Goal: Task Accomplishment & Management: Complete application form

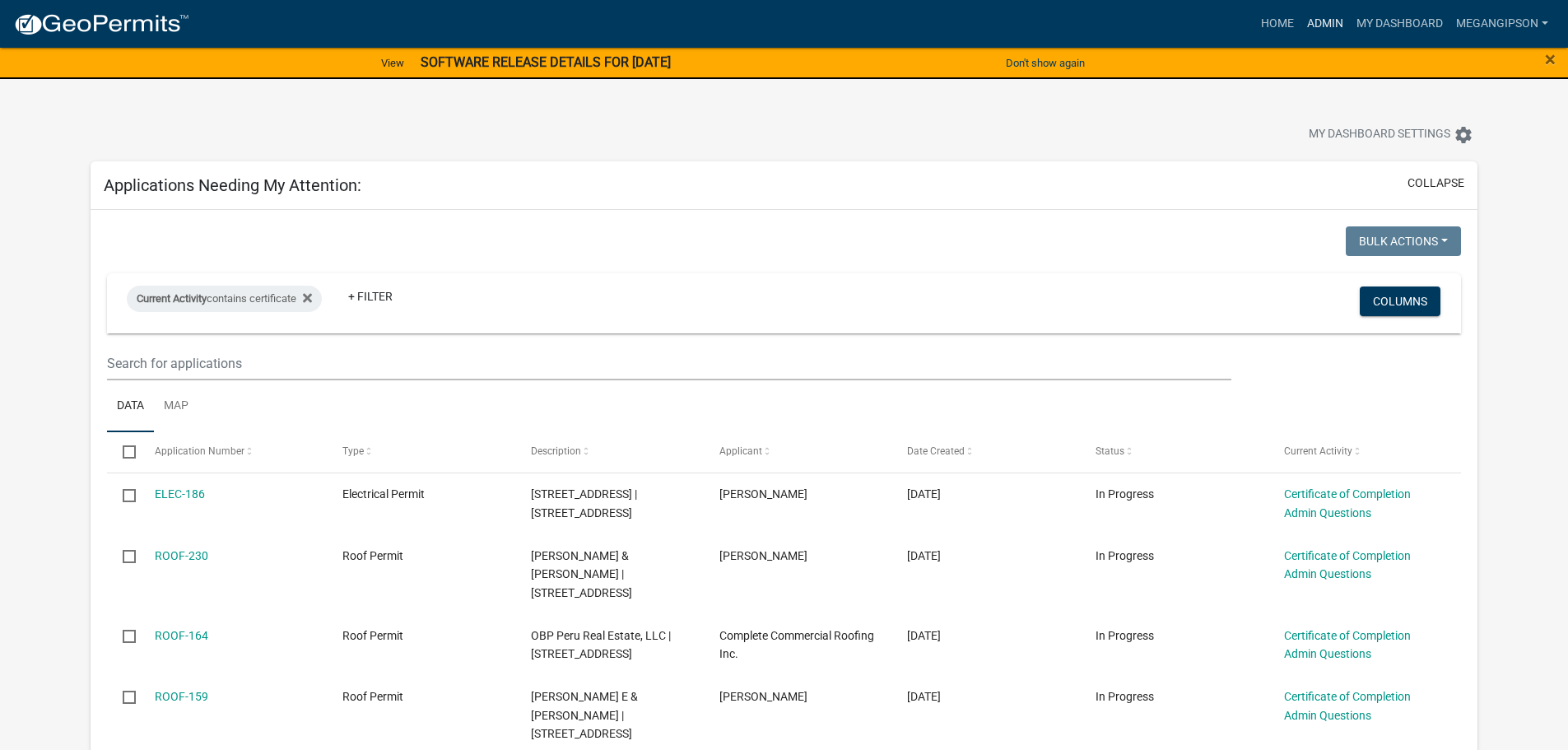
click at [1301, 21] on link "Admin" at bounding box center [1325, 24] width 49 height 32
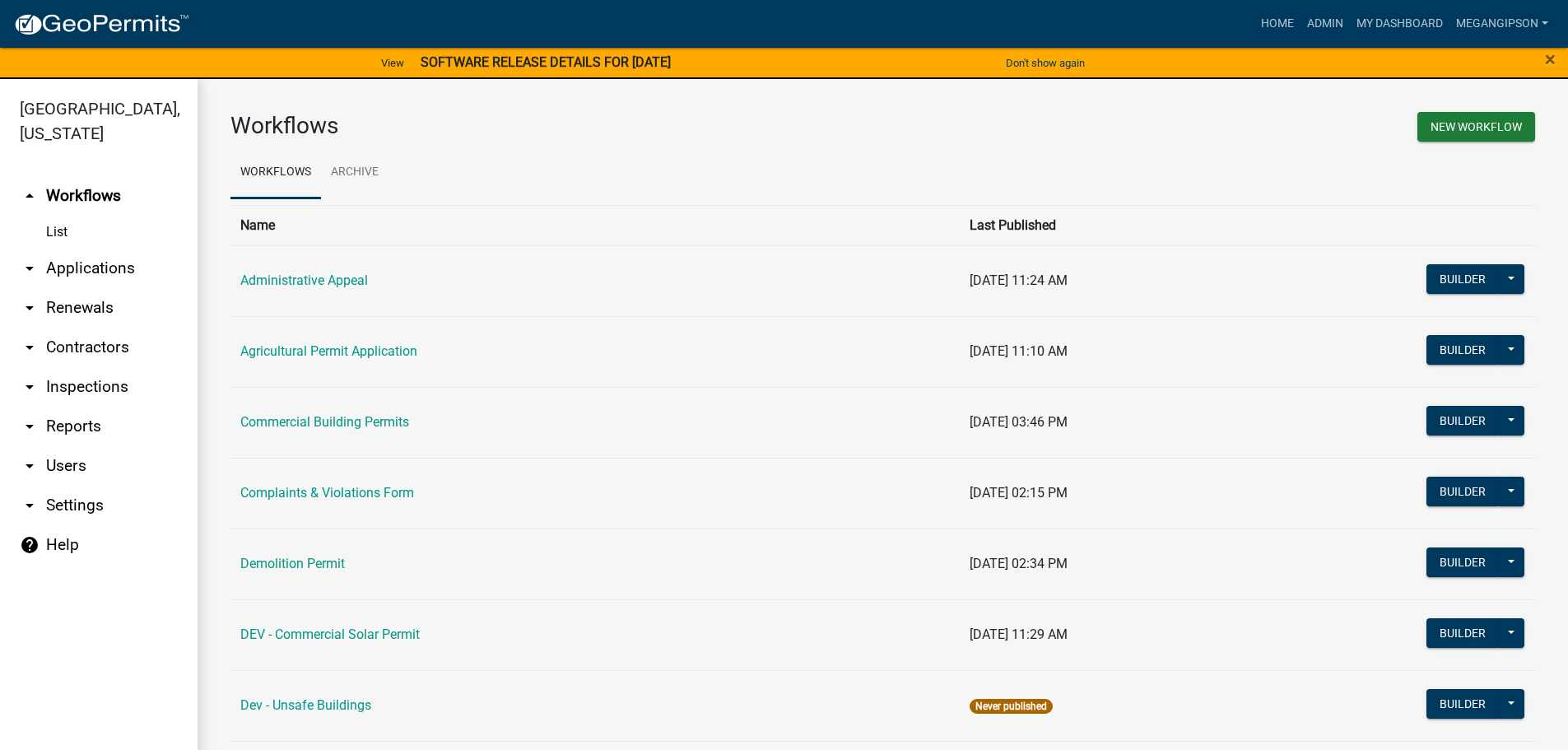
click at [99, 288] on link "arrow_drop_down Applications" at bounding box center [98, 268] width 197 height 39
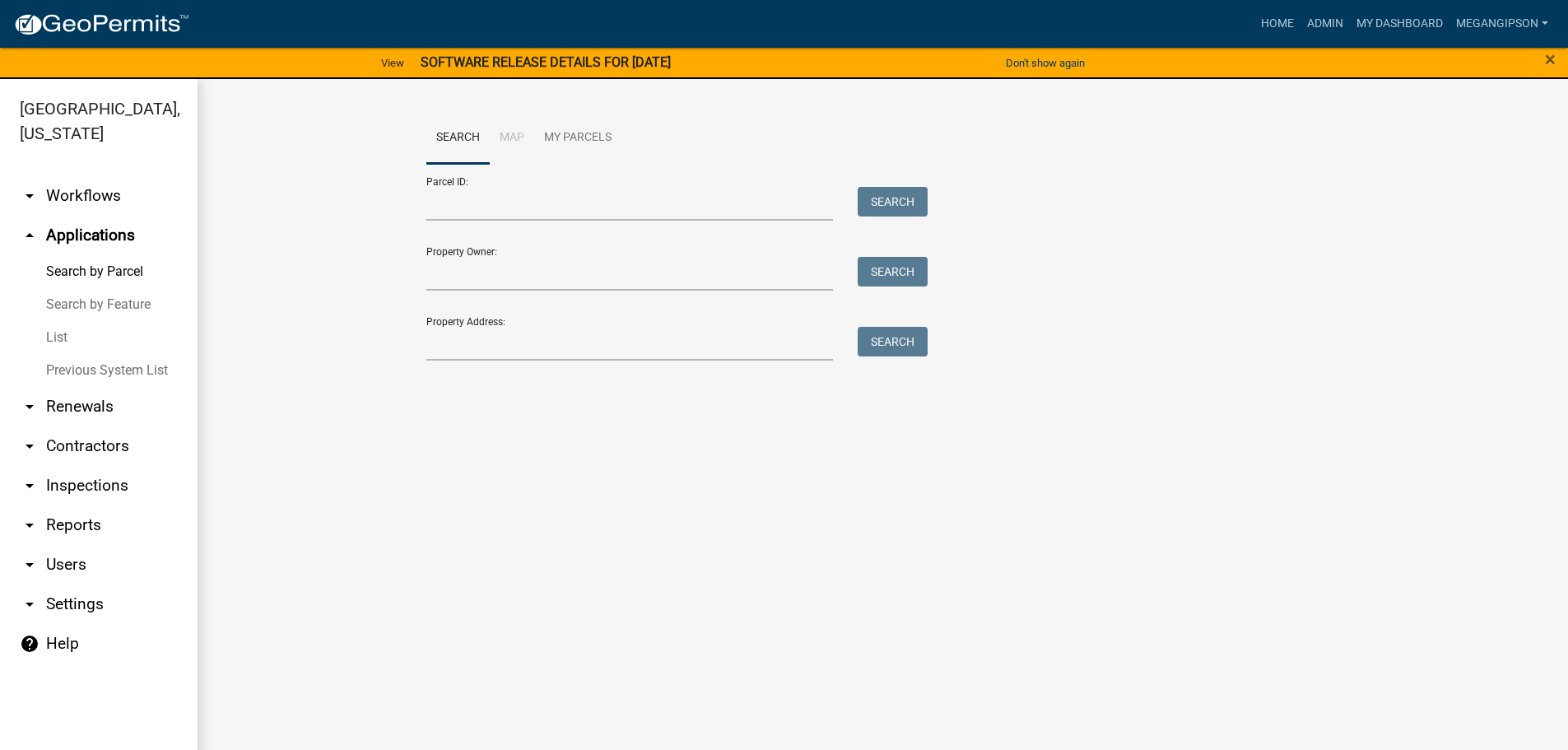
click at [74, 354] on link "List" at bounding box center [98, 338] width 197 height 33
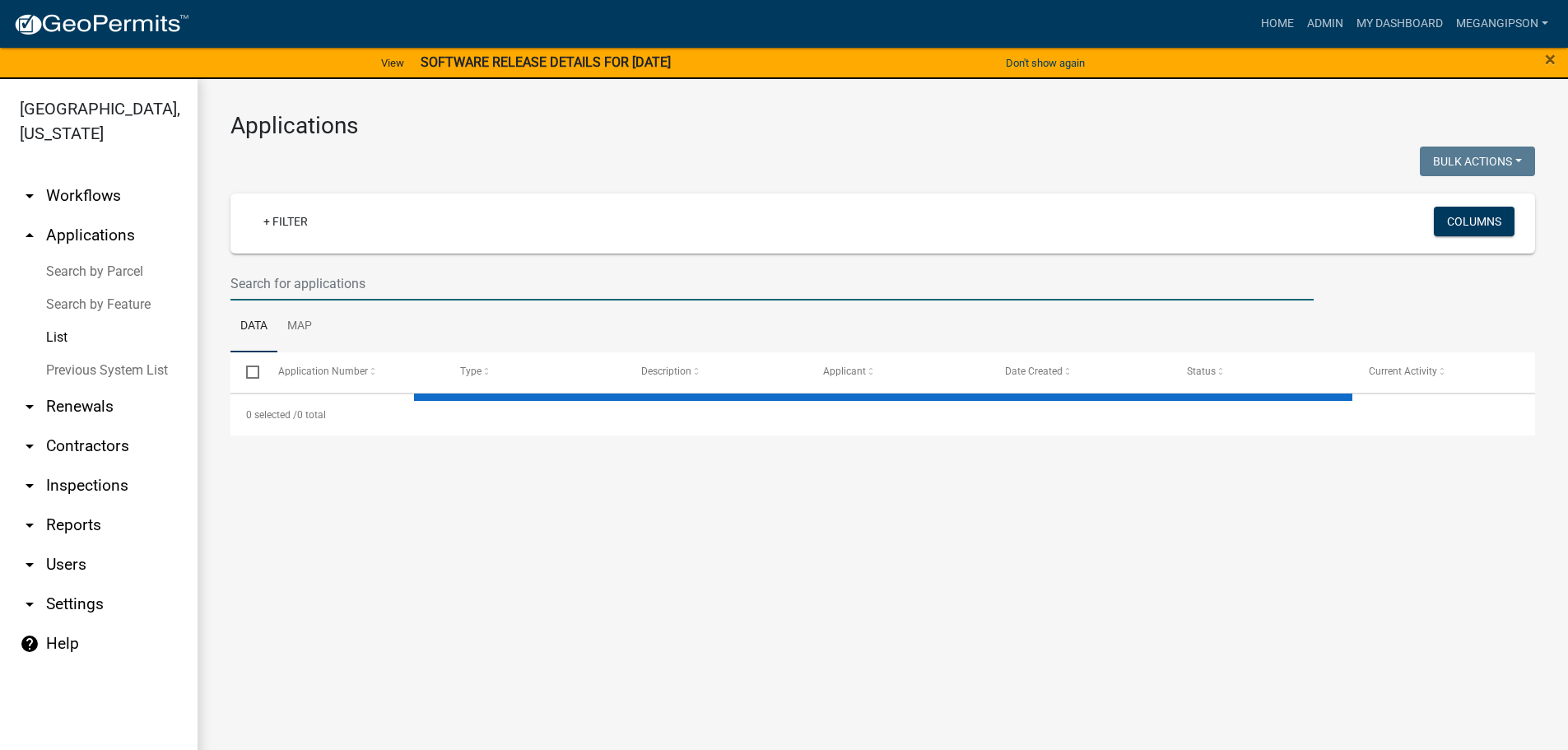
click at [363, 298] on input "text" at bounding box center [772, 283] width 1083 height 34
select select "3: 100"
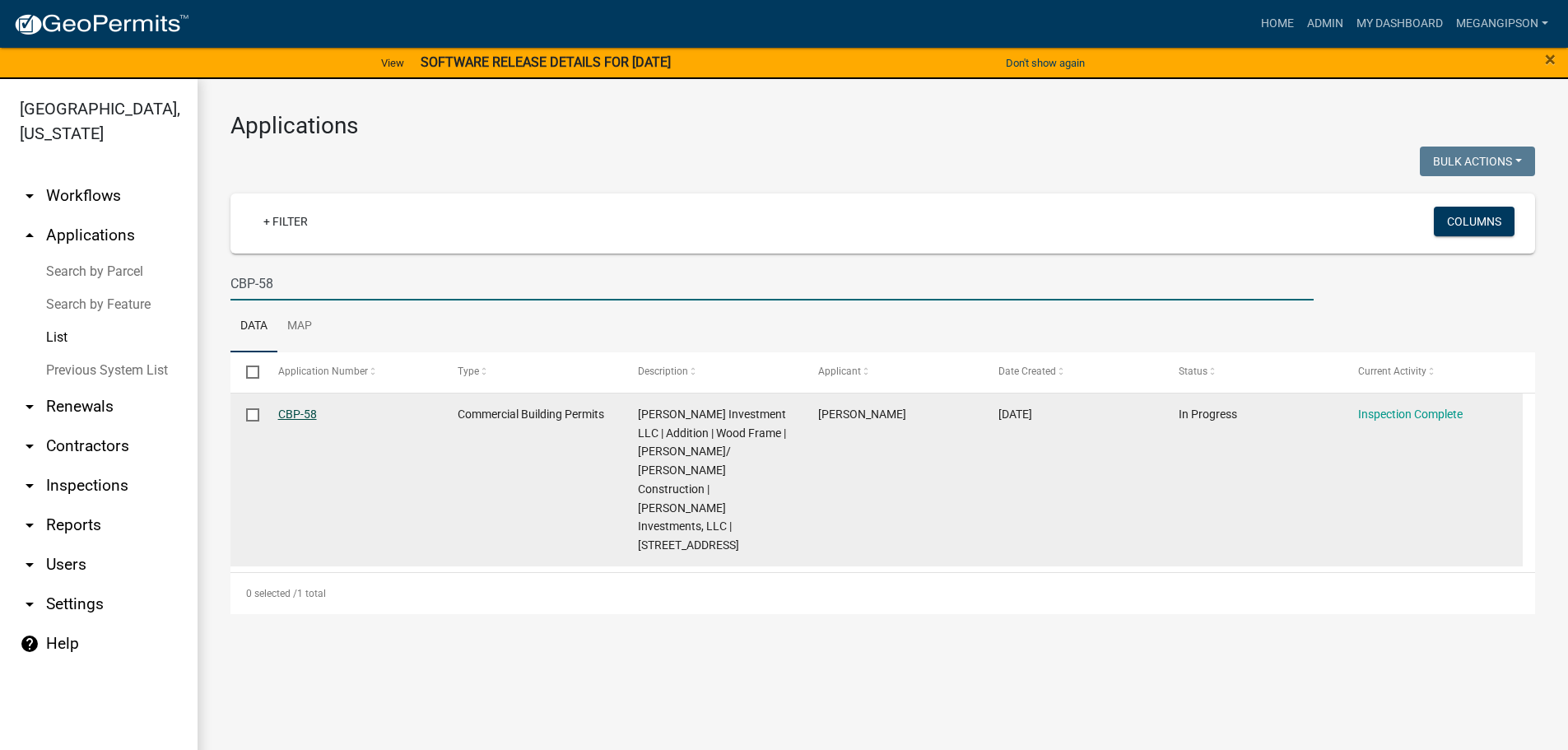
type input "CBP-58"
click at [310, 420] on link "CBP-58" at bounding box center [297, 414] width 38 height 13
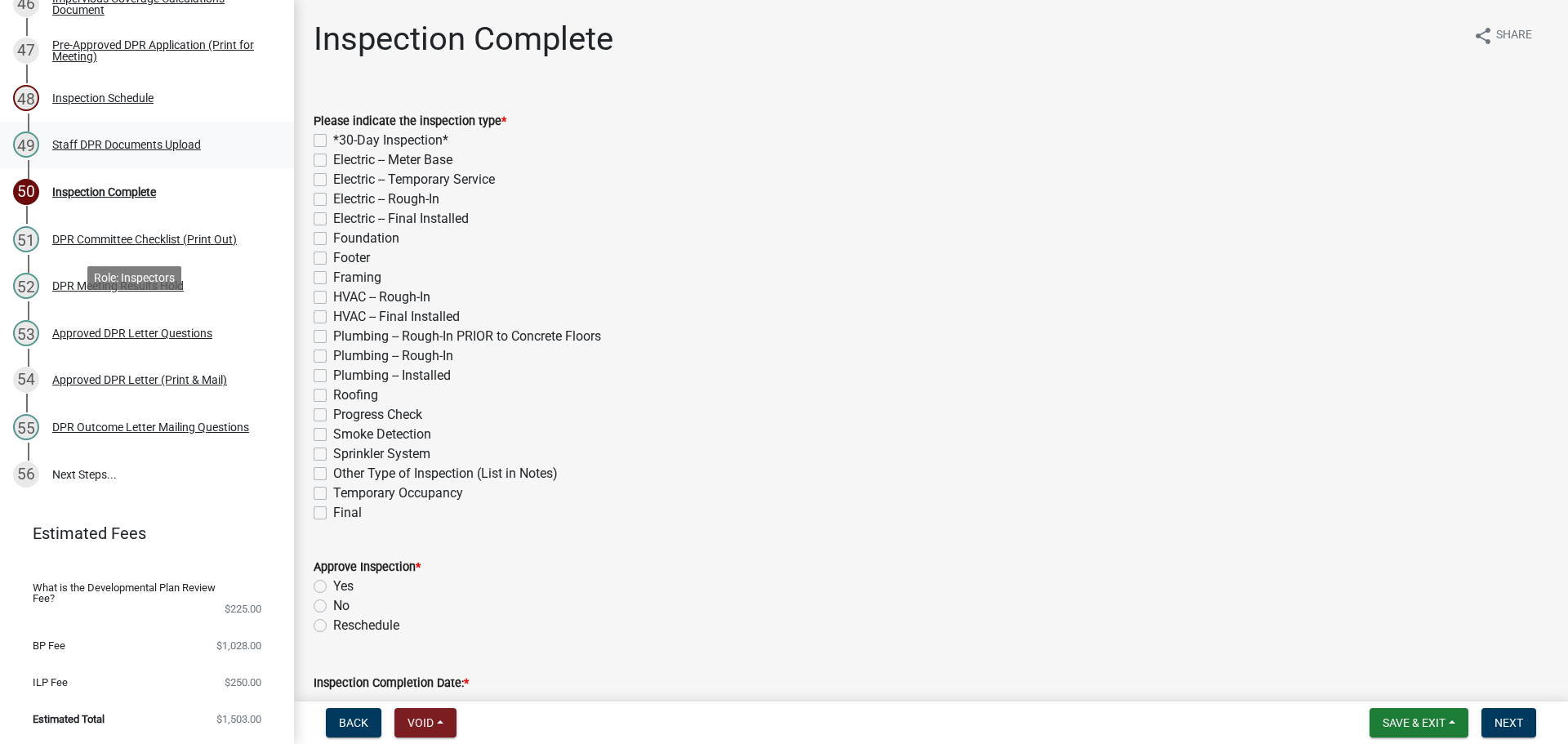
scroll to position [2457, 0]
click at [112, 104] on div "Inspection Schedule" at bounding box center [102, 98] width 102 height 12
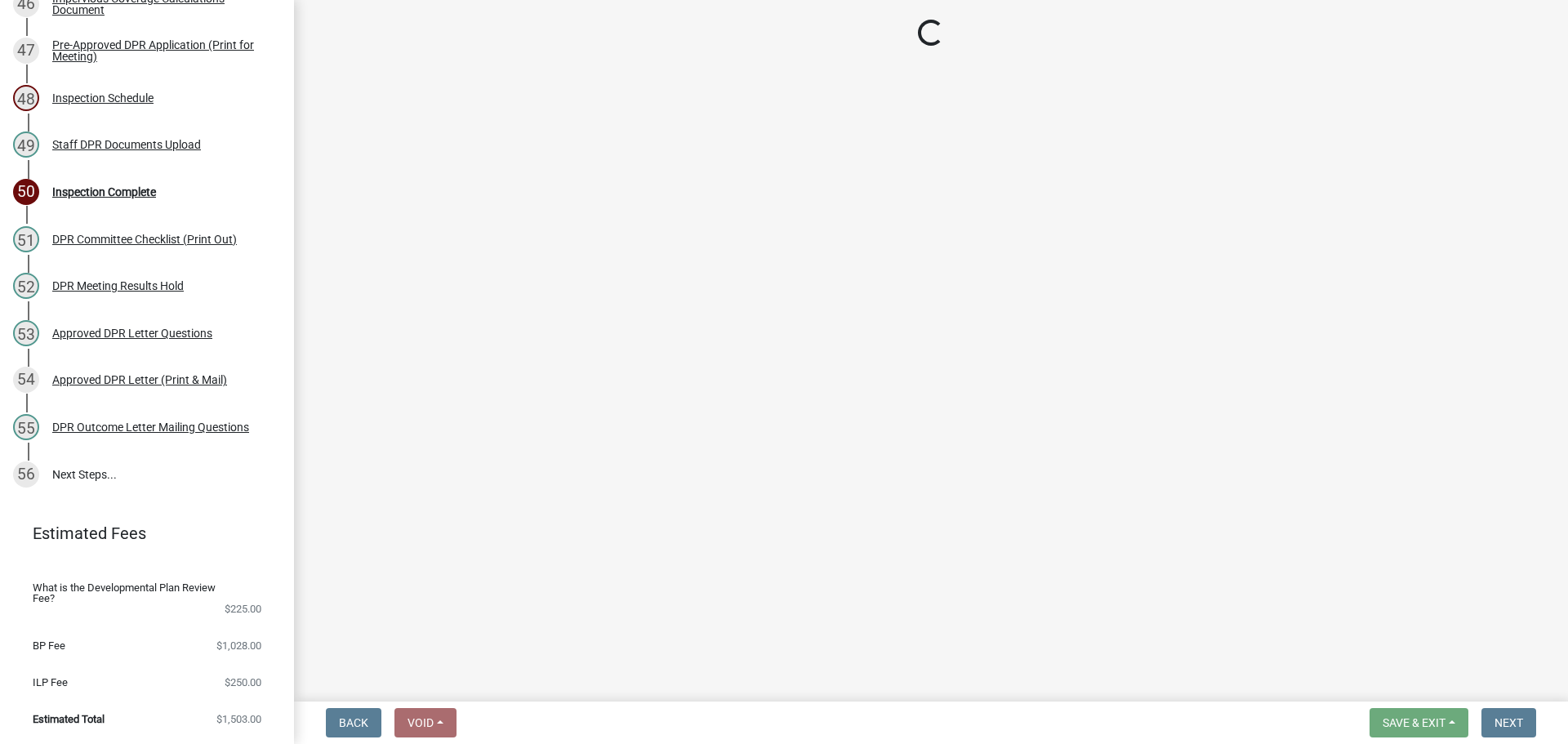
select select "25b75ae6-03c7-4280-9b34-fcf63005d5e5"
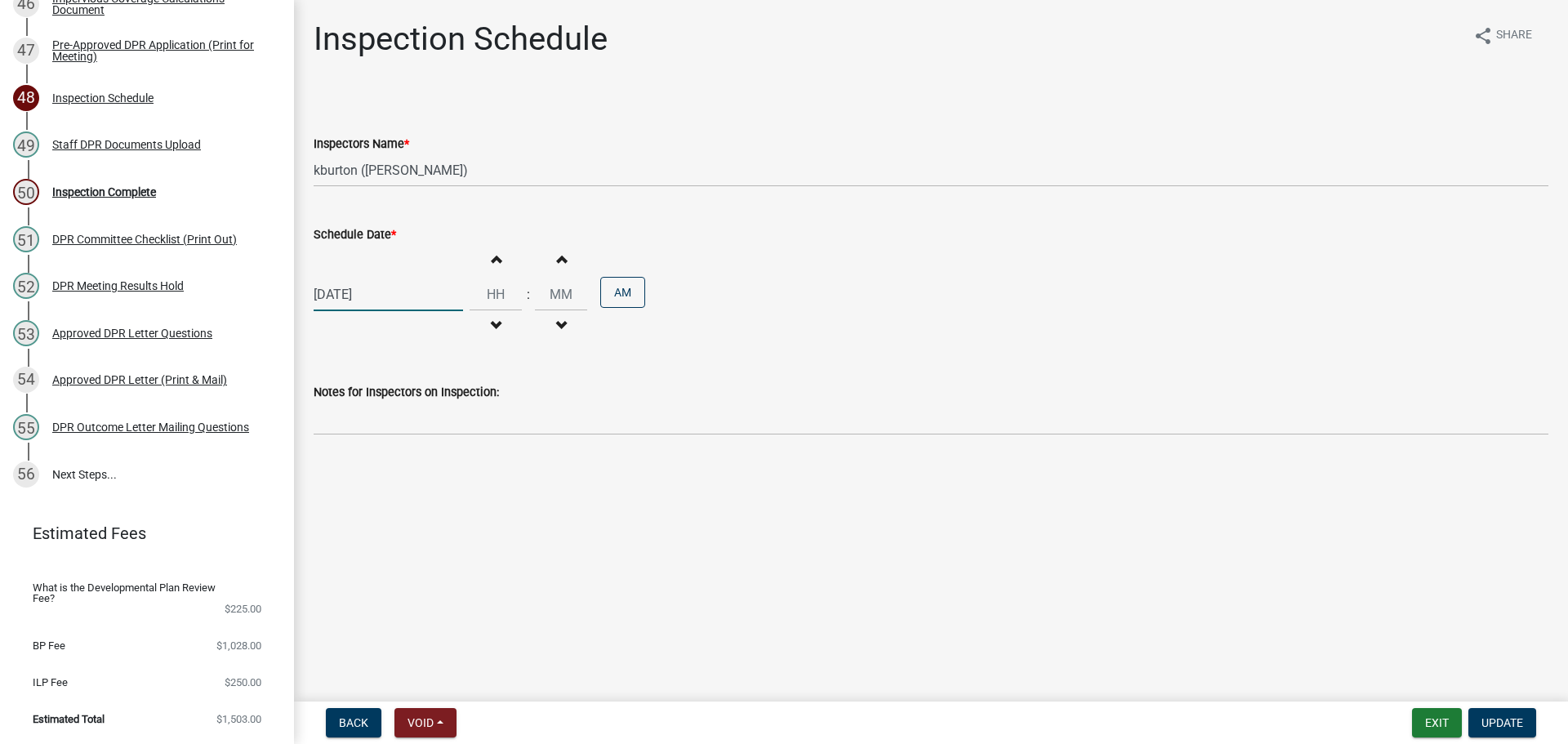
click at [394, 311] on div "[DATE]" at bounding box center [388, 294] width 150 height 34
select select "9"
select select "2025"
click at [363, 461] on div "16" at bounding box center [356, 448] width 26 height 26
type input "[DATE]"
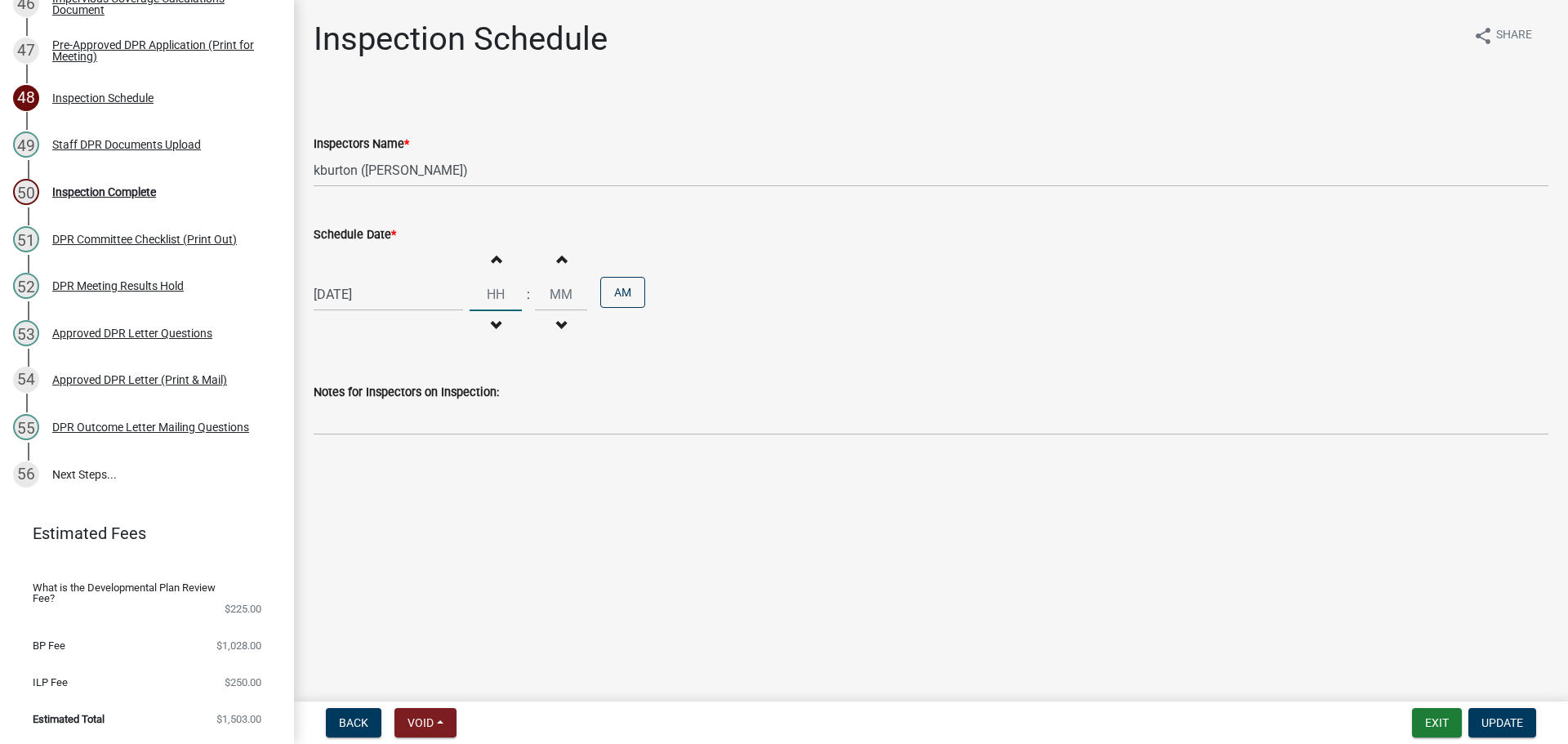
click at [520, 311] on input "Hours" at bounding box center [495, 294] width 52 height 34
type input "02"
type input "30"
click at [645, 308] on button "AM" at bounding box center [623, 292] width 45 height 31
click at [866, 344] on div "[DATE] Increment hours 02 Decrement hours : Increment minutes 30 Decrement minu…" at bounding box center [931, 295] width 1235 height 101
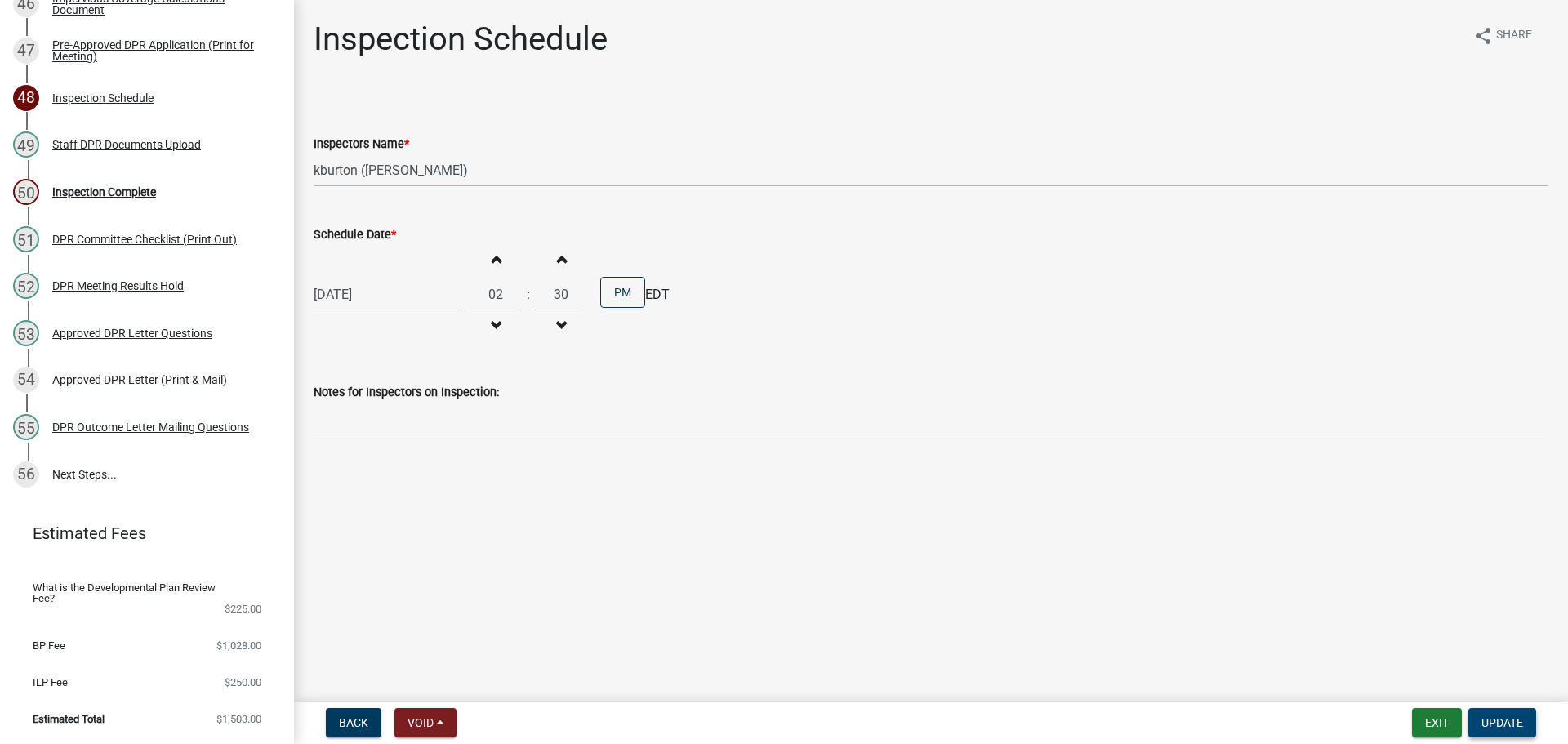
click at [1514, 728] on button "Update" at bounding box center [1503, 723] width 68 height 30
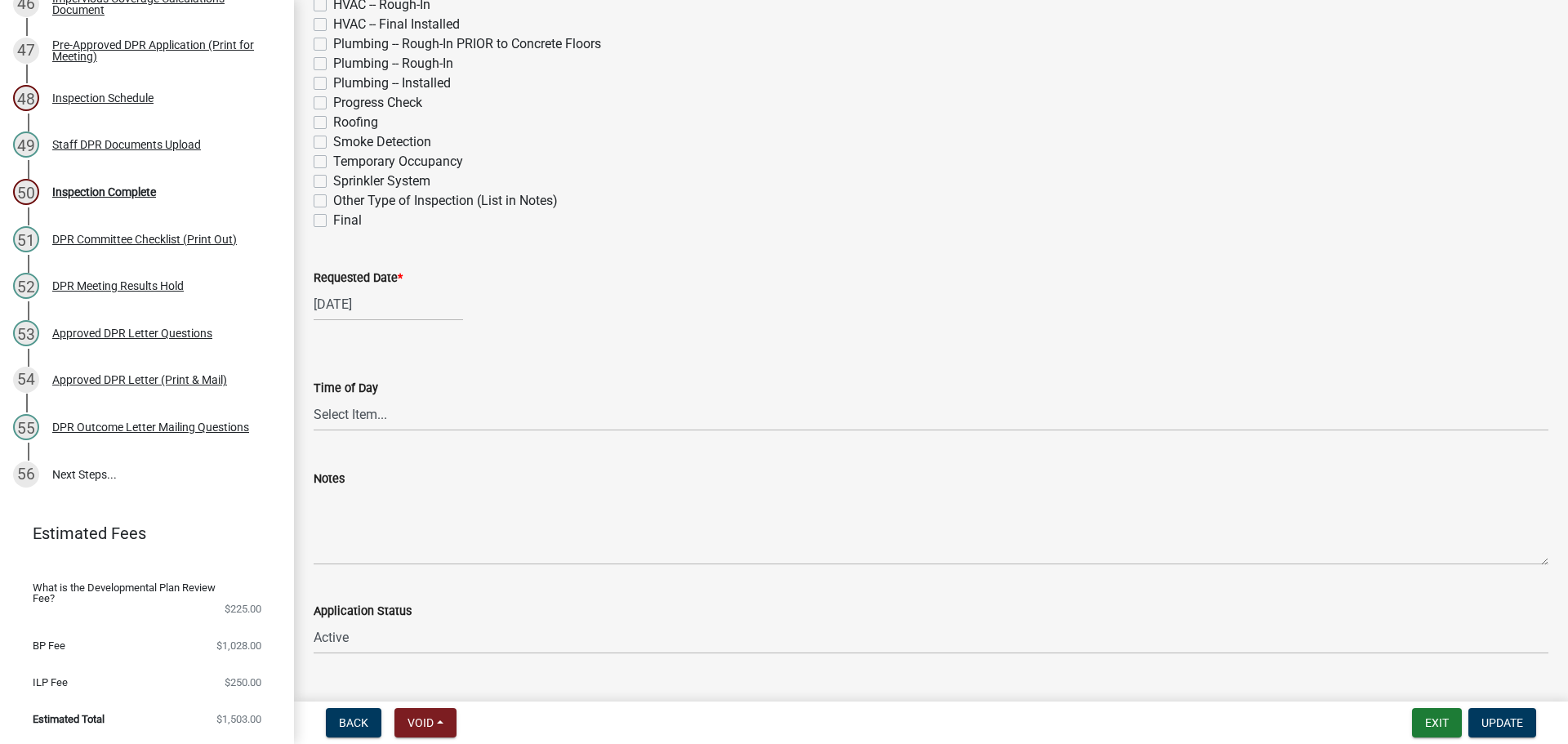
scroll to position [751, 0]
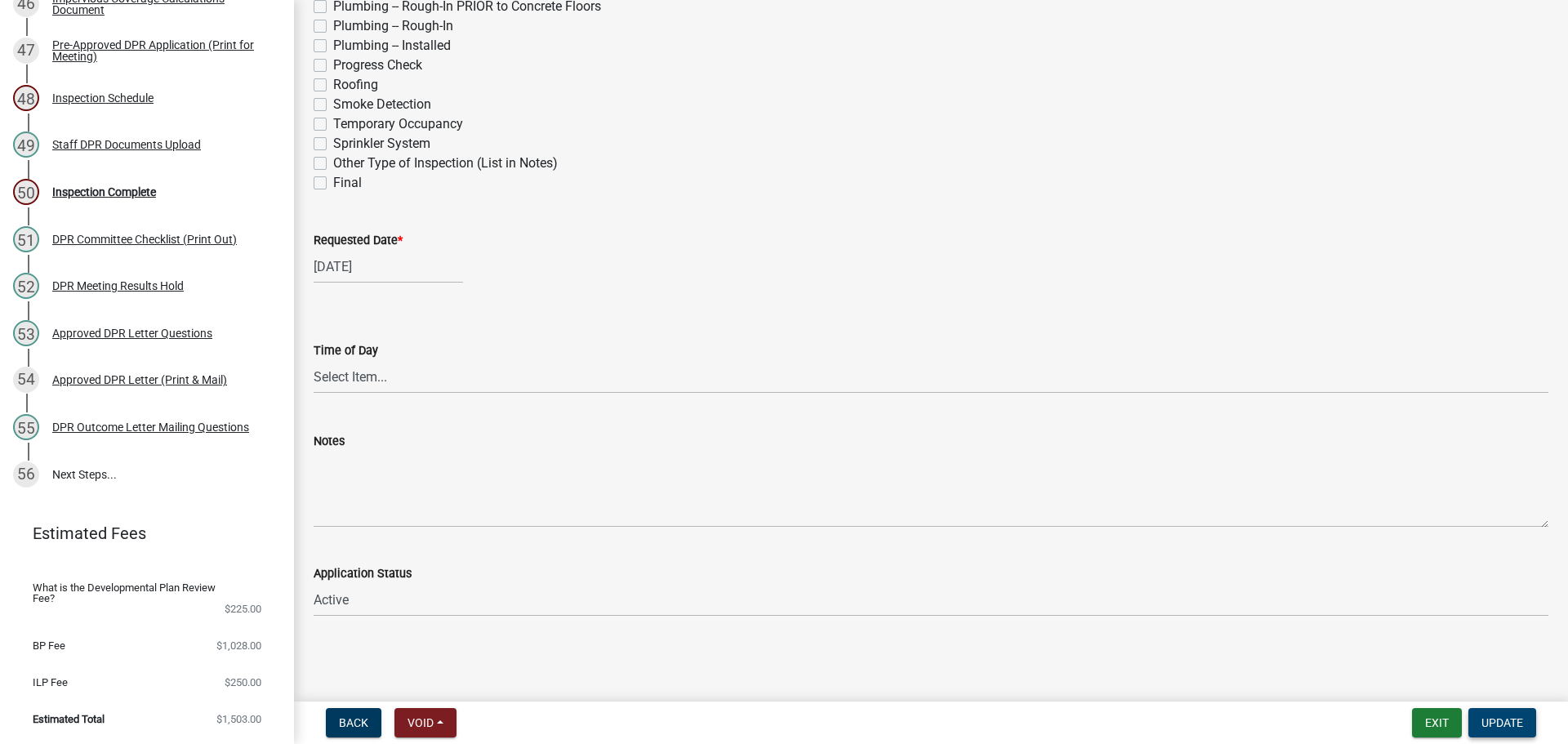
click at [1514, 722] on span "Update" at bounding box center [1502, 723] width 41 height 13
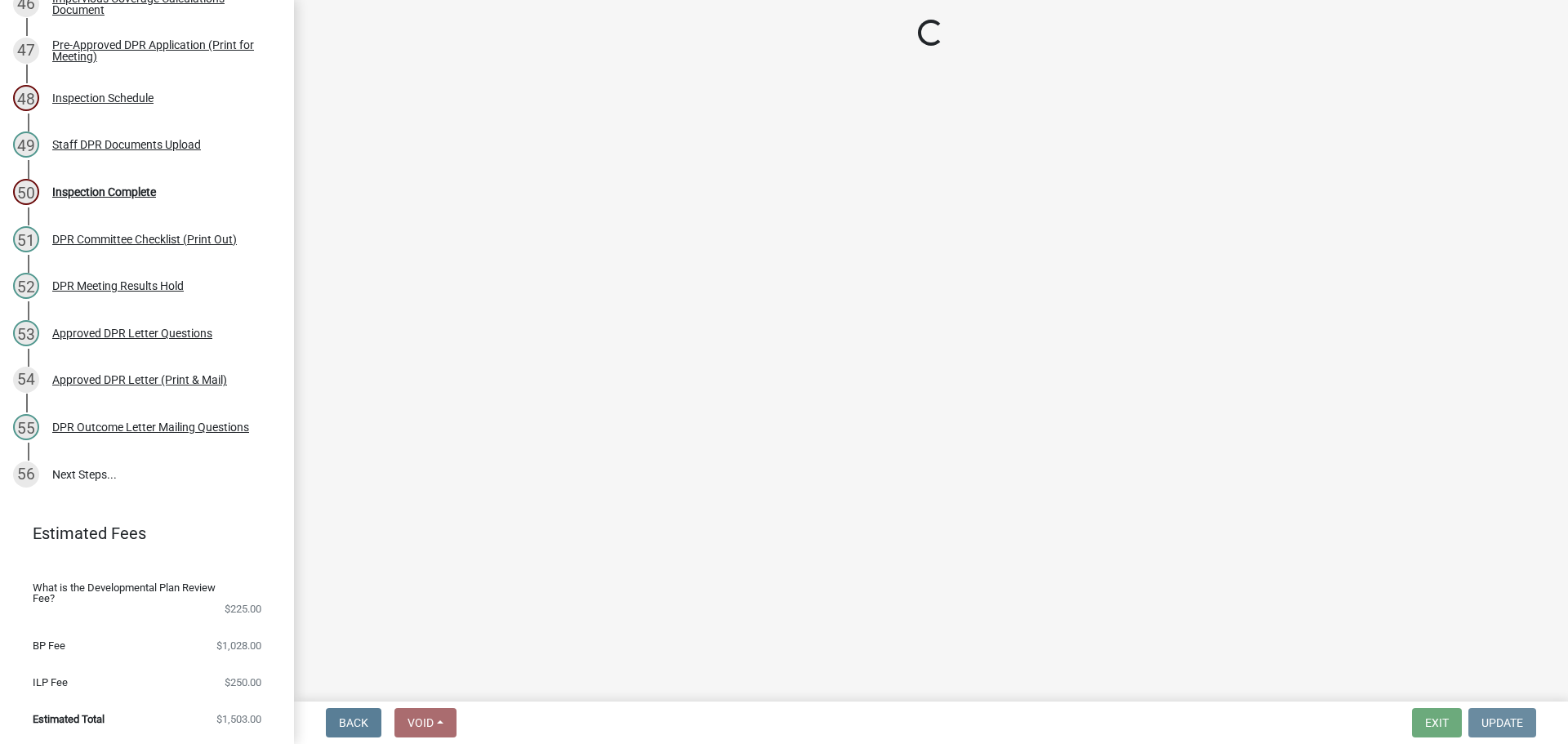
scroll to position [0, 0]
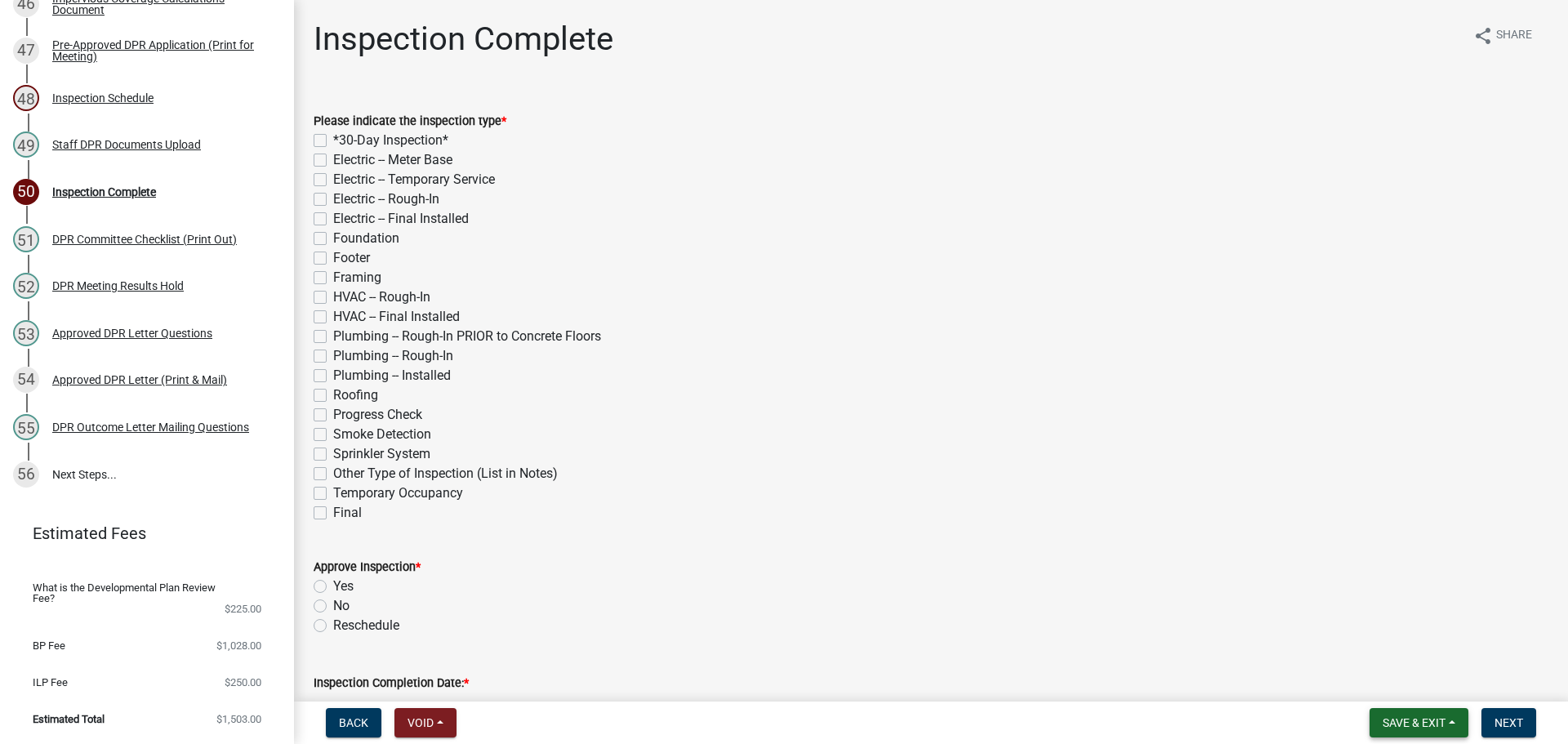
click at [1383, 708] on button "Save & Exit" at bounding box center [1419, 723] width 99 height 30
click at [1352, 675] on button "Save & Exit" at bounding box center [1403, 675] width 131 height 39
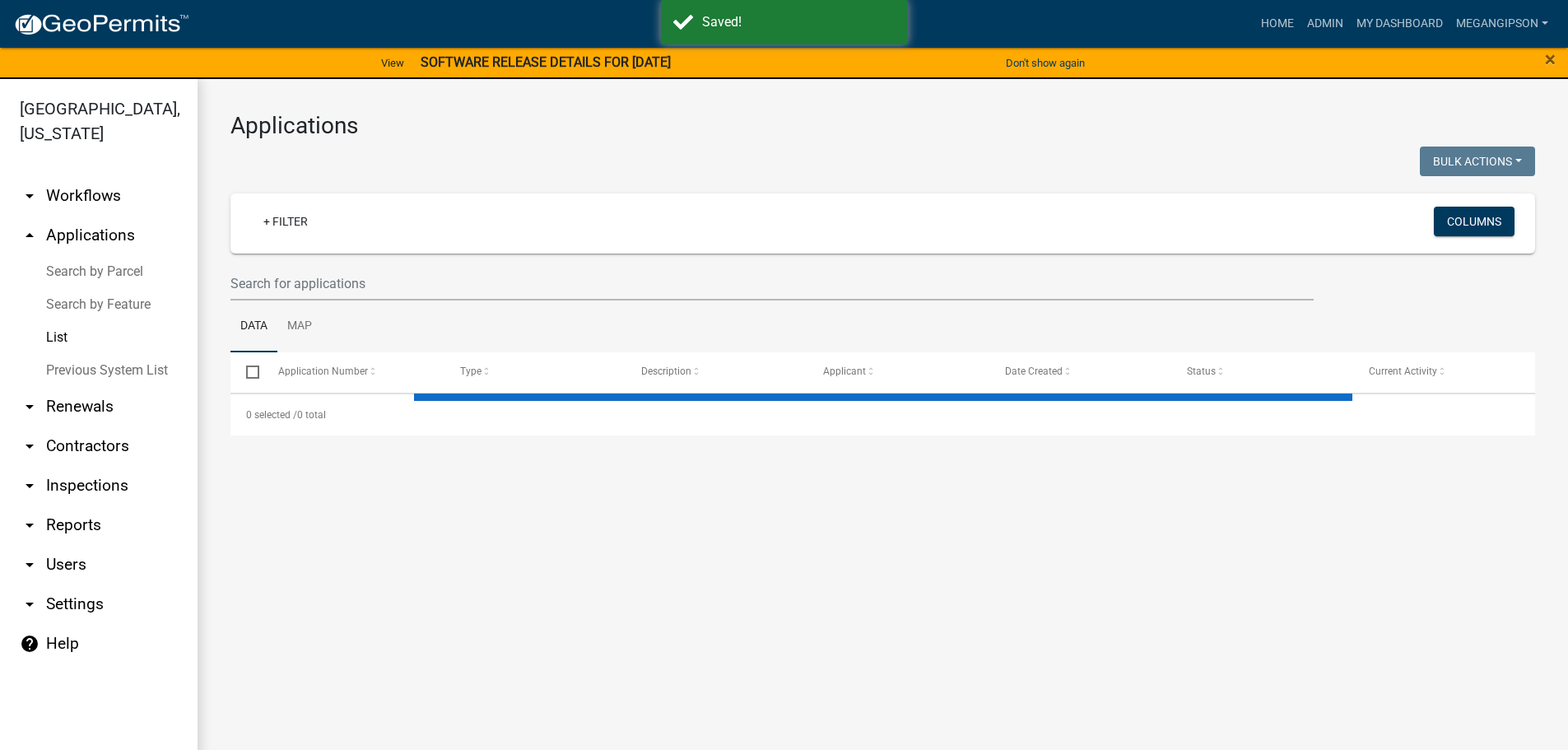
select select "3: 100"
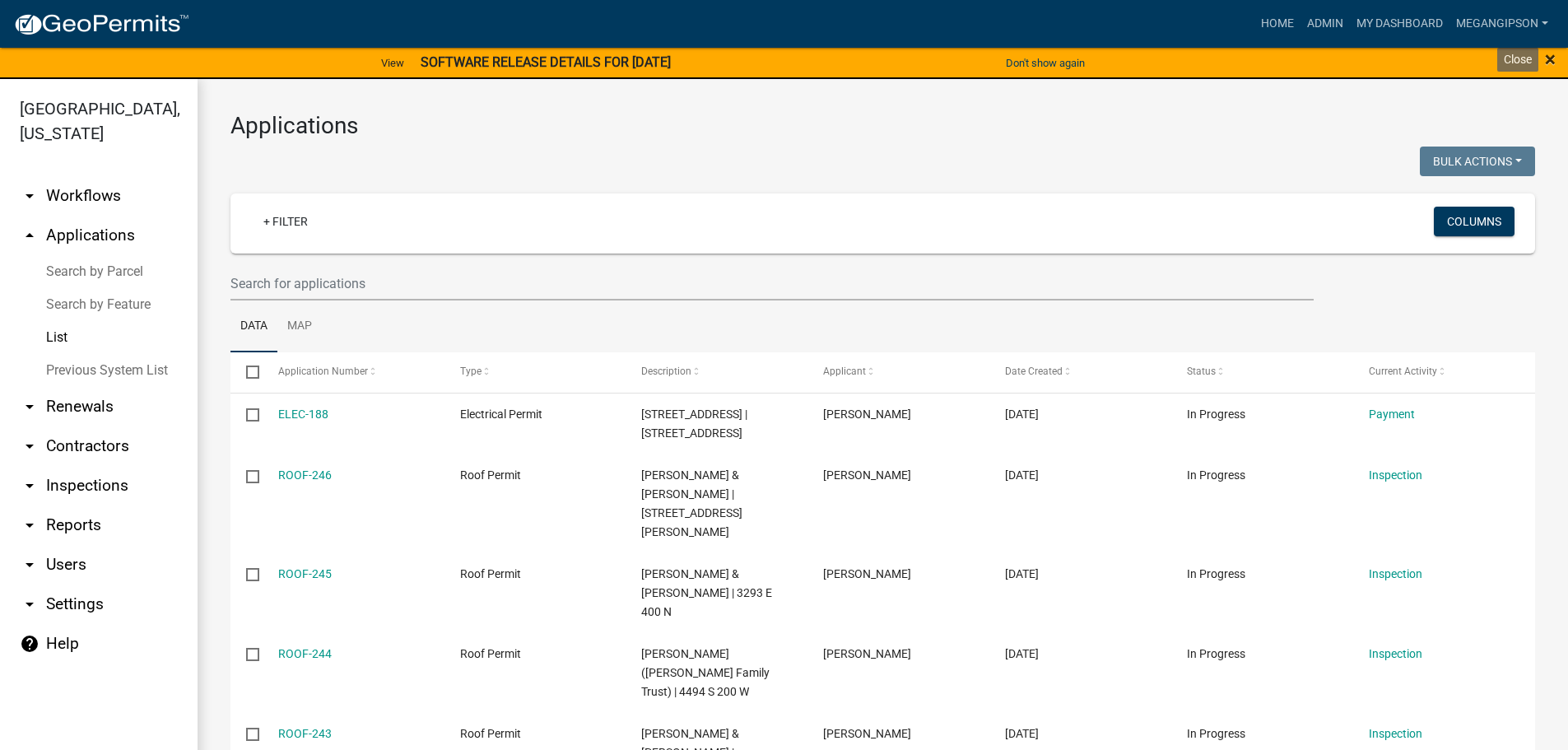
click at [1550, 57] on span "×" at bounding box center [1551, 59] width 11 height 23
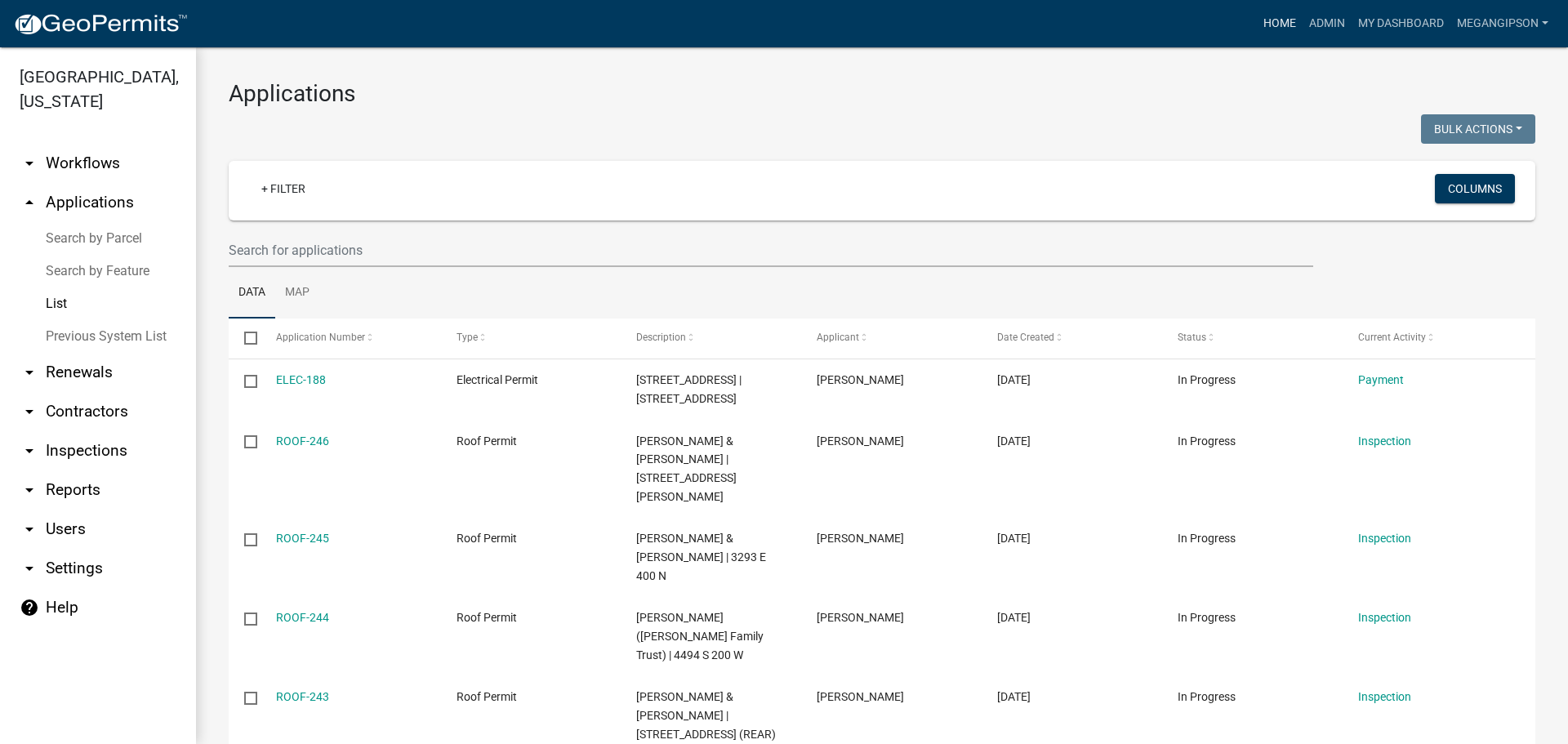
click at [1257, 29] on link "Home" at bounding box center [1280, 24] width 45 height 31
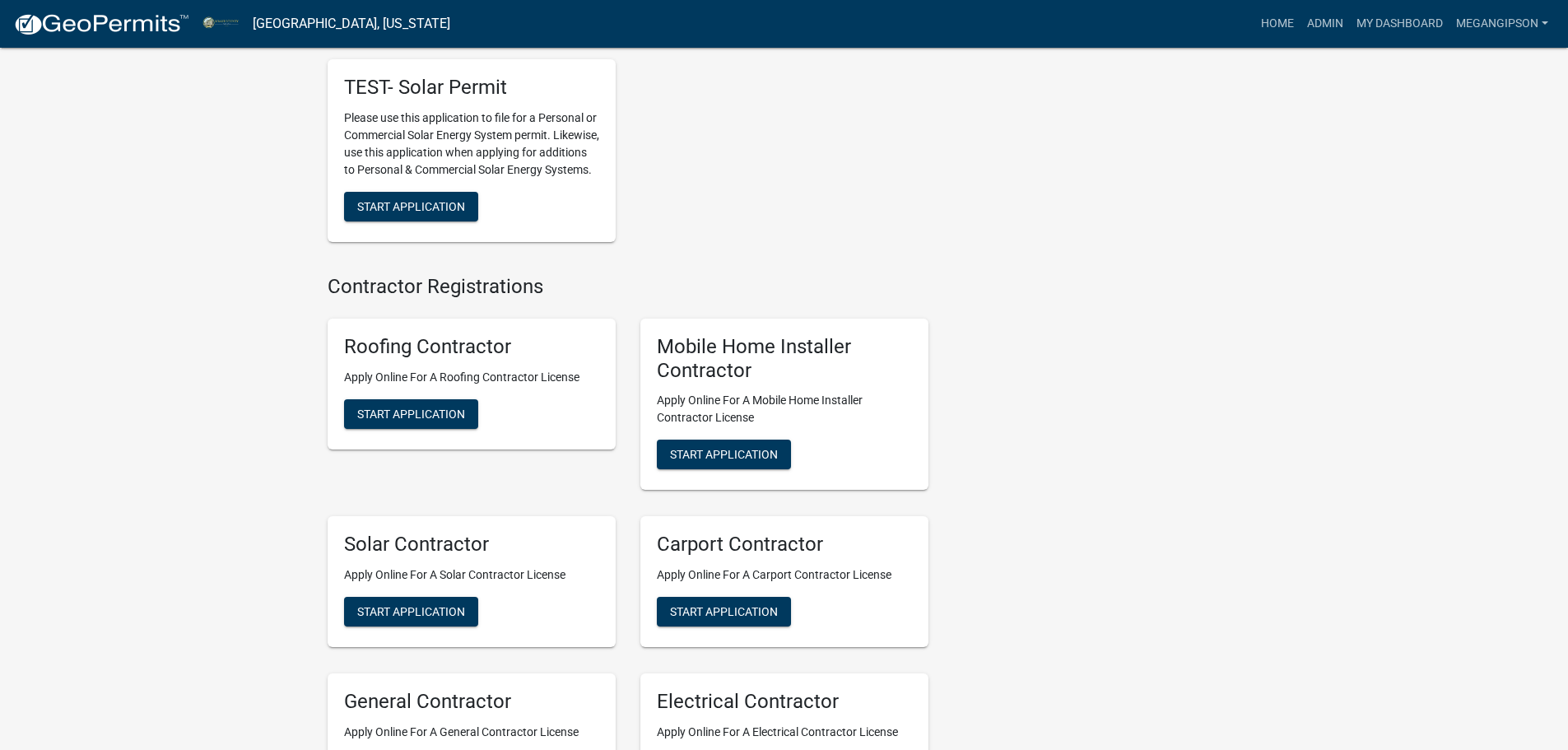
scroll to position [3045, 0]
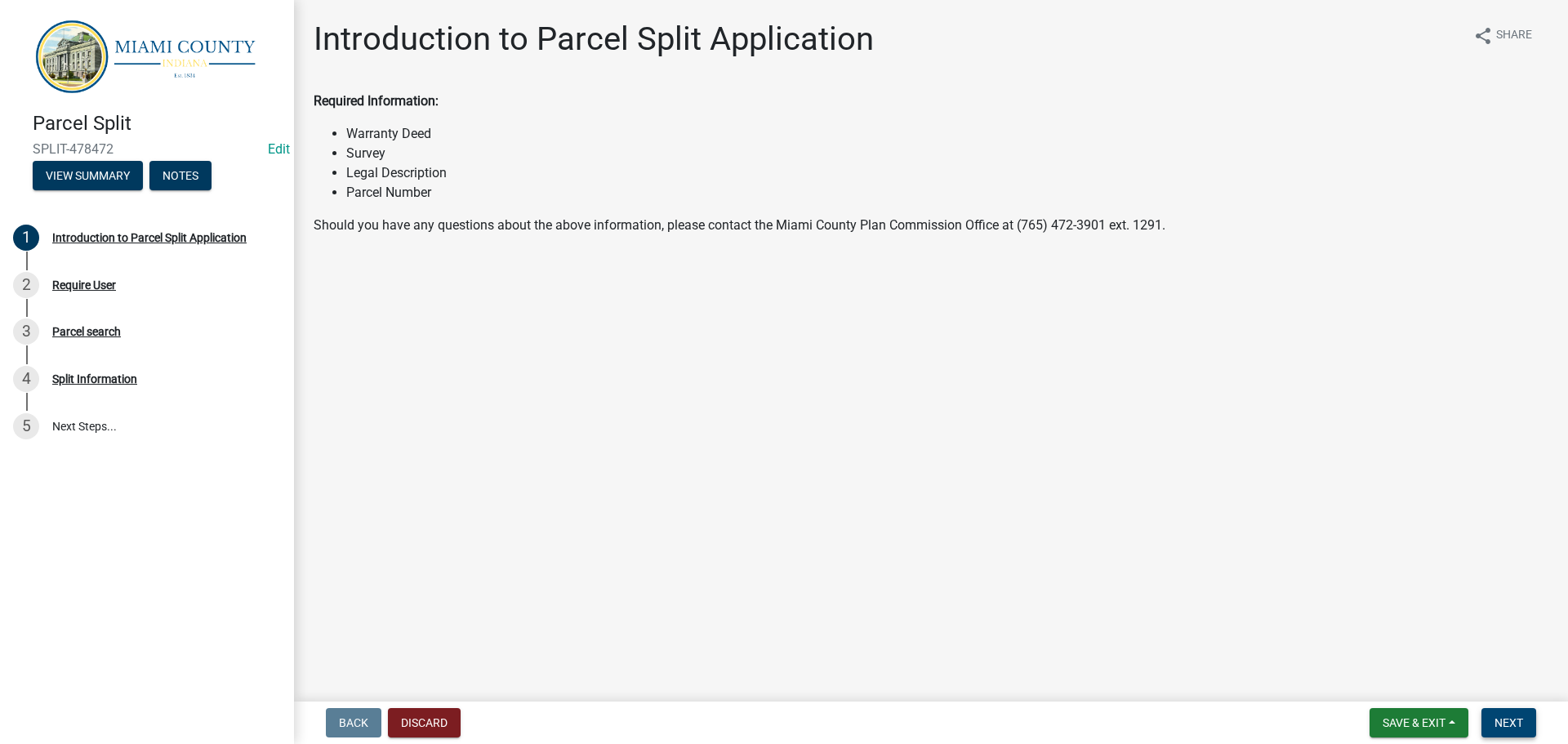
click at [1510, 731] on button "Next" at bounding box center [1509, 723] width 55 height 30
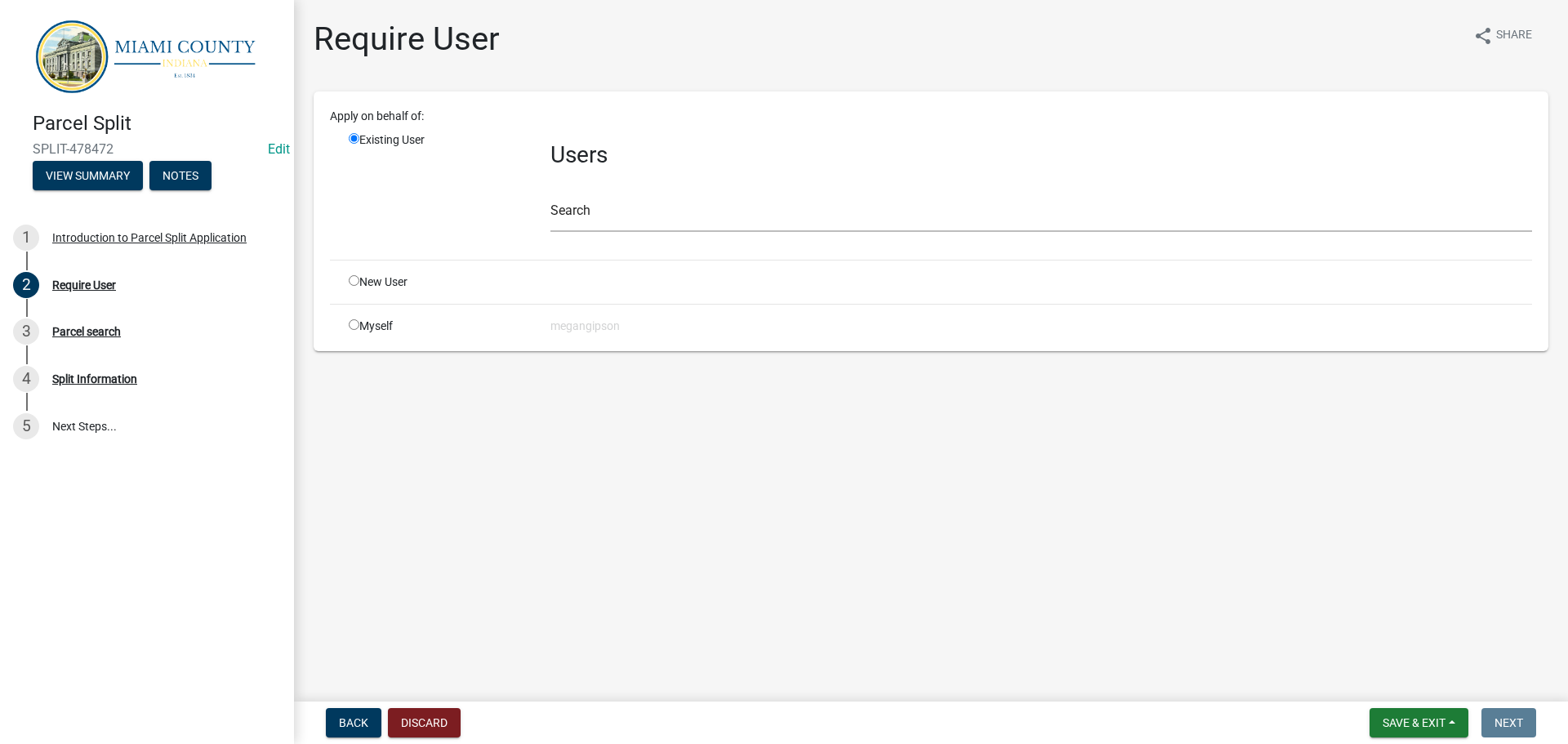
click at [355, 286] on input "radio" at bounding box center [354, 280] width 11 height 11
radio input "true"
radio input "false"
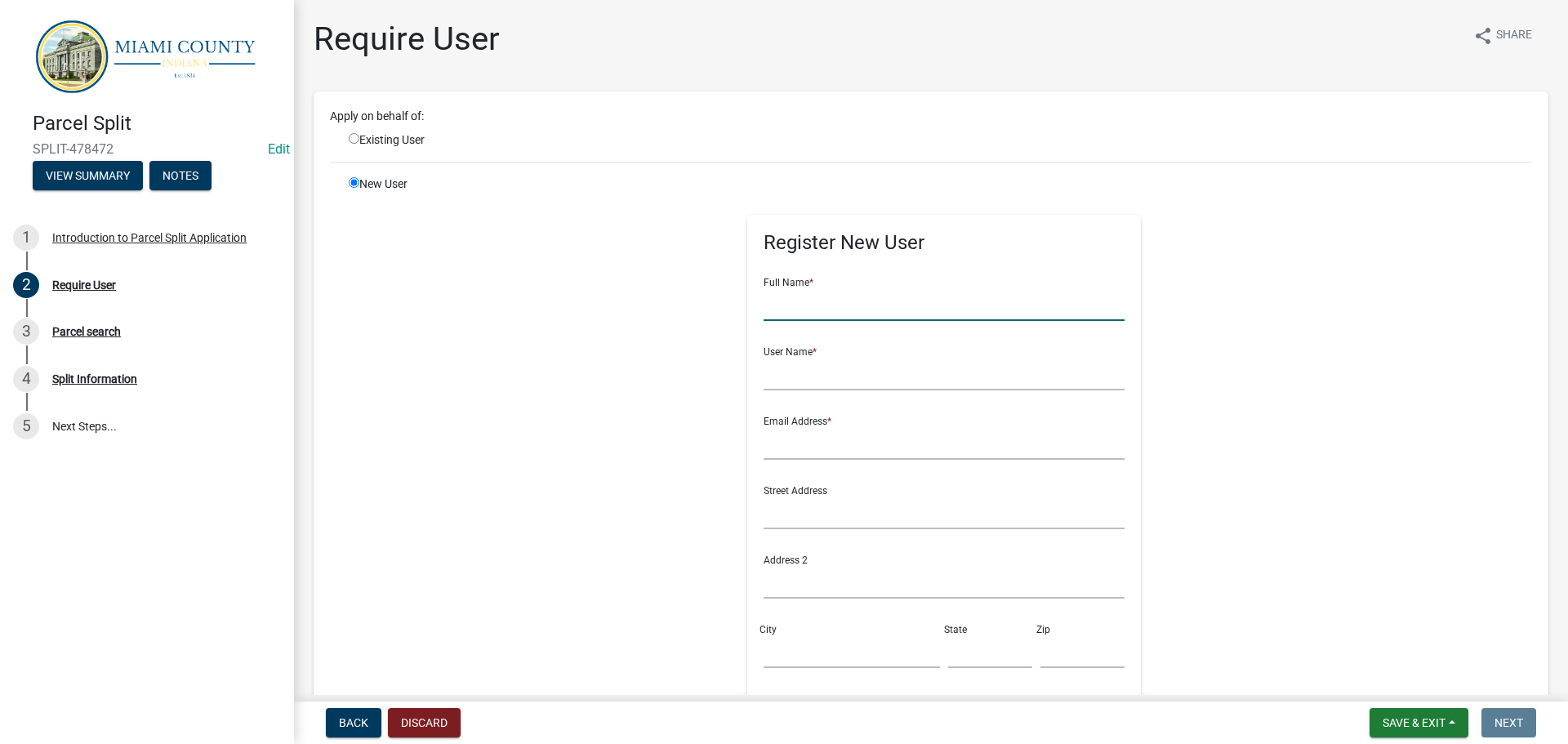
click at [888, 321] on input "text" at bounding box center [944, 304] width 362 height 34
type input "[PERSON_NAME]"
click at [896, 391] on input "text" at bounding box center [944, 373] width 362 height 34
type input "J"
type input "jeffhoward"
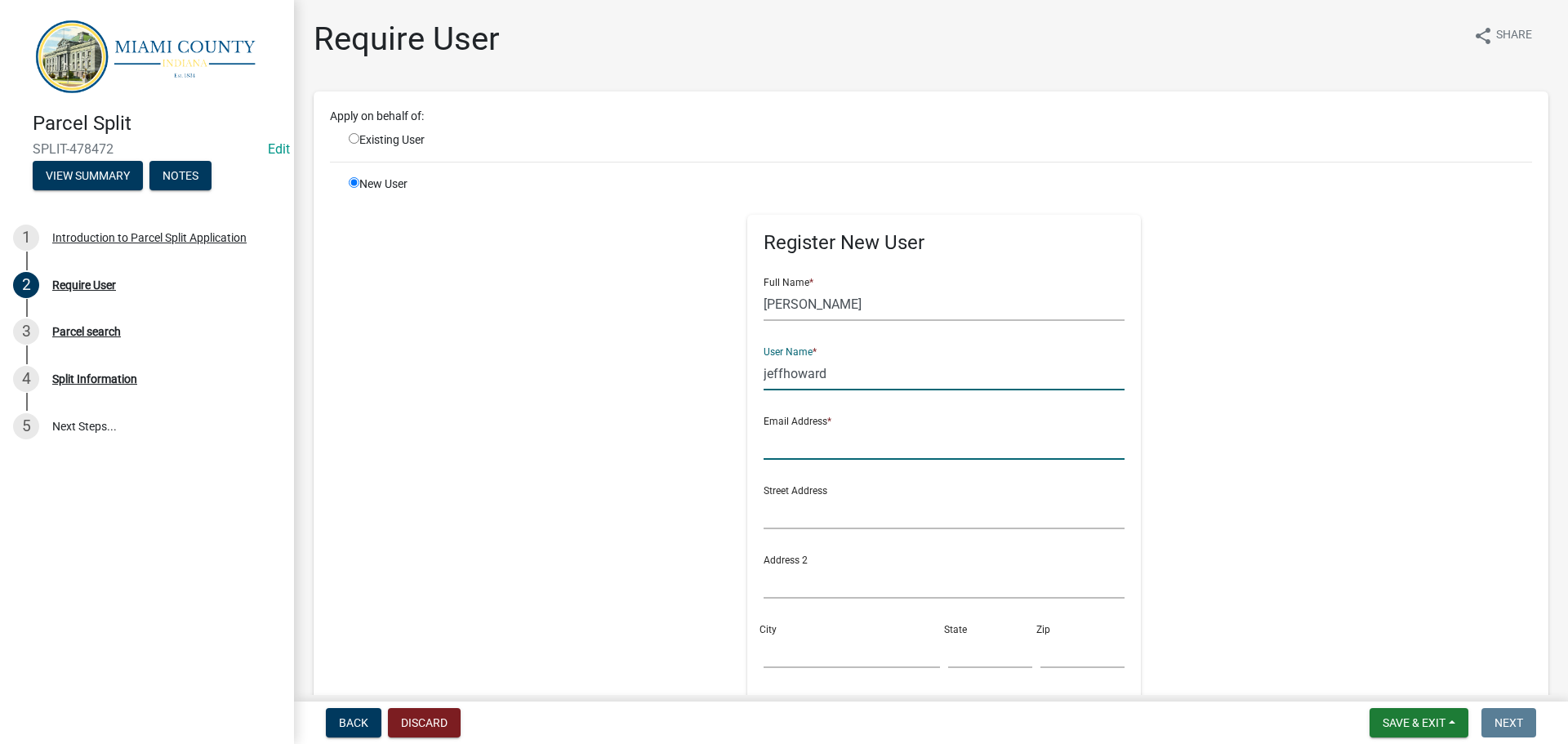
click at [854, 460] on input "text" at bounding box center [944, 443] width 362 height 34
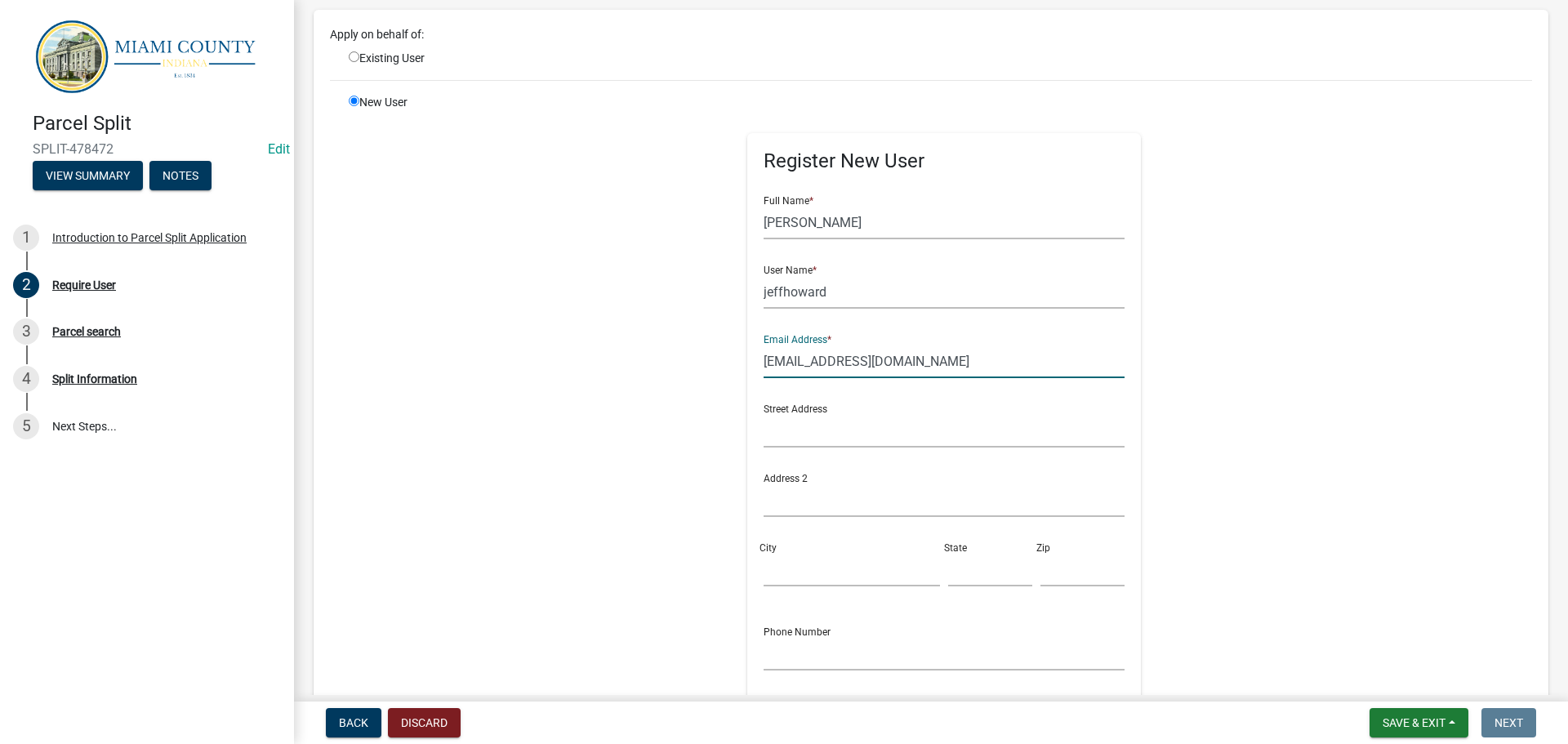
type input "[EMAIL_ADDRESS][DOMAIN_NAME]"
click at [860, 448] on input "text" at bounding box center [944, 430] width 362 height 34
type input "PO Box 464"
type input "[GEOGRAPHIC_DATA]"
type input "IN"
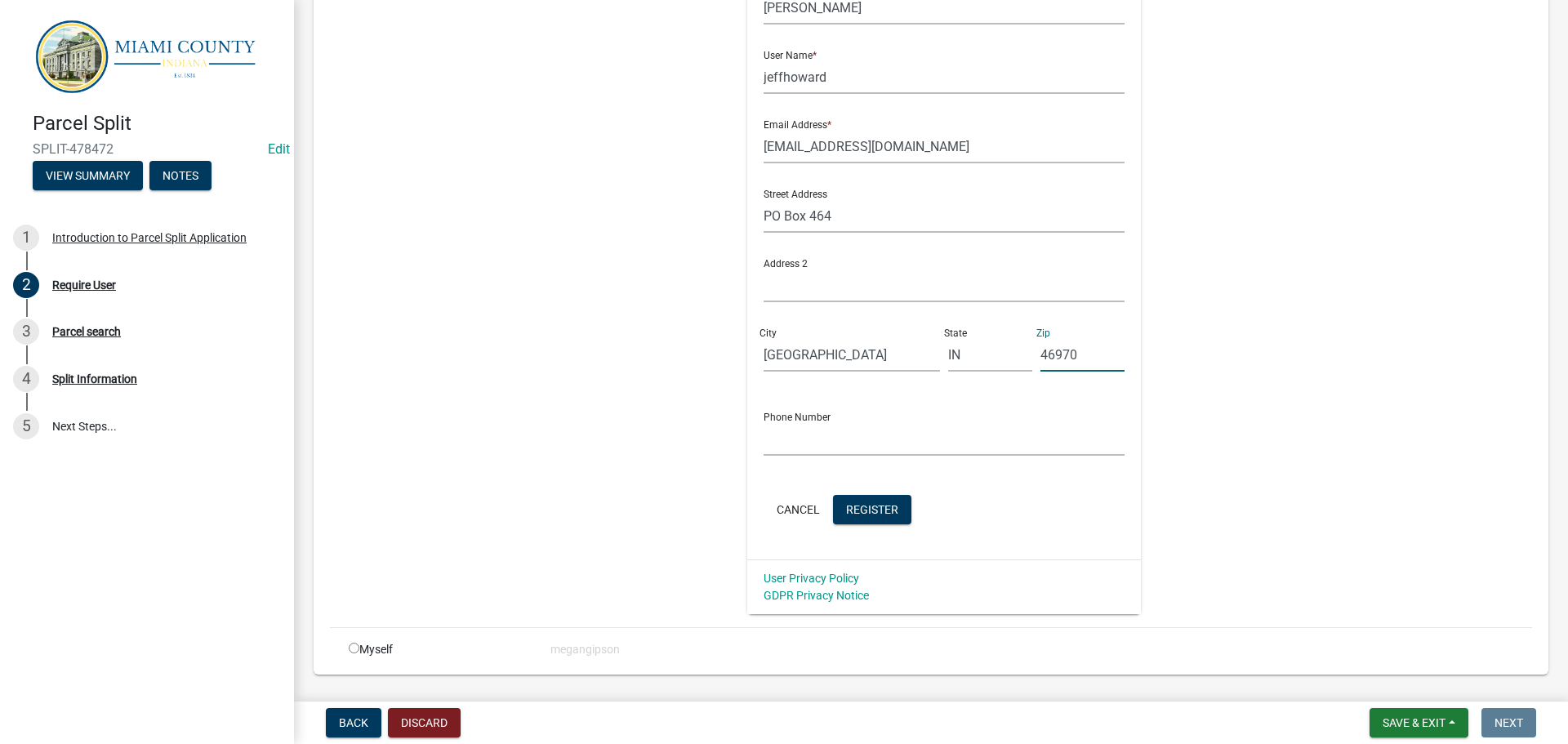
scroll to position [408, 0]
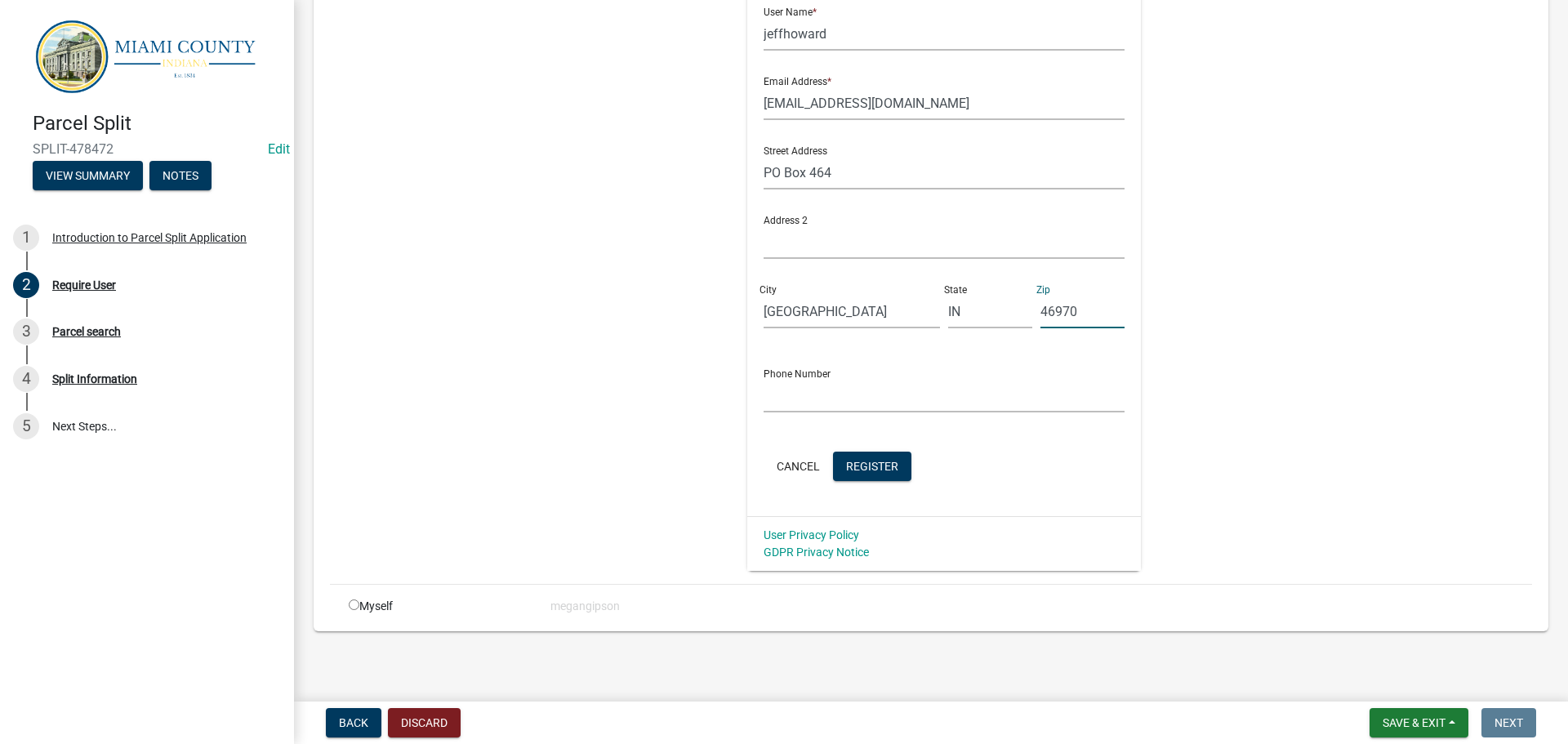
type input "46970"
click at [853, 437] on form "Full Name * [PERSON_NAME] User Name * [PERSON_NAME] Email Address * [EMAIL_ADDR…" at bounding box center [944, 205] width 362 height 560
click at [888, 412] on input "text" at bounding box center [944, 396] width 362 height 34
drag, startPoint x: 903, startPoint y: 415, endPoint x: 660, endPoint y: 421, distance: 243.1
click at [662, 421] on div "Register New User Full Name * [PERSON_NAME] User Name * [PERSON_NAME] Email Add…" at bounding box center [944, 203] width 837 height 735
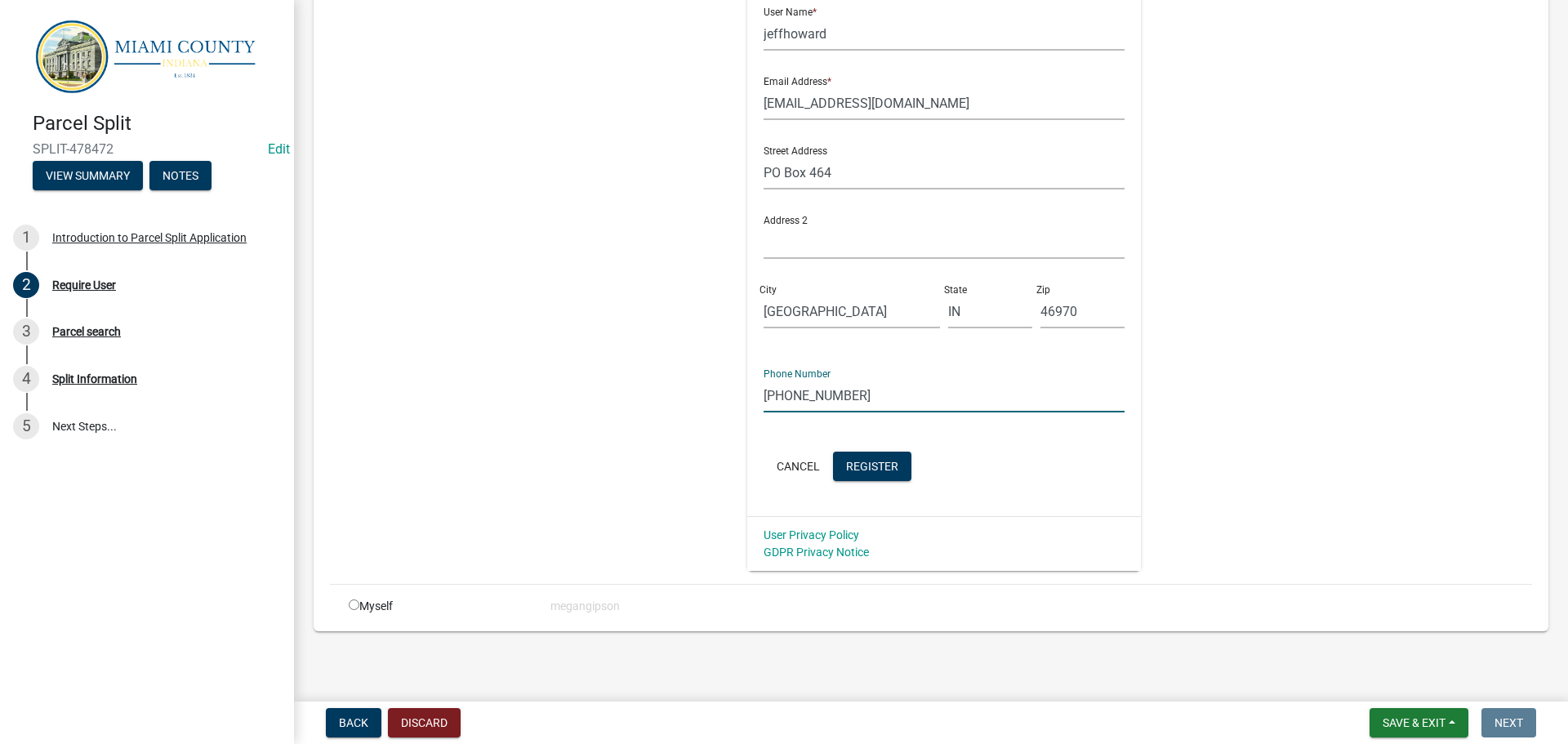
click at [919, 405] on input "[PHONE_NUMBER]" at bounding box center [944, 396] width 362 height 34
click at [936, 405] on input "[PHONE_NUMBER]" at bounding box center [944, 396] width 362 height 34
type input "[PHONE_NUMBER]"
click at [880, 472] on span "Register" at bounding box center [872, 466] width 52 height 13
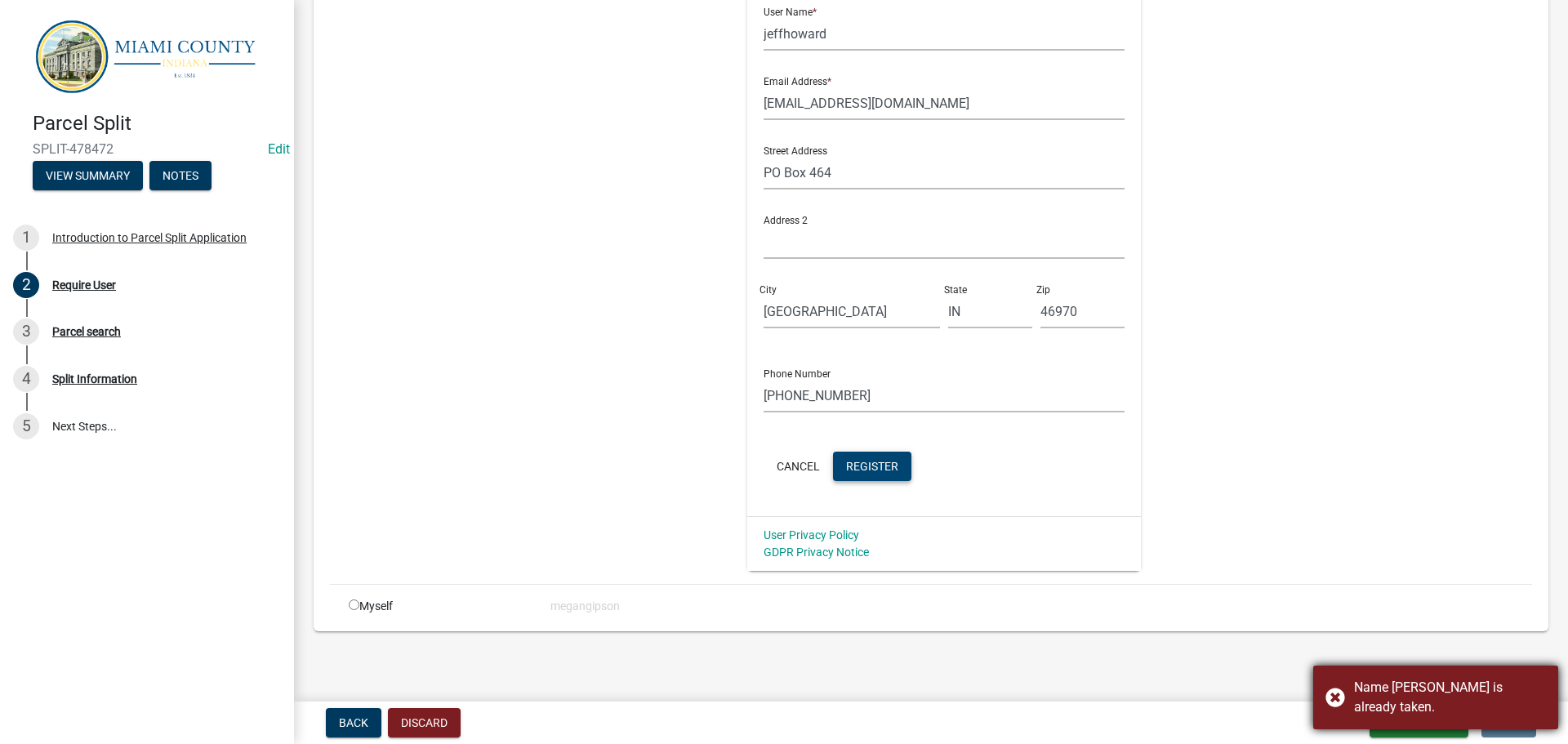
click at [1337, 698] on div "Name [PERSON_NAME] is already taken." at bounding box center [1436, 697] width 245 height 64
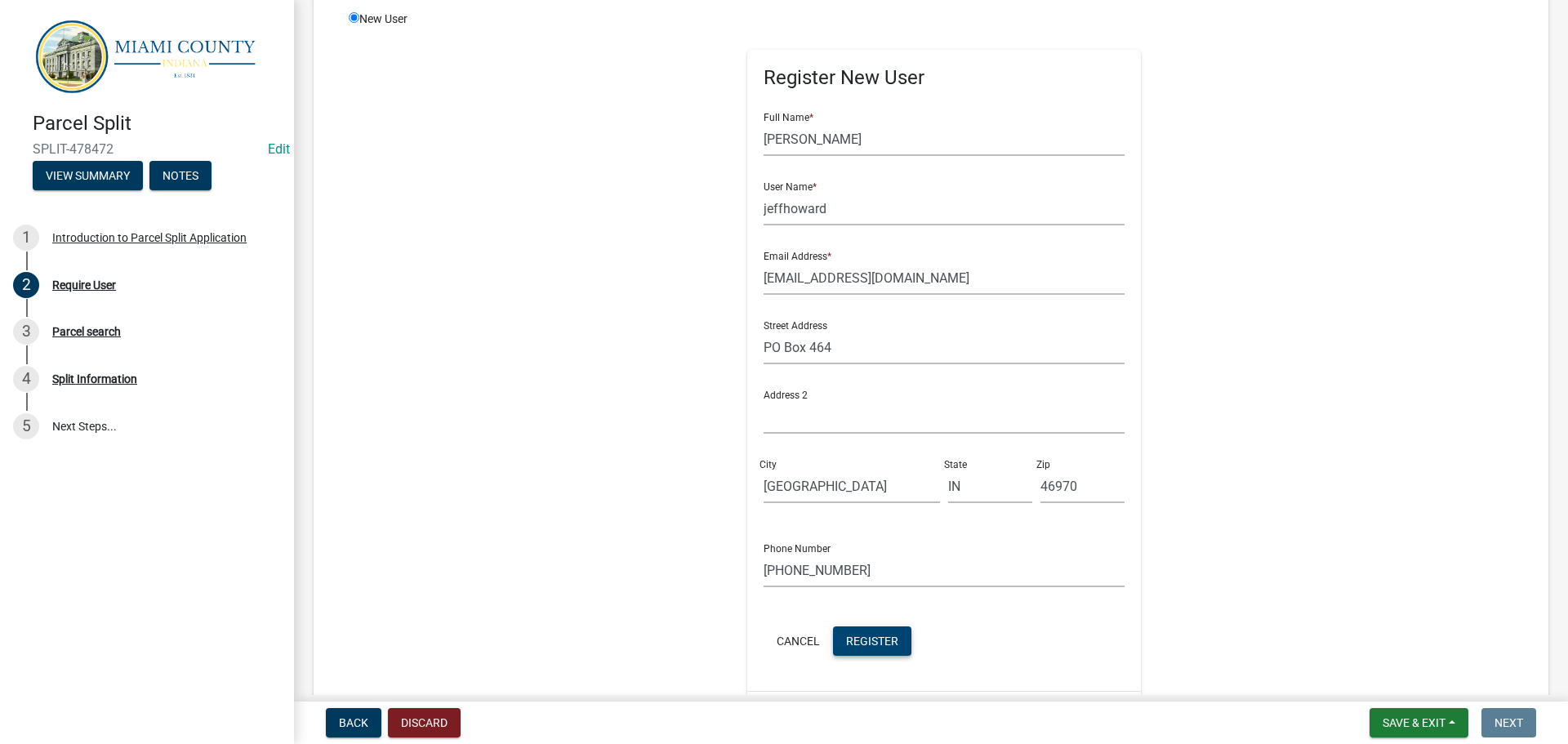
scroll to position [163, 0]
click at [802, 227] on input "jeffhoward" at bounding box center [944, 210] width 362 height 34
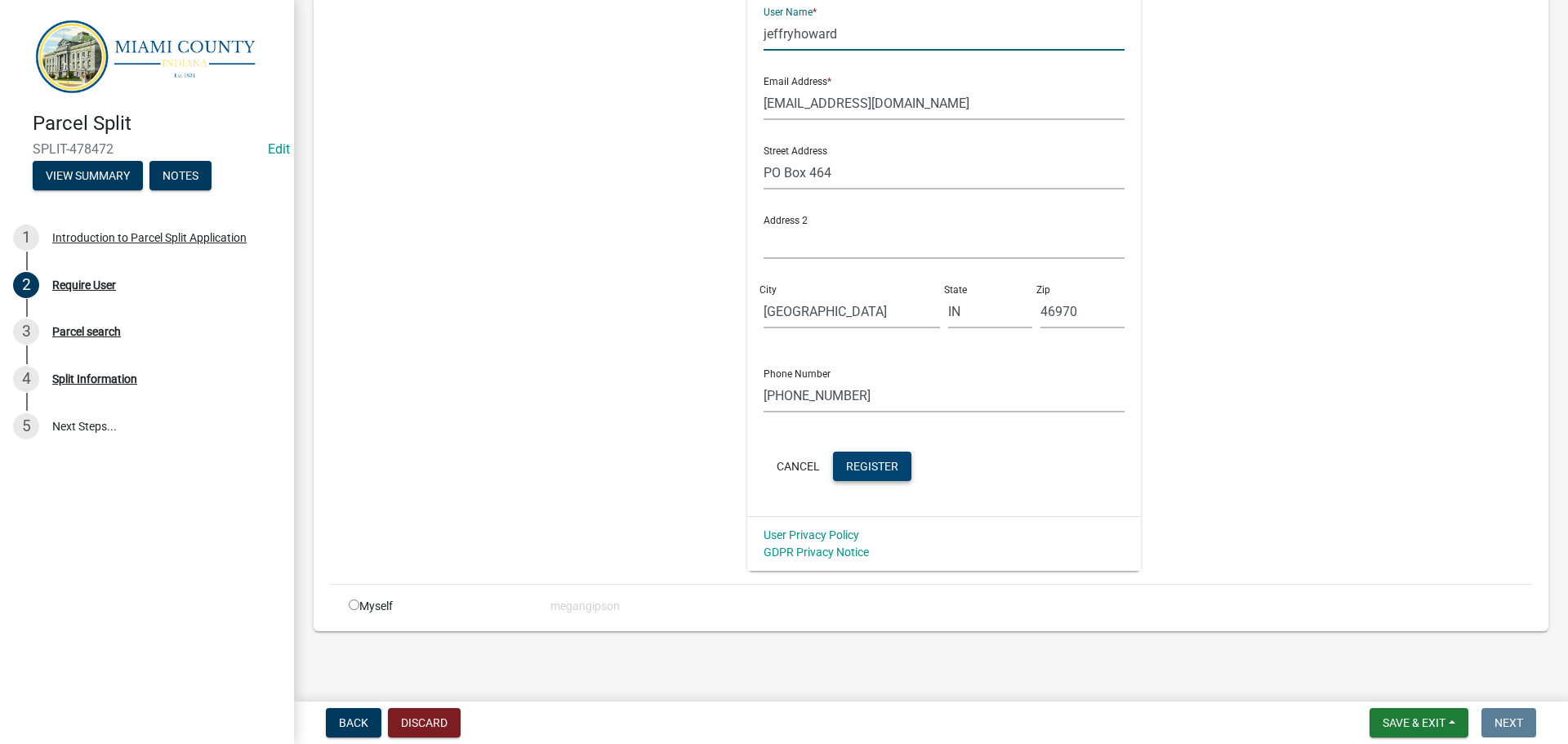
scroll to position [462, 0]
type input "jeffryhoward"
click at [899, 459] on span "Register" at bounding box center [872, 466] width 52 height 13
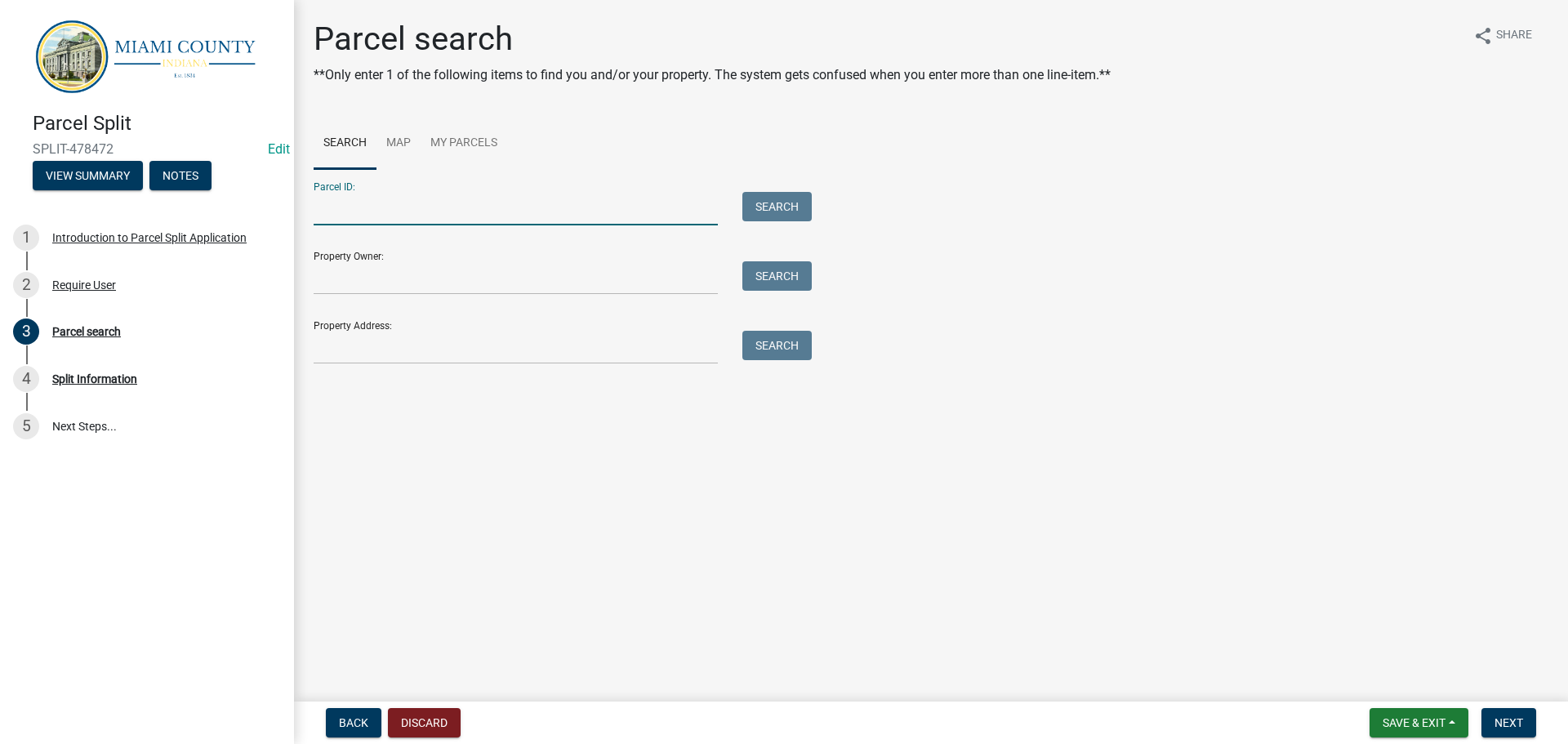
click at [398, 225] on input "Parcel ID:" at bounding box center [516, 208] width 404 height 34
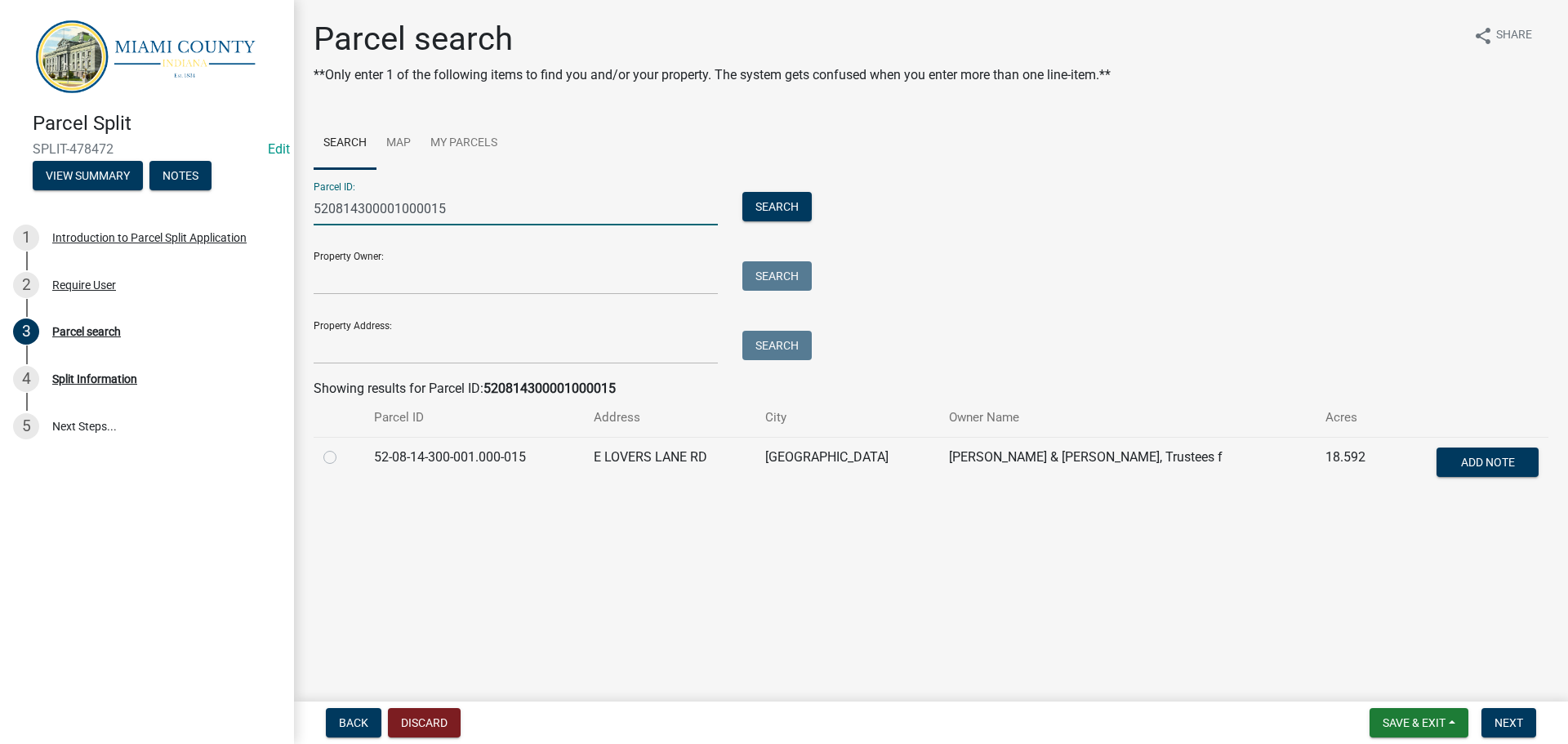
type input "520814300001000015"
click at [343, 448] on label at bounding box center [343, 448] width 0 height 0
click at [343, 458] on input "radio" at bounding box center [348, 453] width 11 height 11
radio input "true"
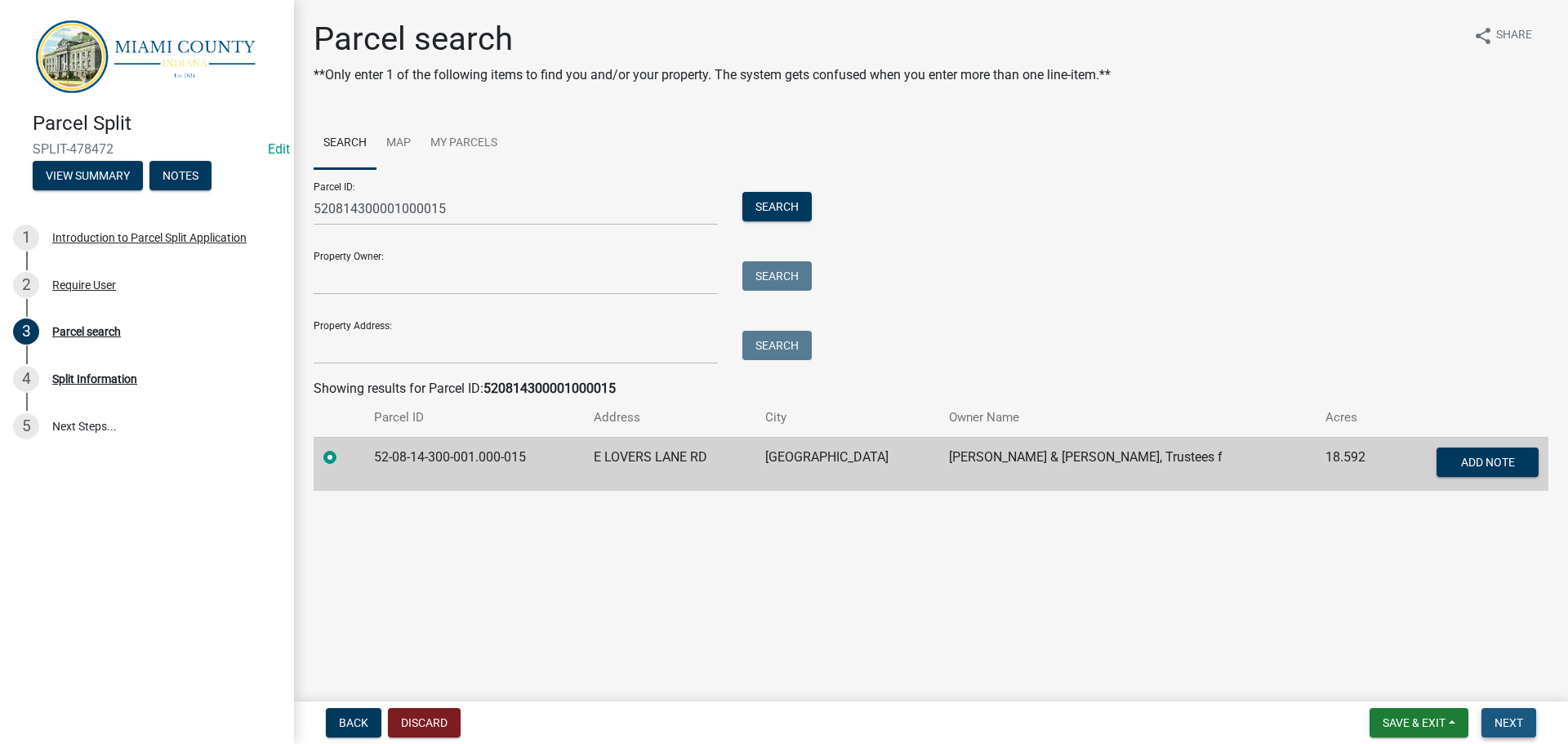
click at [1510, 710] on button "Next" at bounding box center [1509, 723] width 55 height 30
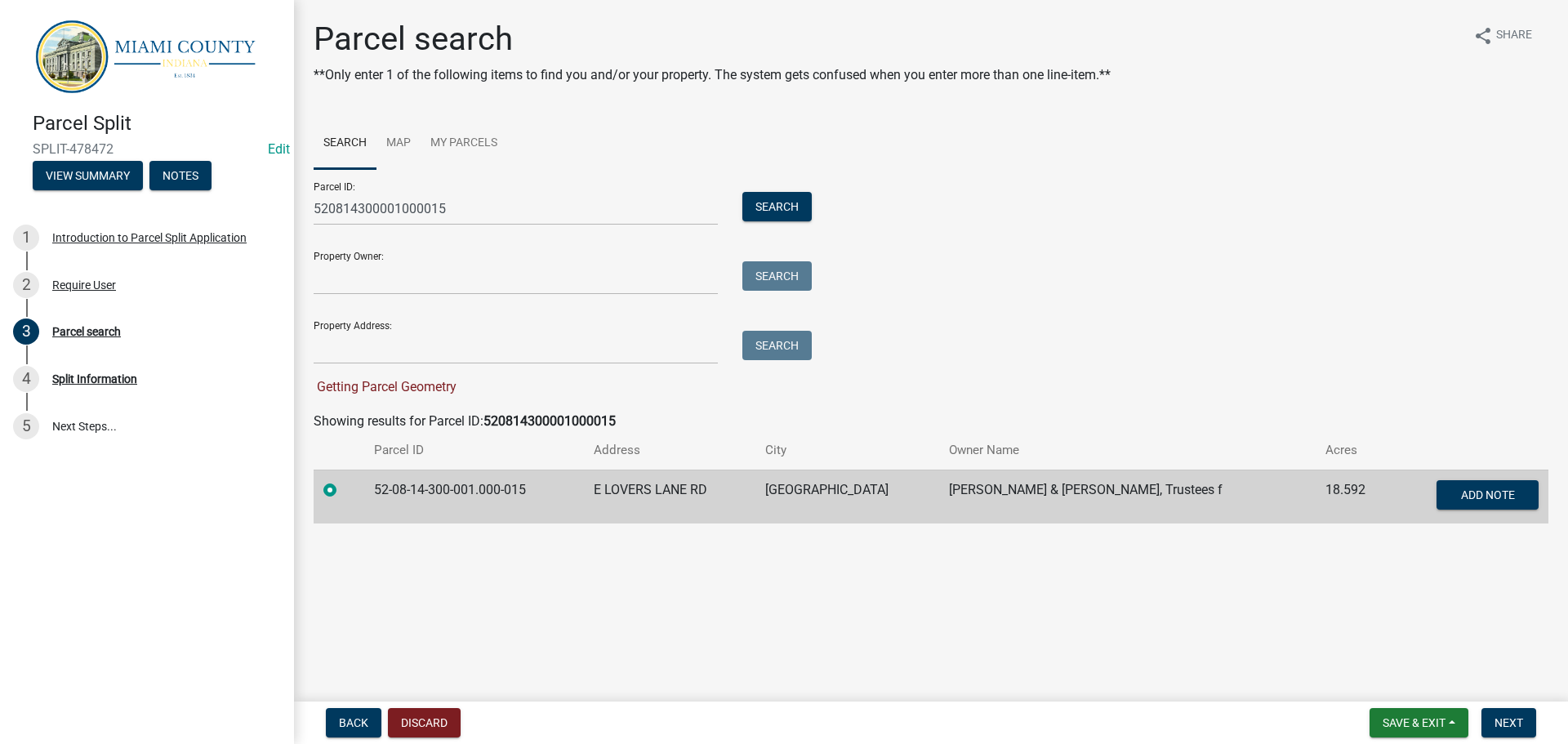
click at [1538, 718] on form "Save & Exit Save Save & Exit Next" at bounding box center [1453, 723] width 180 height 30
click at [1507, 729] on button "Next" at bounding box center [1509, 723] width 55 height 30
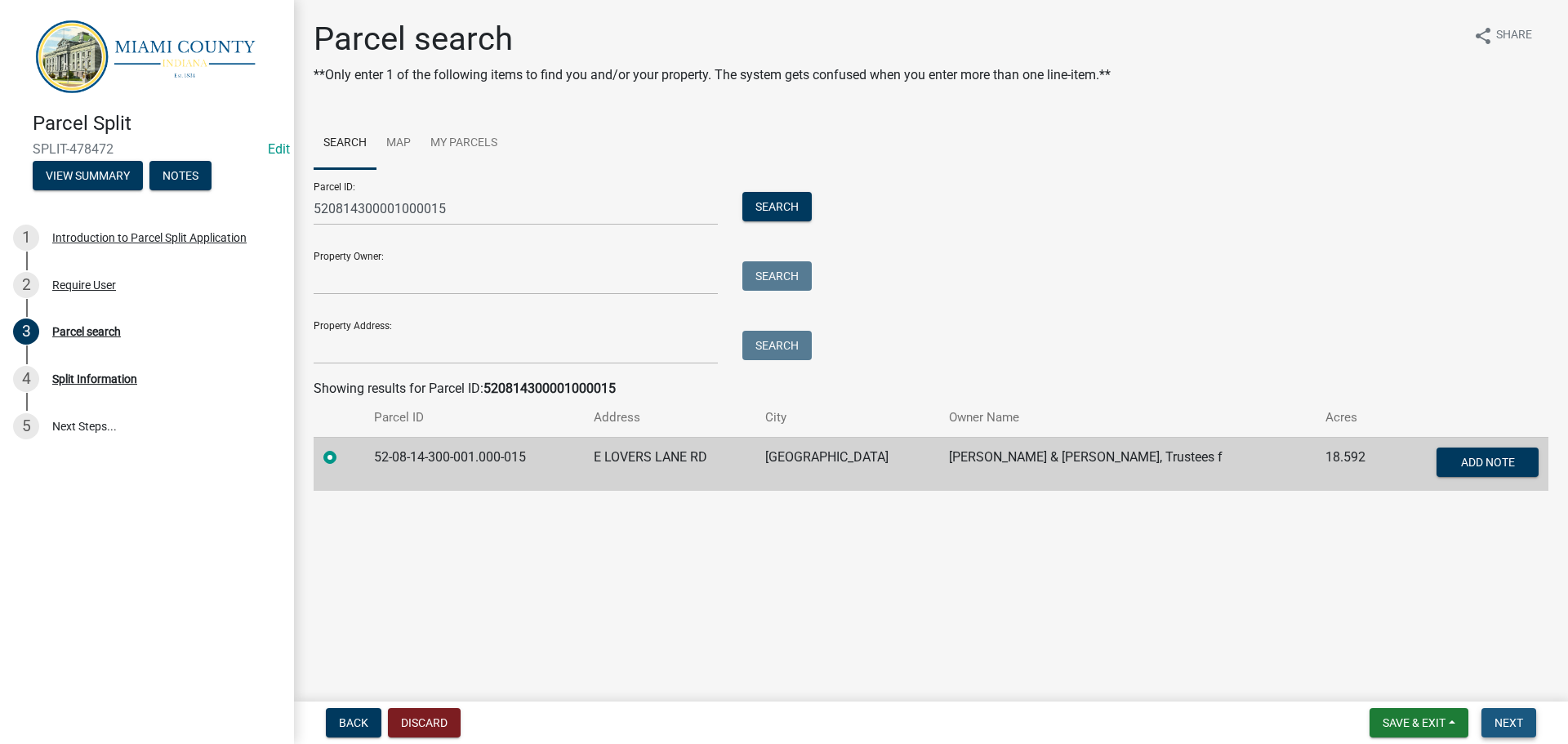
click at [1481, 710] on button "Next" at bounding box center [1509, 723] width 55 height 30
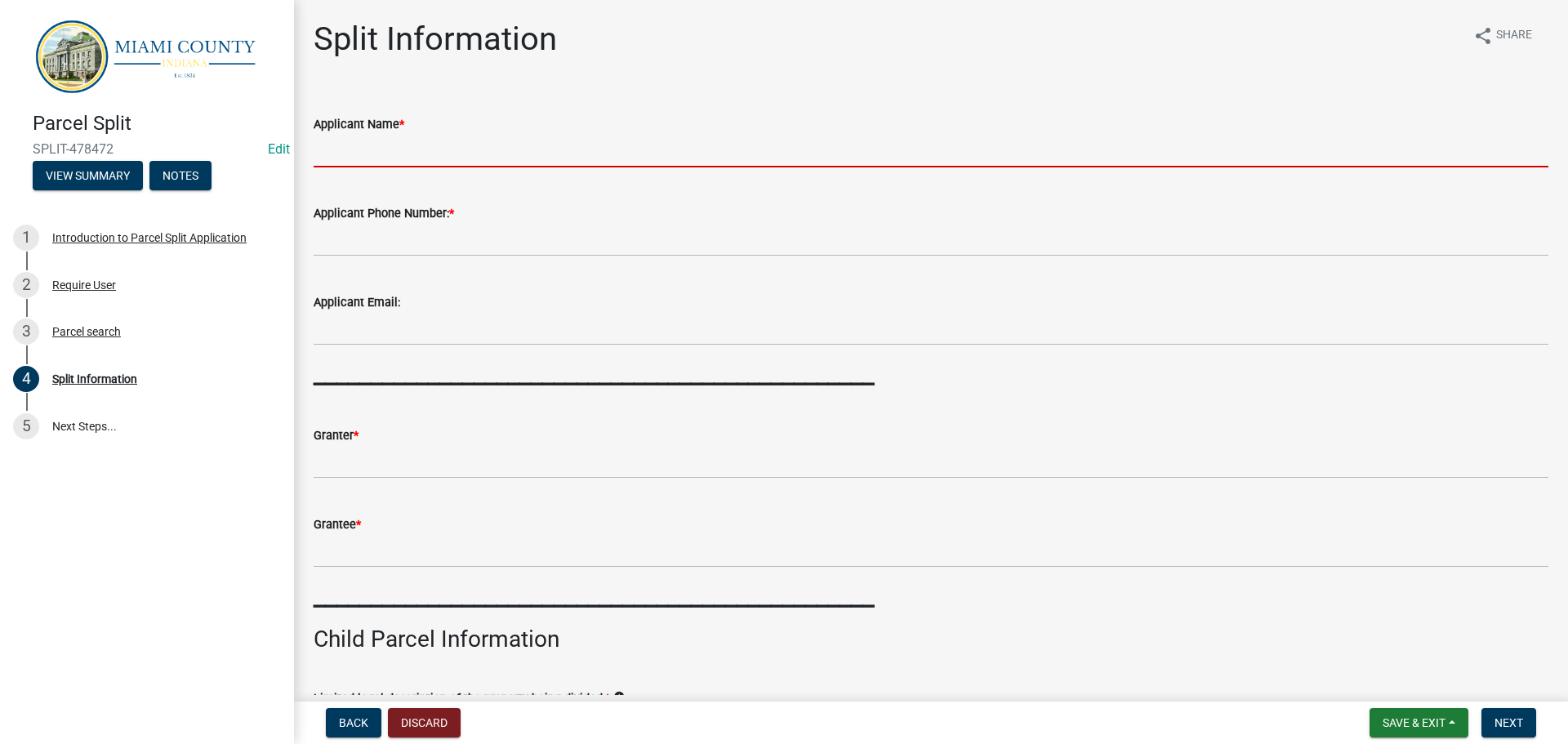
click at [417, 166] on input "Applicant Name *" at bounding box center [931, 150] width 1235 height 34
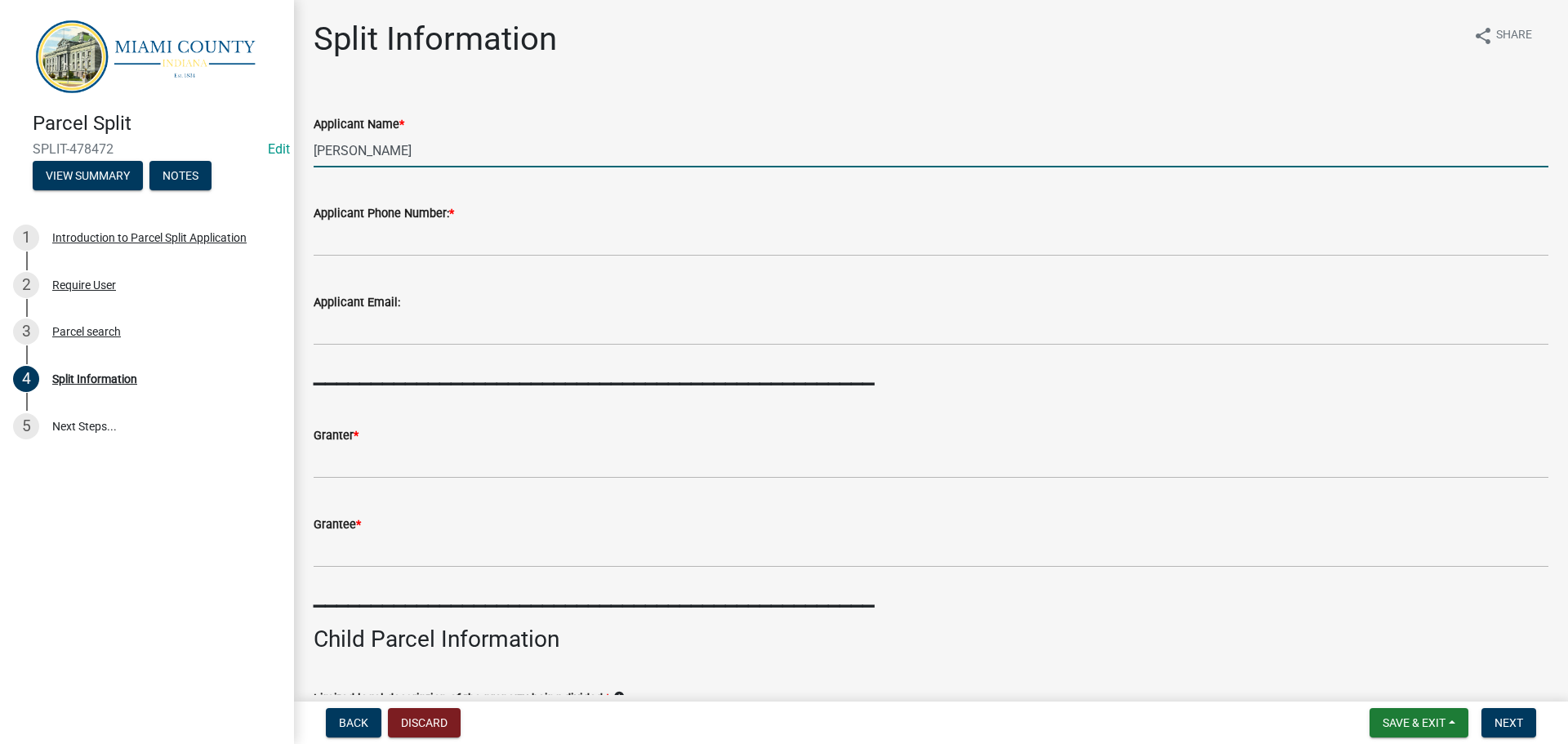
type input "[PERSON_NAME]"
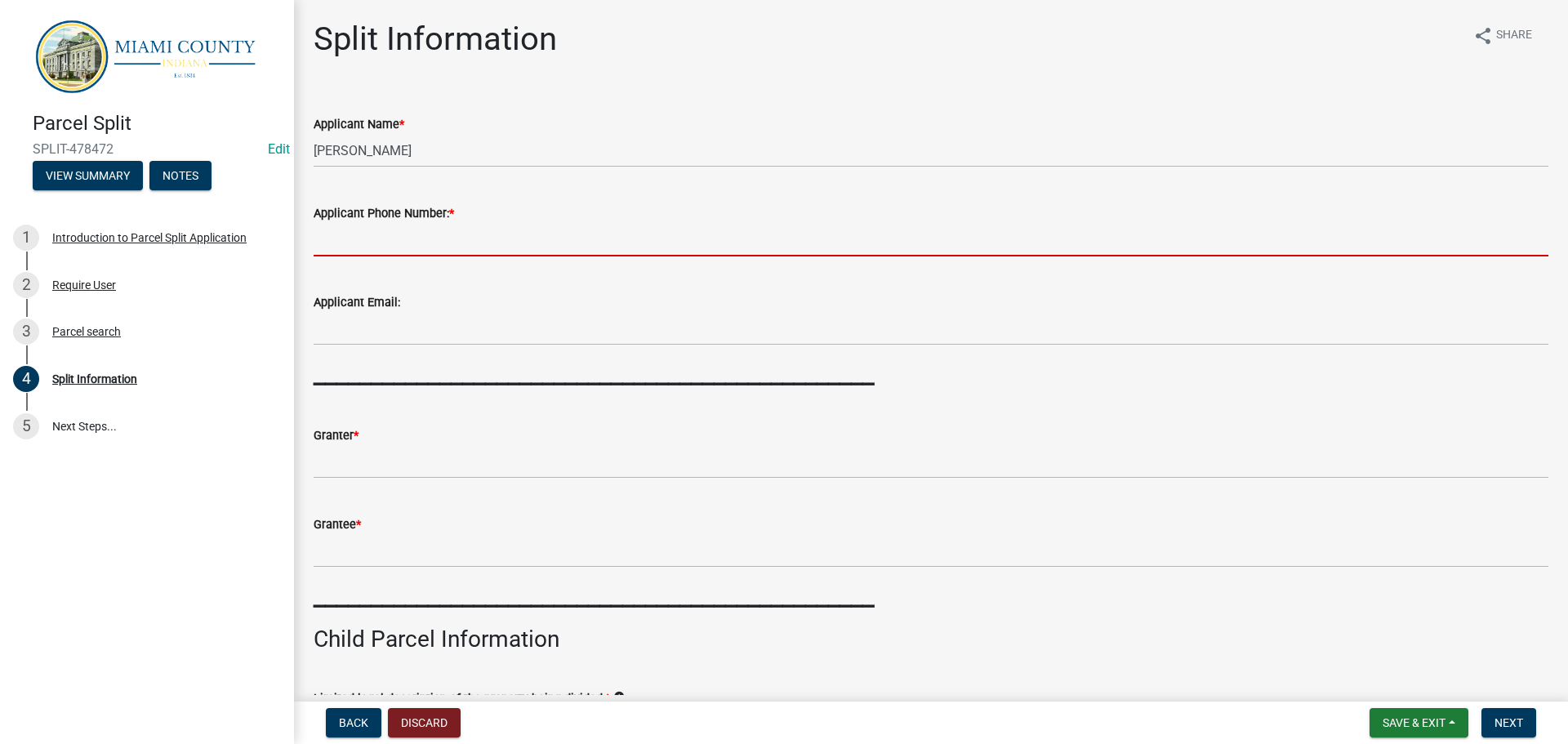
drag, startPoint x: 493, startPoint y: 291, endPoint x: 501, endPoint y: 271, distance: 21.5
paste input "[PHONE_NUMBER]"
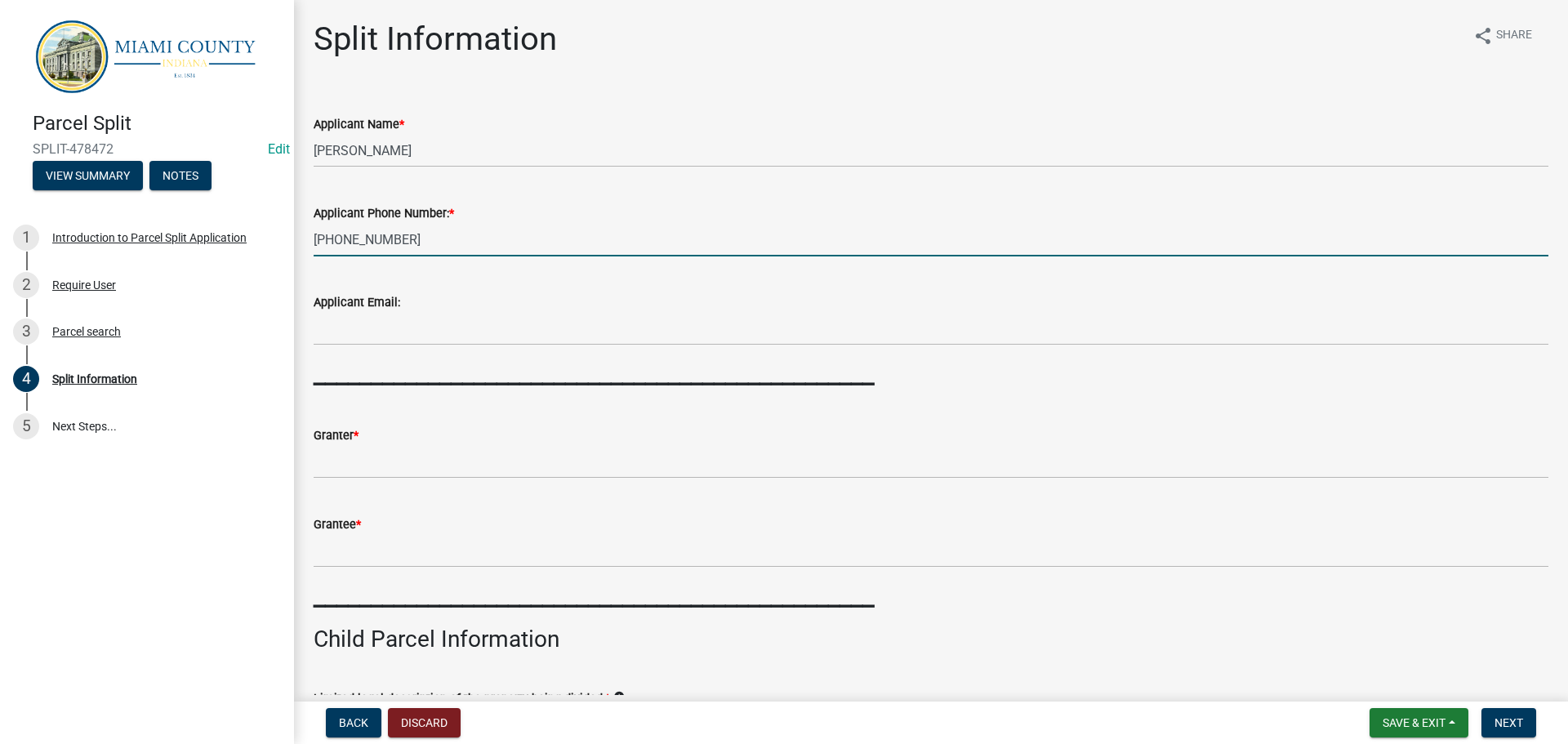
type input "[PHONE_NUMBER]"
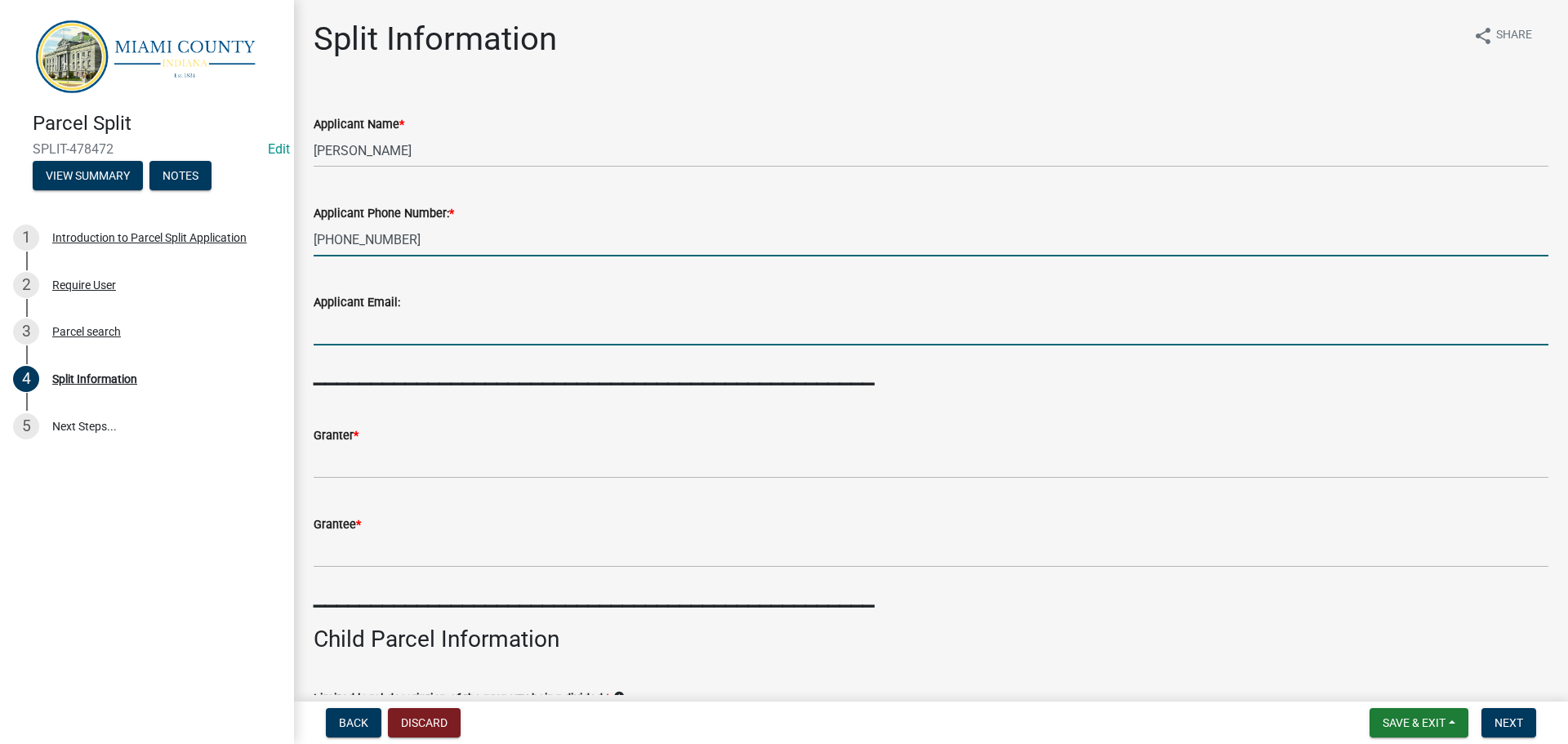
click at [372, 345] on input "Applicant Email:" at bounding box center [931, 329] width 1235 height 34
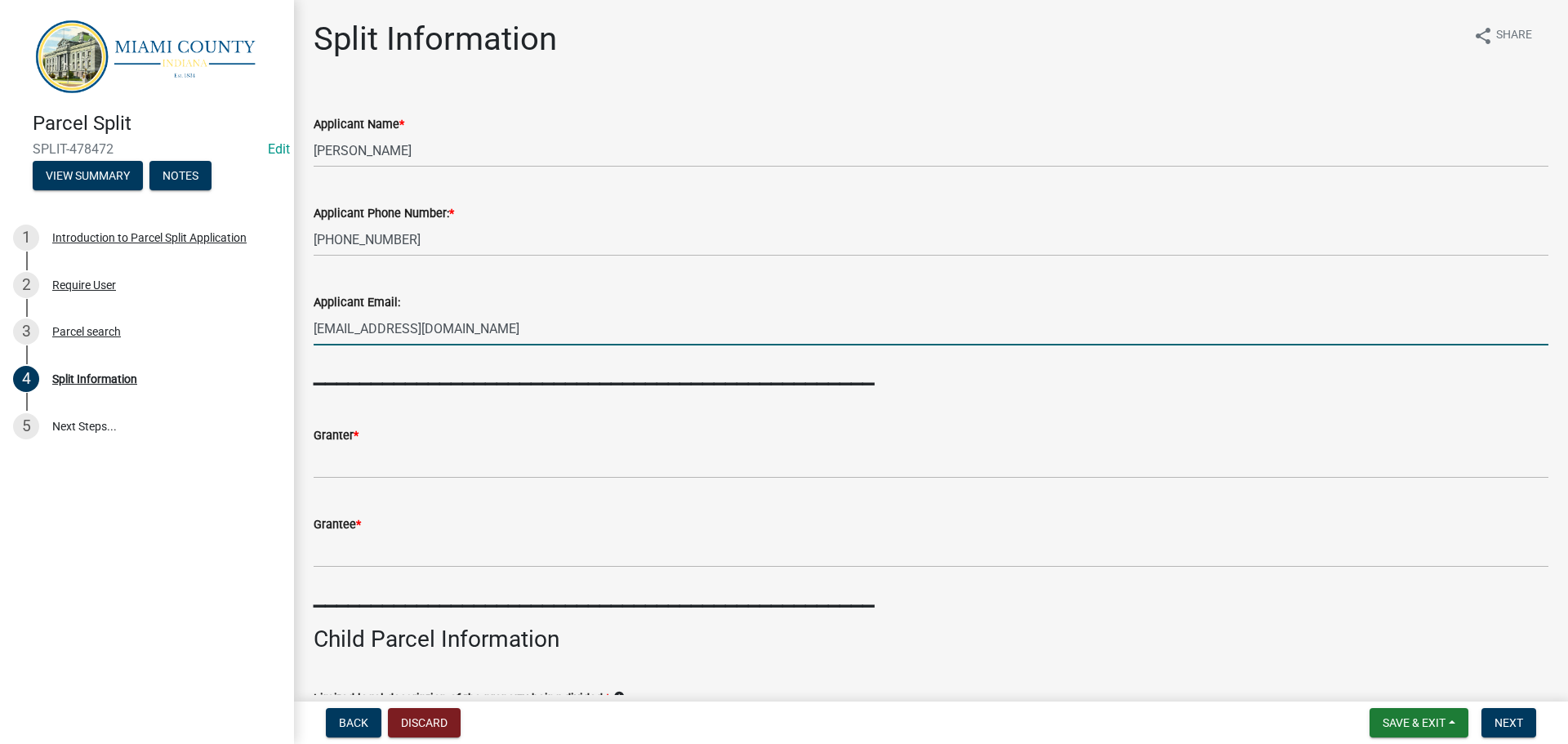
click at [427, 345] on input "[EMAIL_ADDRESS][DOMAIN_NAME]" at bounding box center [931, 329] width 1235 height 34
click at [519, 345] on input "[EMAIL_ADDRESS][DOMAIN_NAME]" at bounding box center [931, 329] width 1235 height 34
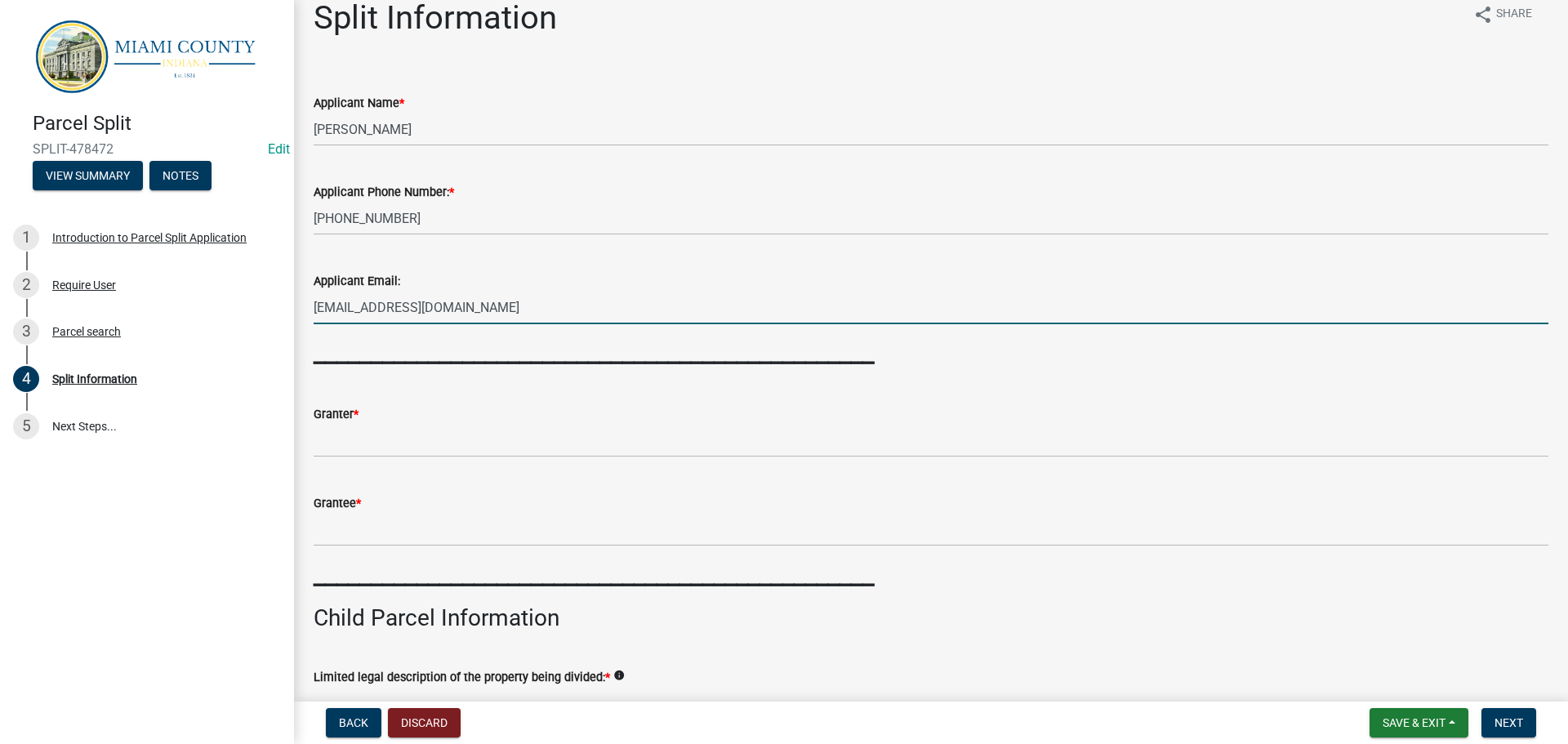
scroll to position [82, 0]
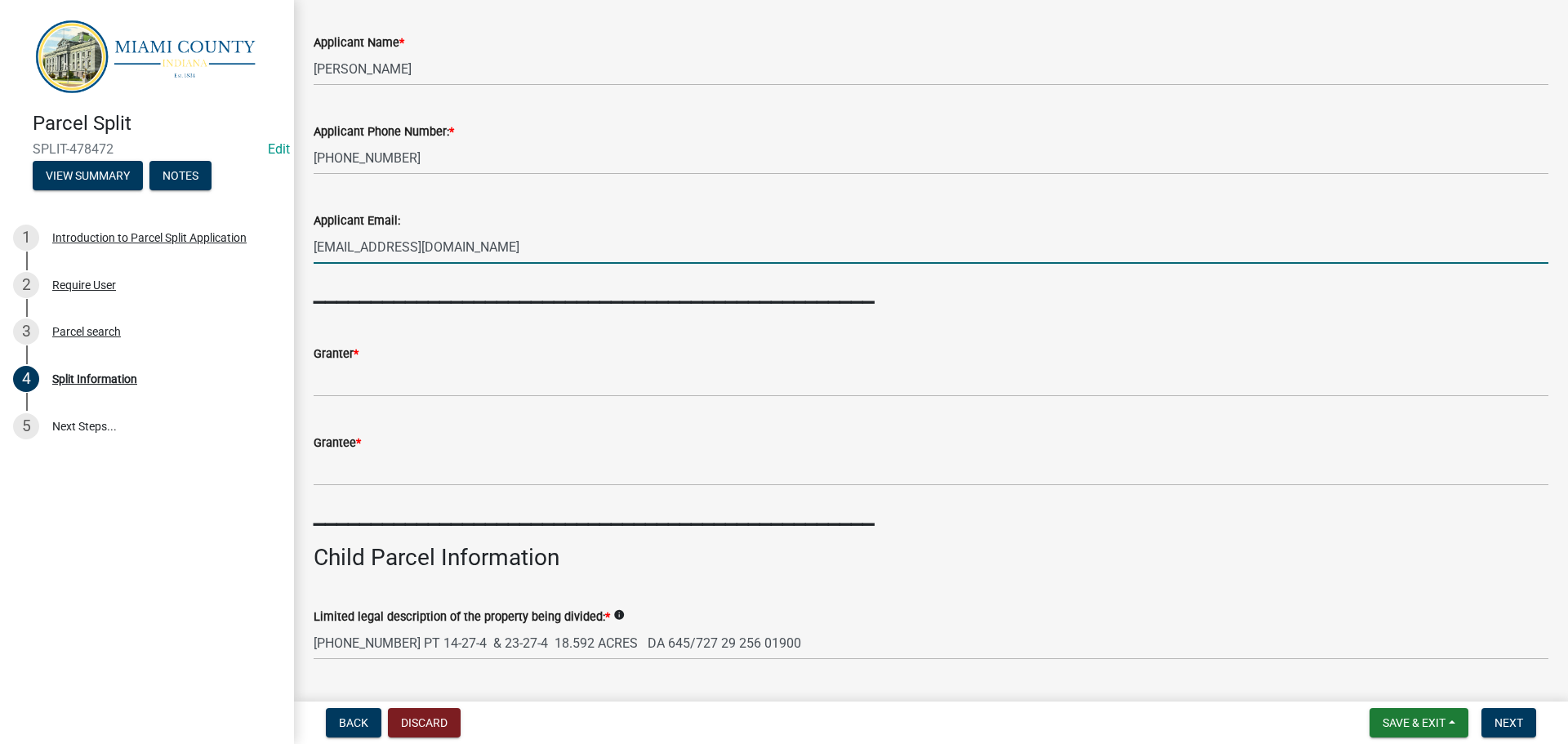
type input "[EMAIL_ADDRESS][DOMAIN_NAME]"
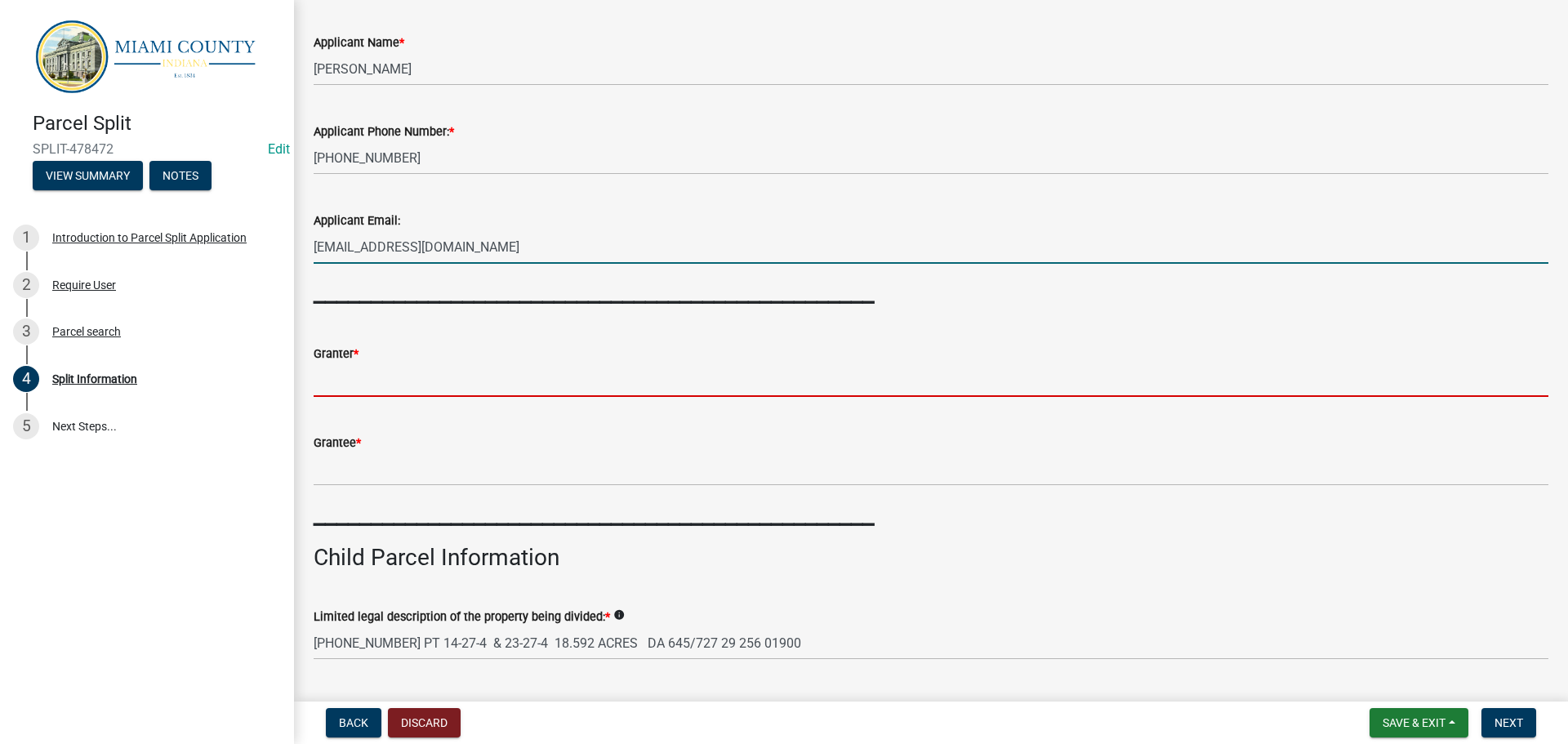
click at [375, 396] on input "Granter *" at bounding box center [931, 380] width 1235 height 34
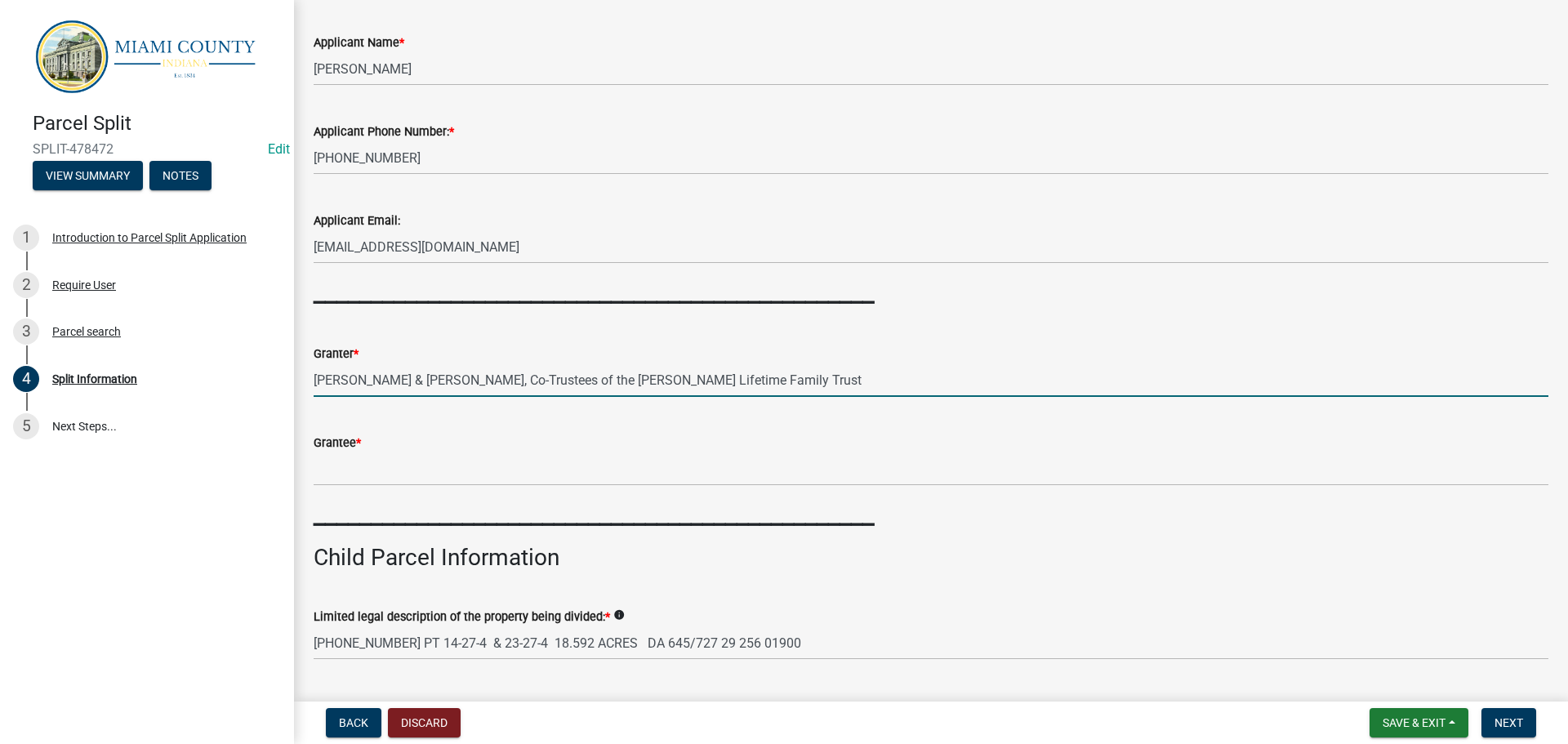
type input "[PERSON_NAME] & [PERSON_NAME], Co-Trustees of the [PERSON_NAME] Lifetime Family…"
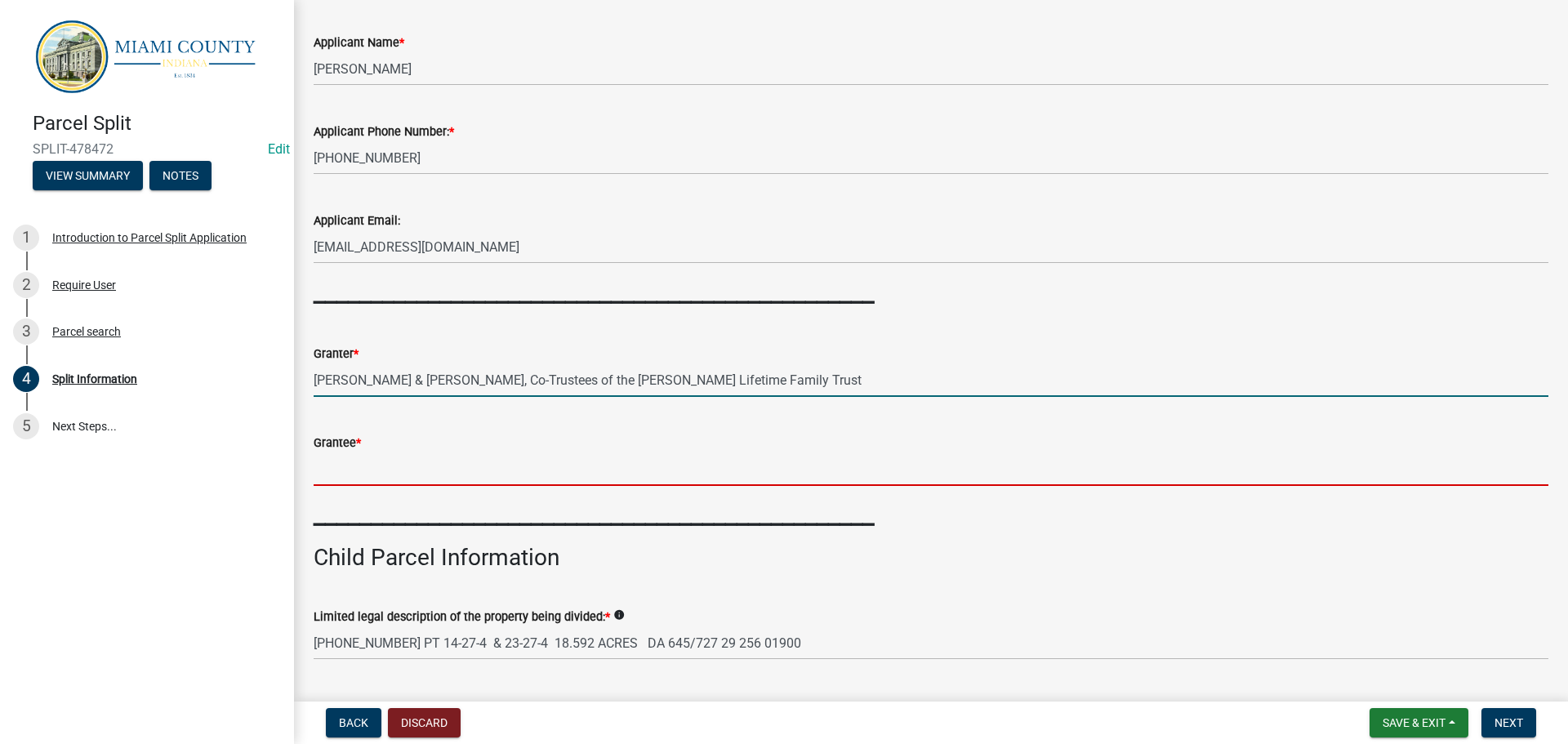
click at [443, 486] on input "Grantee *" at bounding box center [931, 469] width 1235 height 34
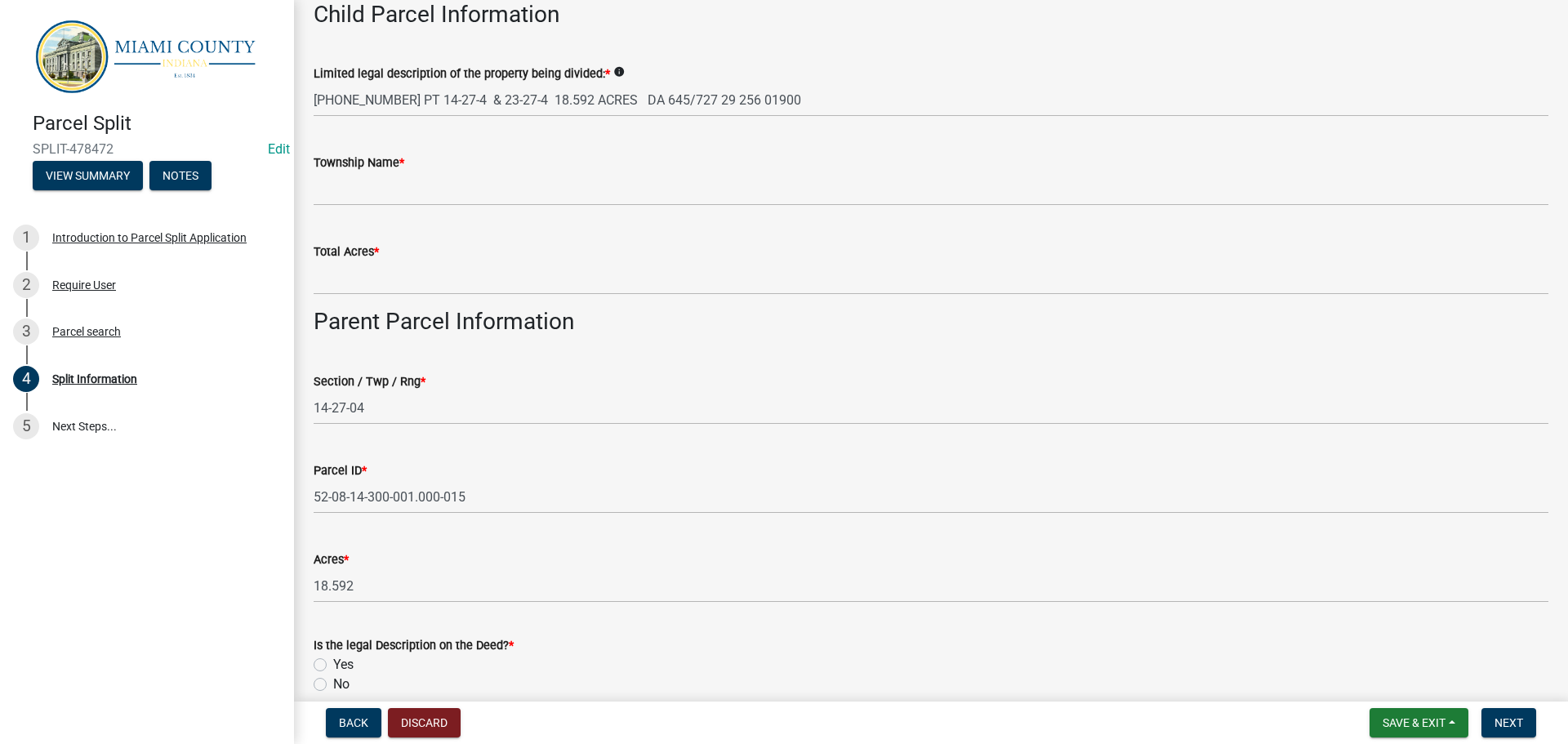
scroll to position [653, 0]
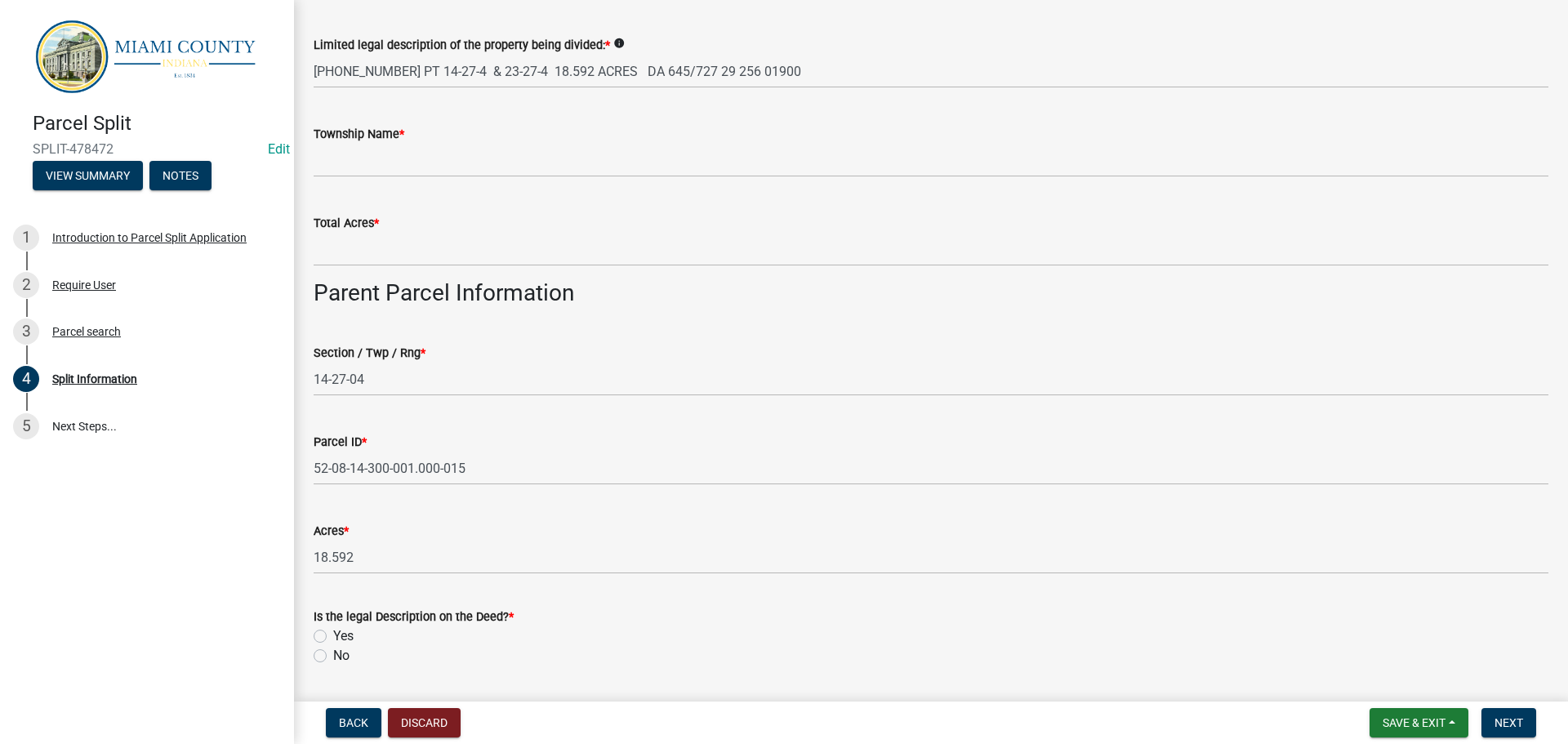
type input "[PERSON_NAME] & [PERSON_NAME]"
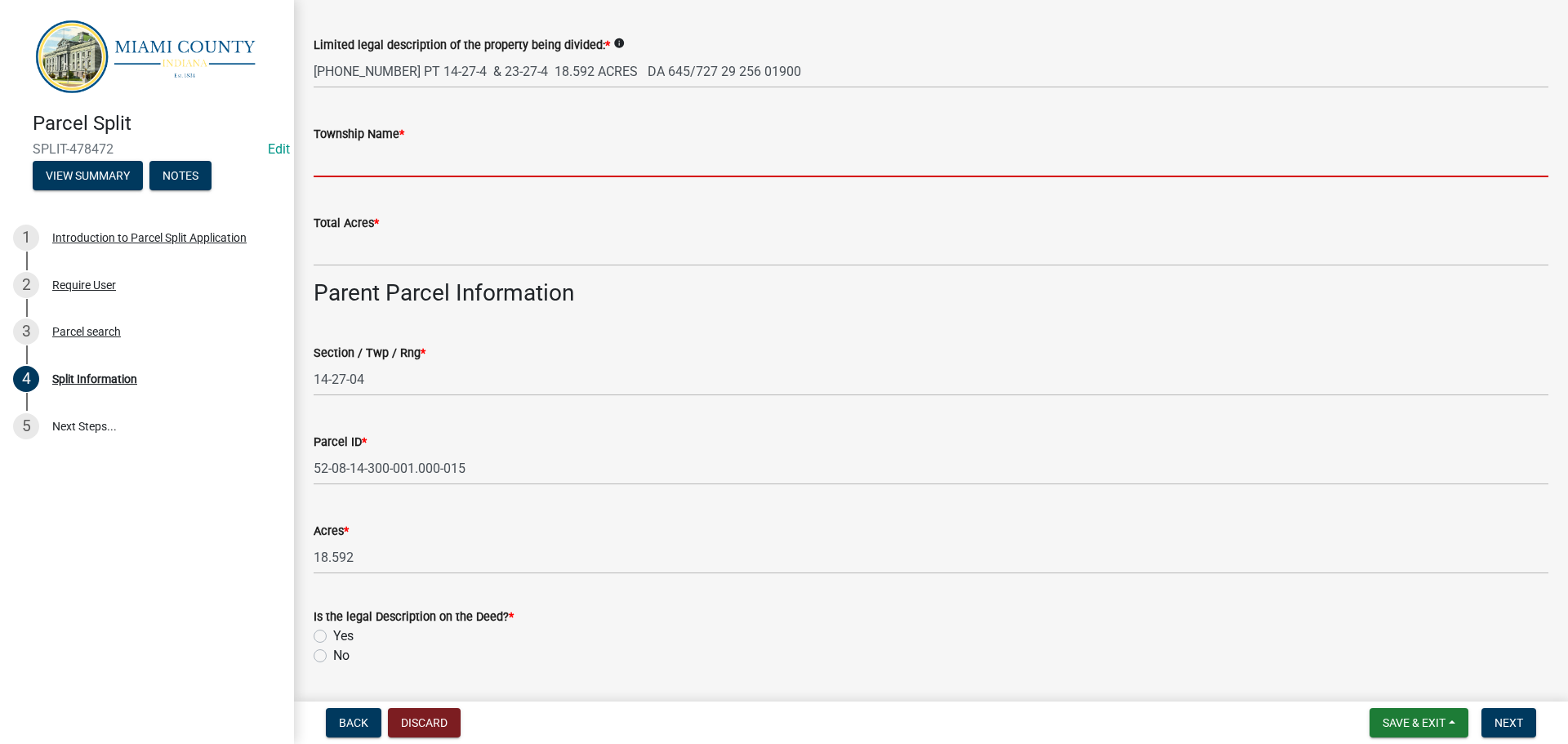
click at [411, 178] on input "Township Name *" at bounding box center [931, 160] width 1235 height 34
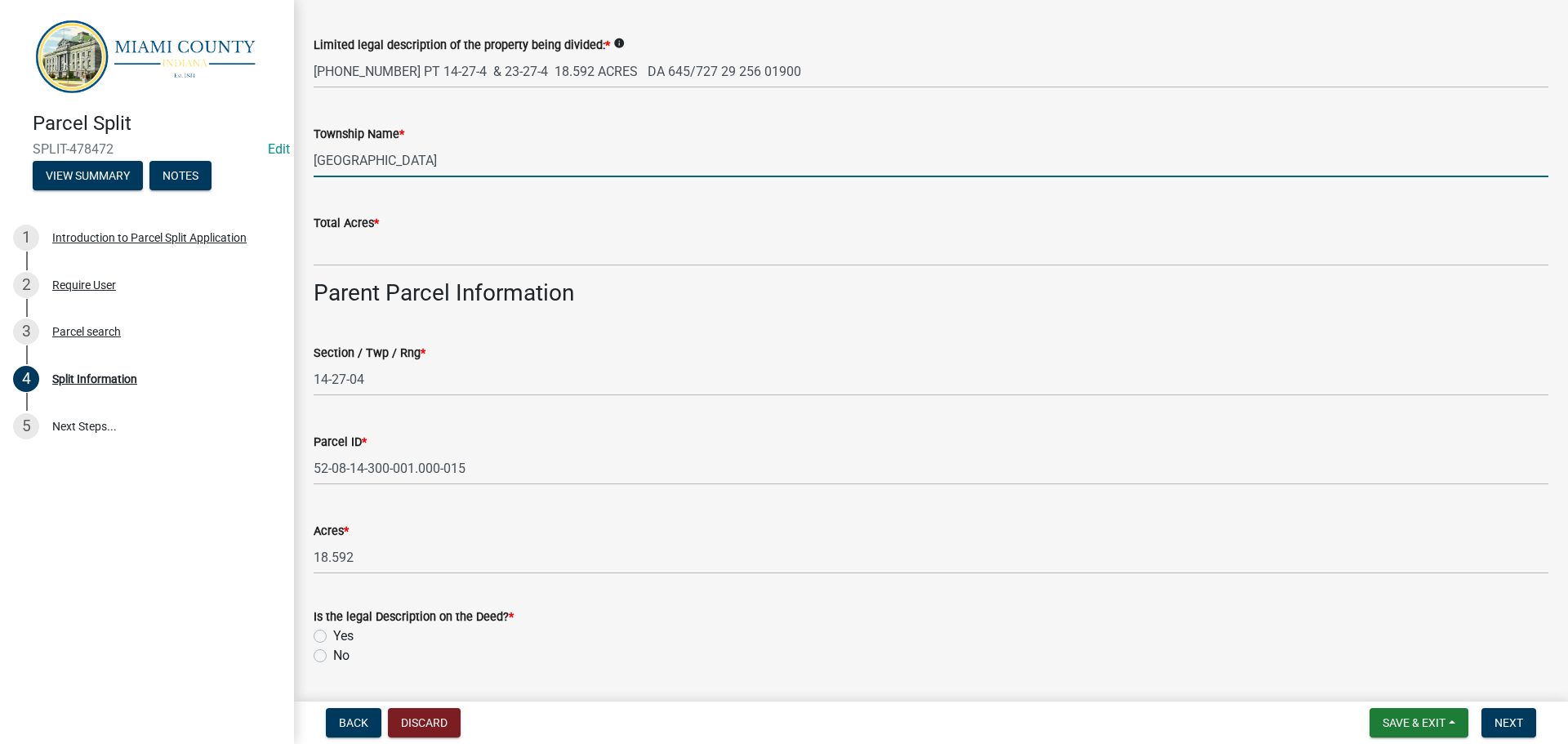
type input "[GEOGRAPHIC_DATA]"
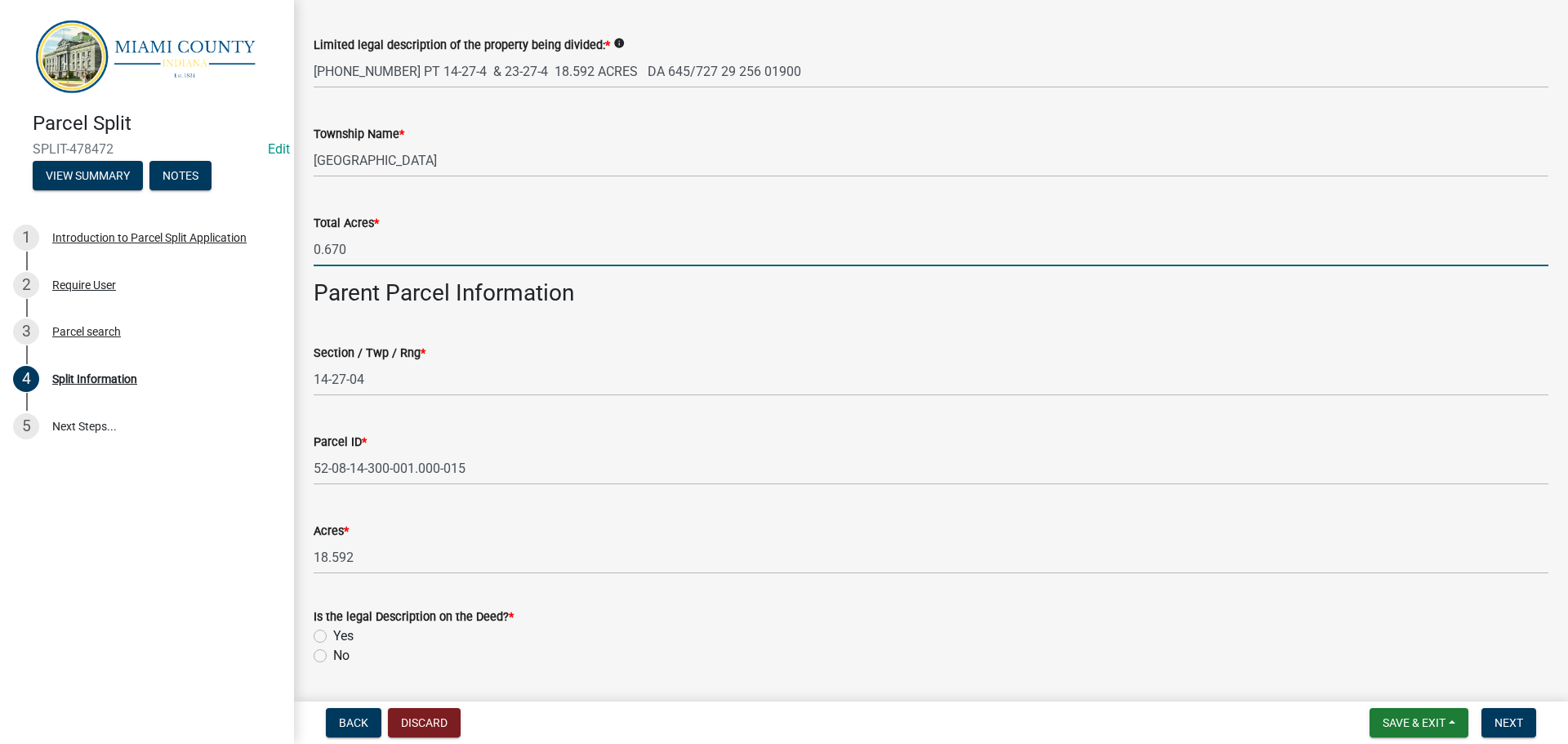
type input "0.670"
click at [481, 307] on h3 "Parent Parcel Information" at bounding box center [931, 293] width 1235 height 28
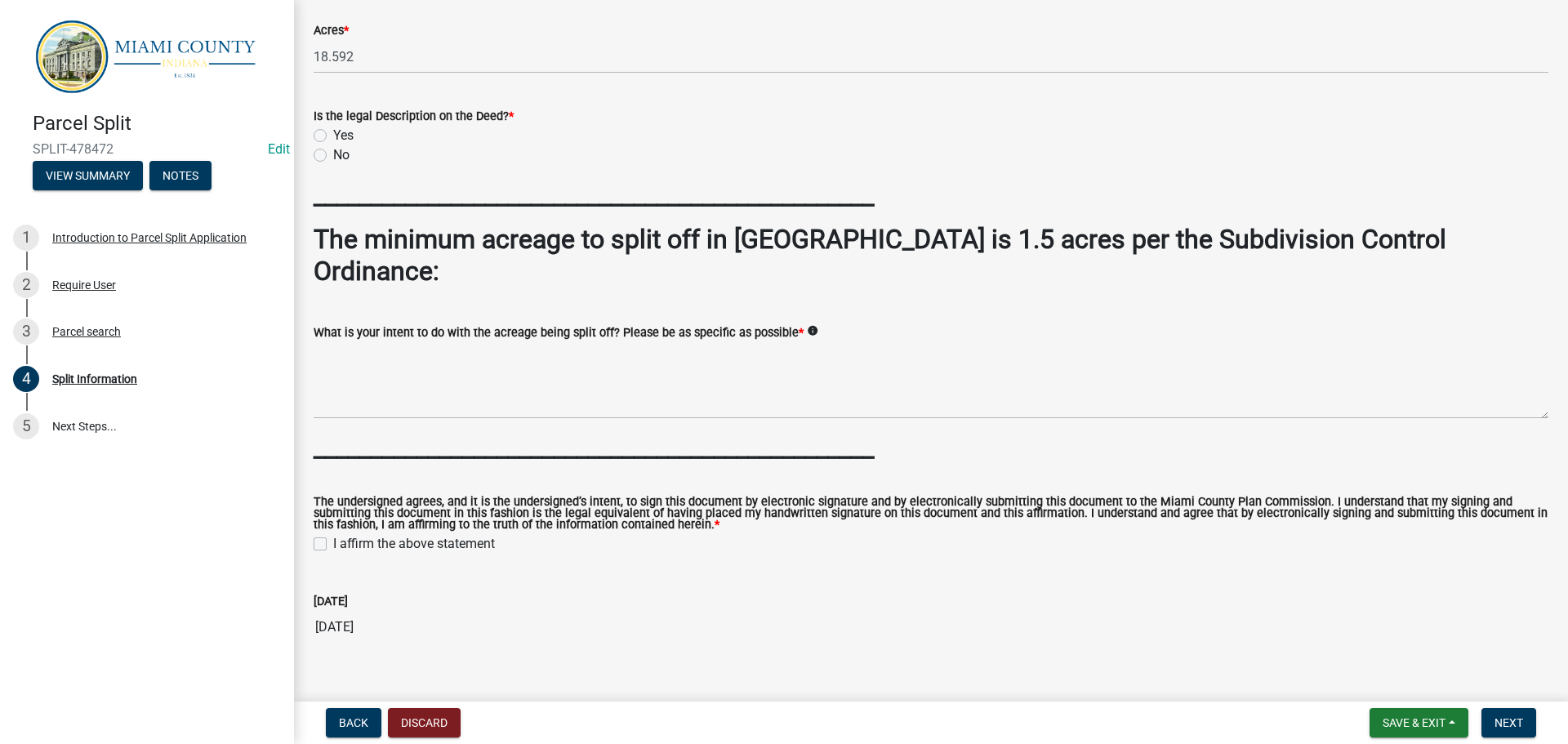
scroll to position [1306, 0]
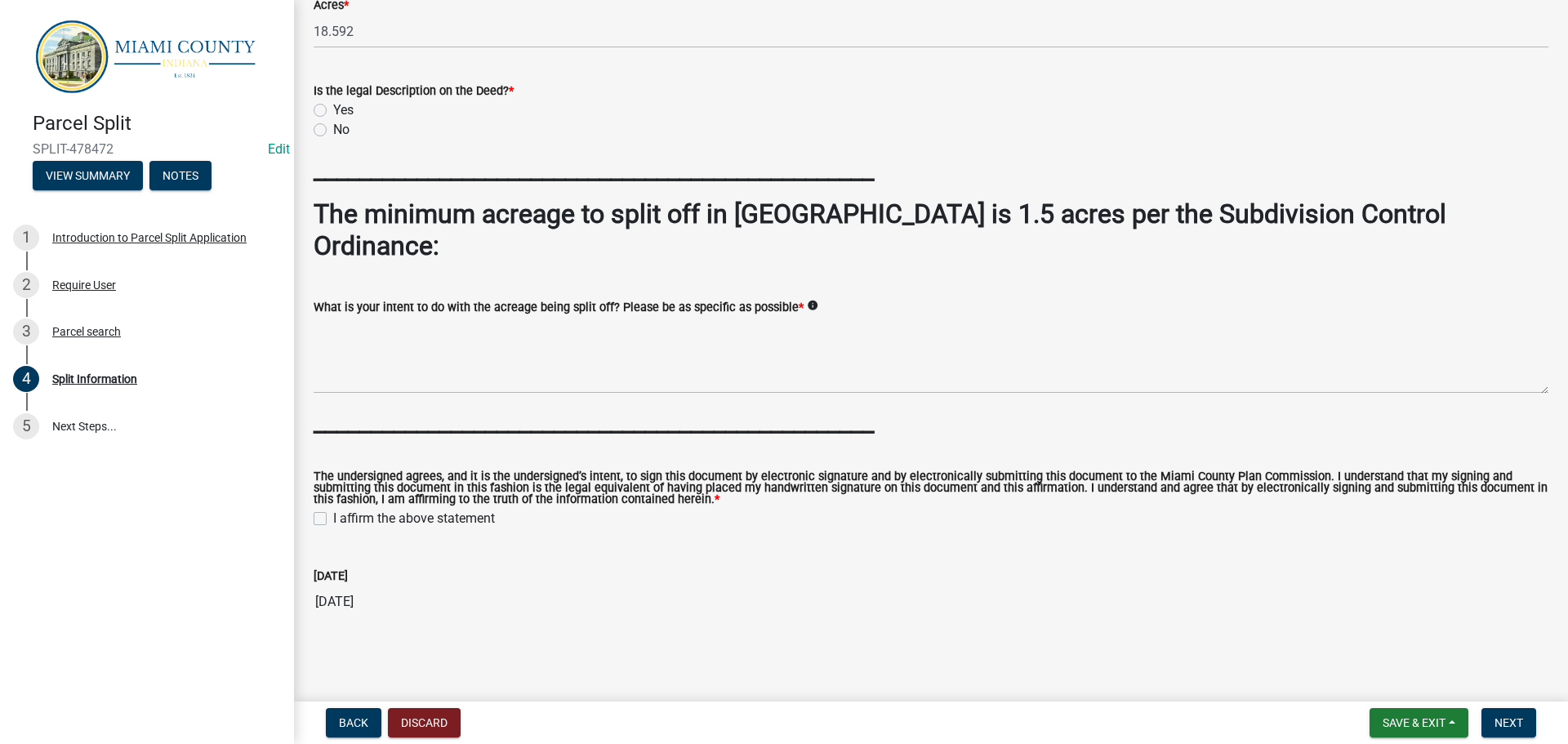
click at [333, 120] on label "Yes" at bounding box center [343, 111] width 21 height 20
click at [333, 111] on input "Yes" at bounding box center [338, 106] width 11 height 11
radio input "true"
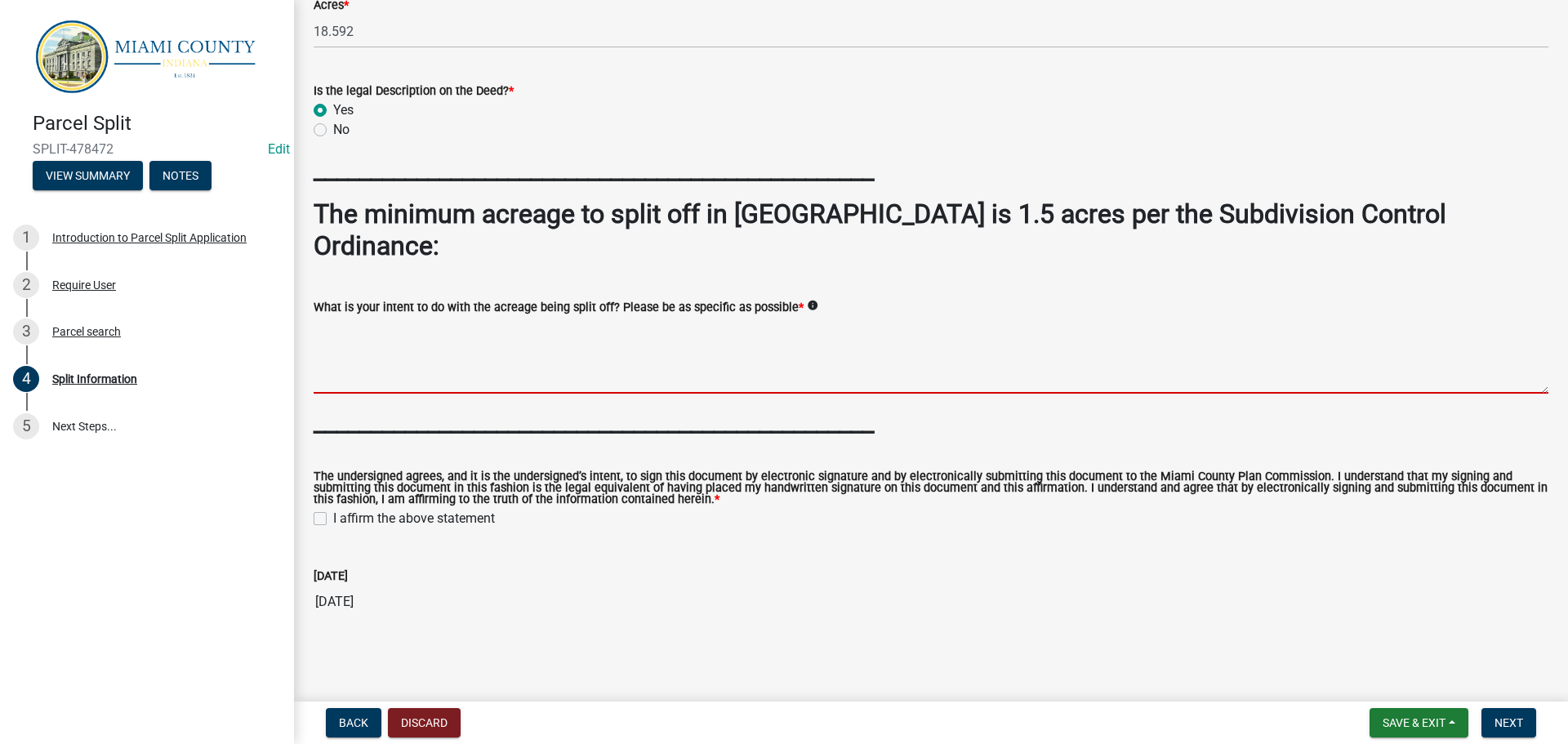
click at [575, 394] on textarea "What is your intent to do with the acreage being split off? Please be as specif…" at bounding box center [931, 355] width 1235 height 77
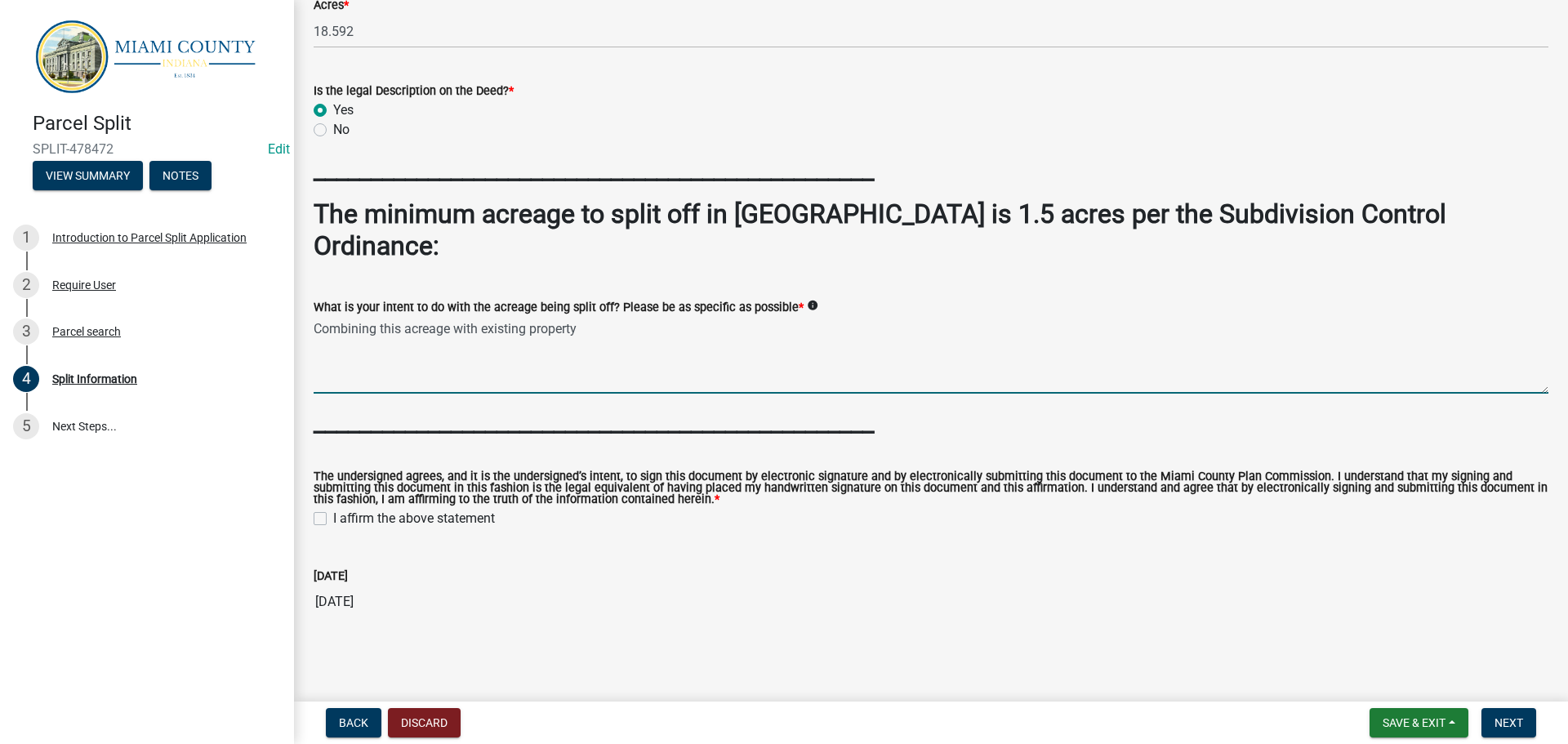
scroll to position [1405, 0]
type textarea "Combining this acreage with existing property"
click at [333, 509] on label "I affirm the above statement" at bounding box center [414, 519] width 162 height 20
click at [333, 509] on input "I affirm the above statement" at bounding box center [338, 514] width 11 height 11
checkbox input "true"
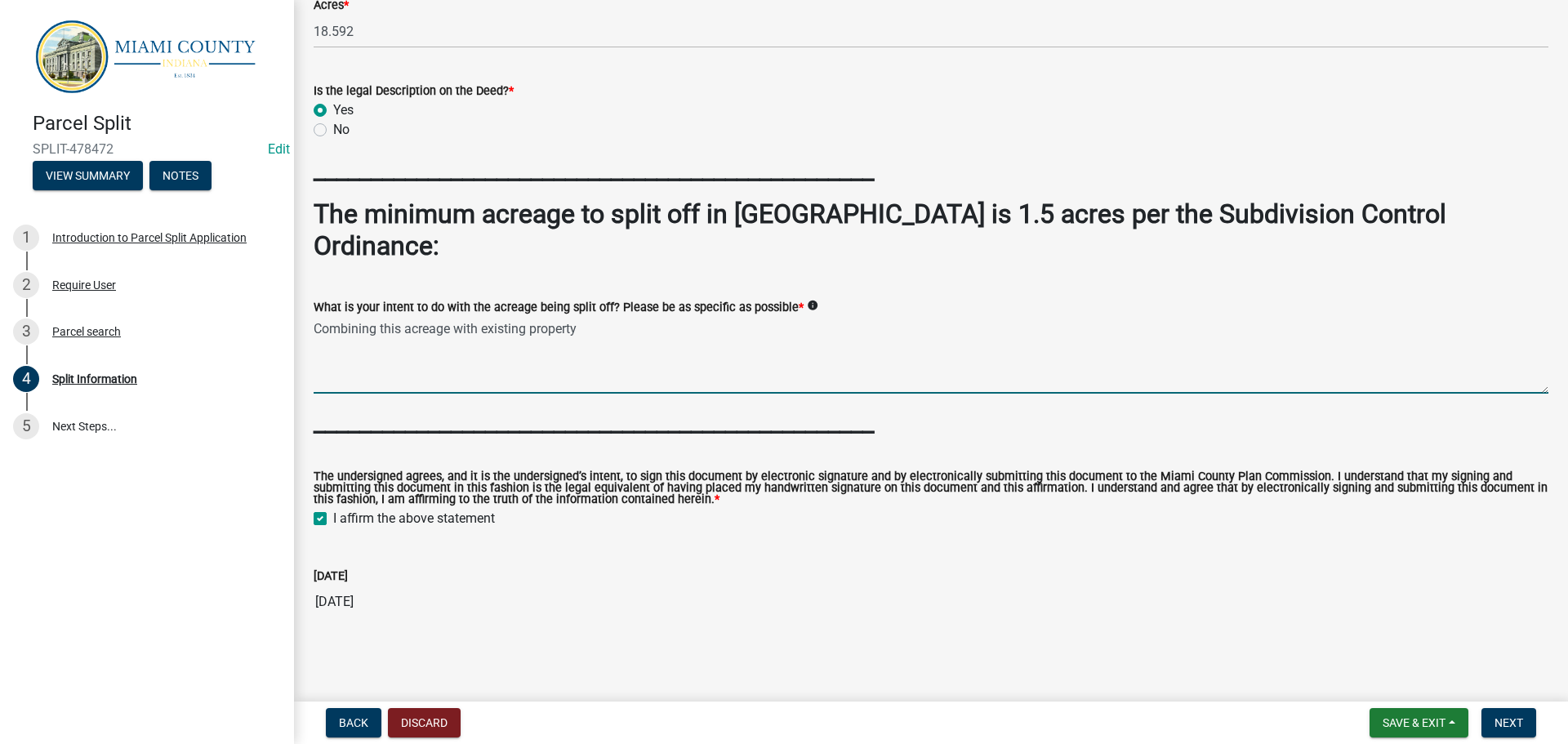
click at [648, 329] on textarea "Combining this acreage with existing property" at bounding box center [931, 355] width 1235 height 77
click at [667, 317] on textarea "Combining this acreage with existing property" at bounding box center [931, 355] width 1235 height 77
click at [648, 419] on wm-data-entity-input "_________________________________________________" at bounding box center [931, 428] width 1235 height 44
click at [421, 317] on textarea "Combining this acreage with existing property" at bounding box center [931, 355] width 1235 height 77
type textarea "Combining acreage with existing property"
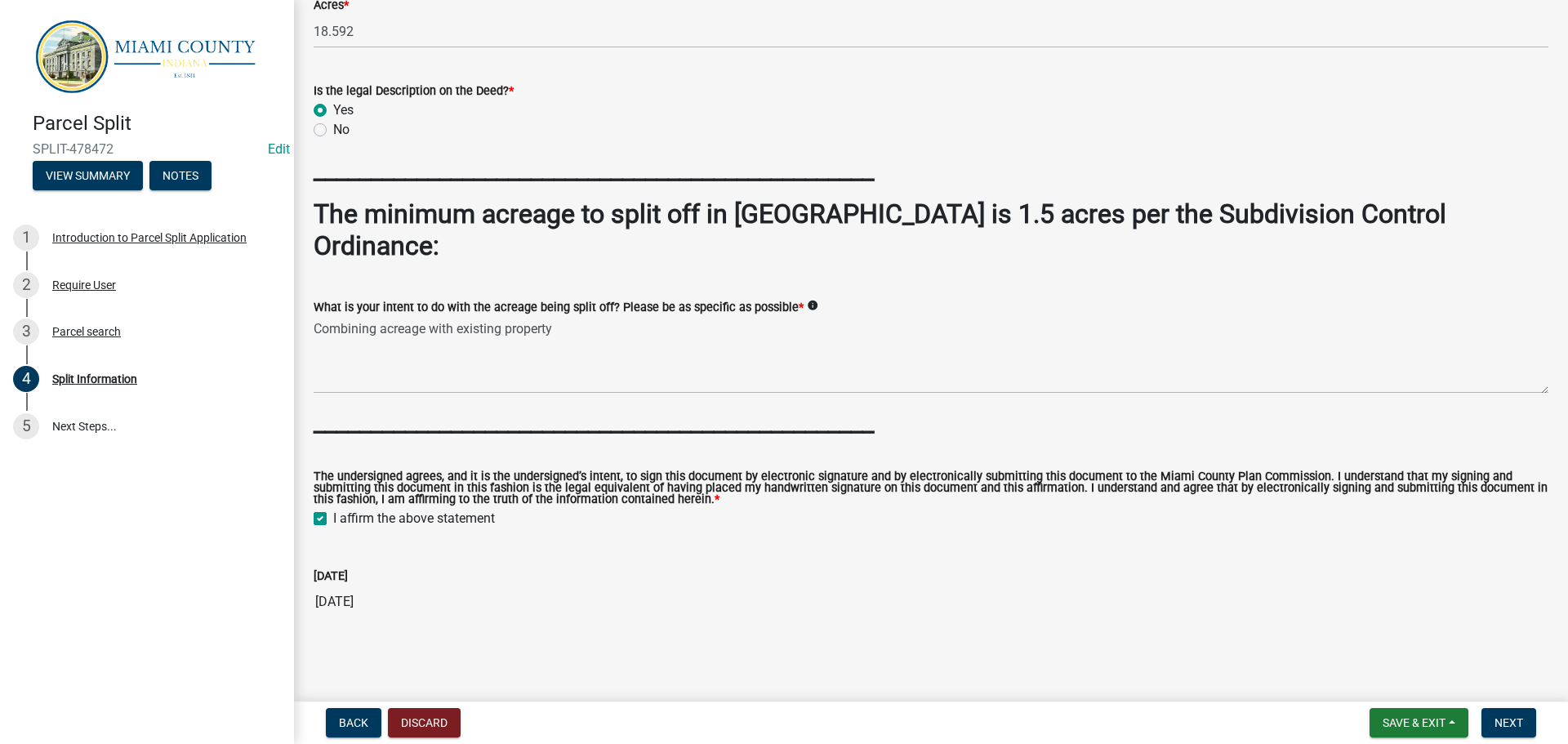
drag, startPoint x: 880, startPoint y: 530, endPoint x: 1088, endPoint y: 566, distance: 211.1
click at [881, 543] on div "[DATE] [DATE]" at bounding box center [931, 580] width 1235 height 75
click at [1518, 716] on span "Next" at bounding box center [1509, 723] width 29 height 13
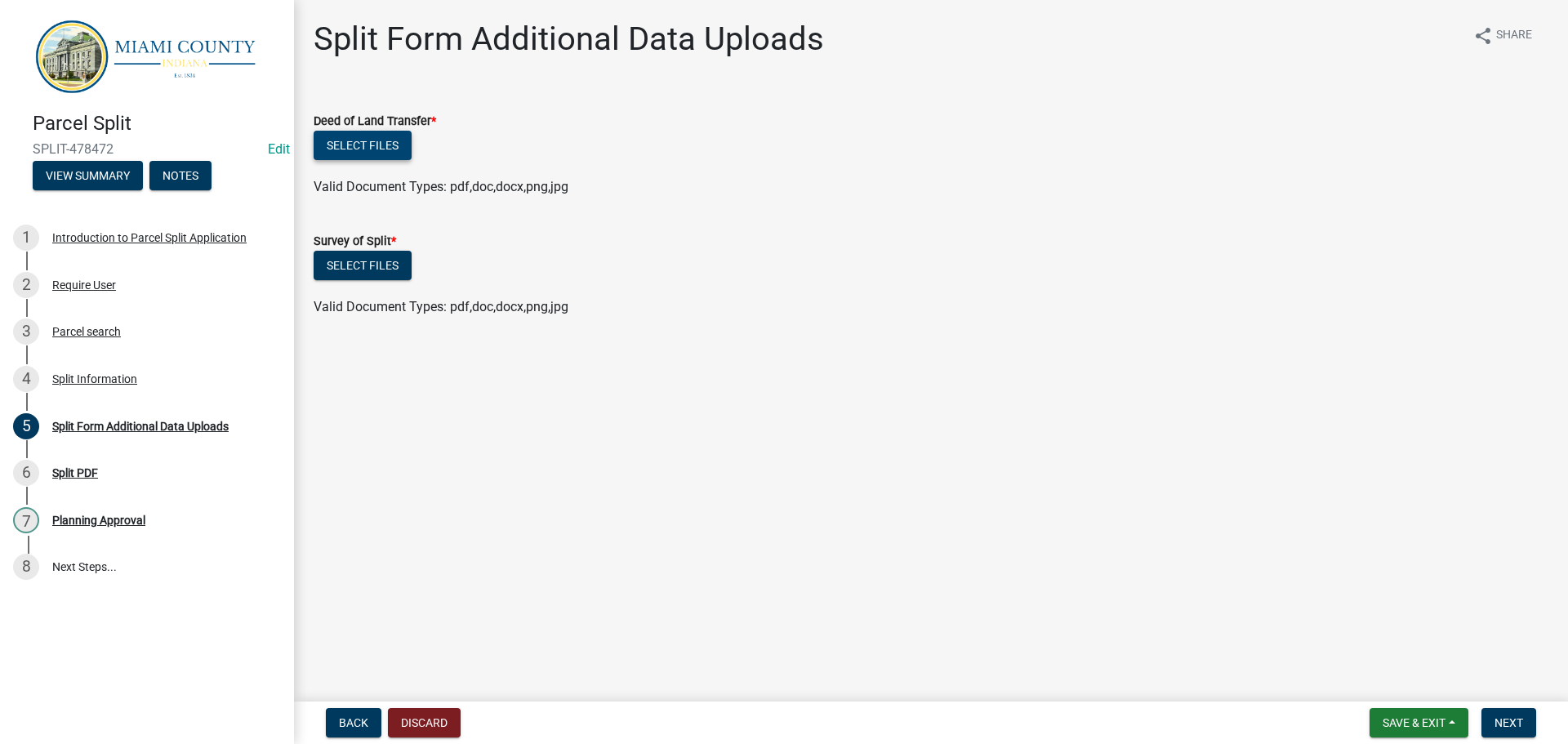
click at [406, 160] on button "Select files" at bounding box center [363, 145] width 98 height 30
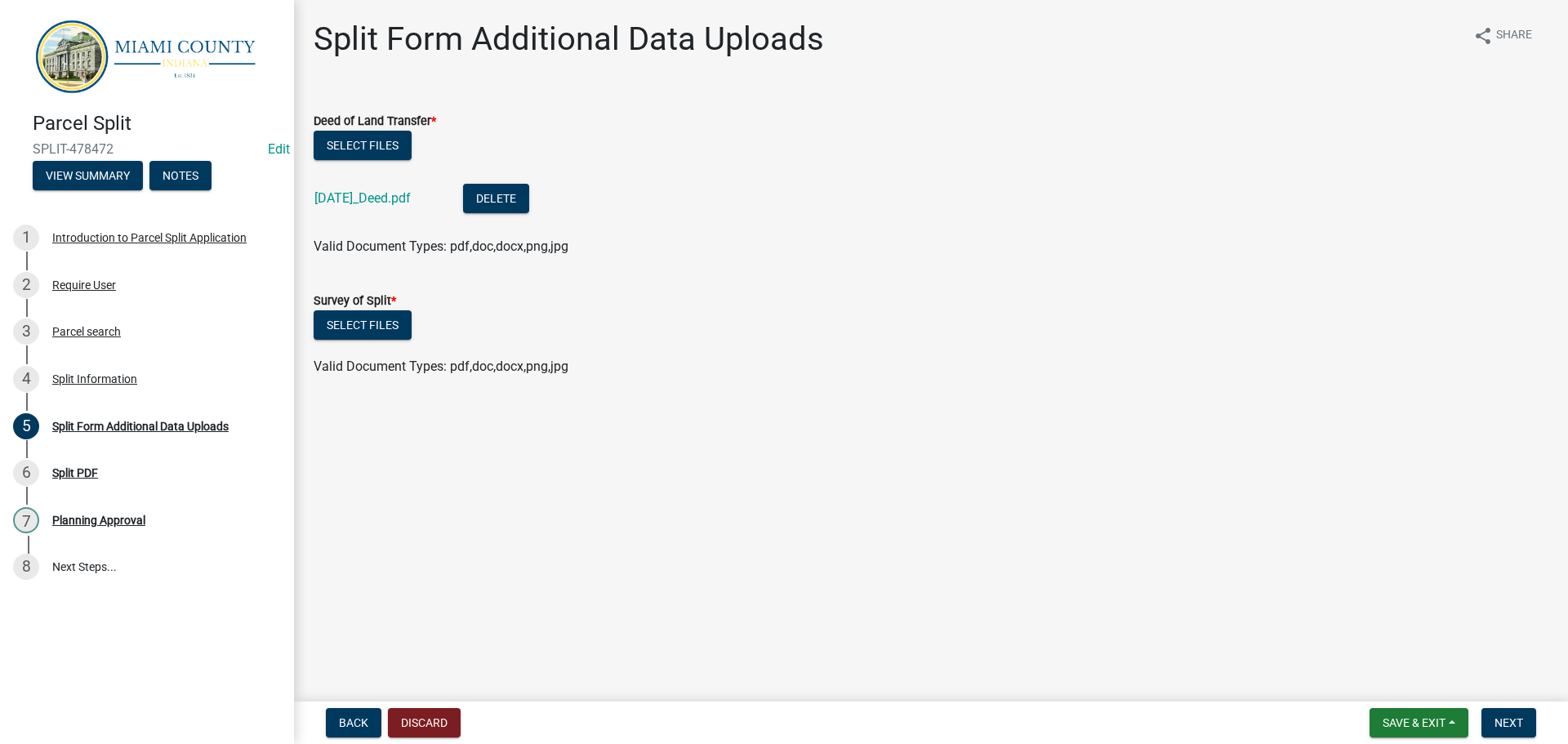
click at [357, 307] on label "Survey of Split *" at bounding box center [355, 301] width 83 height 12
click at [359, 339] on button "Select files" at bounding box center [363, 325] width 98 height 30
click at [1485, 709] on button "Next" at bounding box center [1509, 723] width 55 height 30
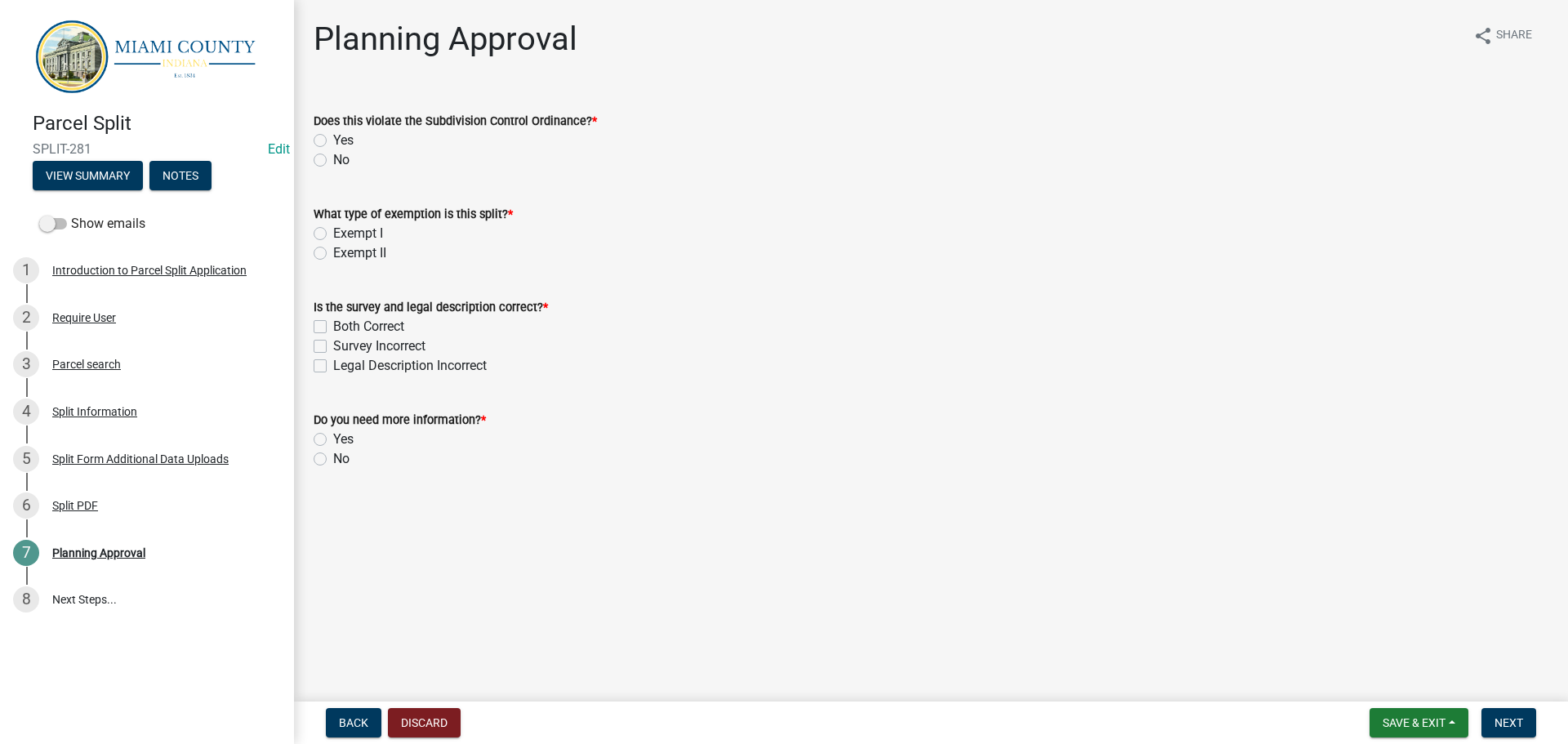
click at [333, 170] on label "No" at bounding box center [341, 160] width 17 height 20
click at [333, 161] on input "No" at bounding box center [338, 155] width 11 height 11
radio input "true"
click at [333, 263] on label "Exempt II" at bounding box center [359, 254] width 53 height 20
click at [333, 254] on input "Exempt II" at bounding box center [338, 249] width 11 height 11
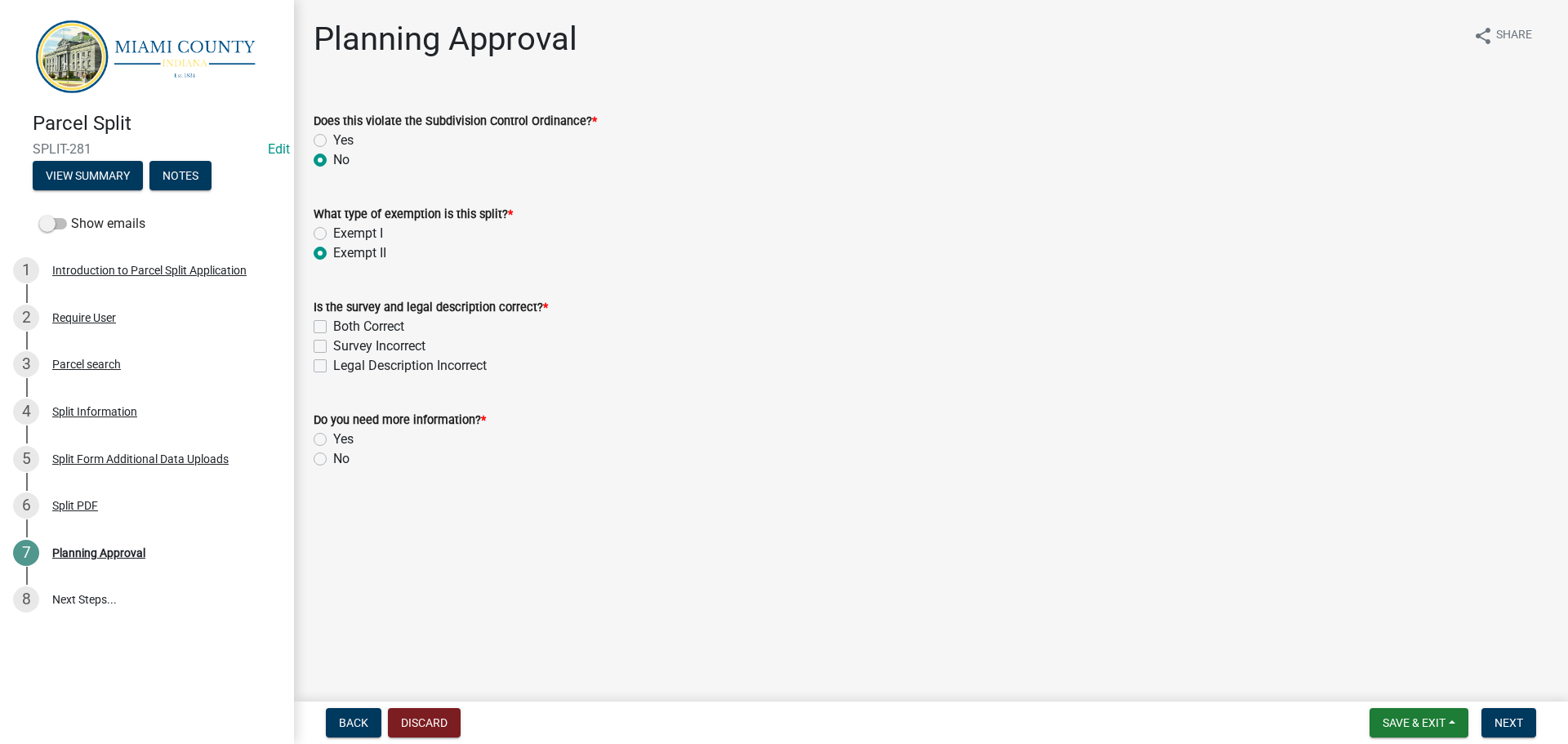
radio input "true"
click at [333, 336] on label "Both Correct" at bounding box center [368, 327] width 71 height 20
click at [333, 327] on input "Both Correct" at bounding box center [338, 322] width 11 height 11
checkbox input "true"
checkbox input "false"
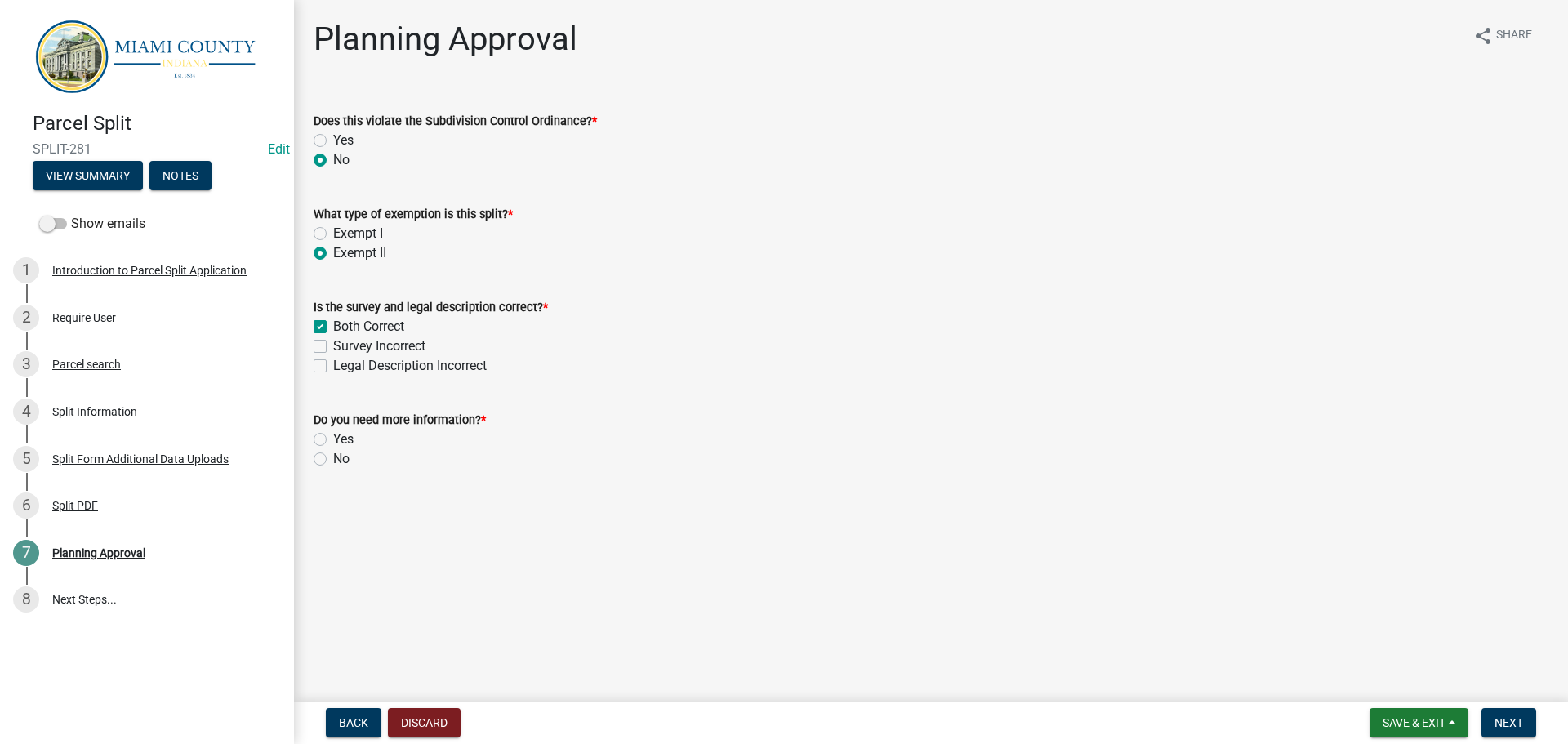
checkbox input "false"
click at [333, 468] on label "No" at bounding box center [341, 459] width 17 height 20
click at [333, 460] on input "No" at bounding box center [338, 454] width 11 height 11
radio input "true"
click at [1514, 708] on button "Next" at bounding box center [1509, 723] width 55 height 30
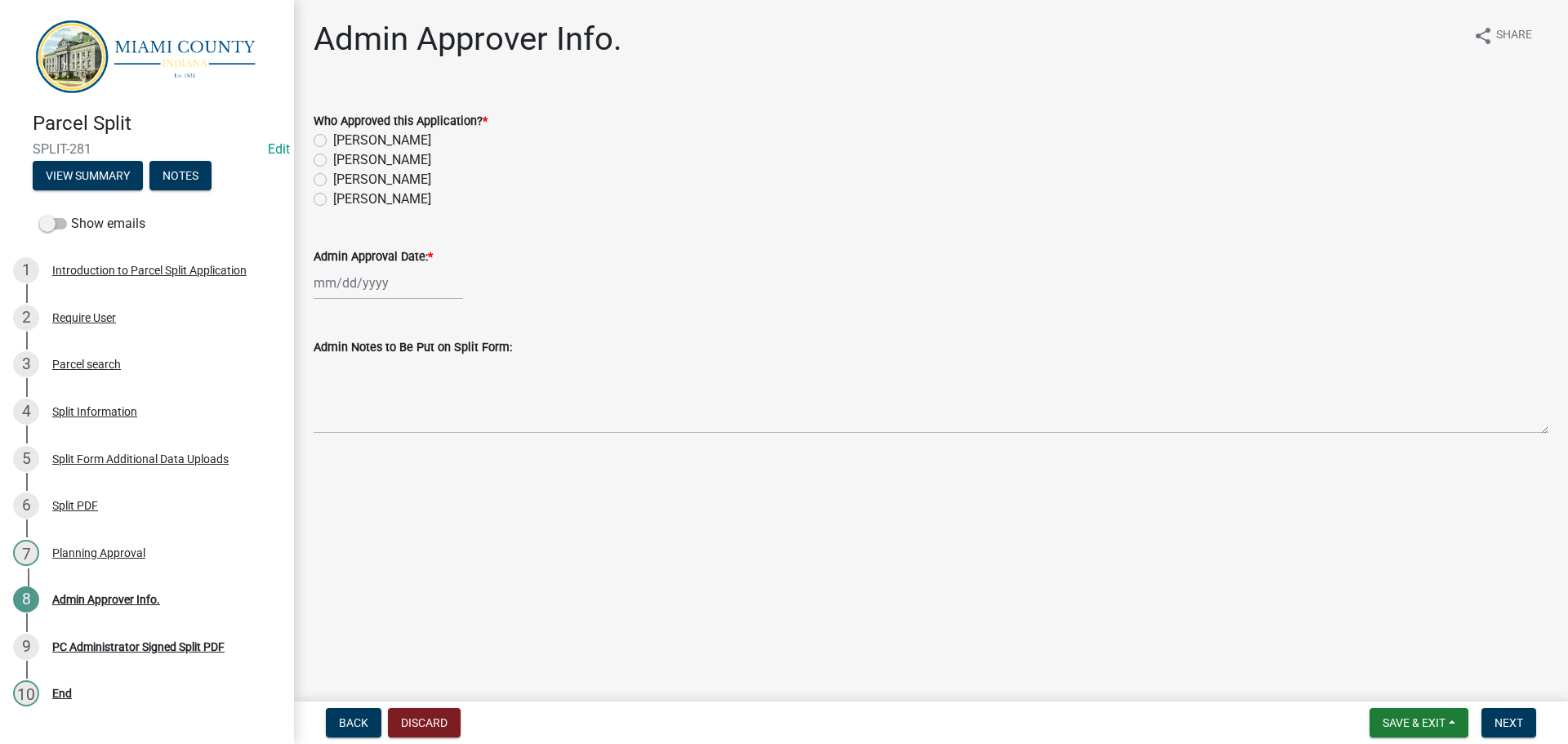
click at [360, 170] on label "[PERSON_NAME]" at bounding box center [382, 160] width 98 height 20
click at [344, 161] on input "[PERSON_NAME]" at bounding box center [338, 155] width 11 height 11
radio input "true"
click at [354, 300] on div at bounding box center [388, 282] width 150 height 34
select select "9"
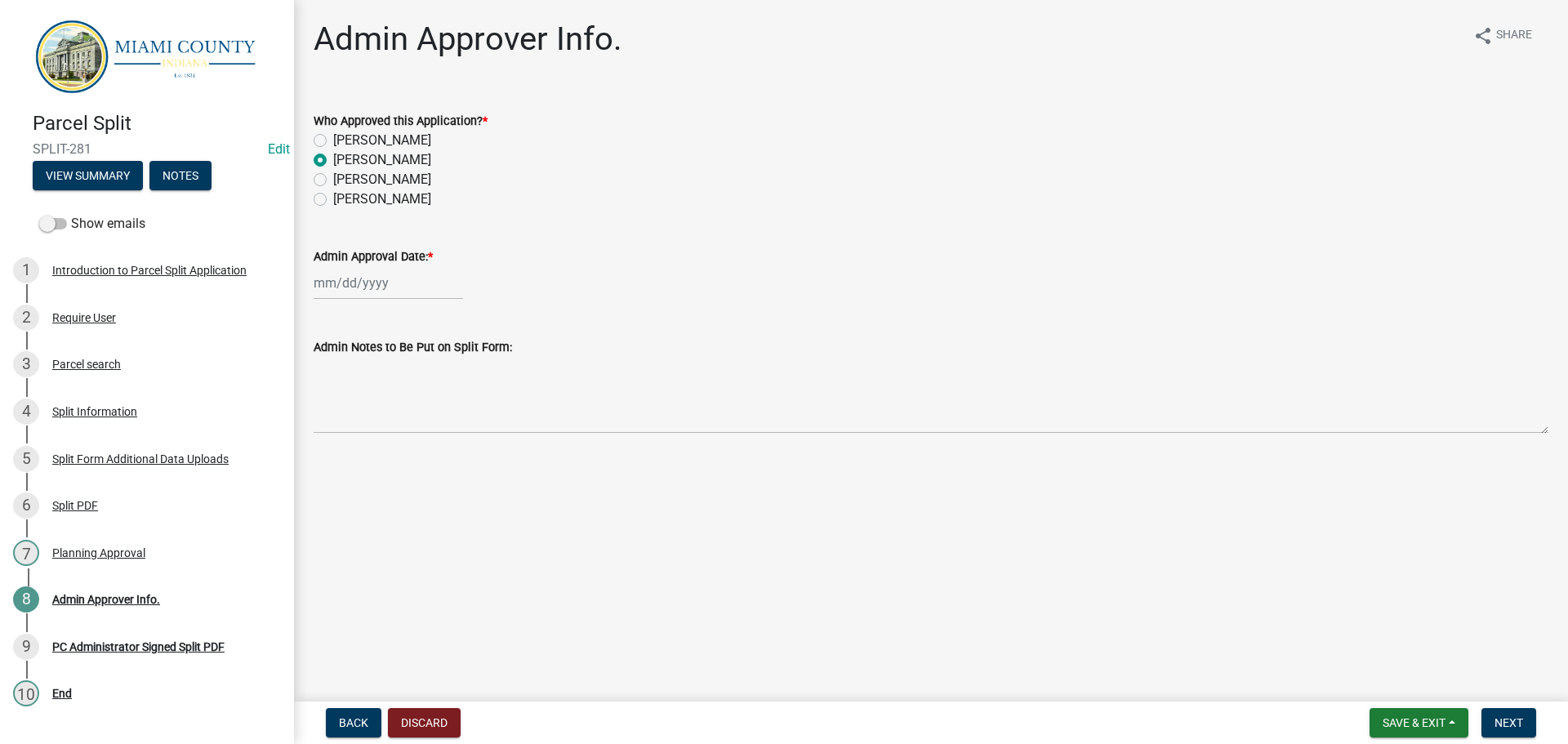
select select "2025"
click at [330, 444] on div "15" at bounding box center [330, 431] width 26 height 26
type input "[DATE]"
click at [1503, 724] on span "Next" at bounding box center [1509, 723] width 29 height 13
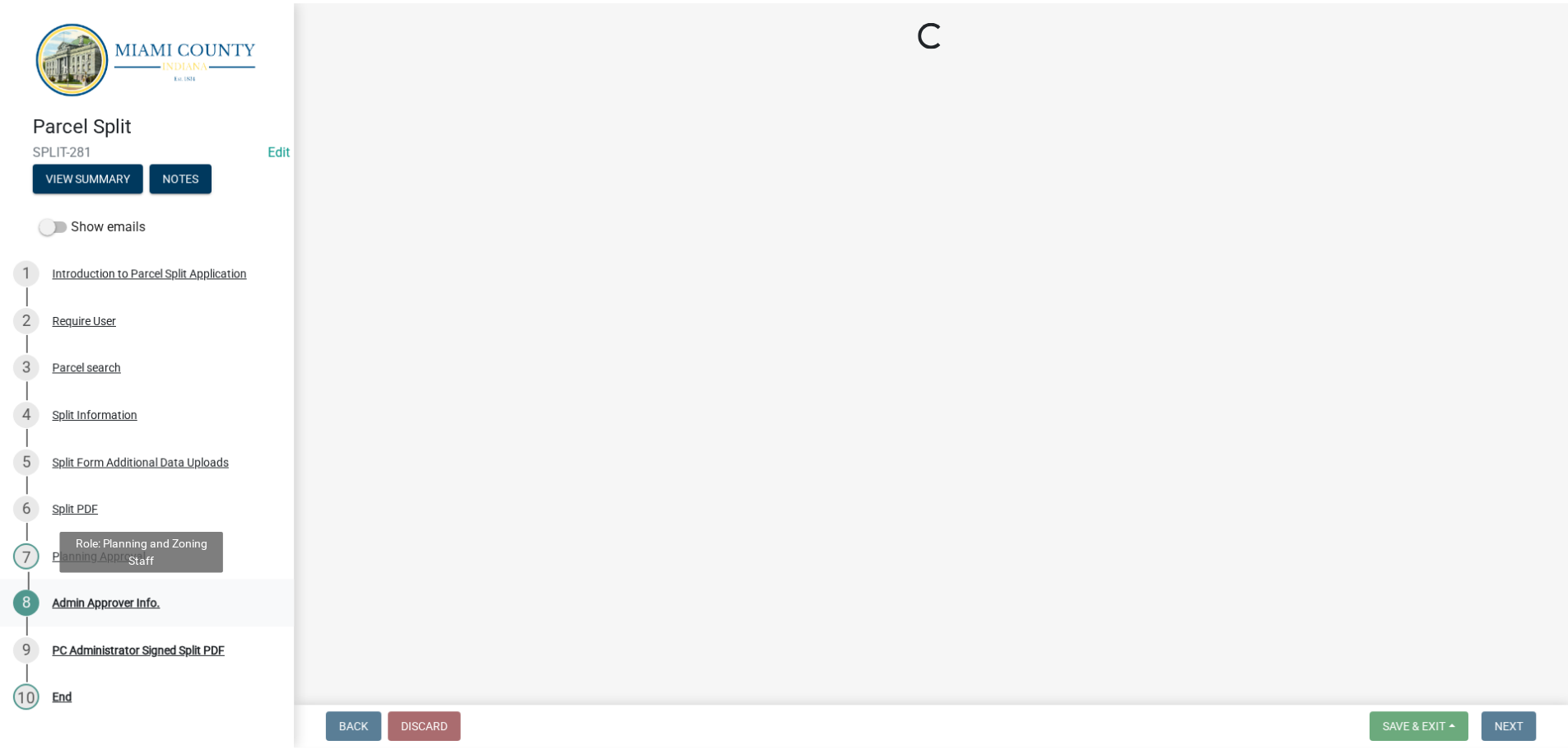
scroll to position [54, 0]
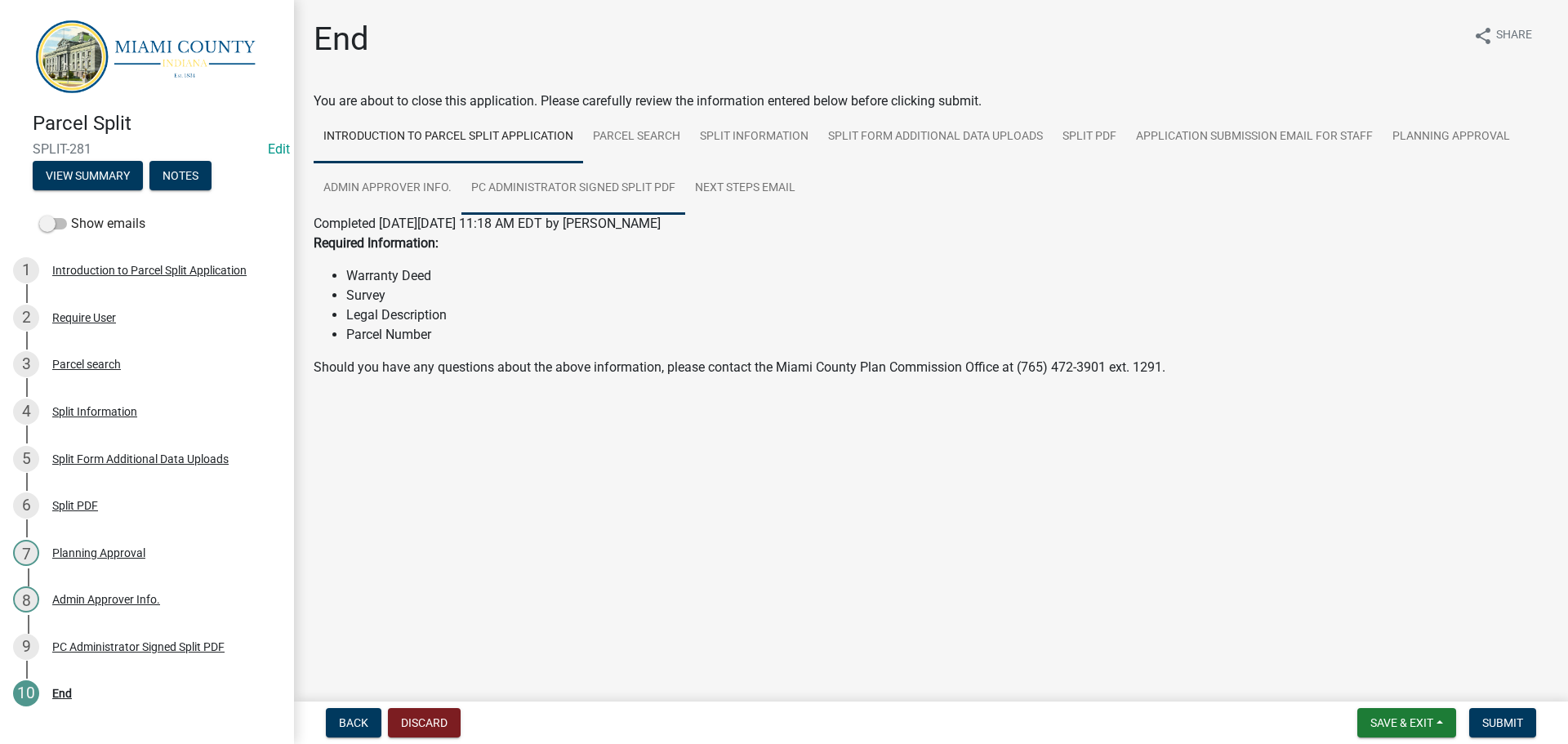
drag, startPoint x: 675, startPoint y: 201, endPoint x: 657, endPoint y: 216, distance: 23.4
click at [675, 201] on link "PC Administrator Signed Split PDF" at bounding box center [573, 188] width 224 height 52
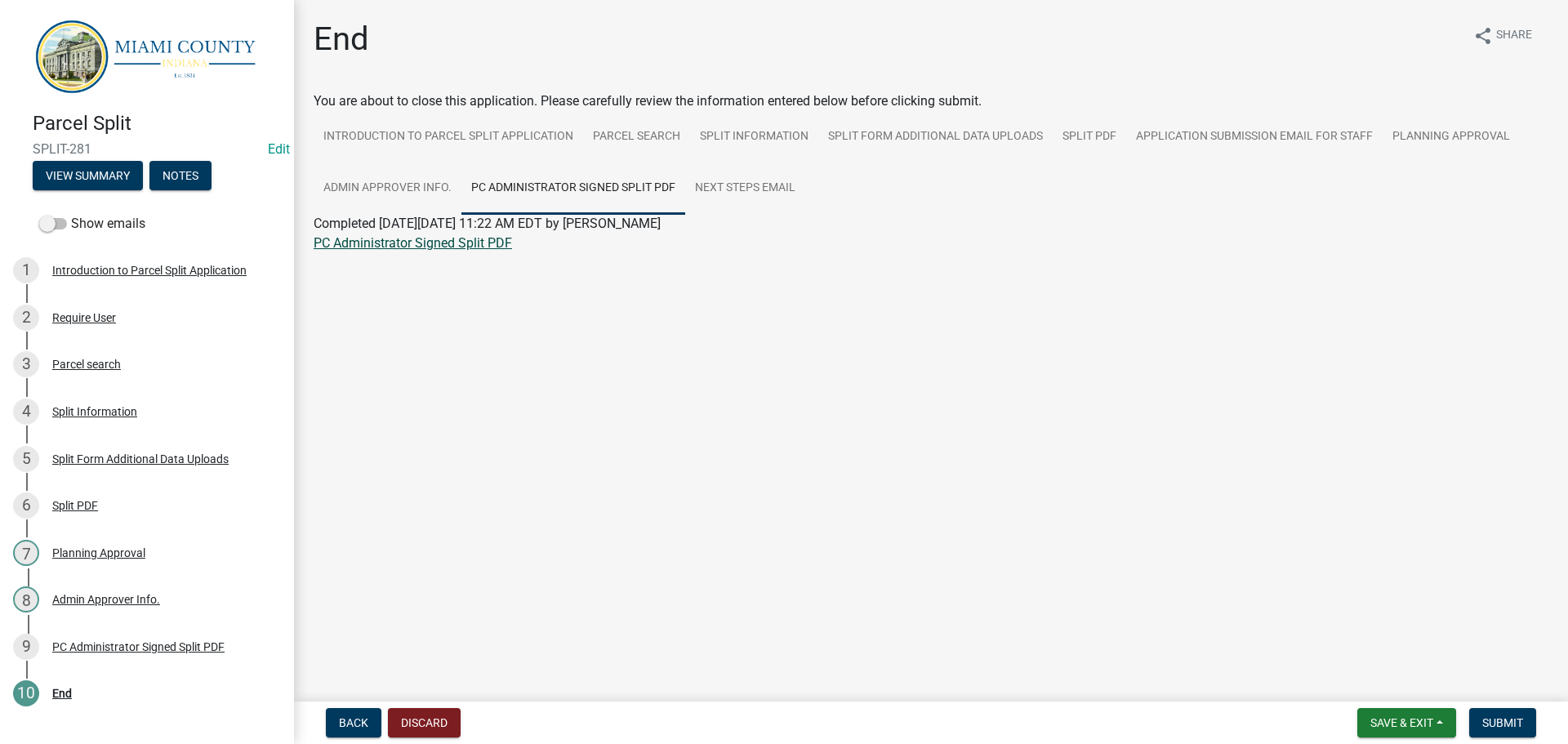
click at [348, 251] on link "PC Administrator Signed Split PDF" at bounding box center [413, 243] width 198 height 16
click at [1482, 716] on span "Submit" at bounding box center [1502, 723] width 40 height 13
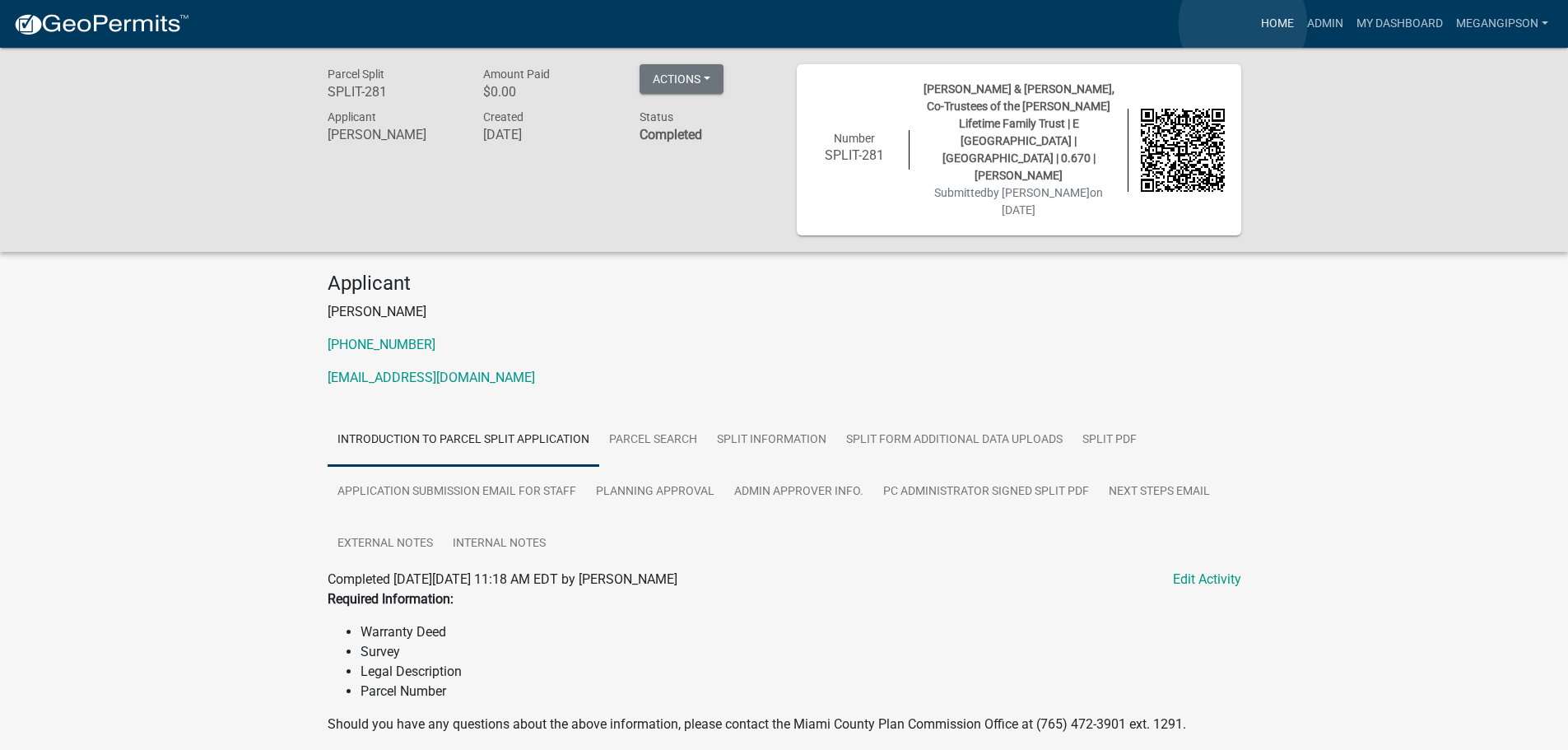
click at [1255, 24] on link "Home" at bounding box center [1277, 24] width 46 height 32
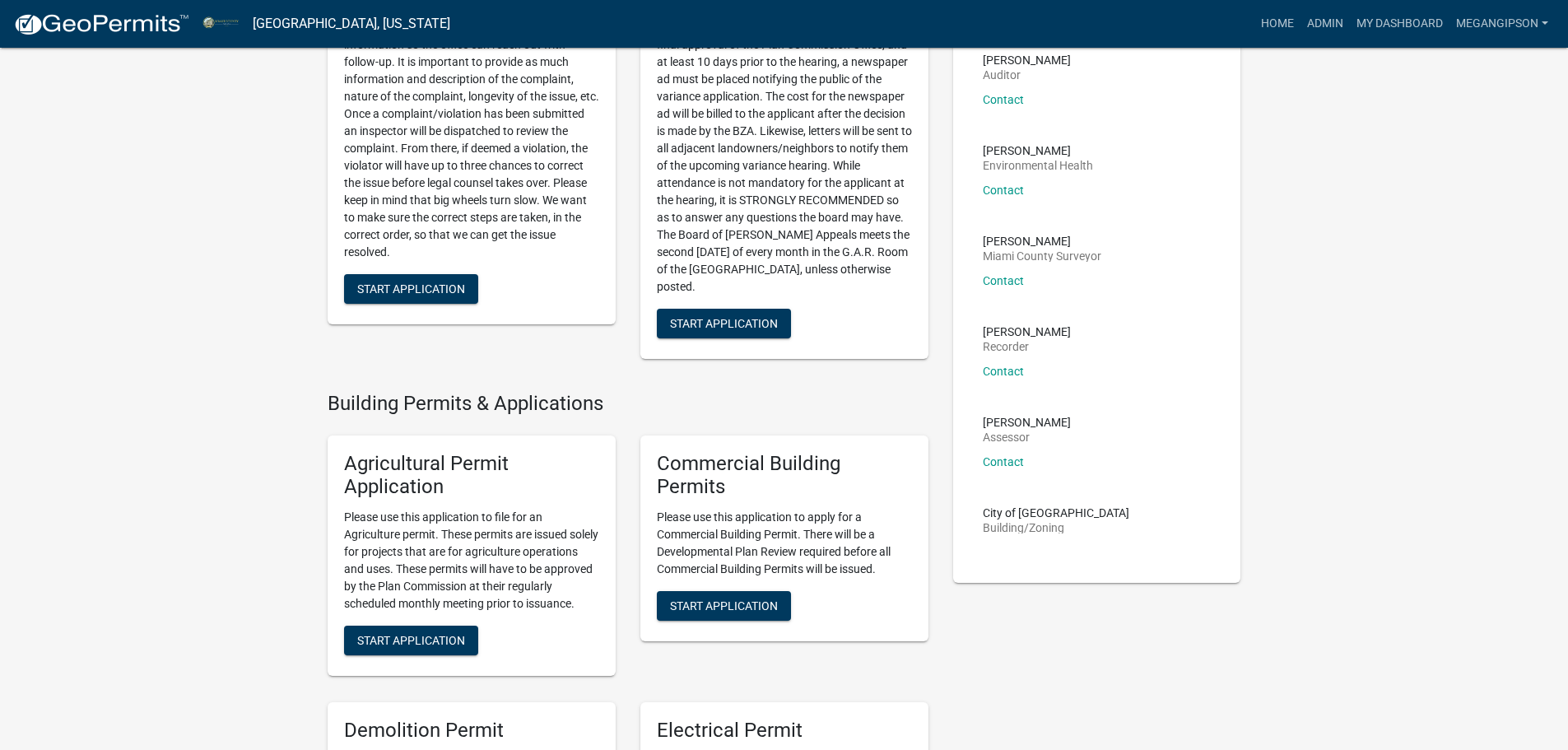
scroll to position [658, 0]
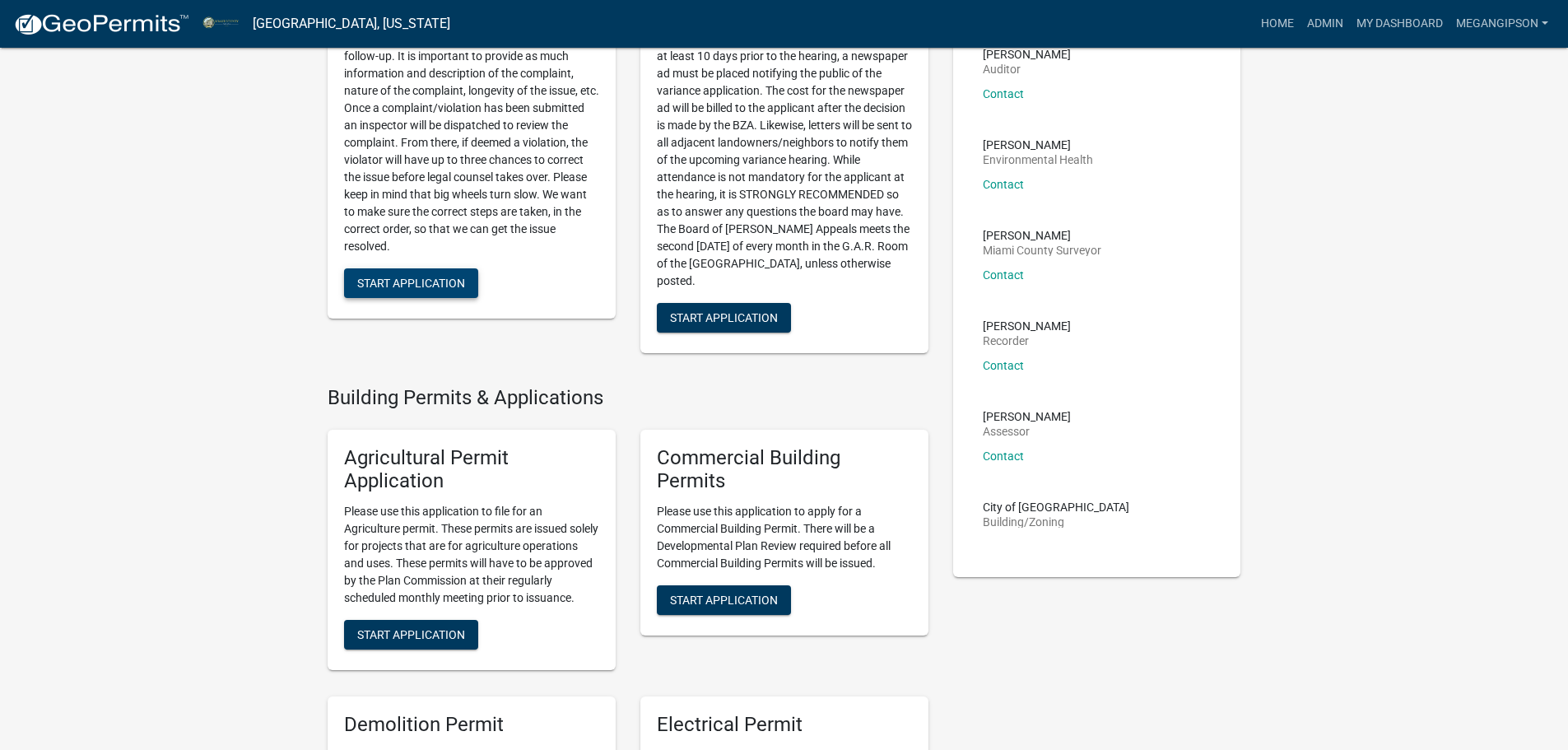
click at [429, 289] on span "Start Application" at bounding box center [411, 282] width 108 height 13
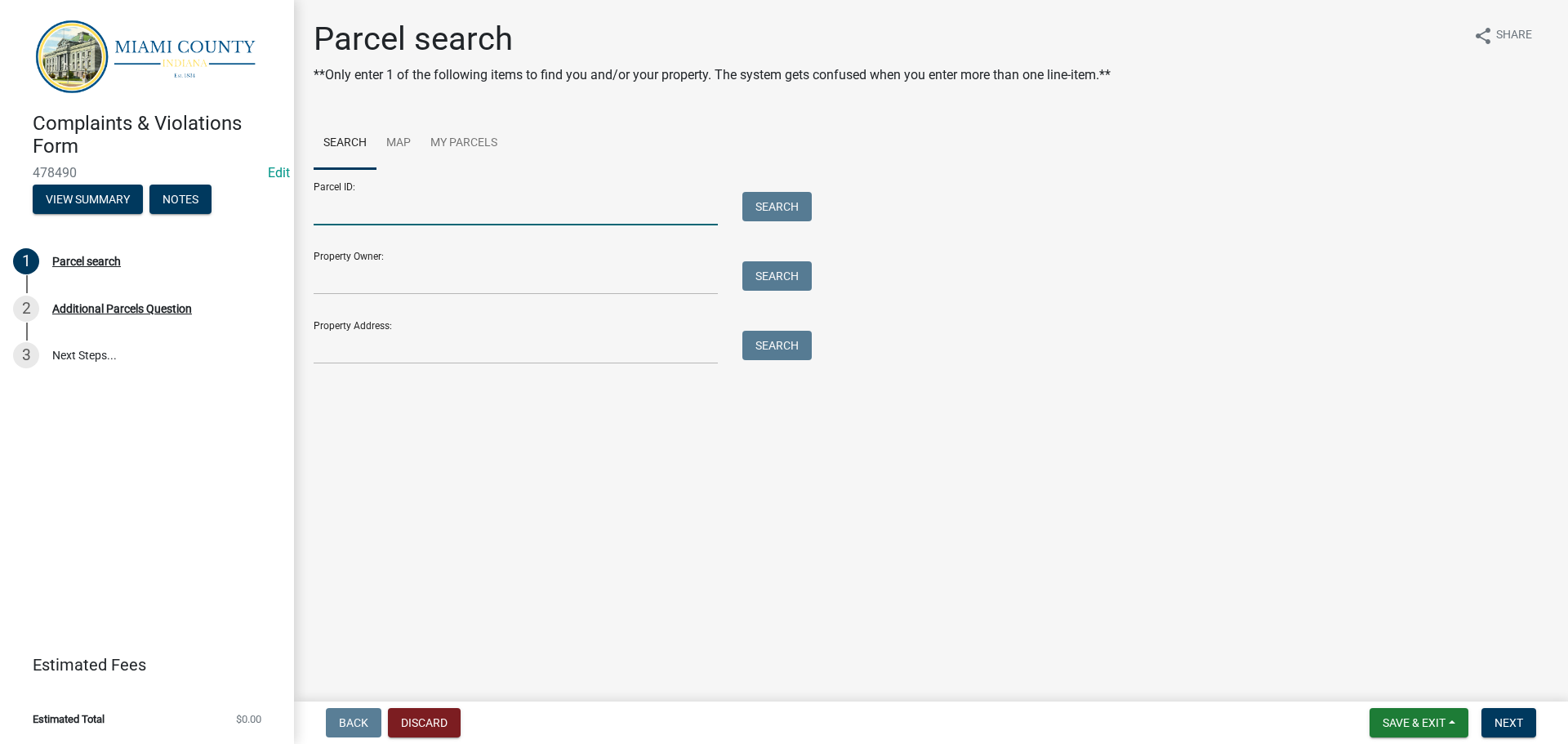
click at [395, 225] on input "Parcel ID:" at bounding box center [516, 208] width 404 height 34
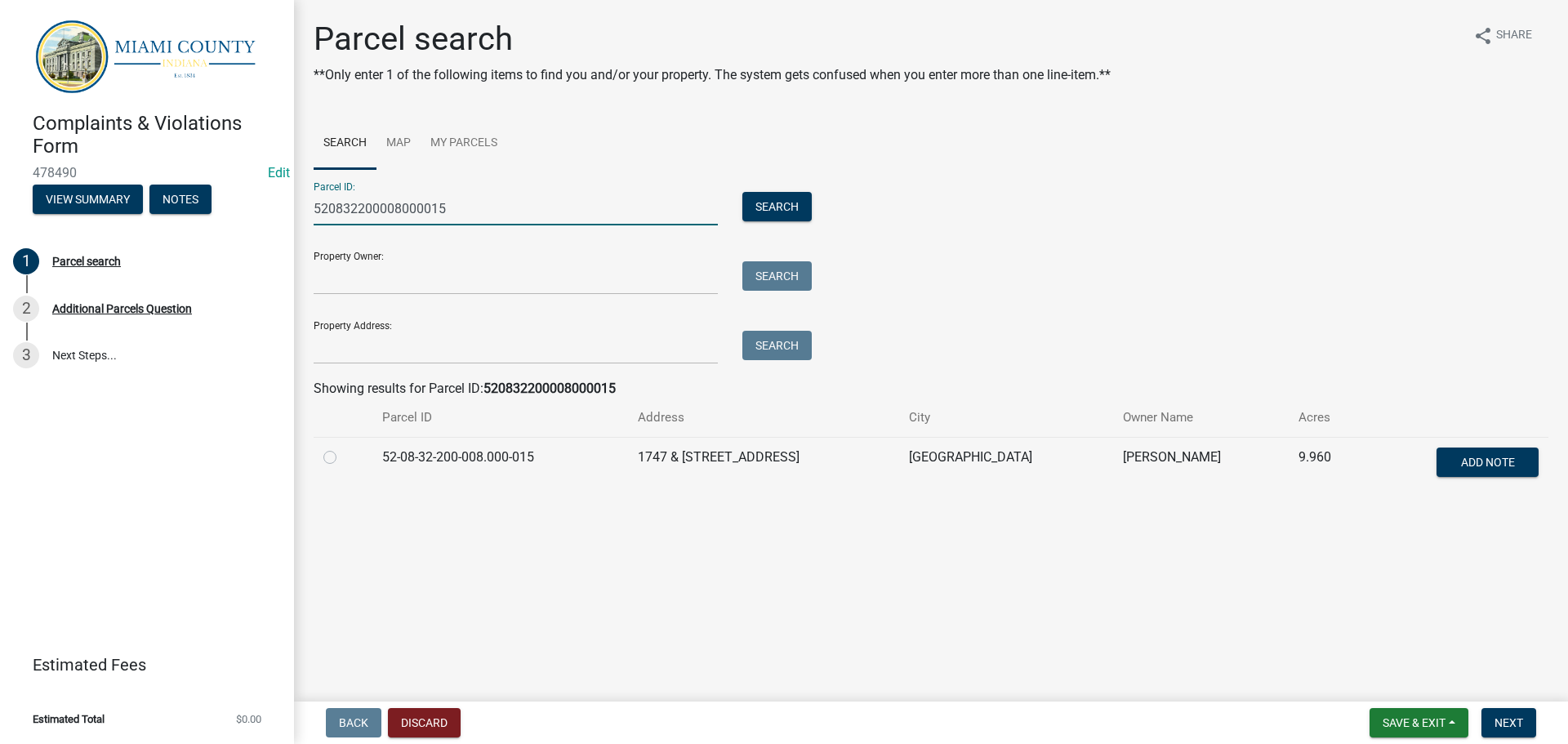
type input "520832200008000015"
click at [342, 467] on div at bounding box center [343, 457] width 39 height 20
click at [343, 448] on label at bounding box center [343, 448] width 0 height 0
click at [343, 458] on input "radio" at bounding box center [348, 453] width 11 height 11
radio input "true"
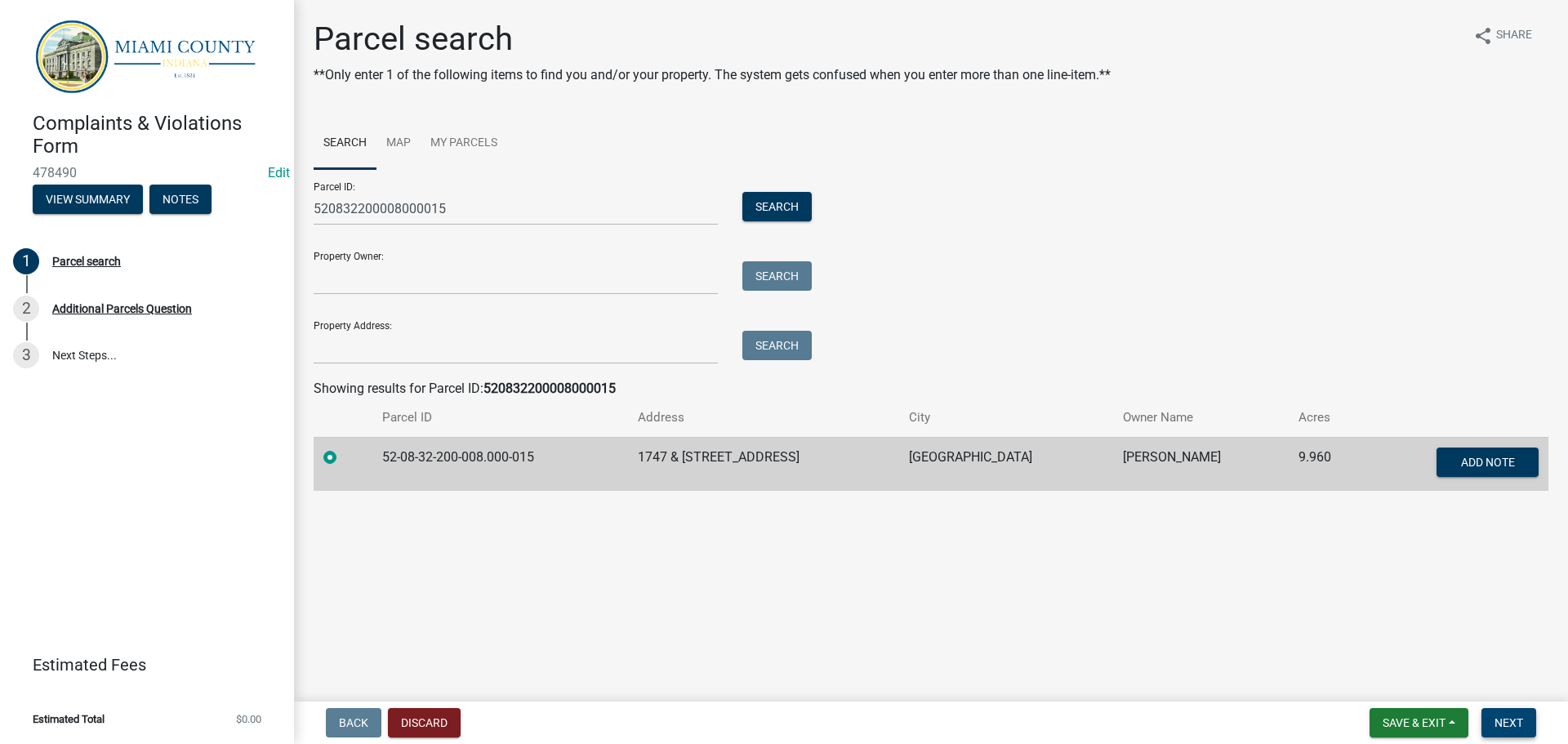
click at [1519, 716] on span "Next" at bounding box center [1509, 723] width 29 height 13
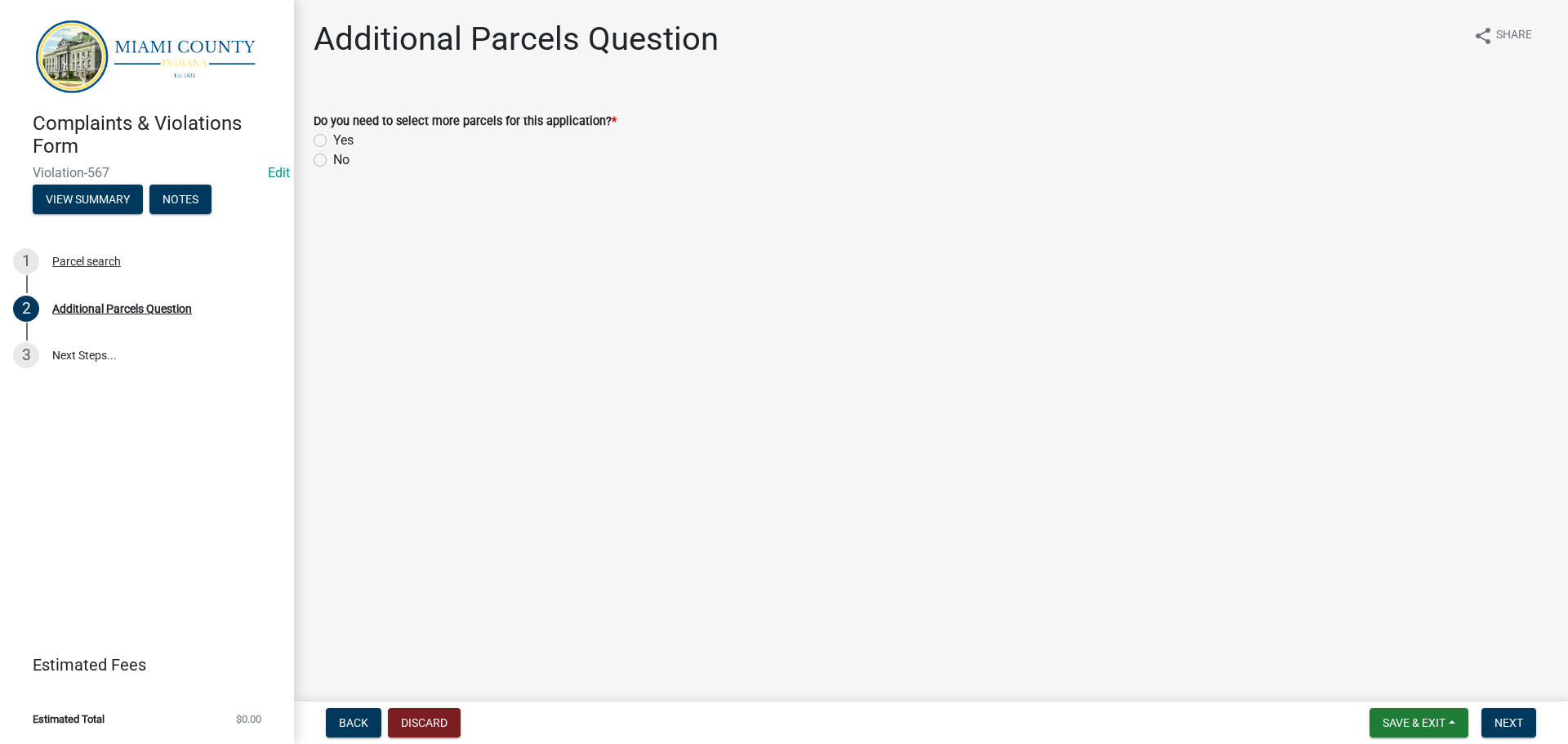
click at [333, 170] on label "No" at bounding box center [341, 160] width 17 height 20
click at [333, 161] on input "No" at bounding box center [338, 155] width 11 height 11
radio input "true"
click at [1523, 727] on button "Next" at bounding box center [1509, 723] width 55 height 30
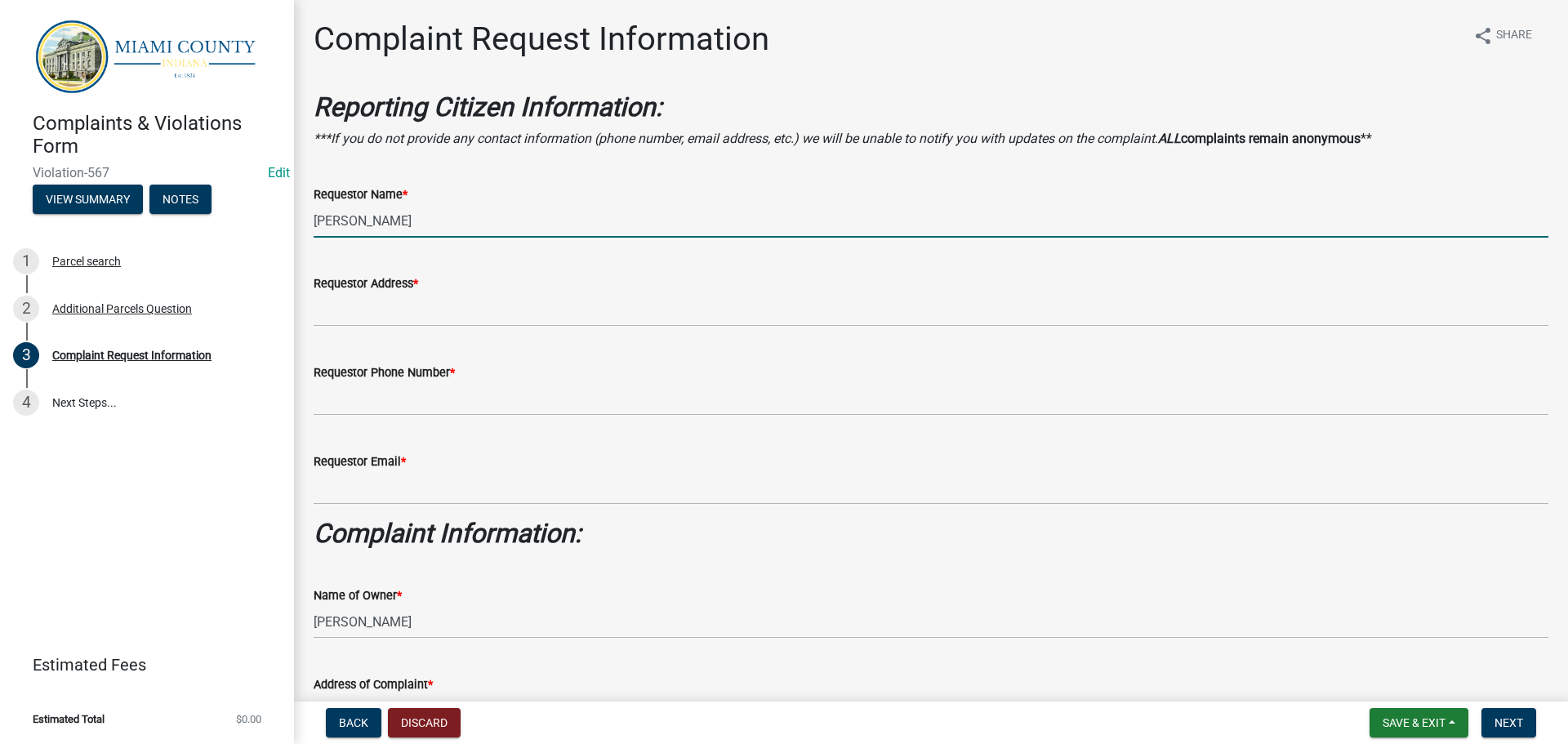
click at [458, 238] on input "[PERSON_NAME]" at bounding box center [931, 220] width 1235 height 34
type input "Anonymous"
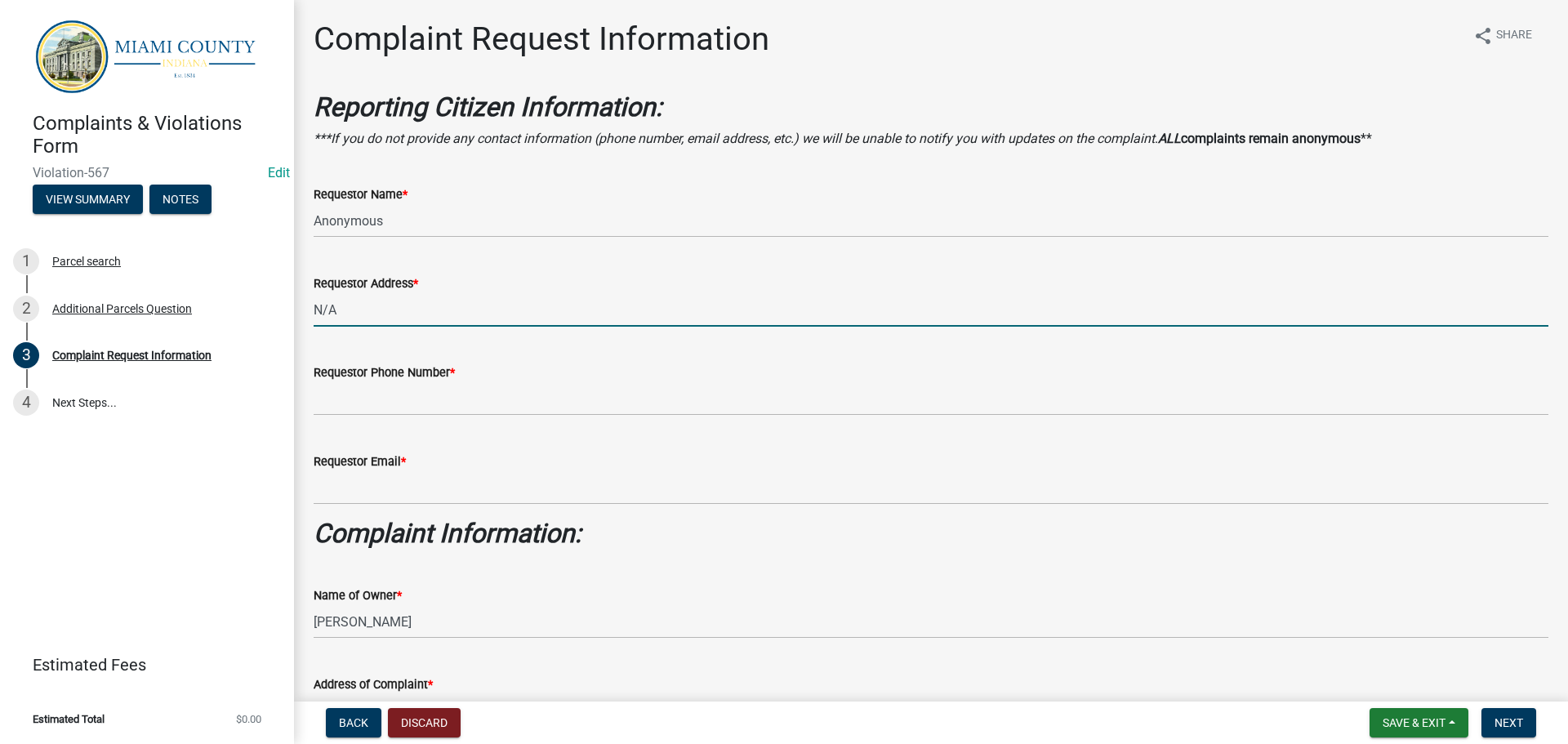
type input "N/A"
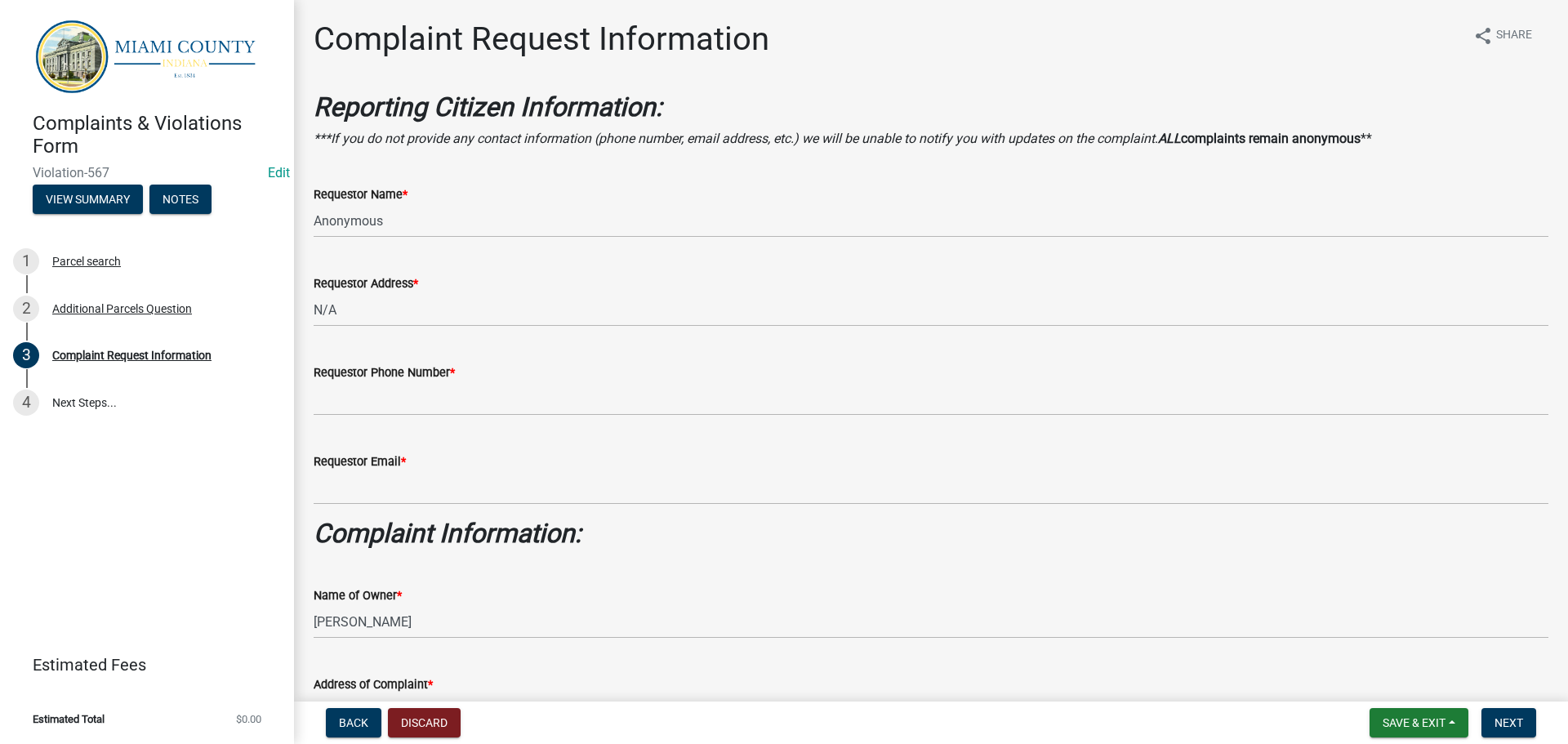
drag, startPoint x: 469, startPoint y: 476, endPoint x: 493, endPoint y: 467, distance: 25.6
click at [472, 429] on wm-data-entity-input "Requestor Phone Number *" at bounding box center [931, 384] width 1235 height 89
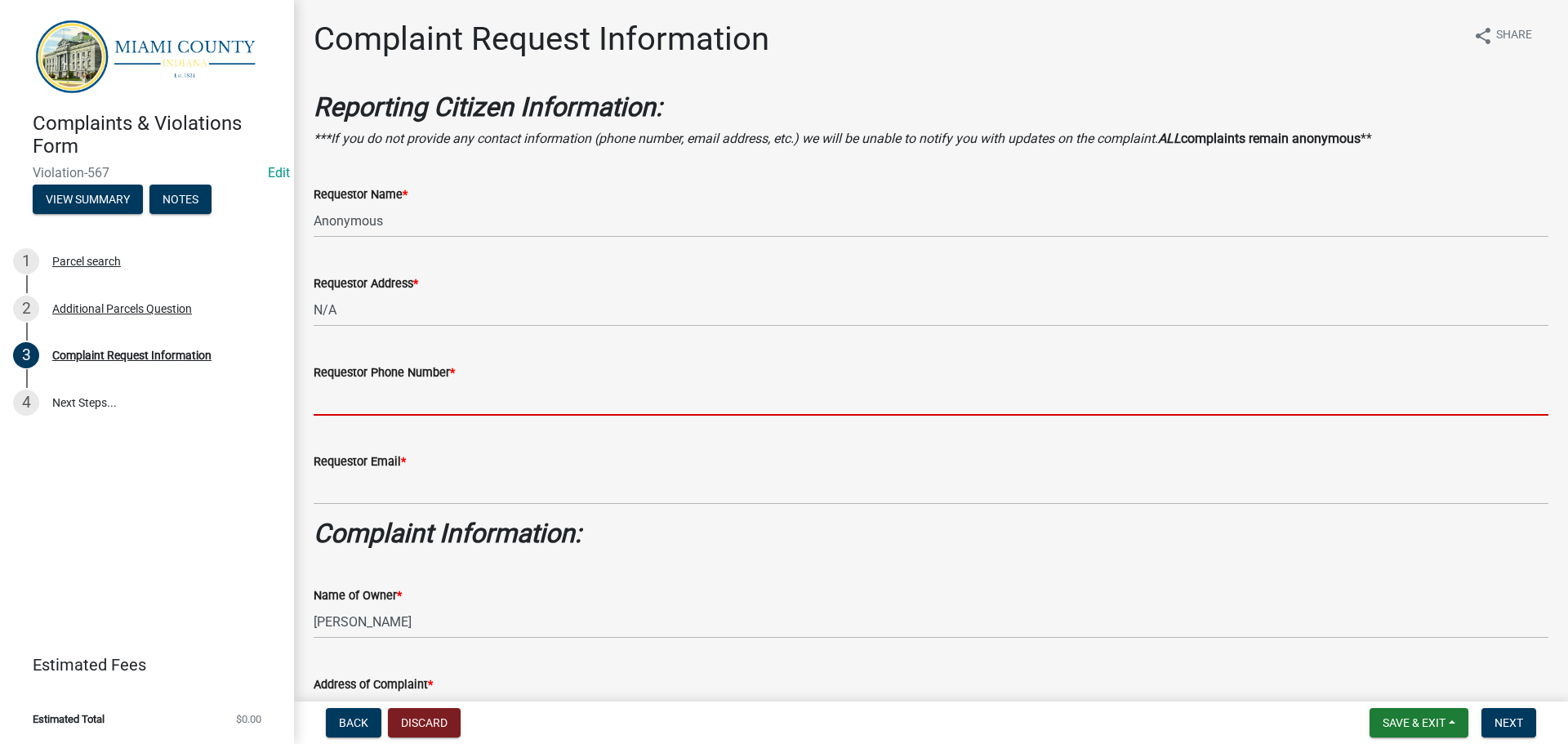
click at [551, 415] on input "Requestor Phone Number *" at bounding box center [931, 399] width 1235 height 34
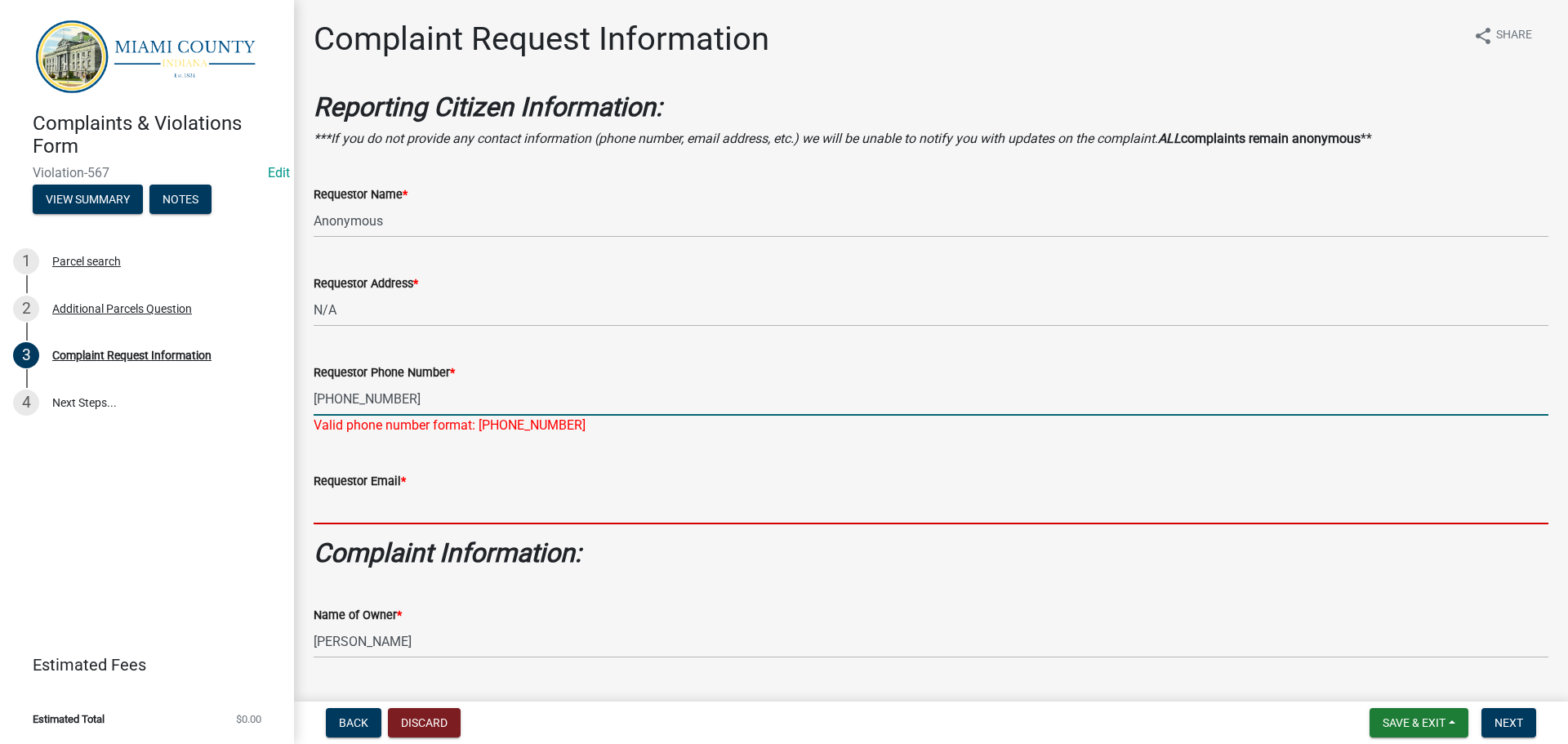
click at [505, 415] on input "[PHONE_NUMBER]" at bounding box center [931, 399] width 1235 height 34
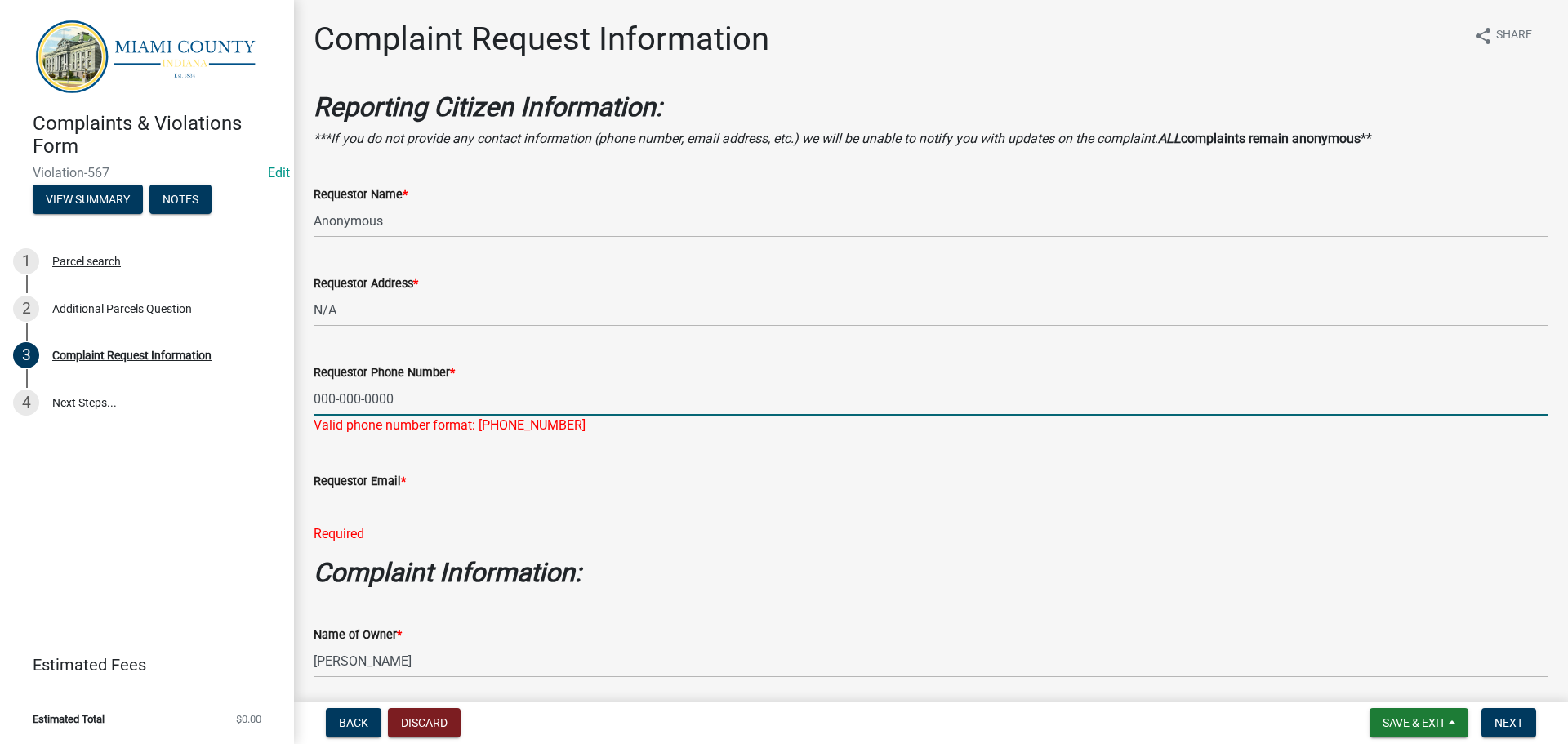
type input "000-000-0000"
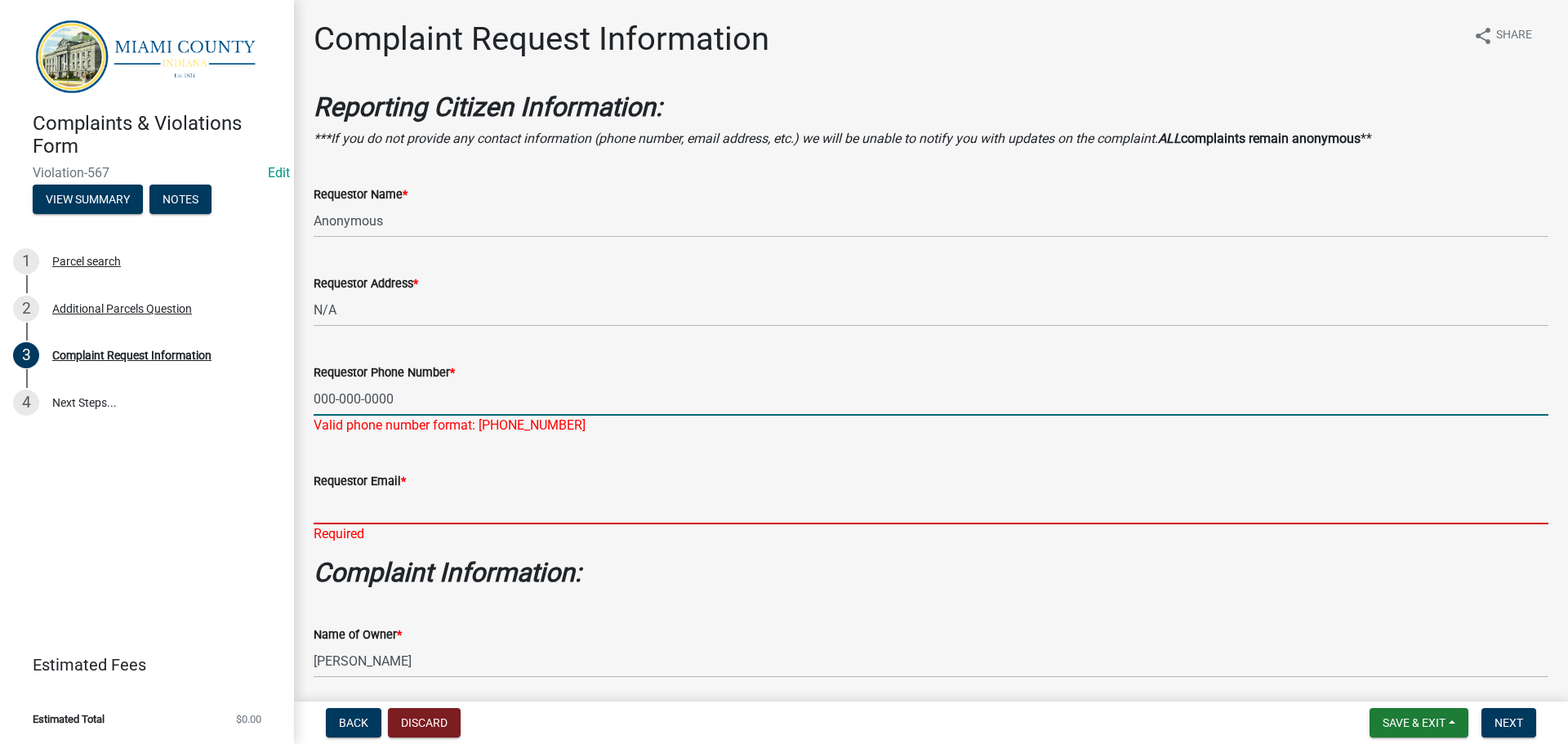
click at [444, 524] on input "Requestor Email *" at bounding box center [931, 507] width 1235 height 34
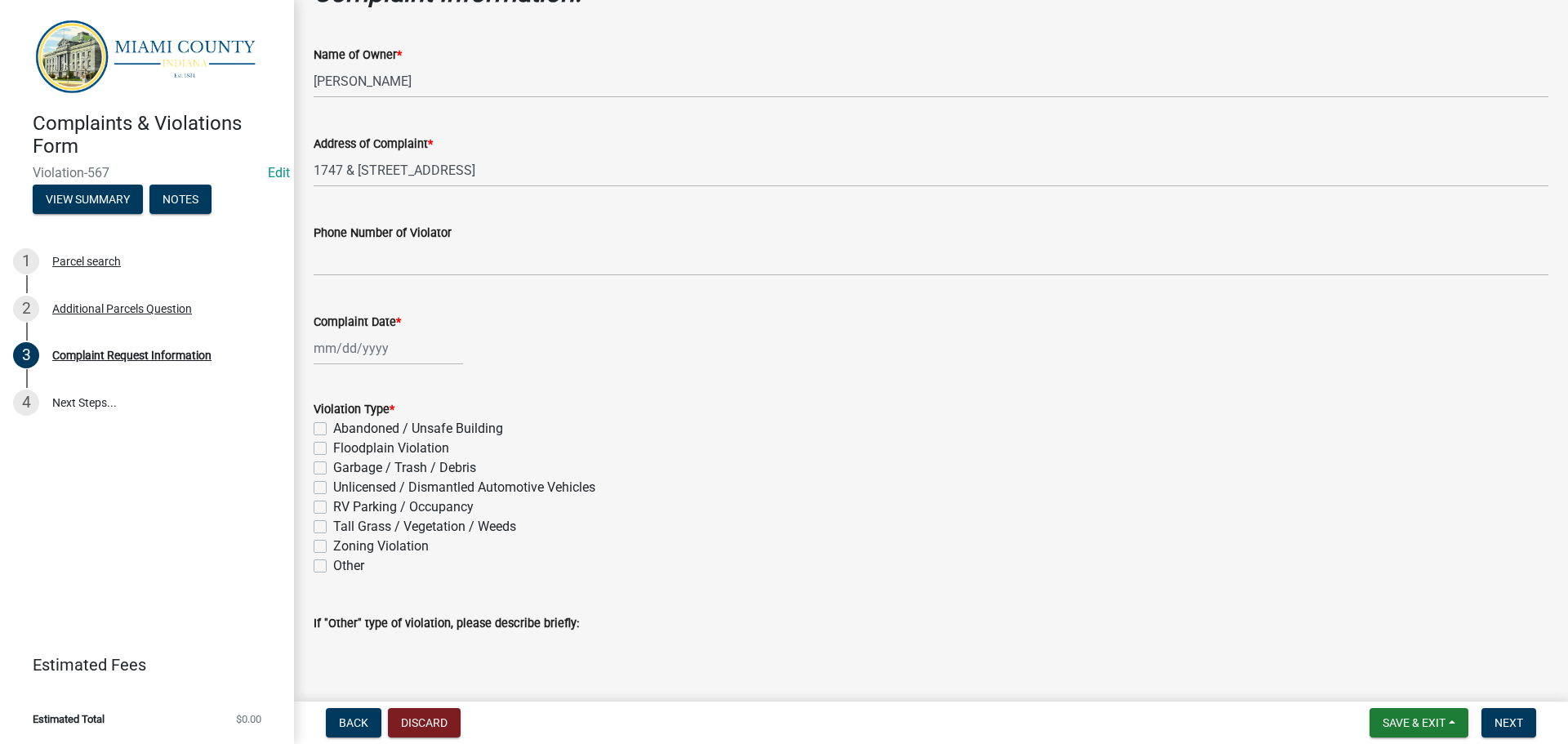
scroll to position [571, 0]
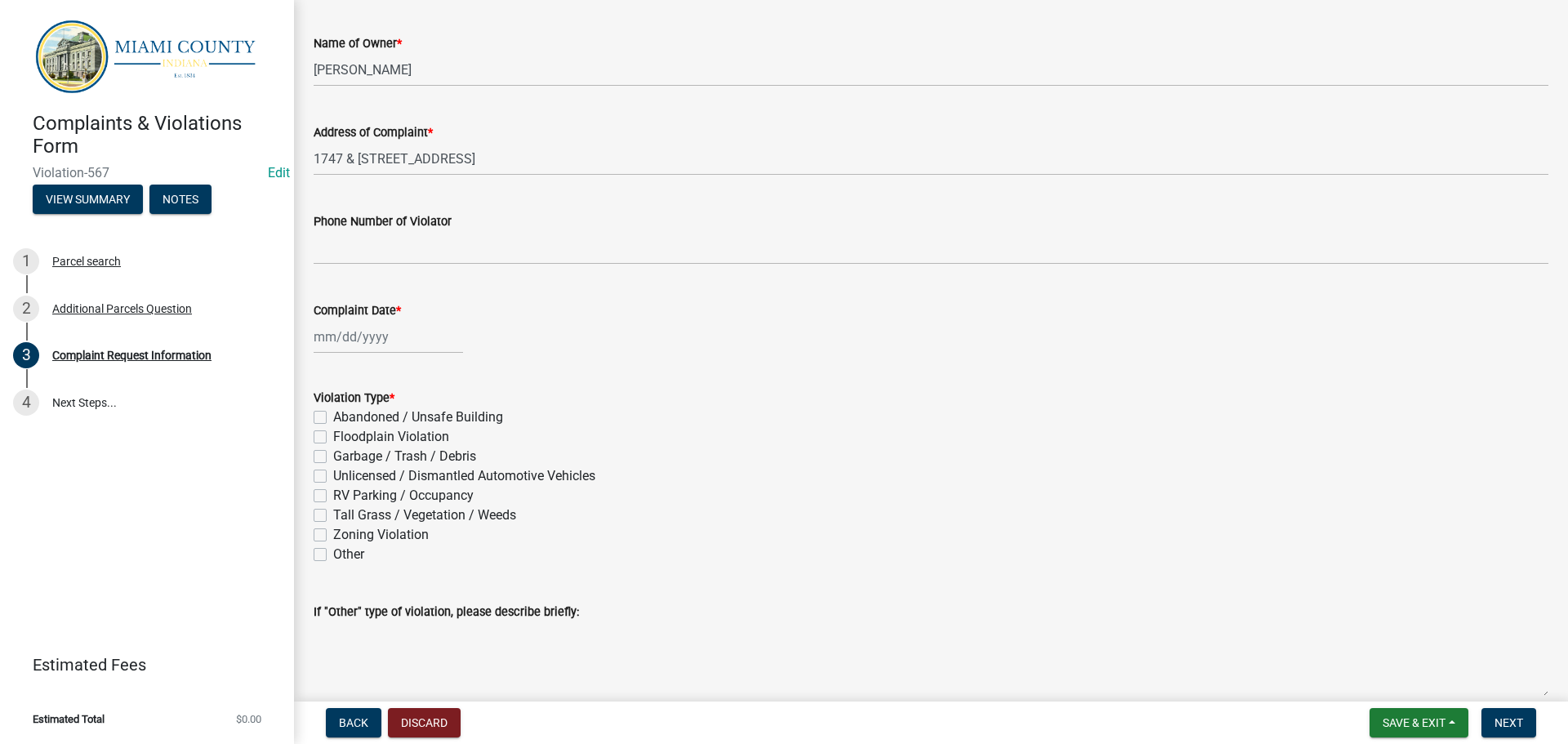
type input "[EMAIL_ADDRESS][DOMAIN_NAME]"
click at [381, 353] on div at bounding box center [388, 337] width 150 height 34
select select "9"
select select "2025"
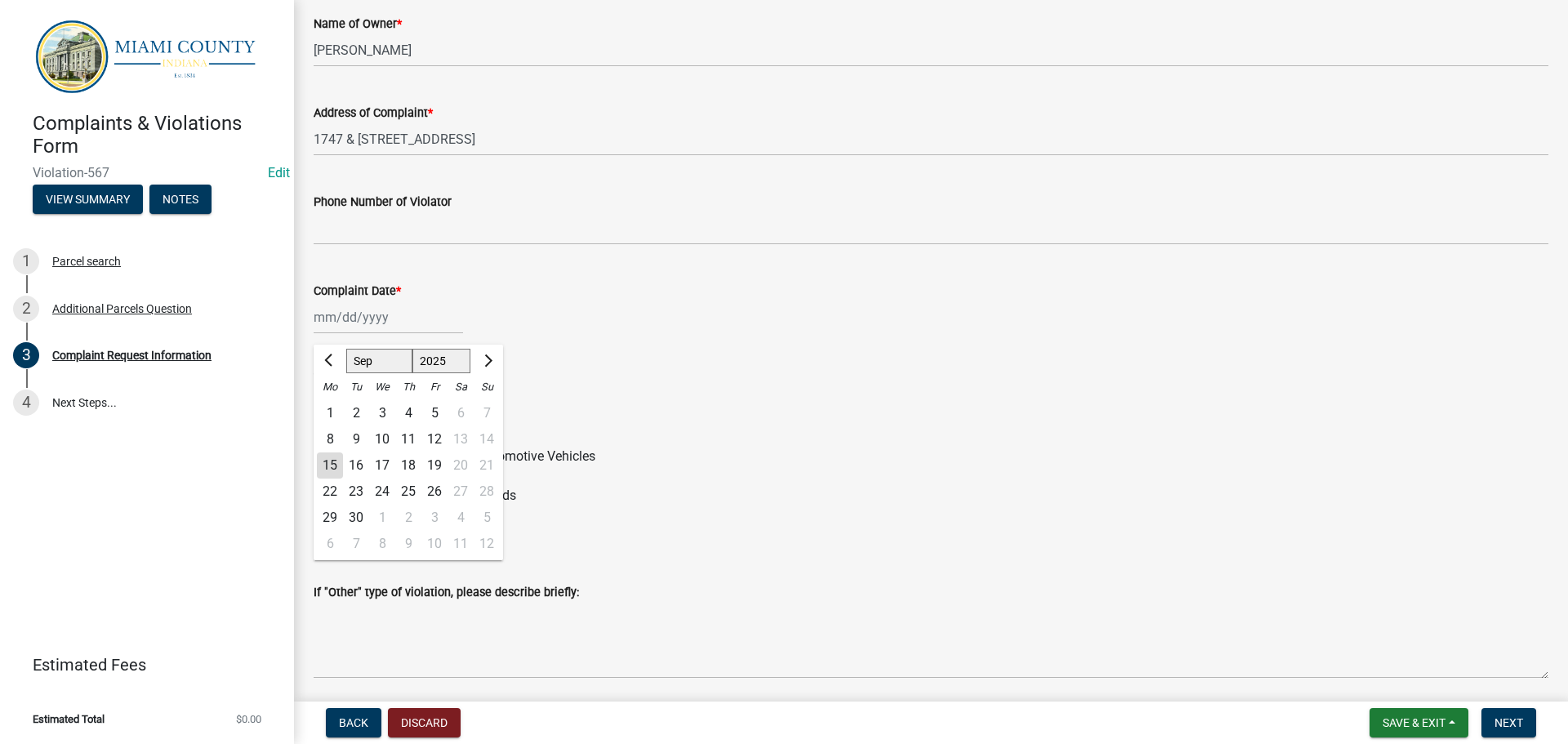
click at [330, 478] on div "15" at bounding box center [330, 466] width 26 height 26
type input "[DATE]"
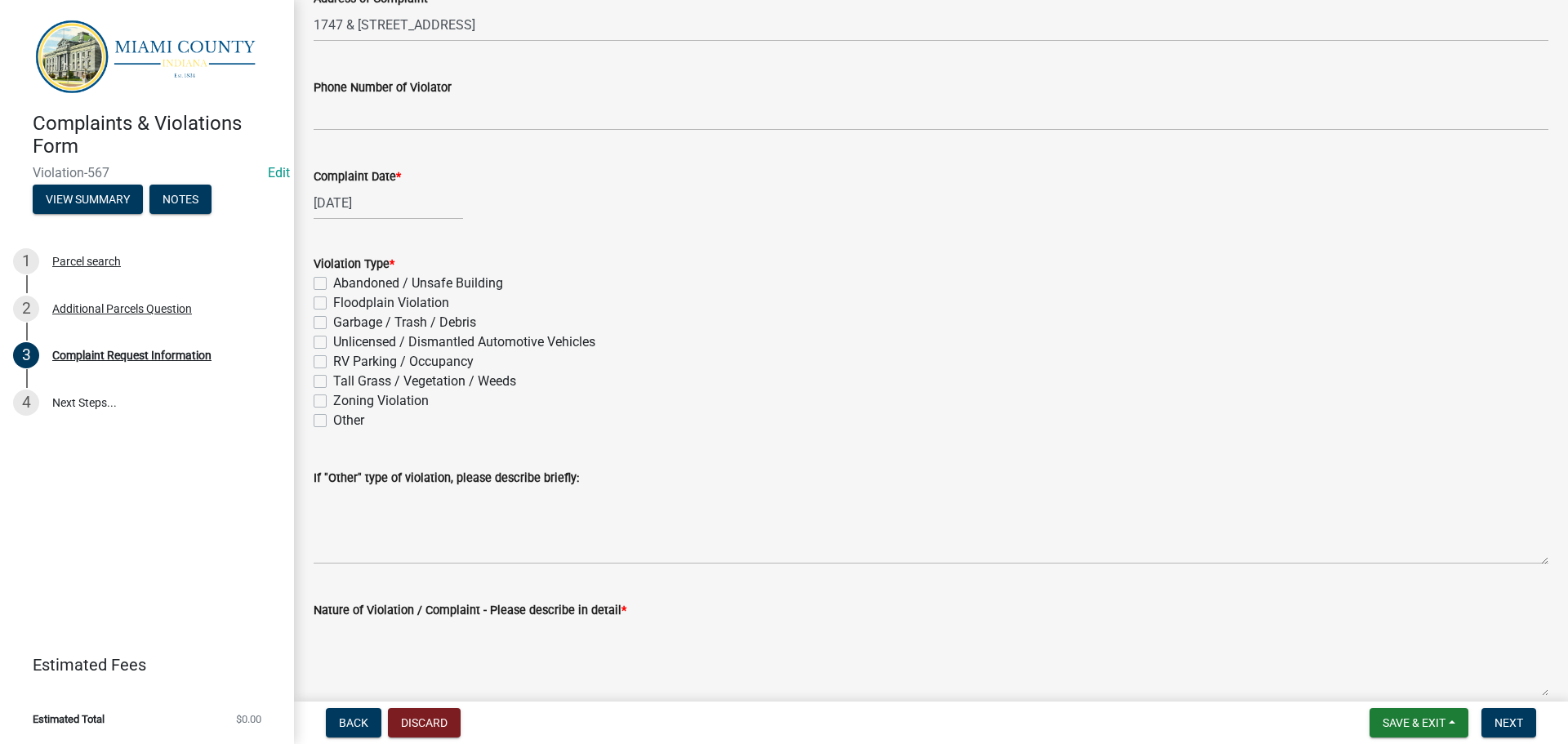
scroll to position [735, 0]
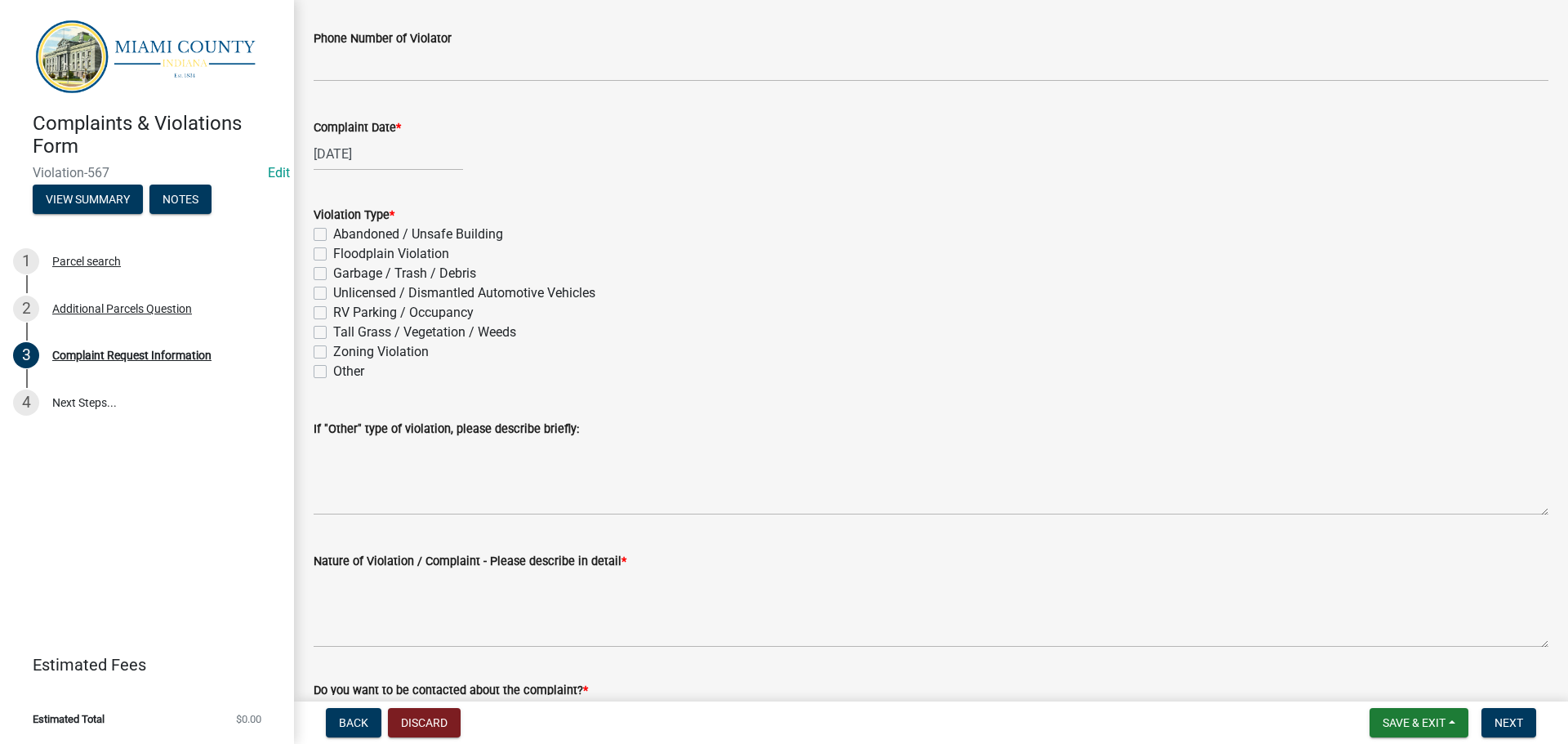
click at [333, 323] on label "RV Parking / Occupancy" at bounding box center [403, 313] width 140 height 20
click at [333, 314] on input "RV Parking / Occupancy" at bounding box center [338, 308] width 11 height 11
checkbox input "true"
checkbox input "false"
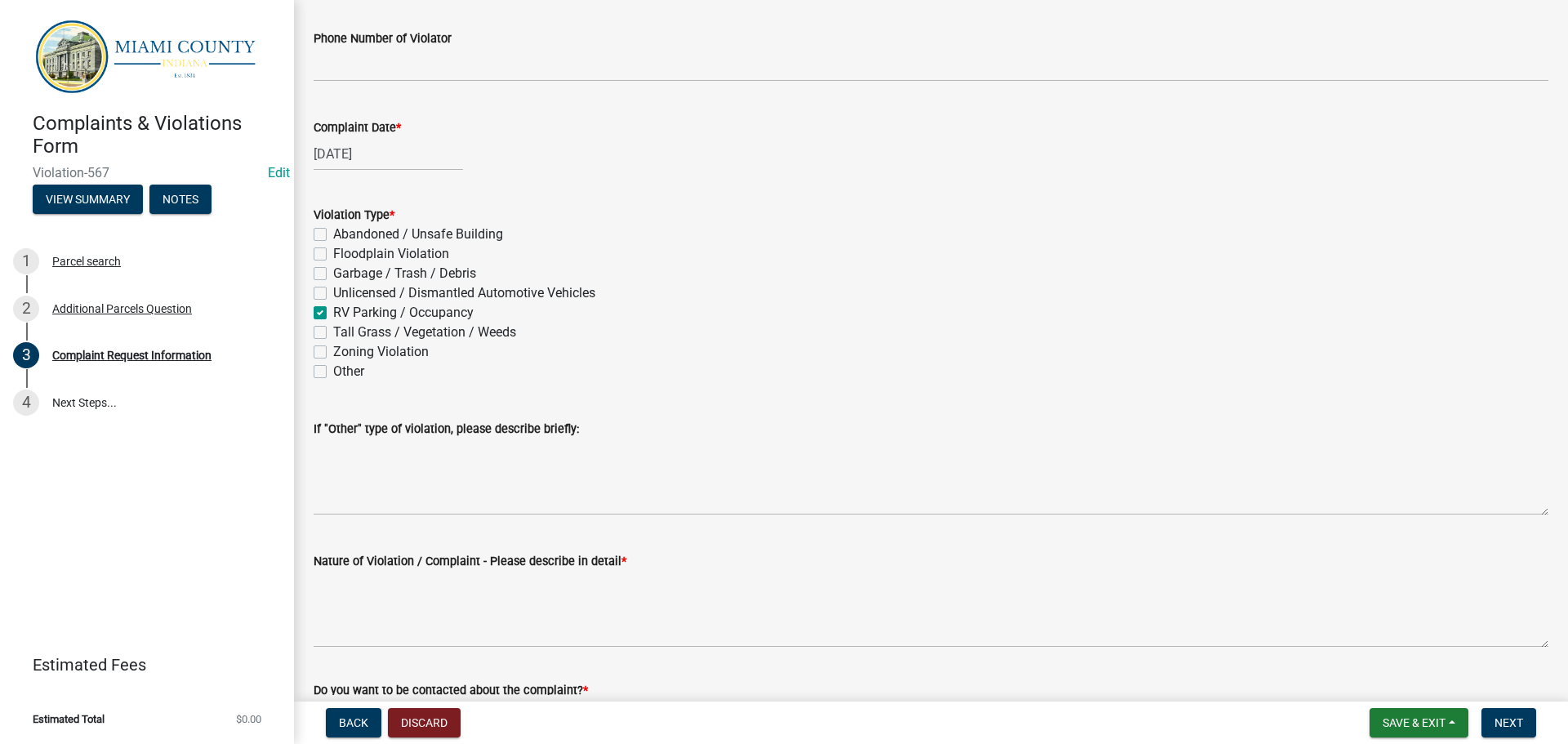
checkbox input "false"
checkbox input "true"
checkbox input "false"
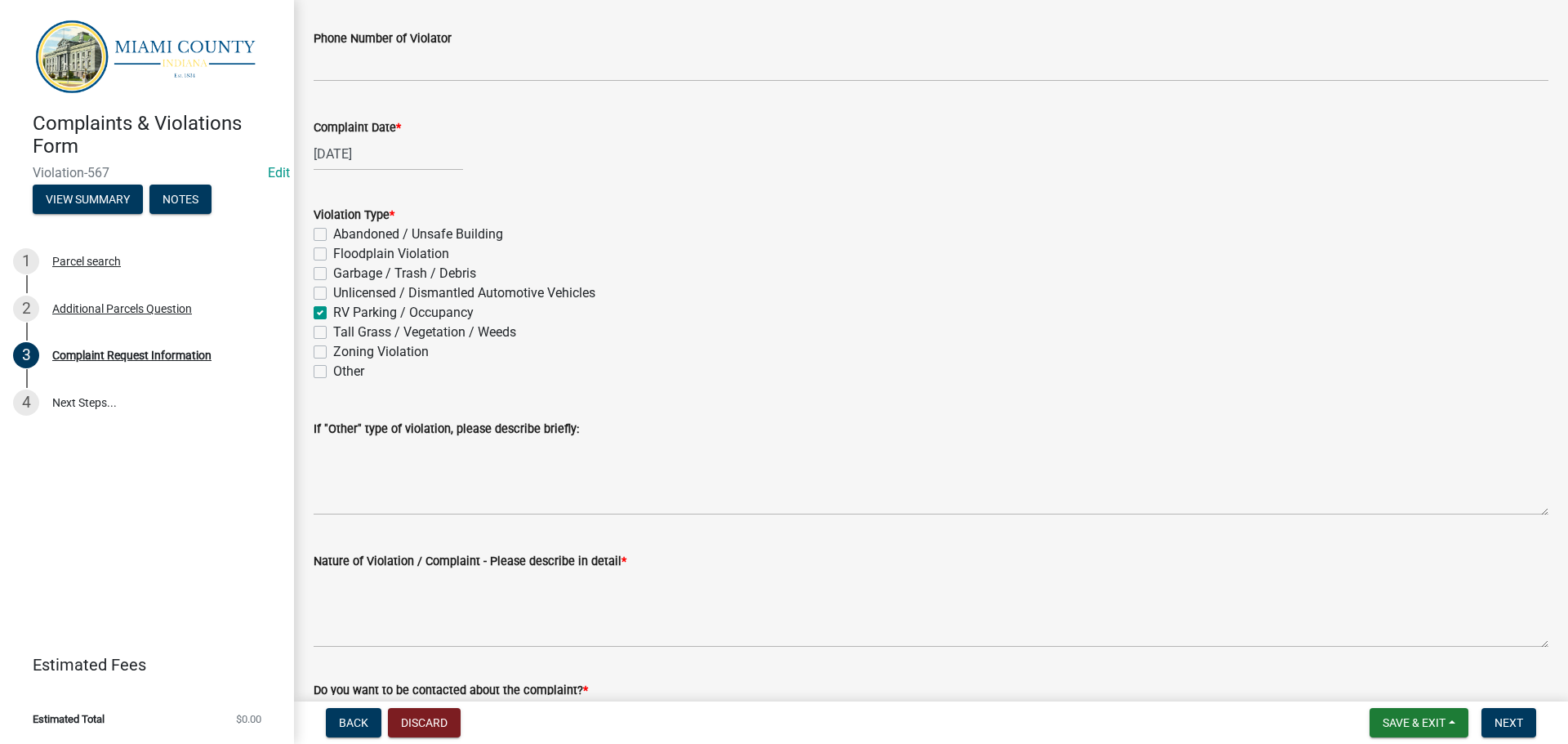
checkbox input "false"
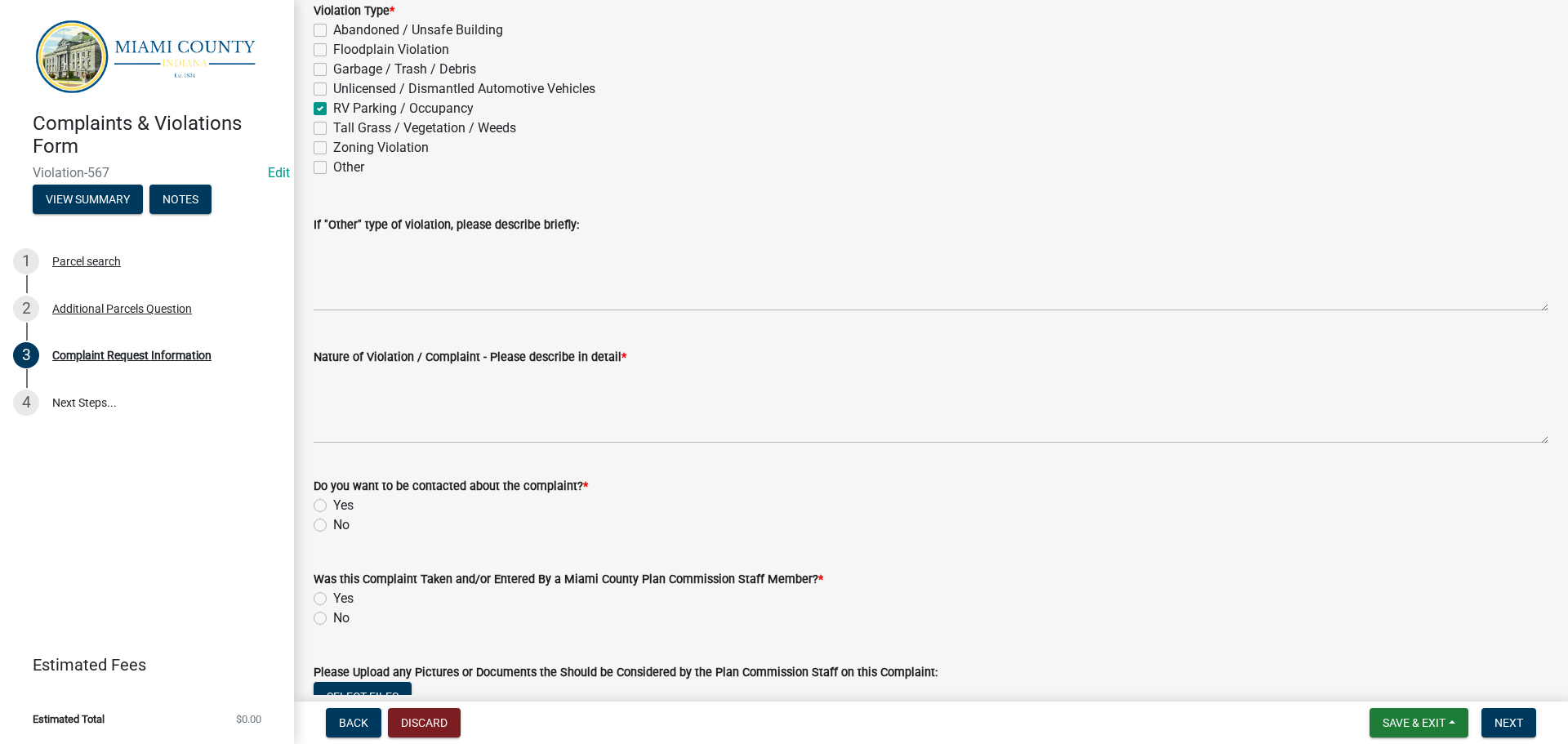
scroll to position [979, 0]
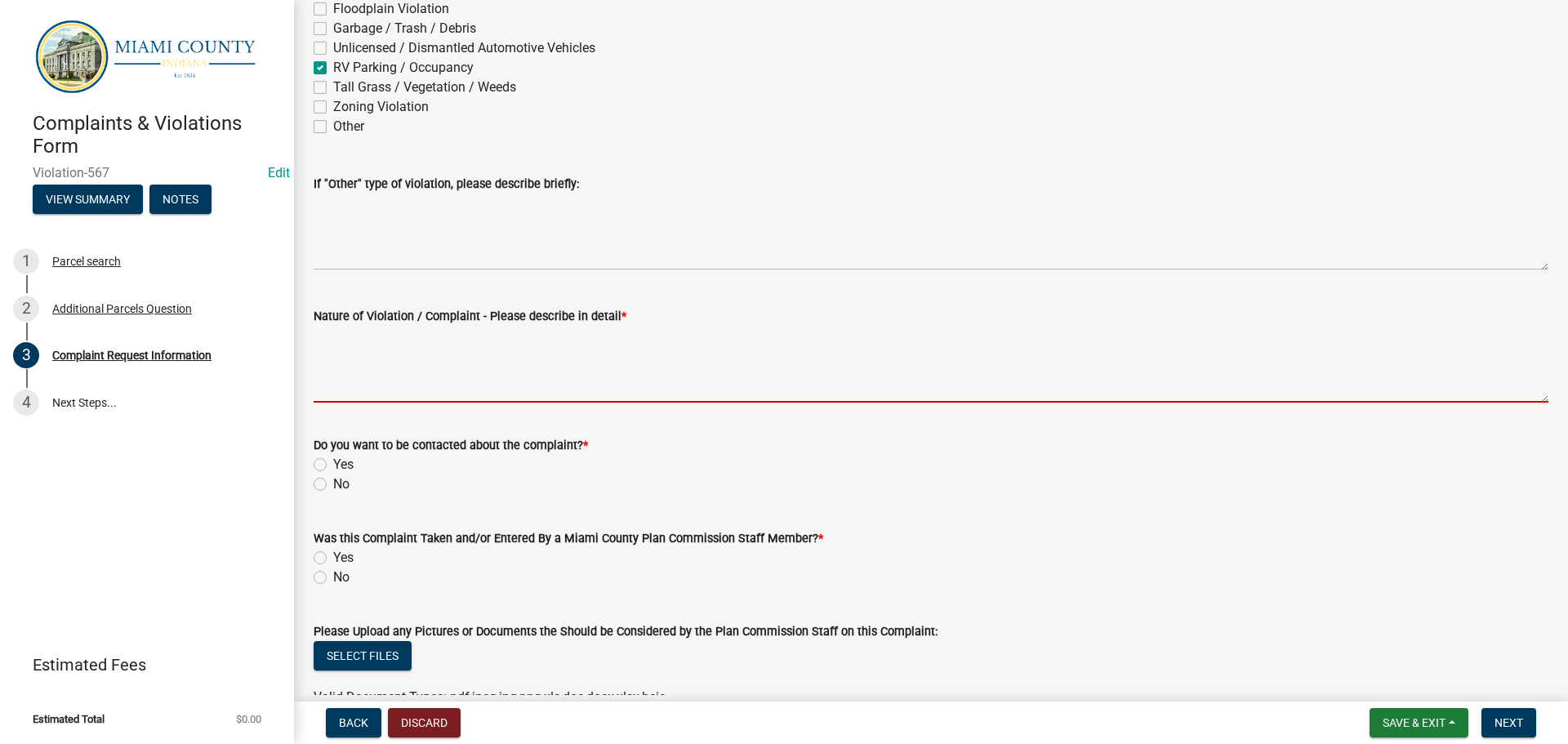
click at [425, 402] on textarea "Nature of Violation / Complaint - Please describe in detail *" at bounding box center [931, 363] width 1235 height 77
click at [422, 402] on textarea "Nature of Violation / Complaint - Please describe in detail *" at bounding box center [931, 363] width 1235 height 77
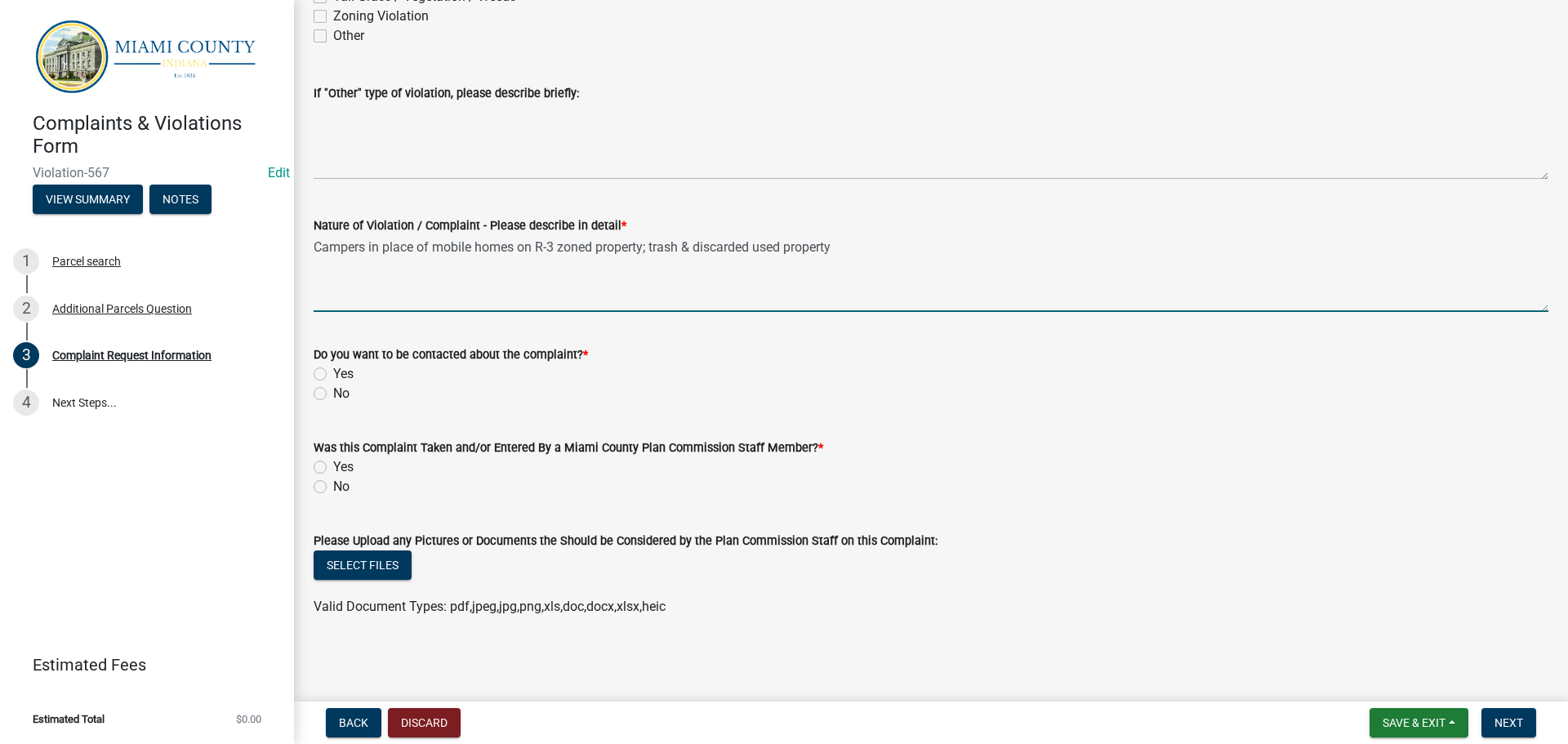
scroll to position [1283, 0]
type textarea "Campers in place of mobile homes on R-3 zoned property; trash & discarded used …"
click at [333, 364] on label "Yes" at bounding box center [343, 374] width 21 height 20
click at [333, 364] on input "Yes" at bounding box center [338, 369] width 11 height 11
radio input "true"
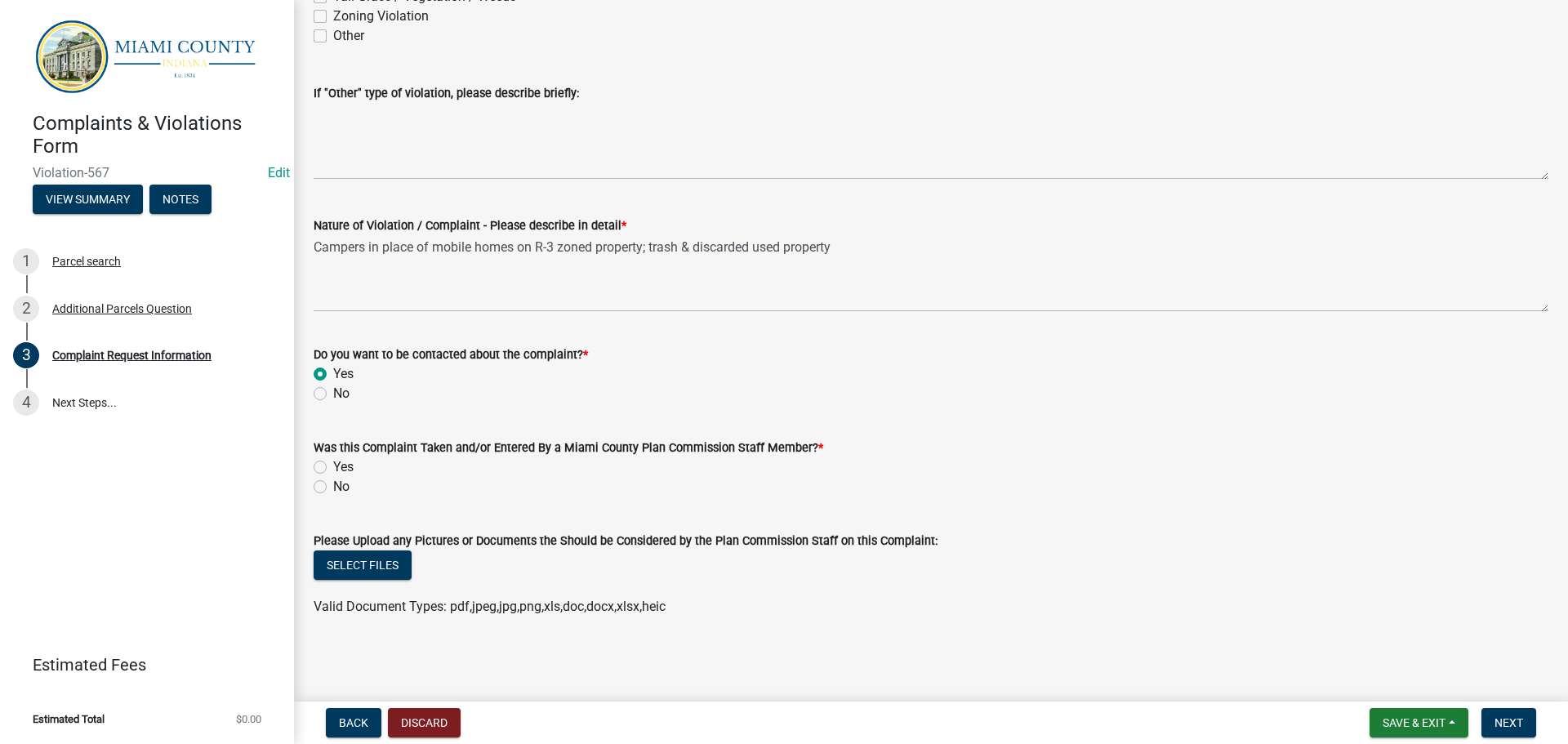
click at [333, 457] on label "Yes" at bounding box center [343, 467] width 21 height 20
click at [333, 457] on input "Yes" at bounding box center [338, 462] width 11 height 11
radio input "true"
click at [1505, 719] on span "Next" at bounding box center [1509, 723] width 29 height 13
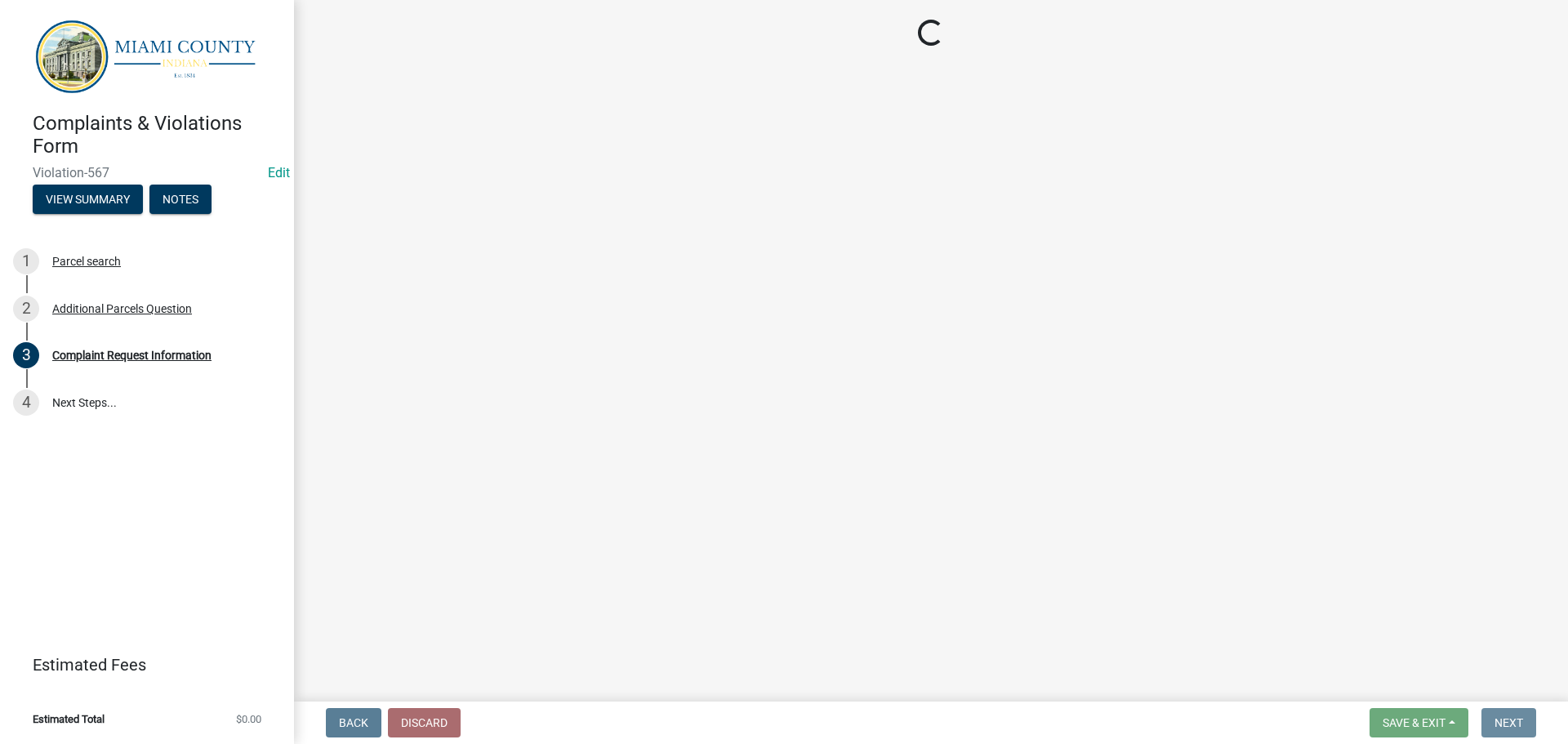
scroll to position [0, 0]
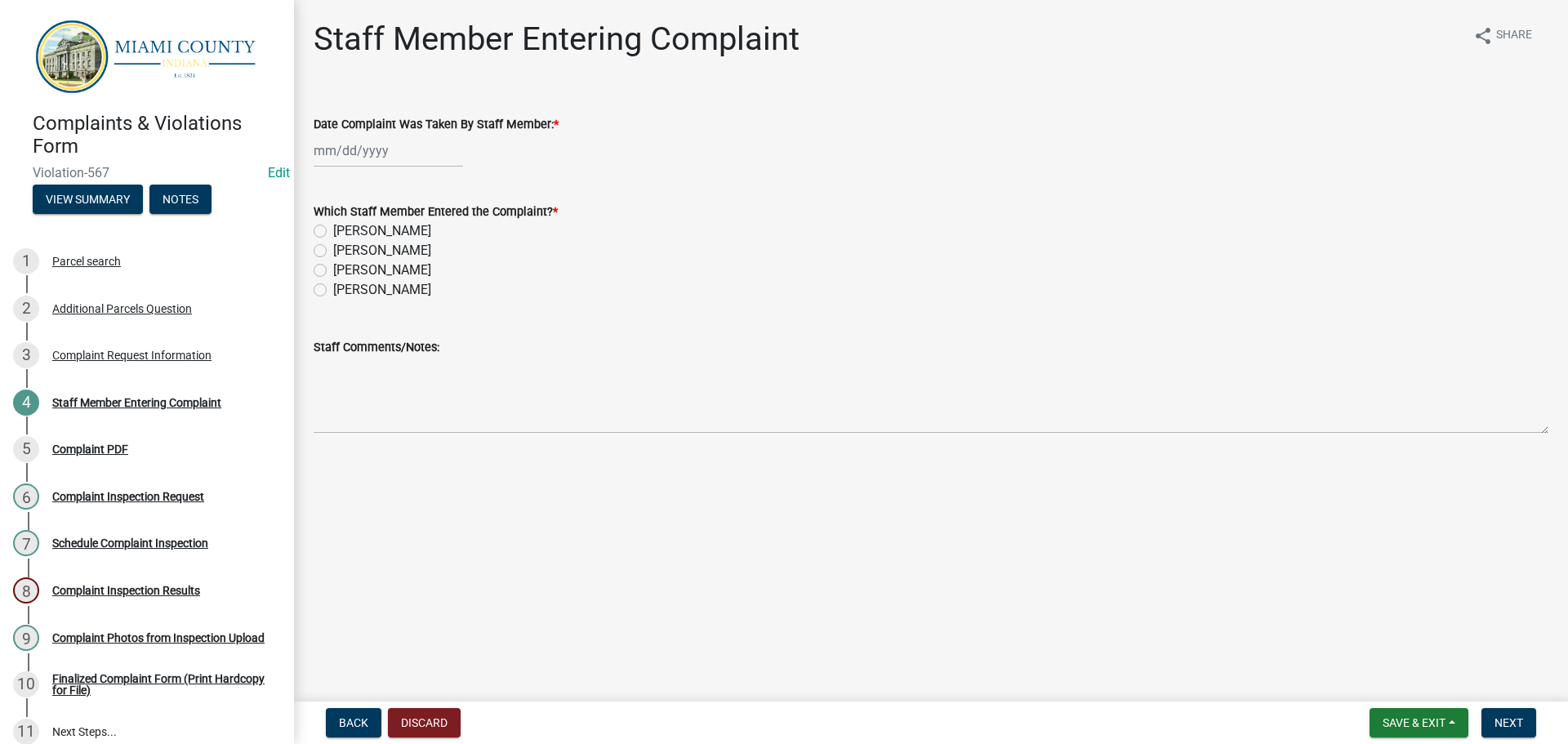
select select "9"
select select "2025"
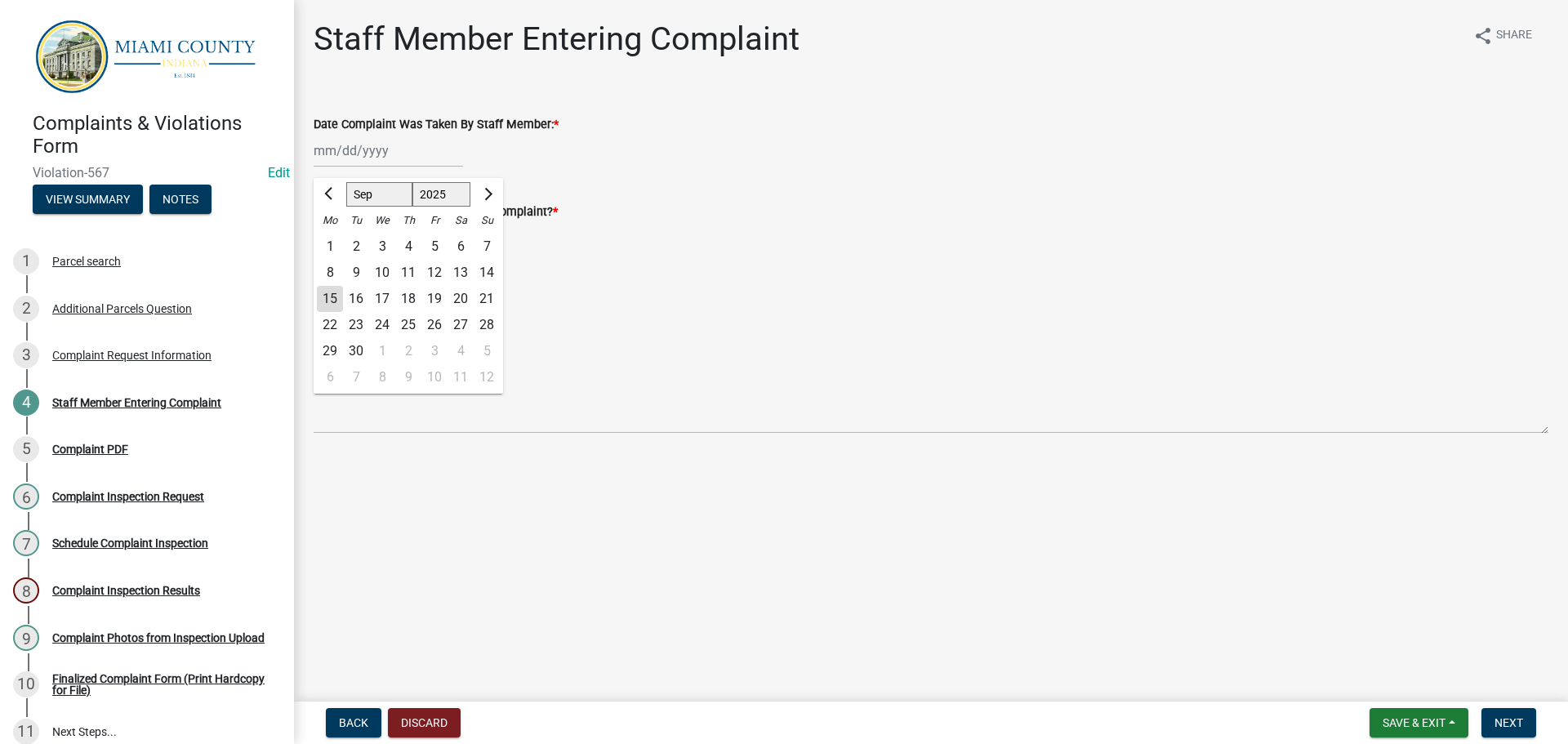
click at [345, 157] on div "[PERSON_NAME] Feb Mar Apr [PERSON_NAME][DATE] Oct Nov [DATE] 1526 1527 1528 152…" at bounding box center [388, 150] width 150 height 34
click at [326, 312] on div "15" at bounding box center [330, 299] width 26 height 26
type input "[DATE]"
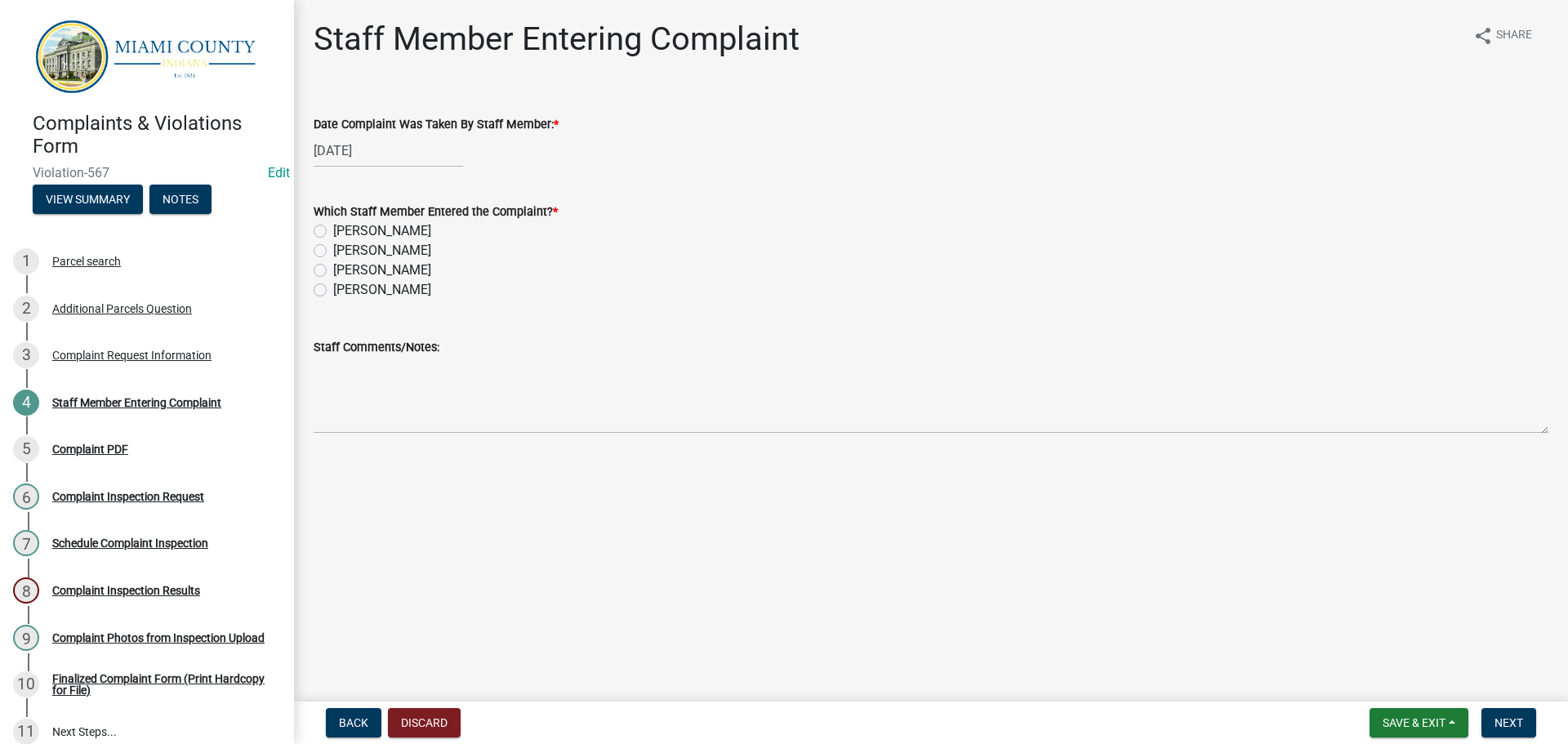
click at [333, 260] on label "[PERSON_NAME]" at bounding box center [382, 251] width 98 height 20
click at [333, 252] on input "[PERSON_NAME]" at bounding box center [338, 246] width 11 height 11
radio input "true"
click at [1512, 716] on span "Next" at bounding box center [1509, 723] width 29 height 13
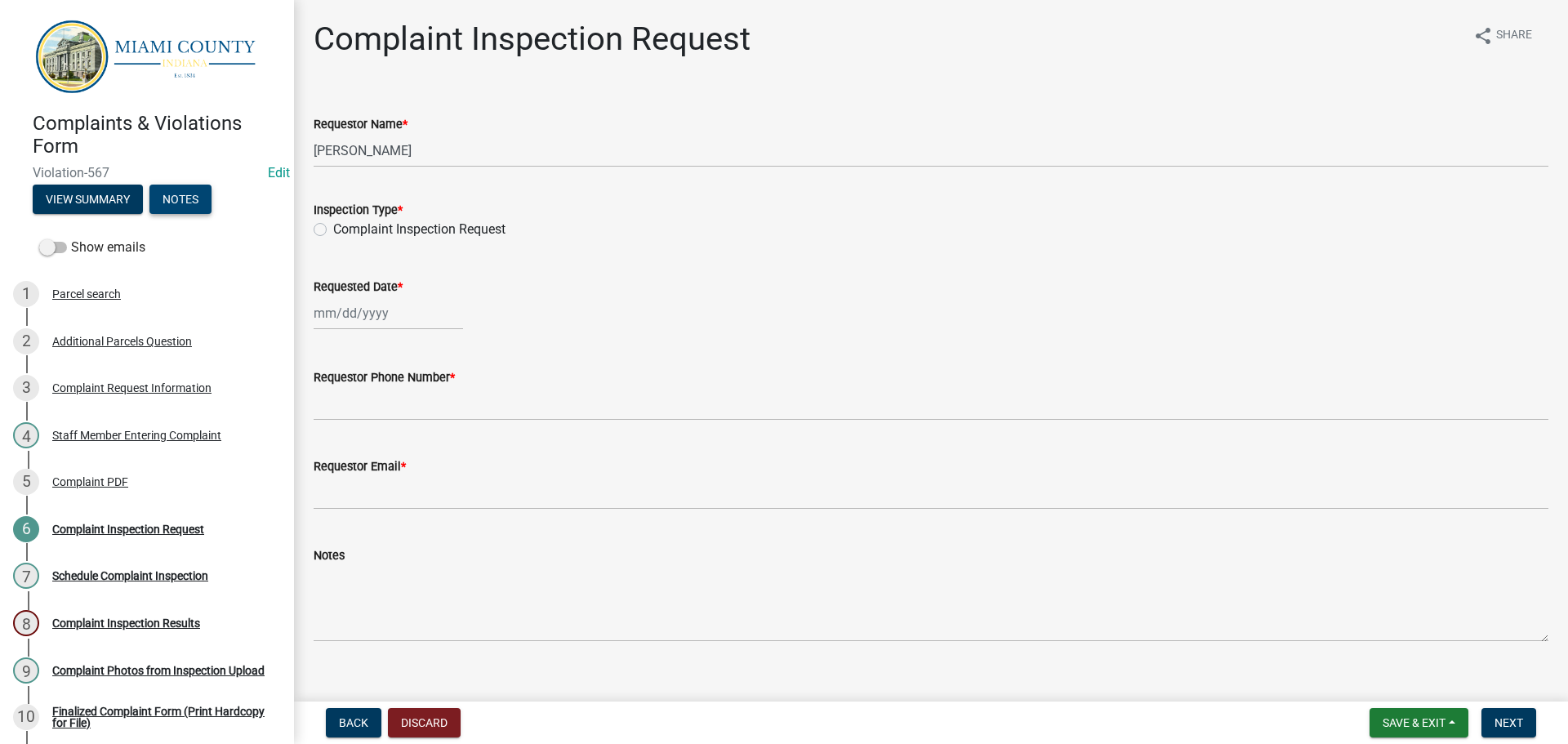
click at [211, 204] on button "Notes" at bounding box center [180, 199] width 62 height 30
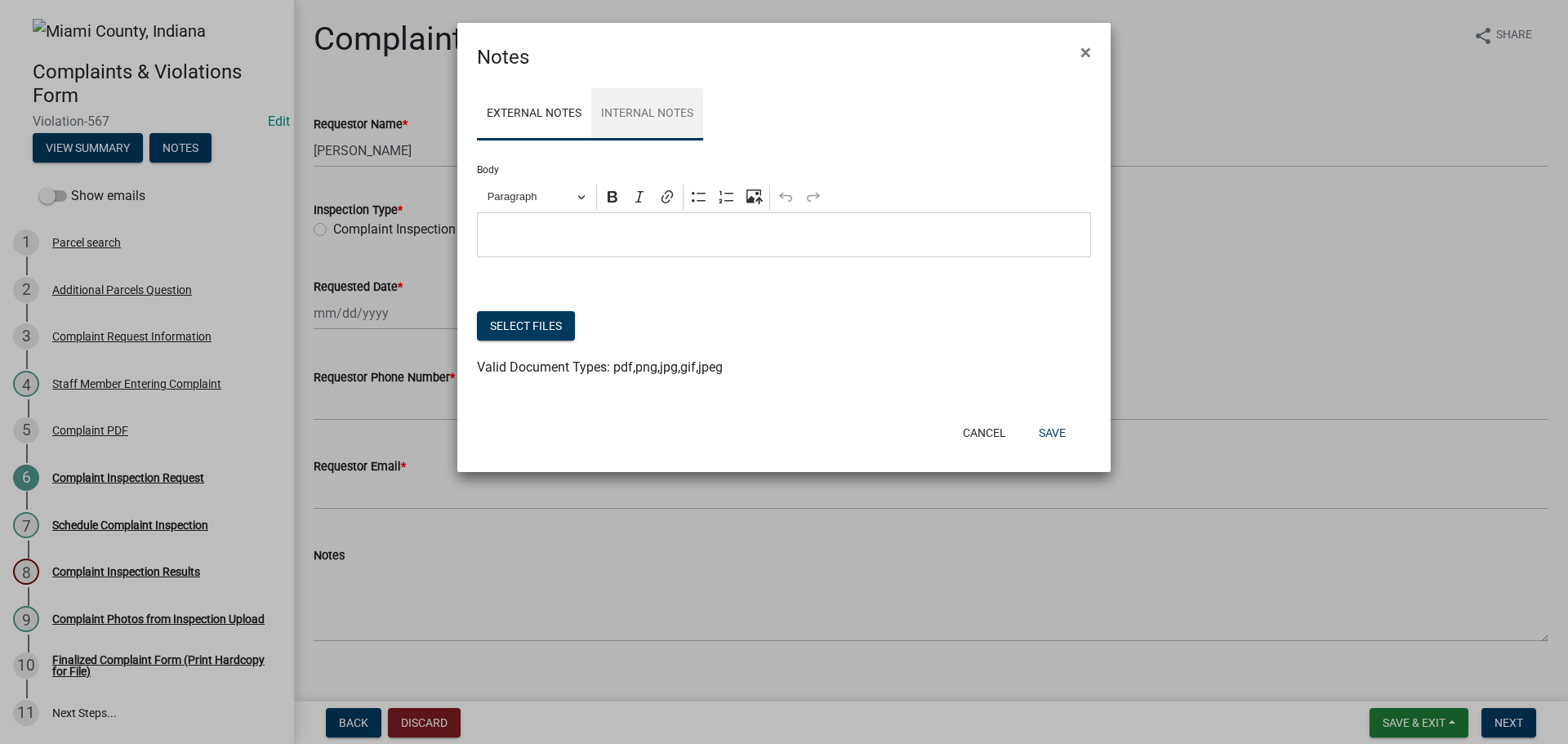
click at [670, 140] on link "Internal Notes" at bounding box center [647, 114] width 112 height 52
click at [631, 245] on p "Editor editing area: main. Press Alt+0 for help." at bounding box center [784, 235] width 597 height 20
click at [703, 205] on icon "Editor toolbar" at bounding box center [699, 197] width 17 height 17
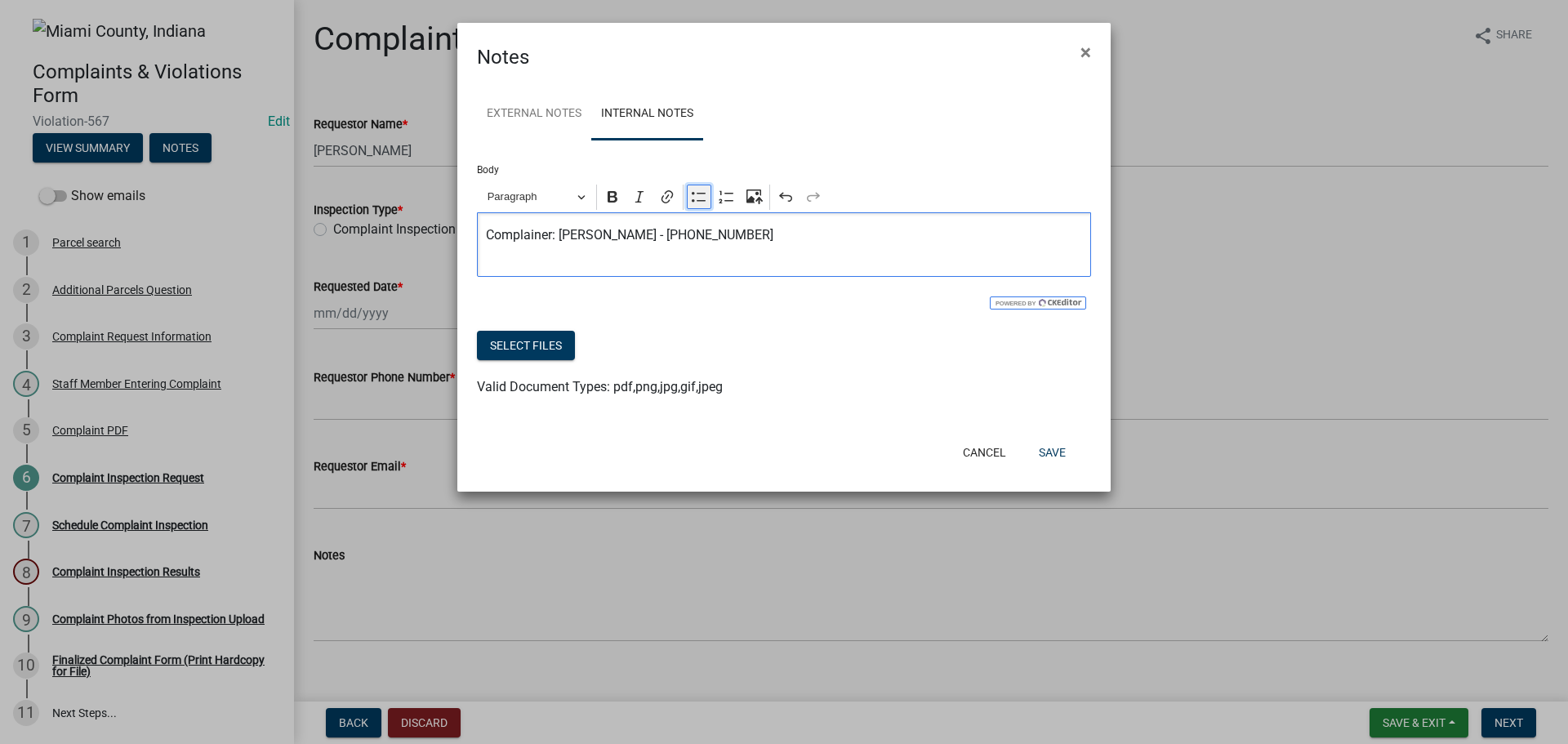
click at [703, 205] on icon "Editor toolbar" at bounding box center [699, 197] width 17 height 17
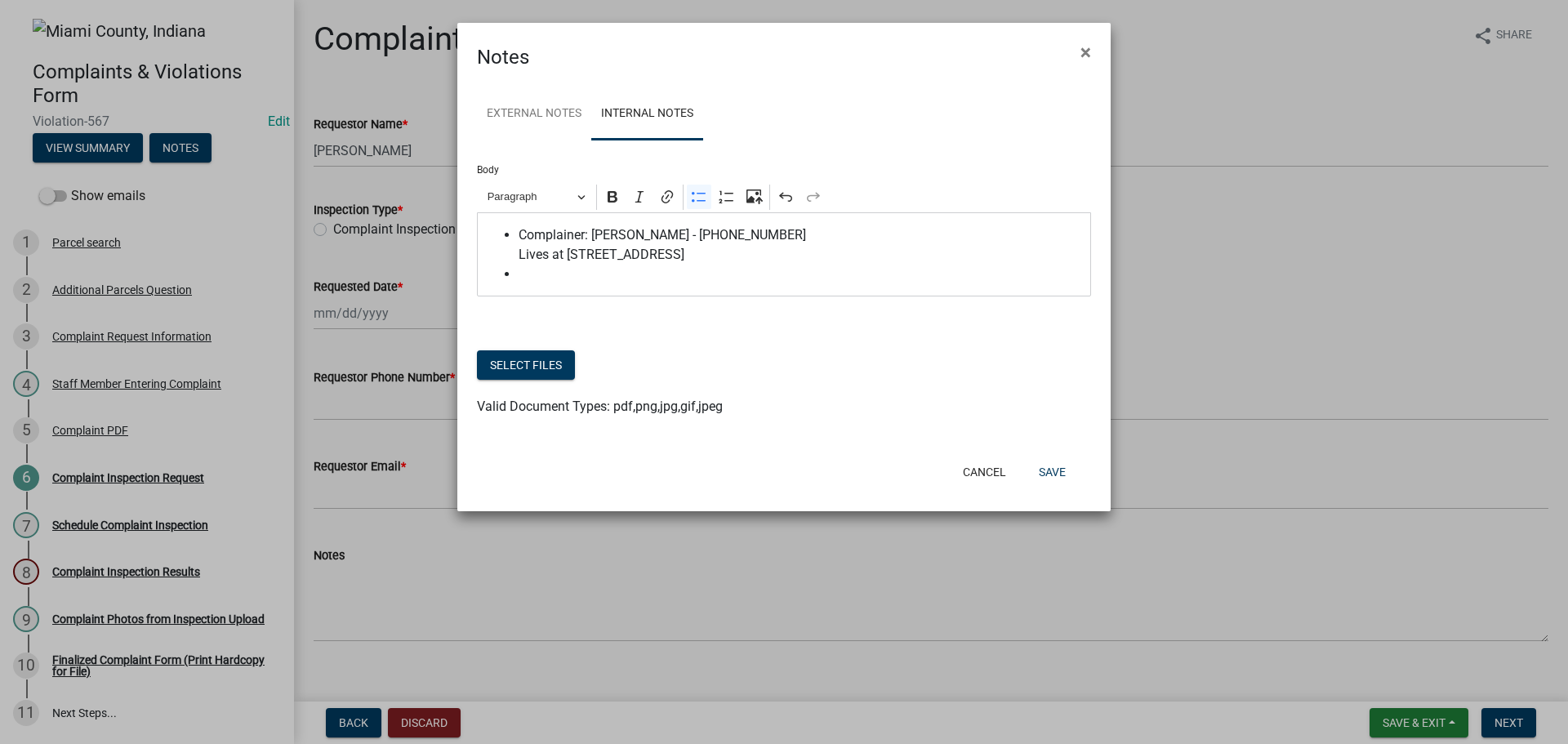
click at [582, 284] on span "Editor editing area: main. Press Alt+0 for help." at bounding box center [801, 274] width 564 height 20
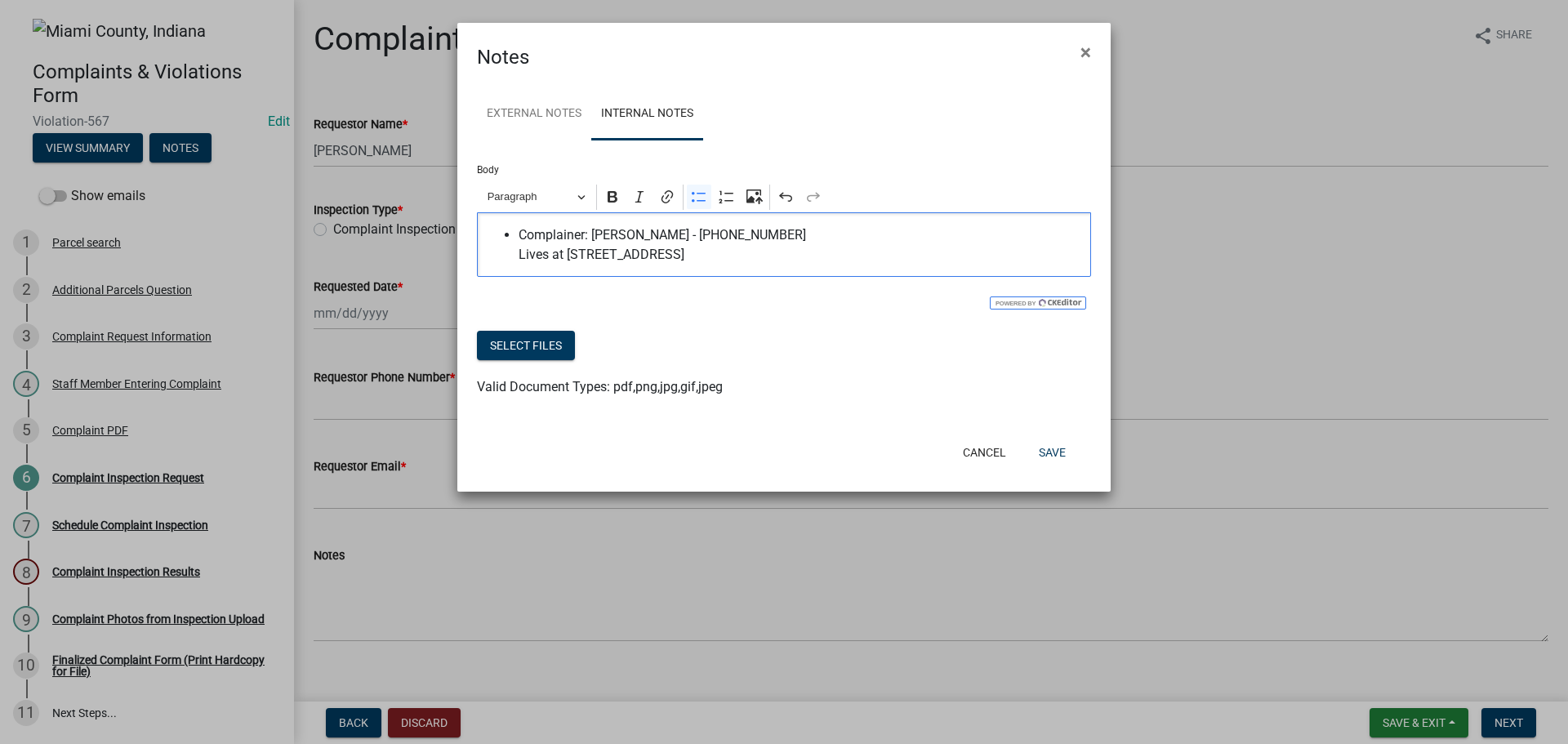
click at [596, 249] on span "Complainer: [PERSON_NAME] - [PHONE_NUMBER] Lives at [STREET_ADDRESS]" at bounding box center [801, 244] width 564 height 39
click at [790, 254] on span "Complainer wants to remain anonymous: [PERSON_NAME] - [PHONE_NUMBER] Lives at […" at bounding box center [801, 244] width 564 height 39
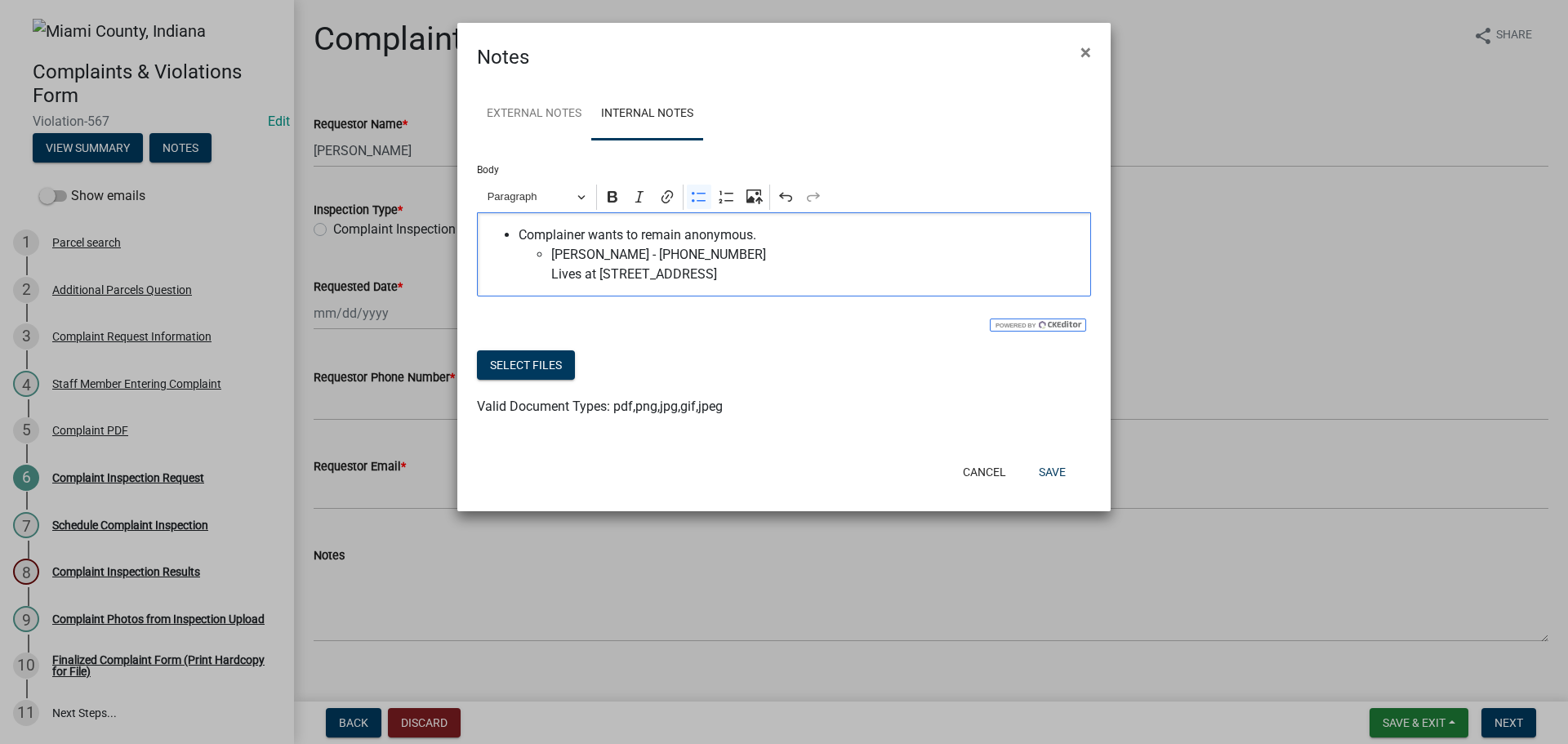
click at [608, 284] on span "[PERSON_NAME] - [PHONE_NUMBER] Lives at [STREET_ADDRESS]" at bounding box center [817, 264] width 532 height 39
drag, startPoint x: 787, startPoint y: 277, endPoint x: 694, endPoint y: 277, distance: 93.0
click at [694, 277] on span "[PERSON_NAME] - [PHONE_NUMBER] [STREET_ADDRESS]" at bounding box center [817, 264] width 532 height 39
click at [774, 284] on span "[PERSON_NAME] [STREET_ADDRESS]" at bounding box center [817, 264] width 532 height 39
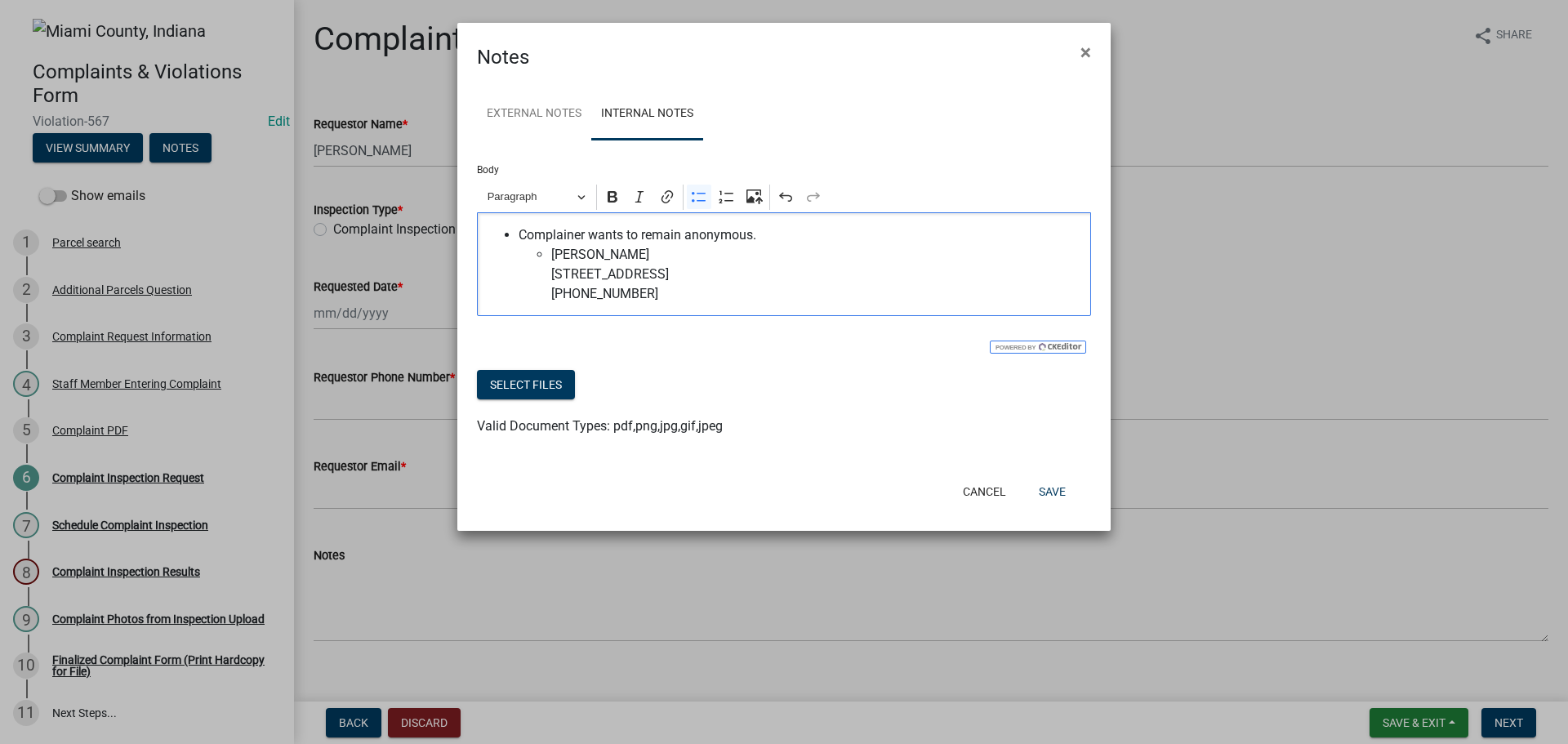
click at [779, 291] on span "[PERSON_NAME] [STREET_ADDRESS] [PHONE_NUMBER]" at bounding box center [817, 274] width 532 height 59
drag, startPoint x: 555, startPoint y: 280, endPoint x: 682, endPoint y: 284, distance: 127.1
click at [682, 284] on span "[PERSON_NAME] [STREET_ADDRESS] [PHONE_NUMBER]" at bounding box center [817, 274] width 532 height 59
click at [617, 202] on icon "Editor toolbar" at bounding box center [613, 197] width 10 height 12
click at [752, 316] on div "Complainer wants to remain anonymous. [PERSON_NAME] [STREET_ADDRESS] [PHONE_NUM…" at bounding box center [783, 264] width 614 height 104
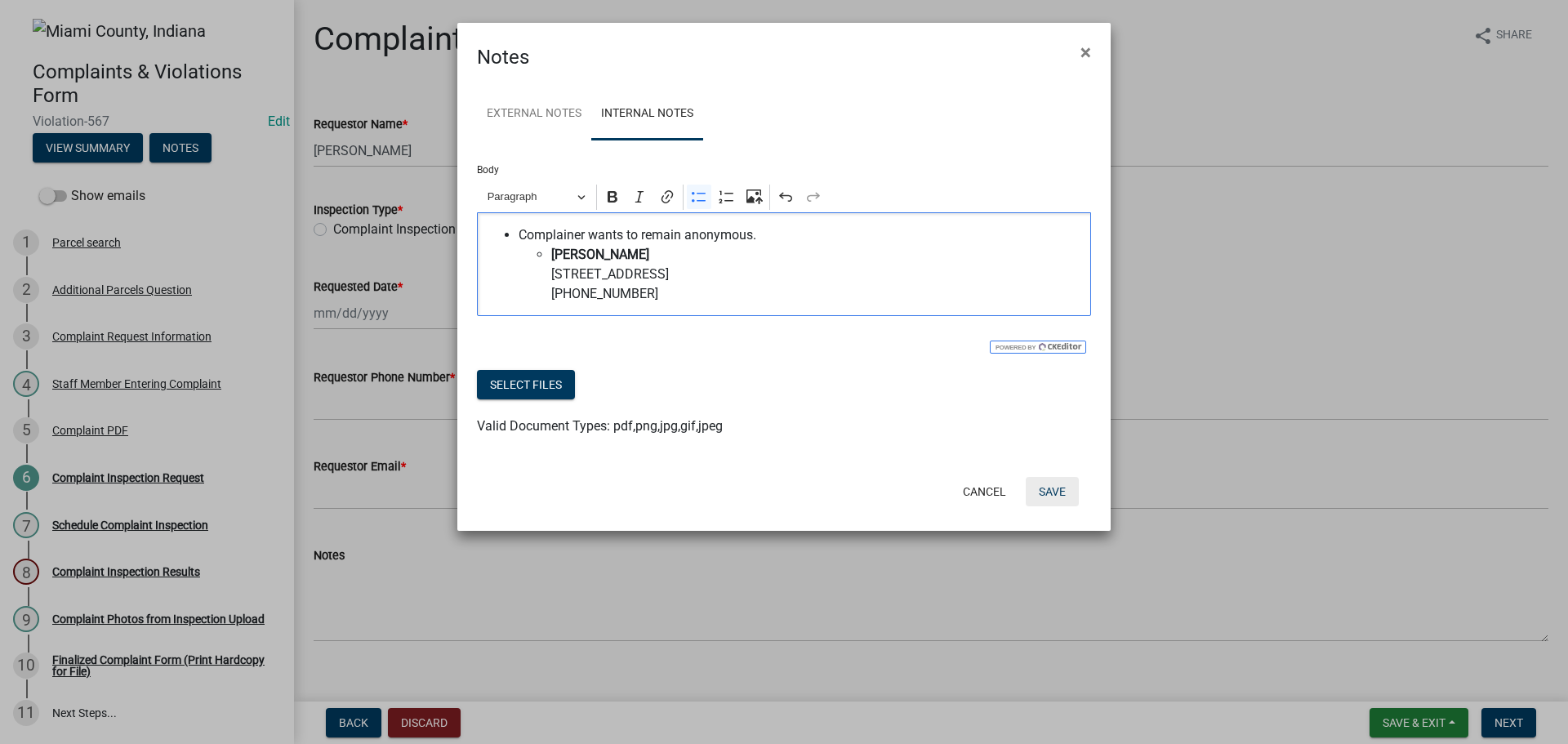
click at [1055, 506] on button "Save" at bounding box center [1052, 491] width 53 height 30
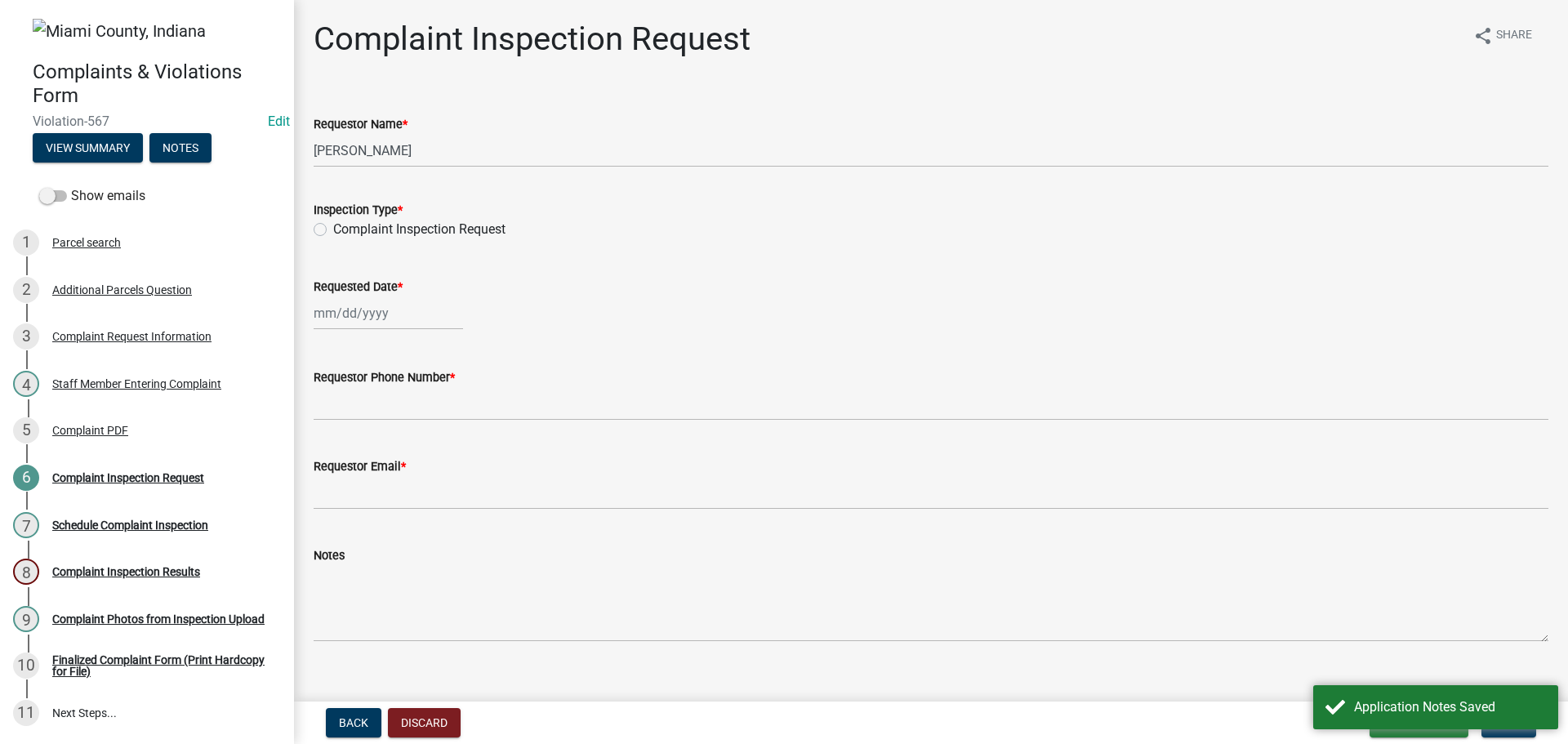
click at [333, 239] on label "Complaint Inspection Request" at bounding box center [419, 230] width 173 height 20
click at [333, 230] on input "Complaint Inspection Request" at bounding box center [338, 225] width 11 height 11
radio input "true"
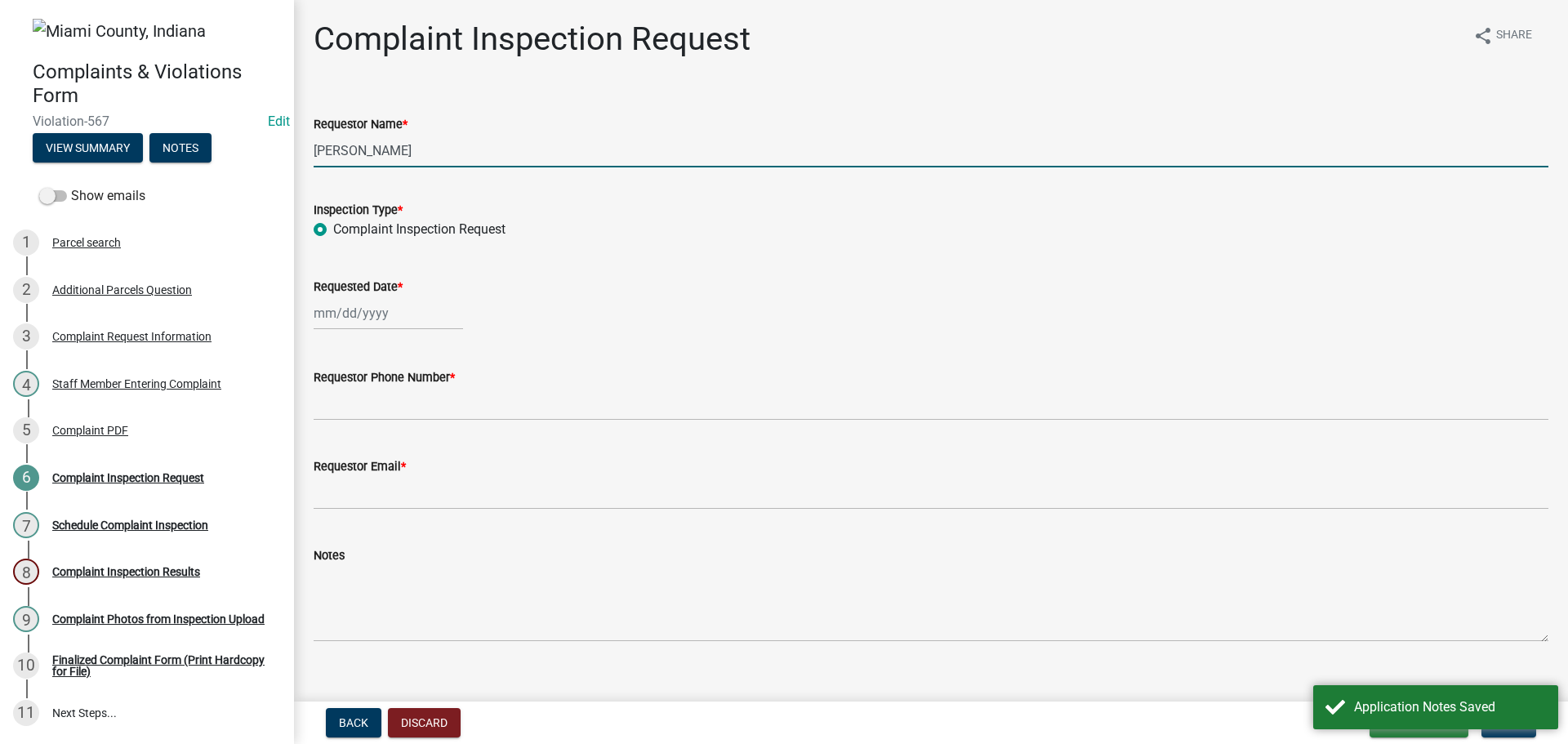
click at [497, 168] on input "[PERSON_NAME]" at bounding box center [931, 150] width 1235 height 34
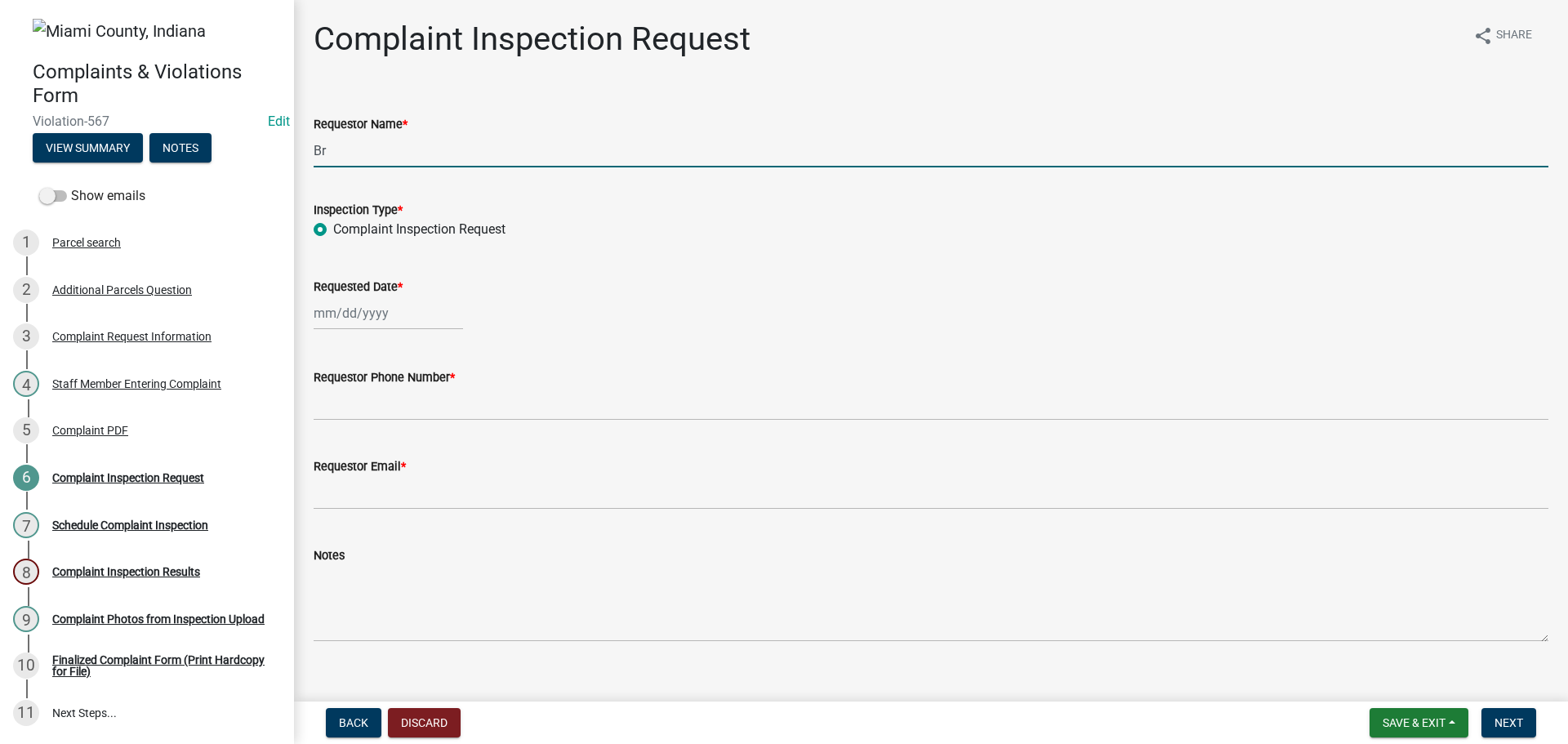
type input "B"
type input "[PERSON_NAME]"
click at [397, 329] on div at bounding box center [388, 313] width 150 height 34
select select "9"
select select "2025"
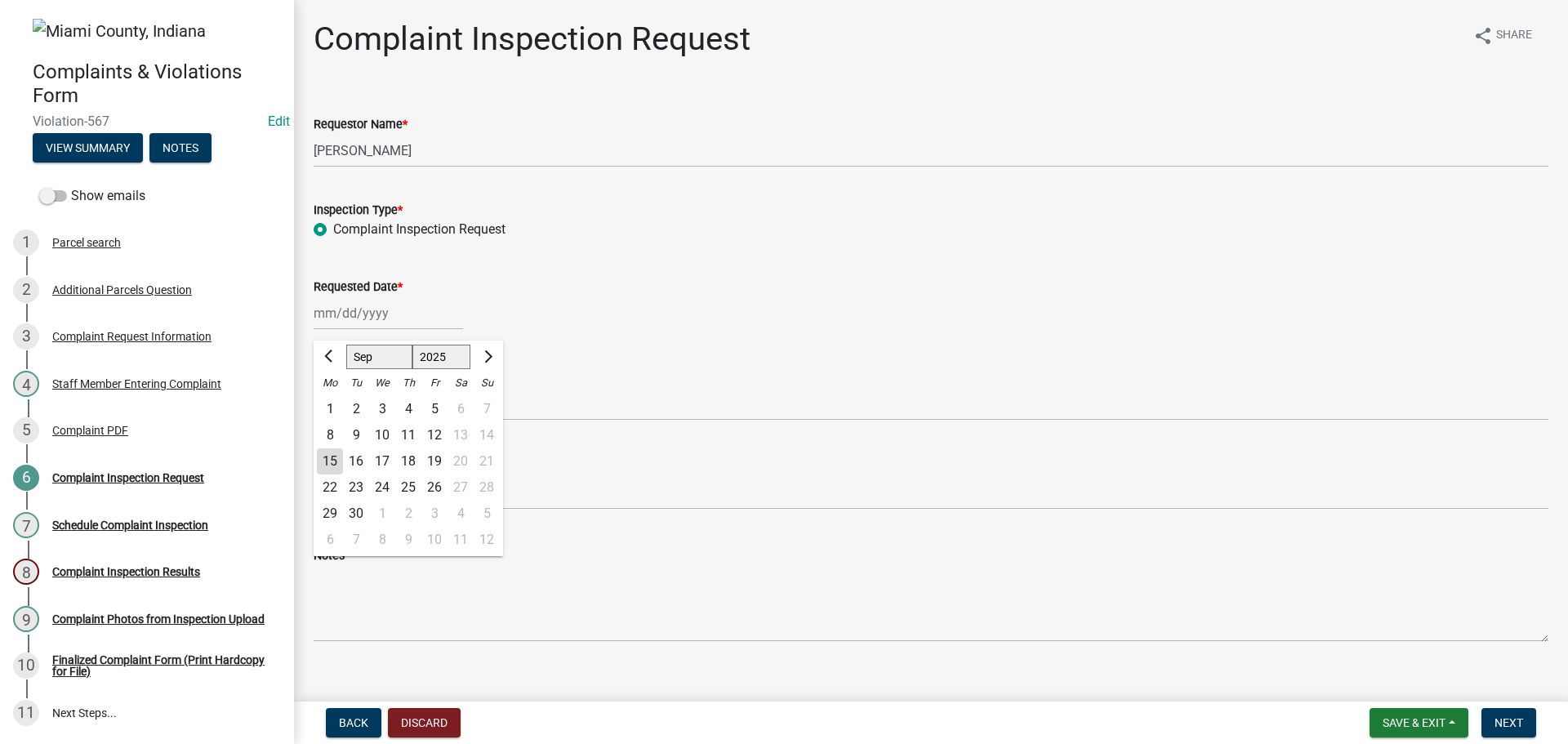
click at [366, 474] on div "16" at bounding box center [356, 462] width 26 height 26
type input "[DATE]"
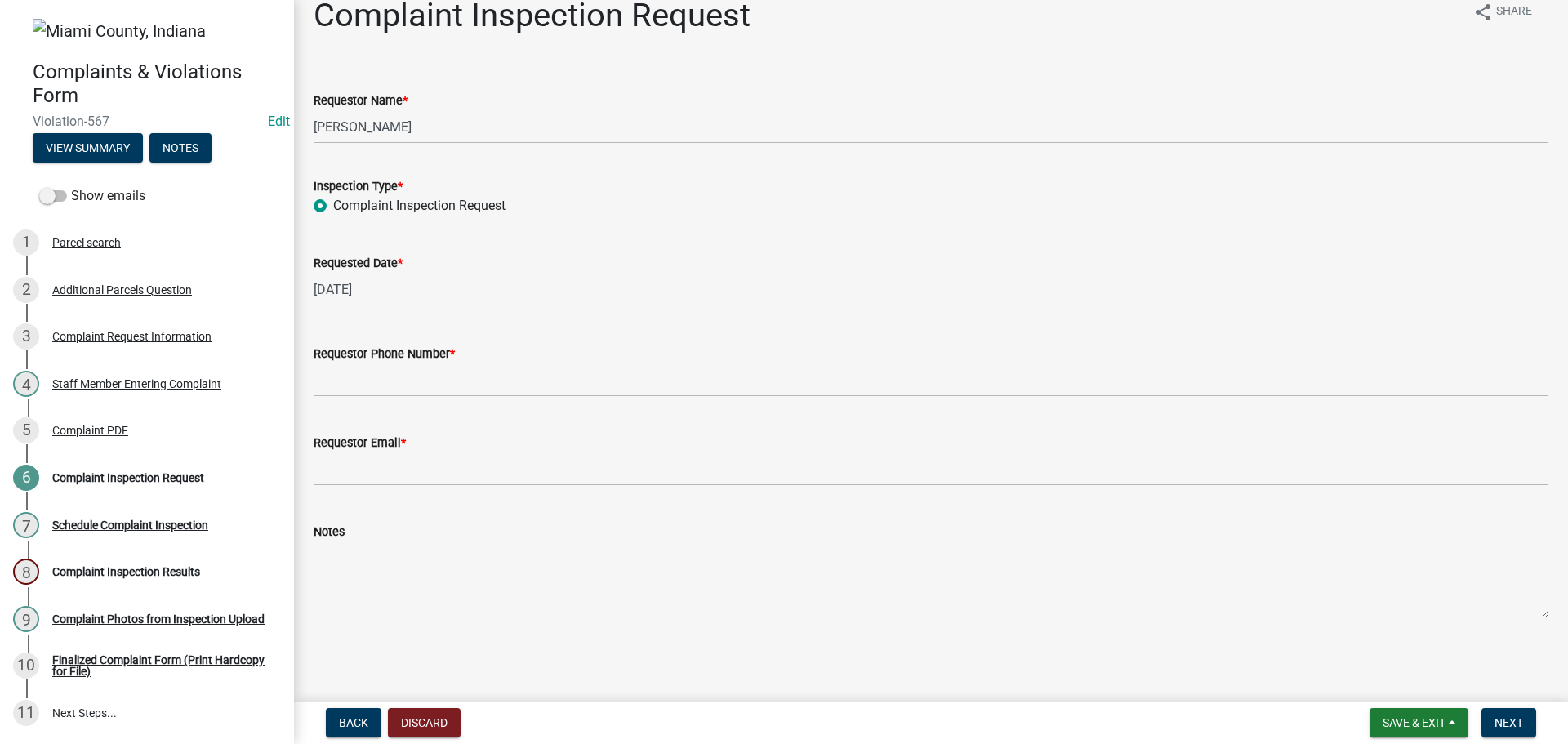
scroll to position [107, 0]
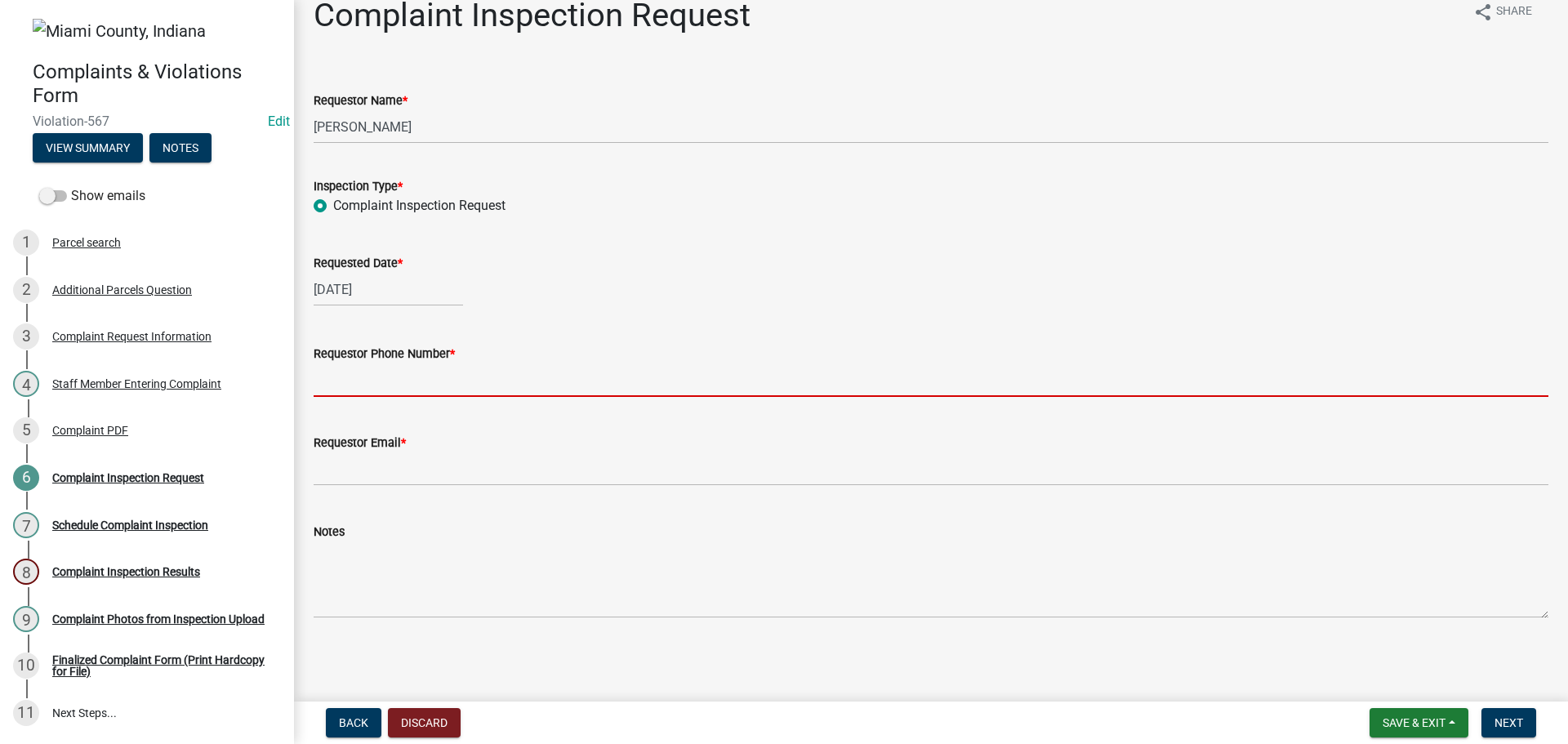
drag, startPoint x: 449, startPoint y: 340, endPoint x: 458, endPoint y: 339, distance: 9.1
click at [453, 363] on input "Requestor Phone Number *" at bounding box center [931, 380] width 1235 height 34
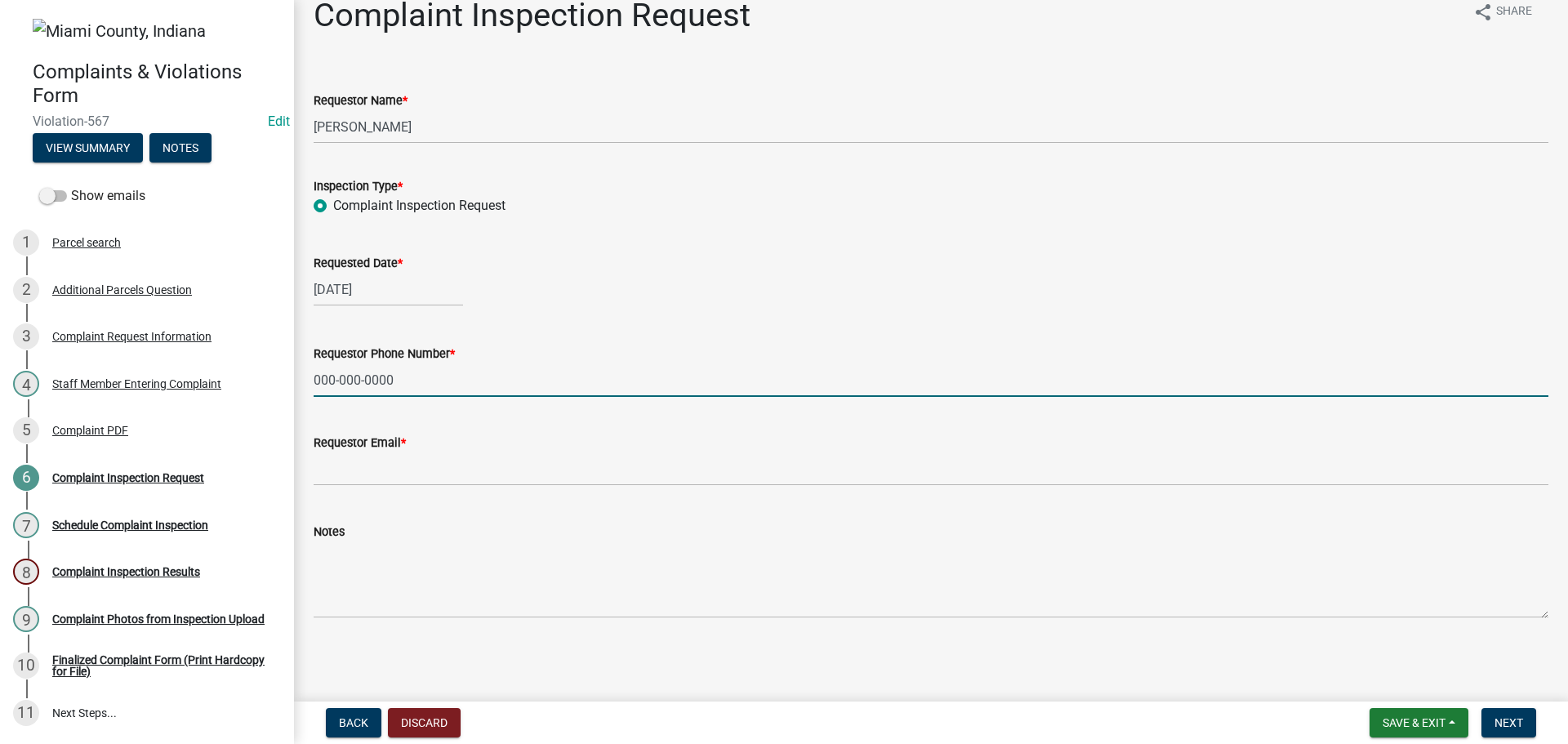
type input "000-000-0000"
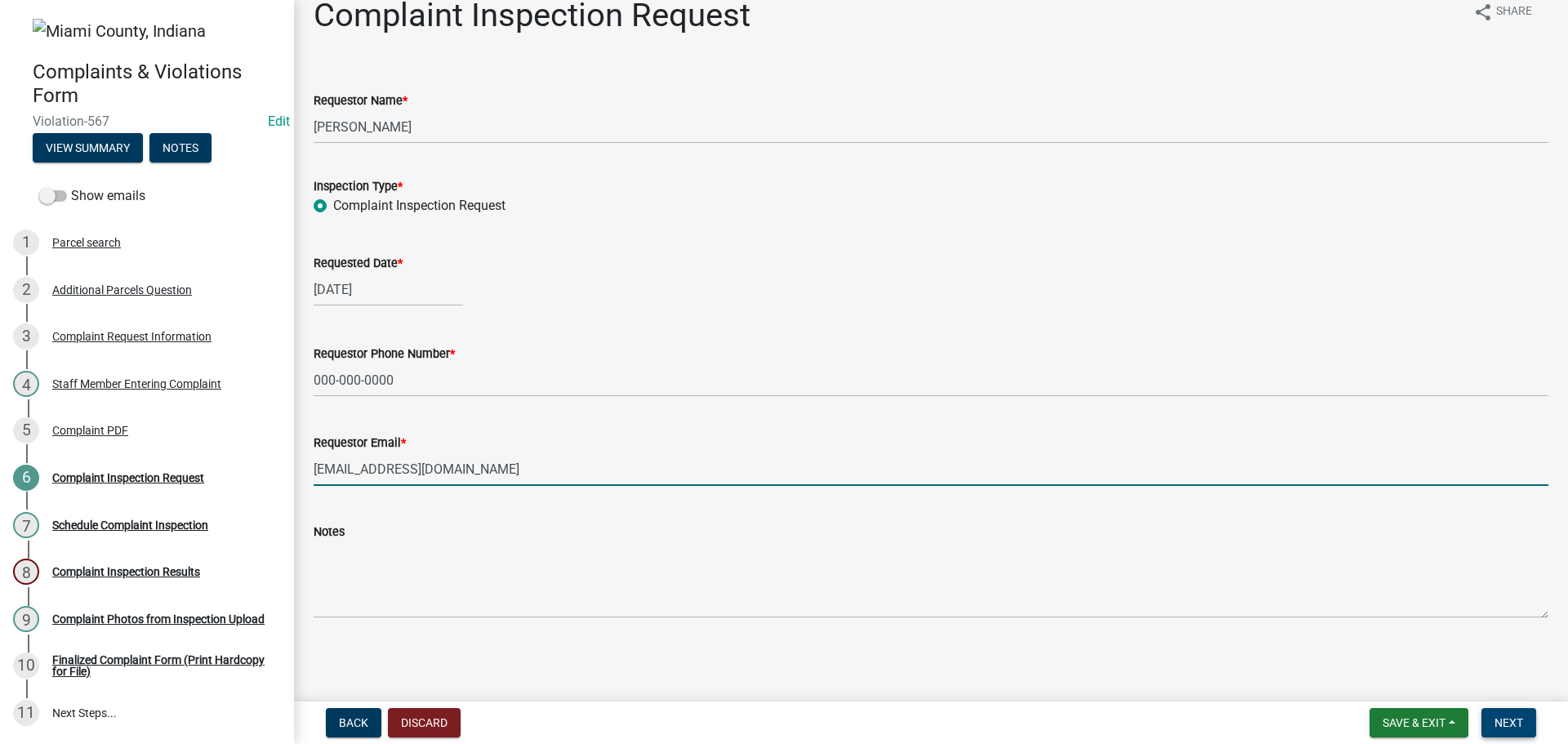
type input "[EMAIL_ADDRESS][DOMAIN_NAME]"
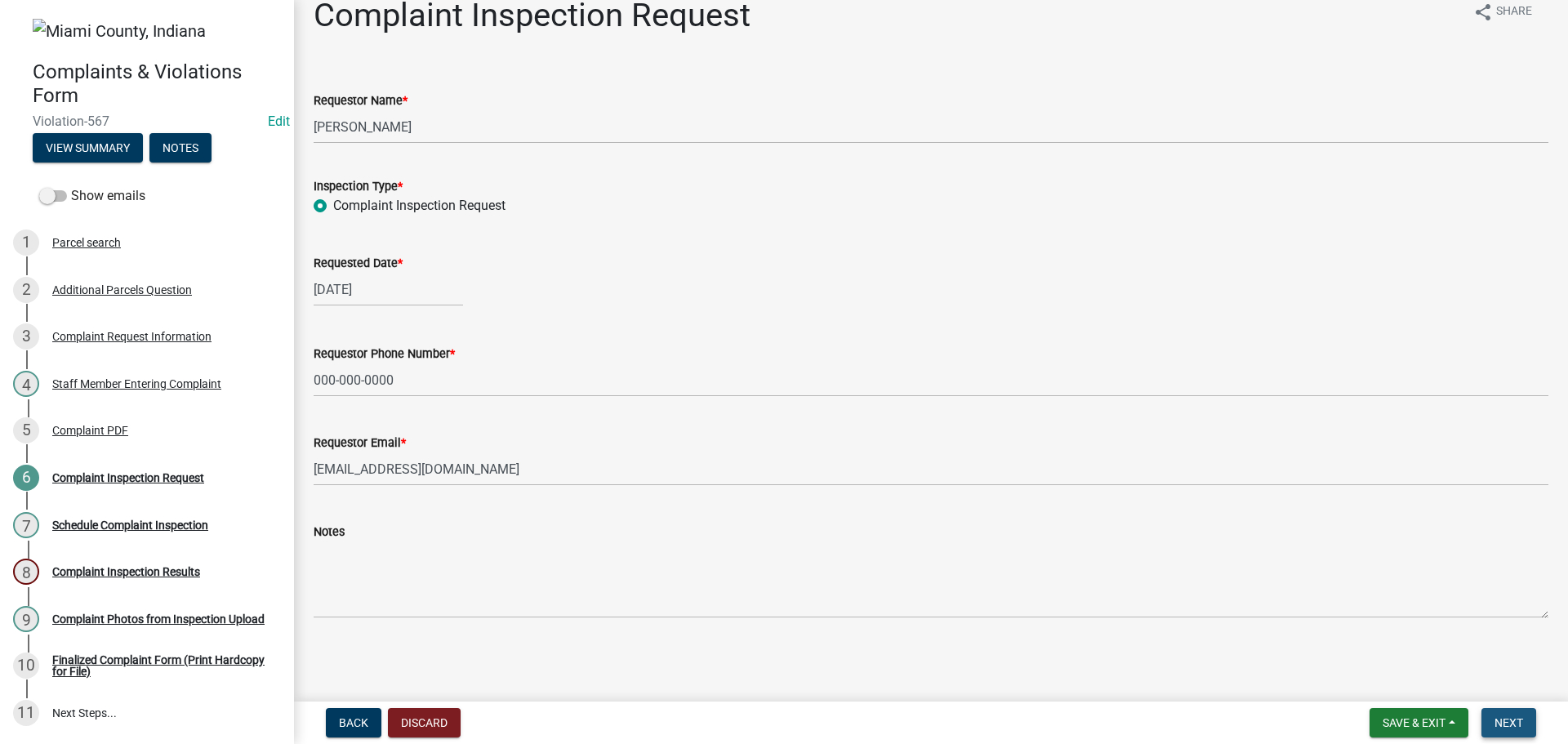
click at [1496, 716] on span "Next" at bounding box center [1509, 723] width 29 height 13
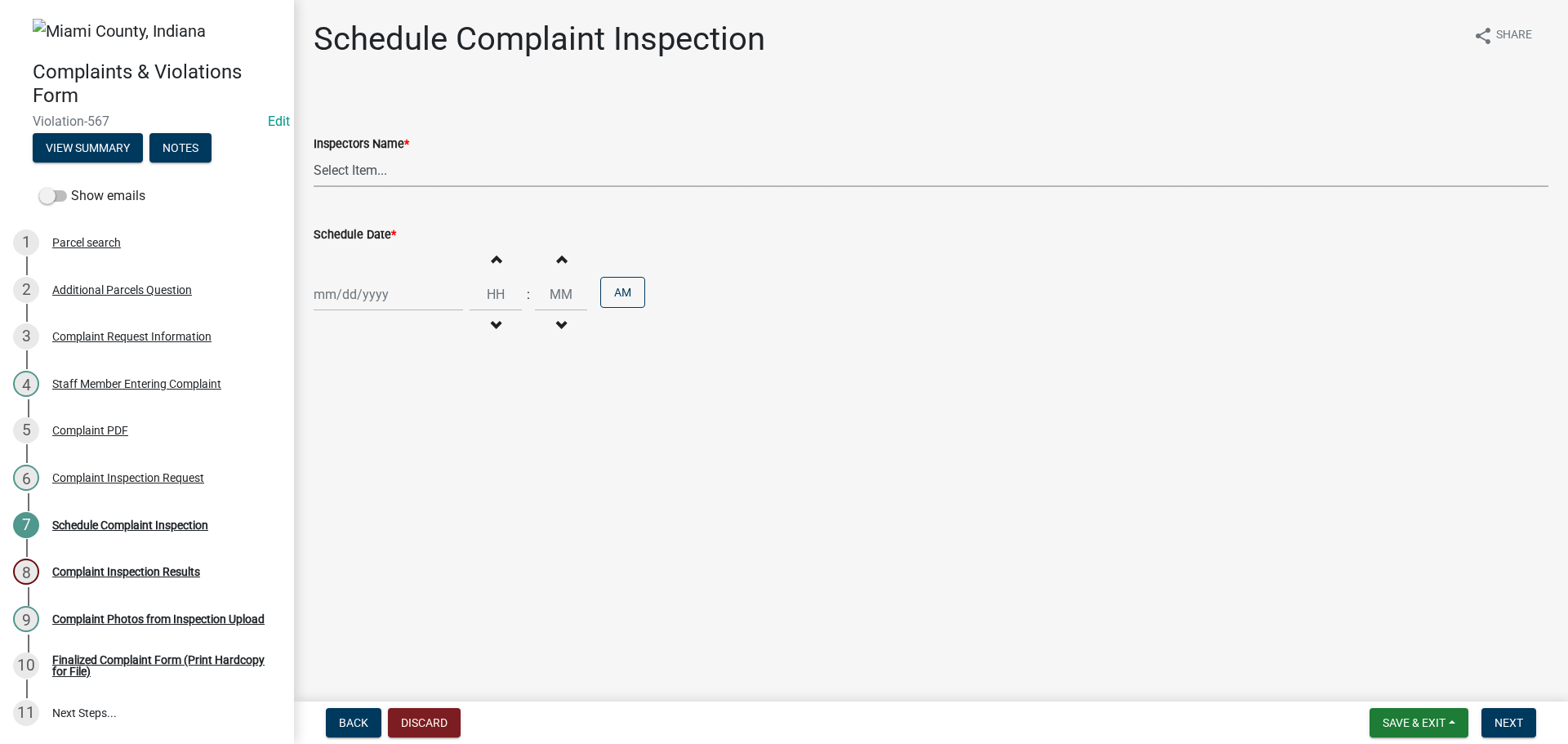
click at [389, 187] on select "Select Item... bmthomas ([PERSON_NAME]) croser ([PERSON_NAME]) [PERSON_NAME] ([…" at bounding box center [931, 170] width 1235 height 34
select select "0324ce59-dc13-463c-88f6-21718b6e040a"
click at [316, 173] on select "Select Item... bmthomas ([PERSON_NAME]) croser ([PERSON_NAME]) [PERSON_NAME] ([…" at bounding box center [931, 170] width 1235 height 34
click at [356, 311] on div at bounding box center [388, 294] width 150 height 34
select select "9"
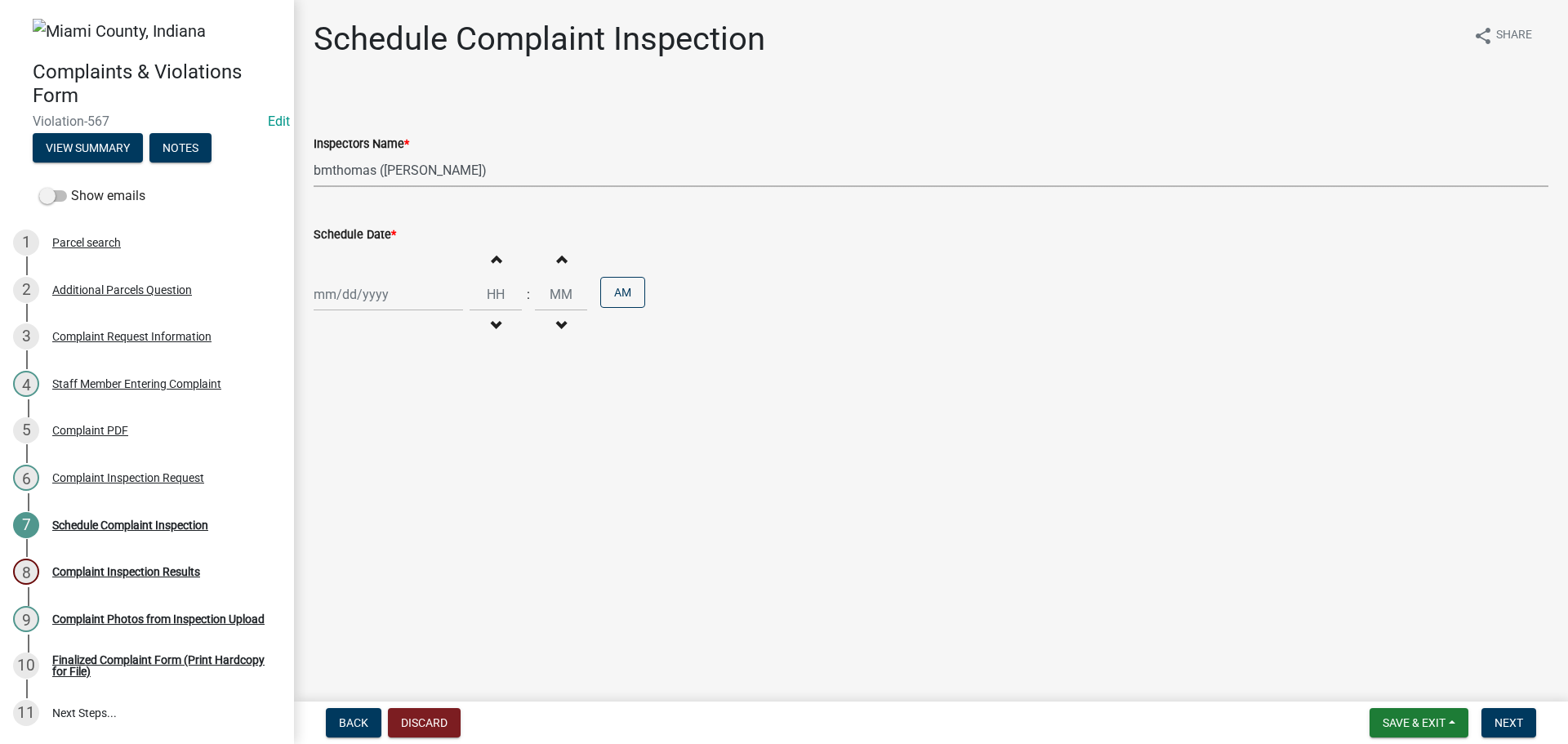
select select "2025"
click at [364, 461] on div "16" at bounding box center [356, 448] width 26 height 26
type input "[DATE]"
click at [1497, 716] on span "Next" at bounding box center [1509, 723] width 29 height 13
click at [511, 311] on input "Hours" at bounding box center [495, 294] width 52 height 34
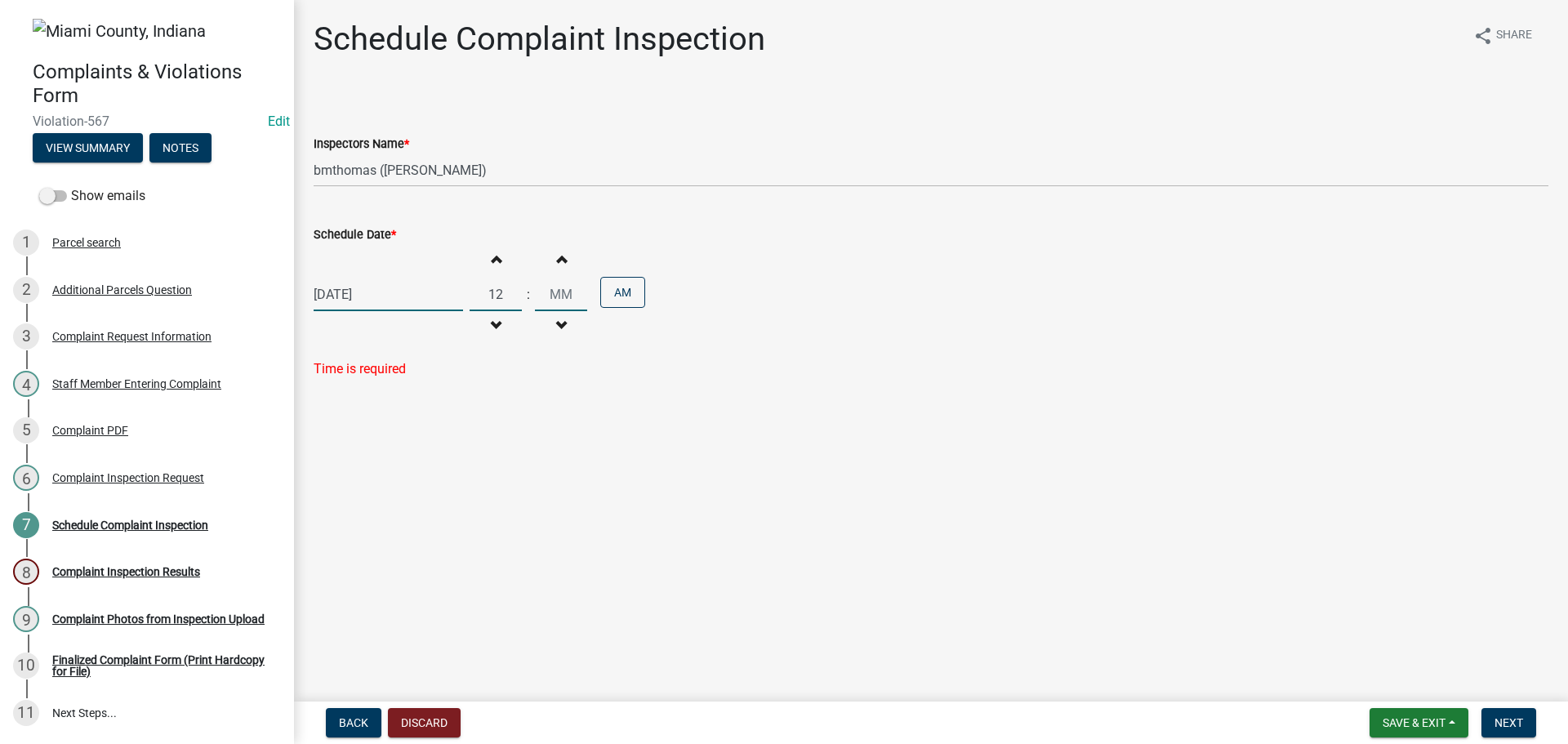
type input "12"
type input "00"
click at [972, 344] on div "[DATE] Increment hours 12 Decrement hours : Increment minutes 00 Decrement minu…" at bounding box center [931, 295] width 1235 height 101
click at [670, 305] on span "EDT" at bounding box center [658, 295] width 25 height 20
click at [645, 308] on button "AM" at bounding box center [623, 292] width 45 height 31
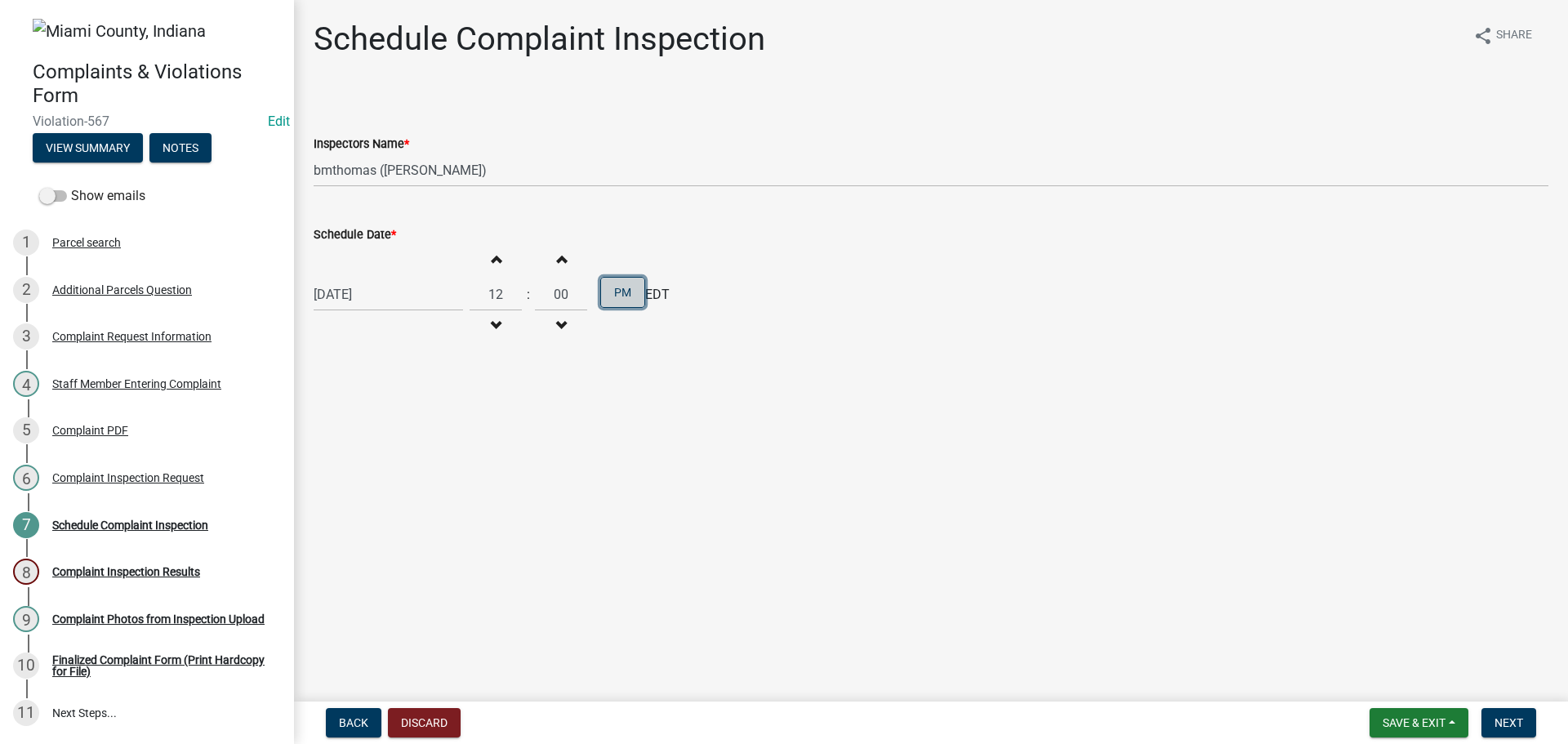
click at [645, 308] on button "PM" at bounding box center [623, 292] width 45 height 31
click at [1490, 710] on button "Next" at bounding box center [1509, 723] width 55 height 30
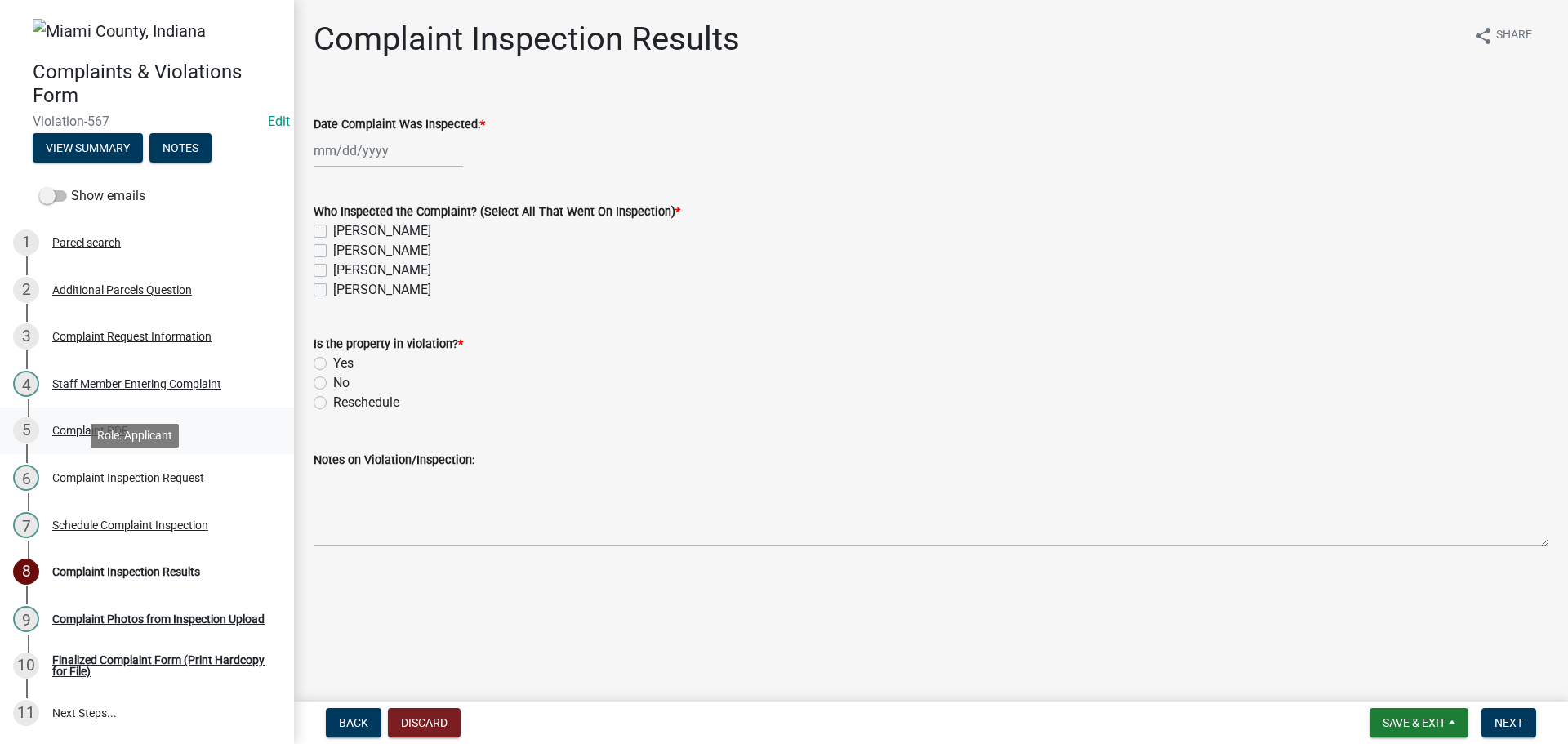
click at [125, 436] on div "Complaint PDF" at bounding box center [90, 430] width 76 height 12
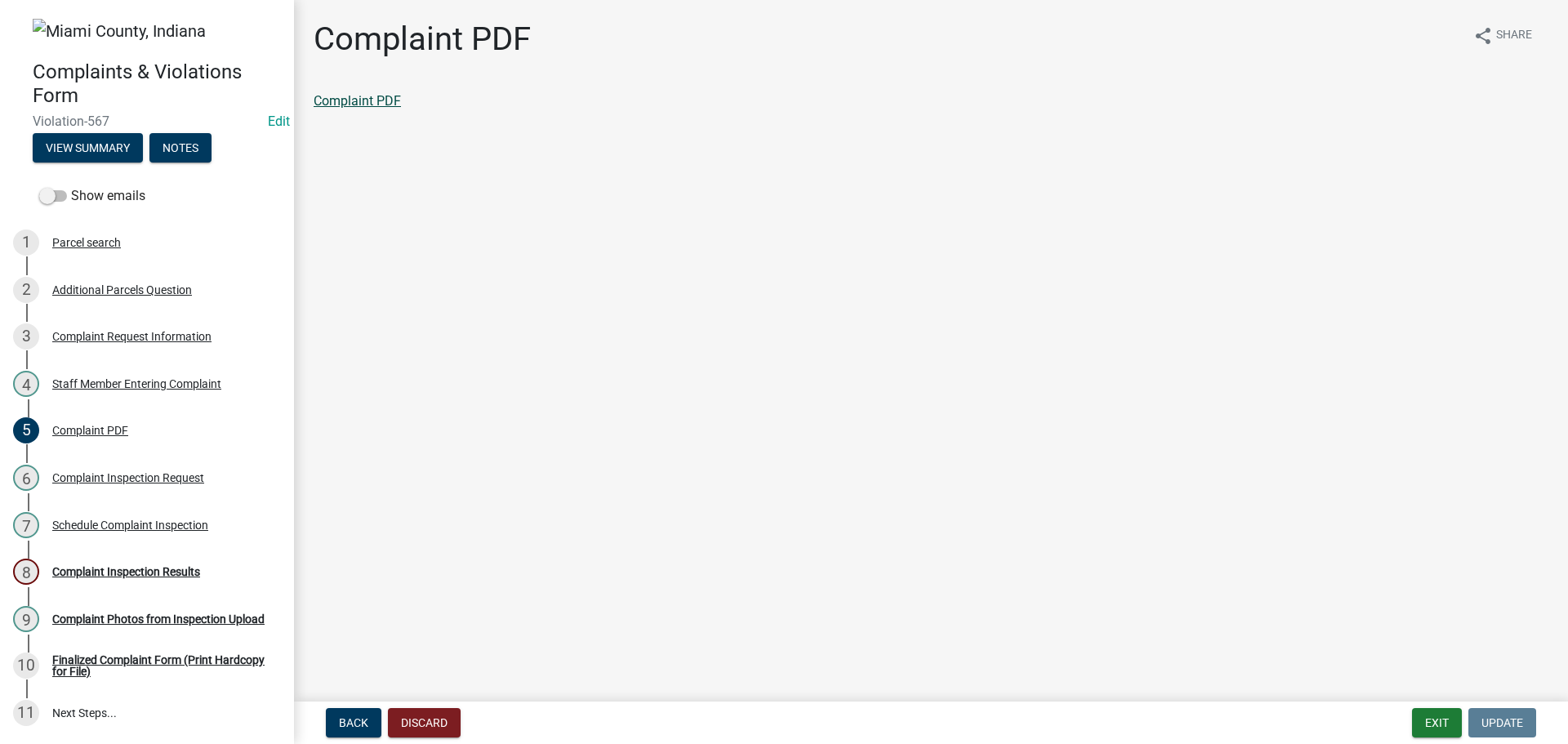
click at [369, 105] on link "Complaint PDF" at bounding box center [358, 101] width 88 height 16
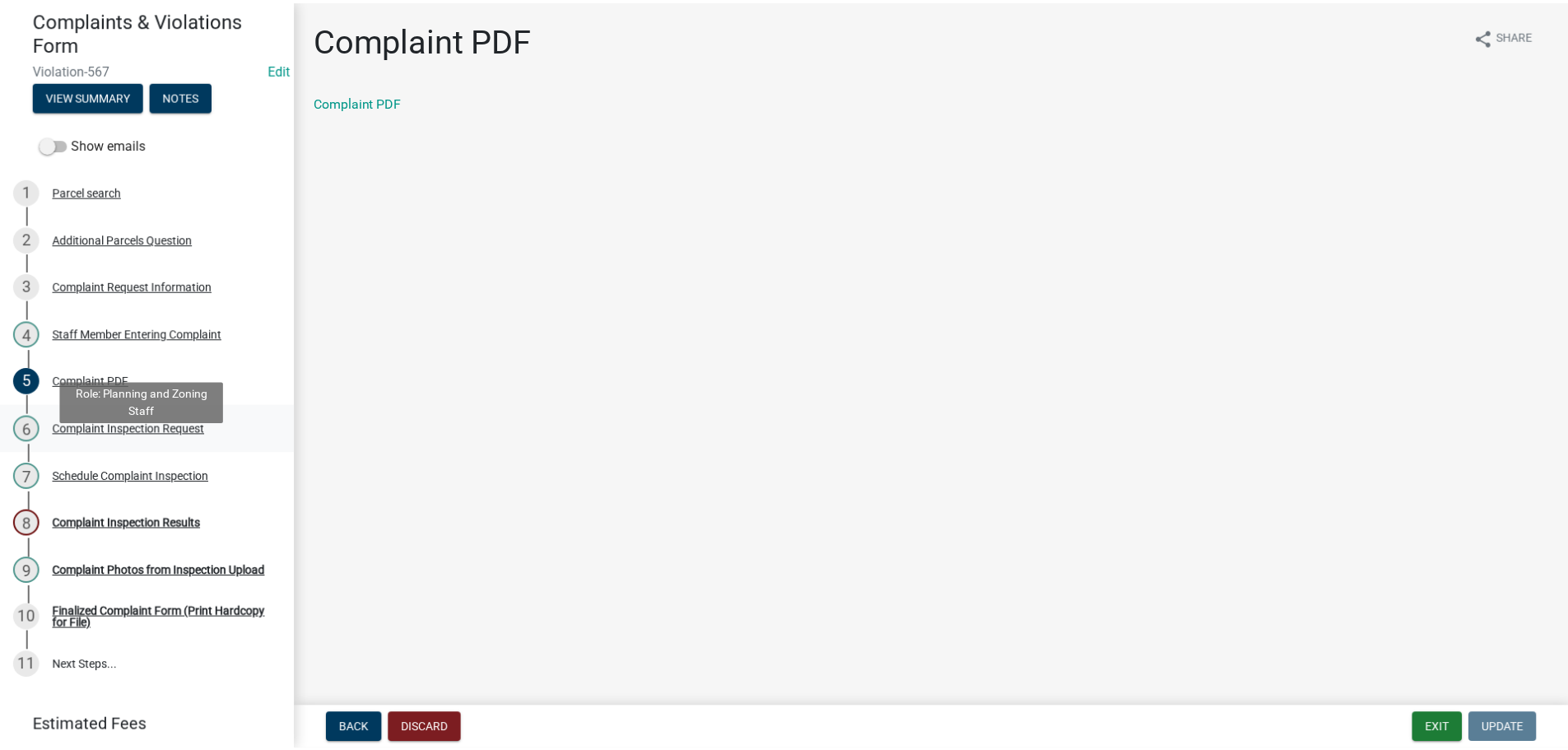
scroll to position [82, 0]
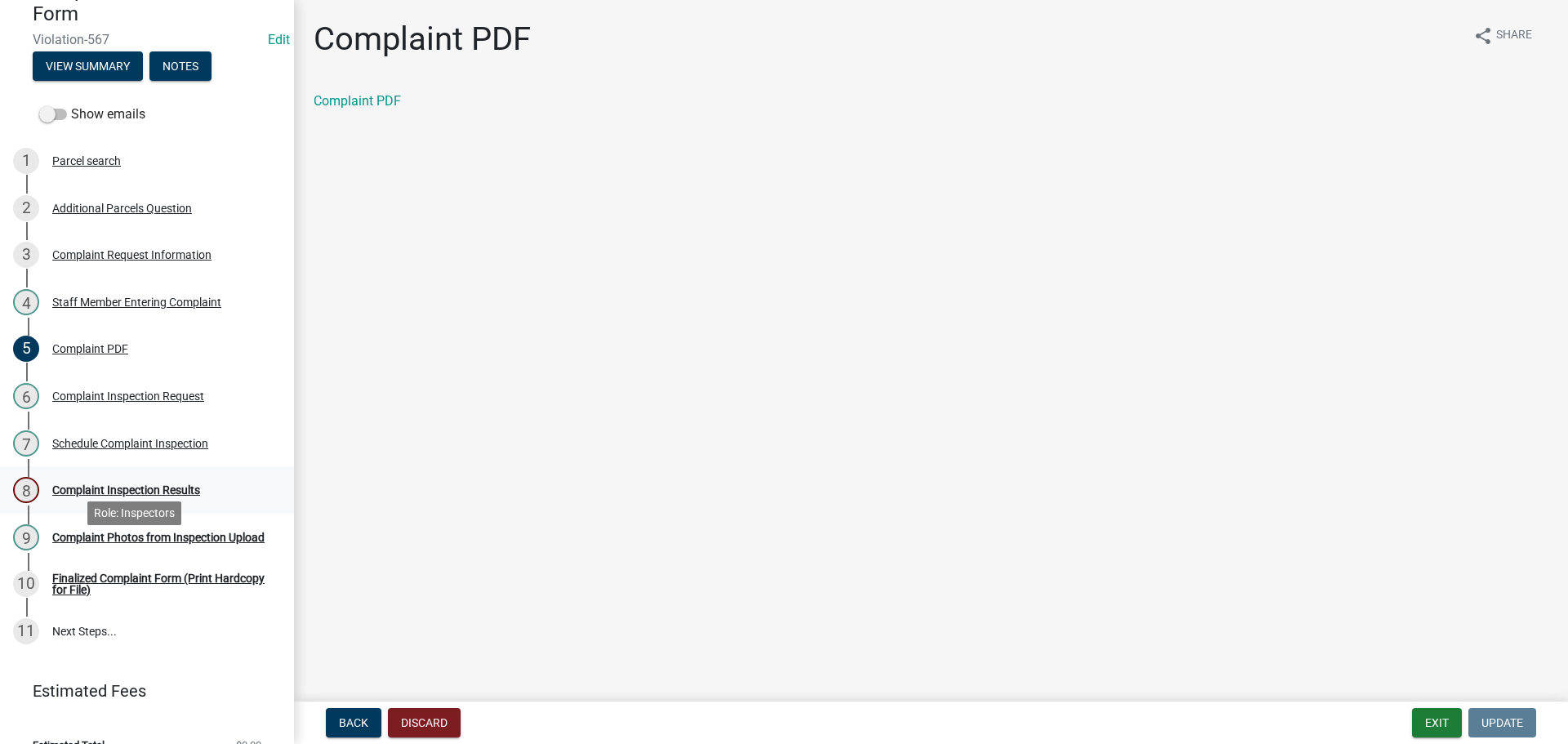
click at [154, 495] on div "Complaint Inspection Results" at bounding box center [126, 490] width 148 height 12
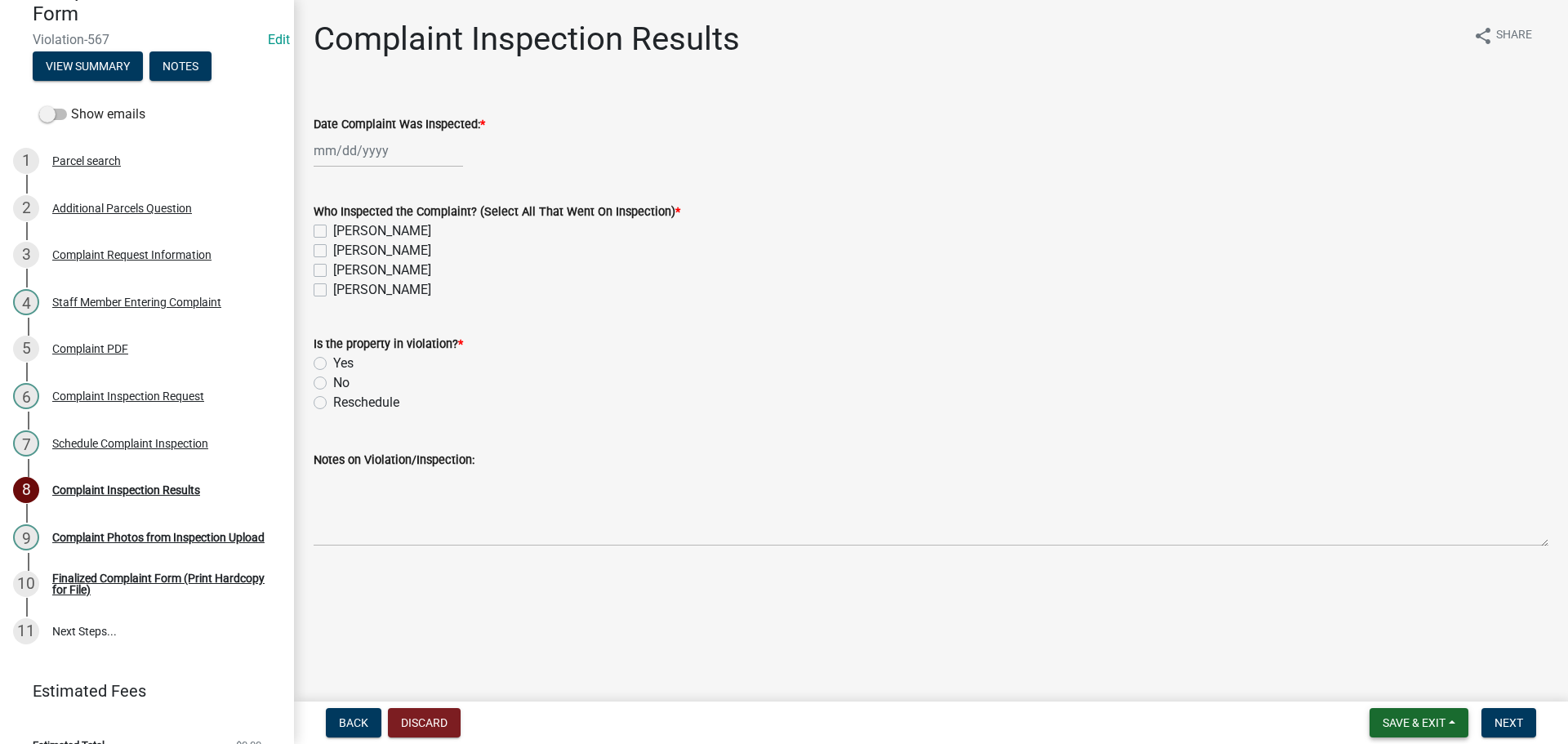
click at [1412, 716] on span "Save & Exit" at bounding box center [1414, 723] width 63 height 13
click at [1374, 668] on button "Save & Exit" at bounding box center [1403, 675] width 131 height 39
